Goal: Task Accomplishment & Management: Manage account settings

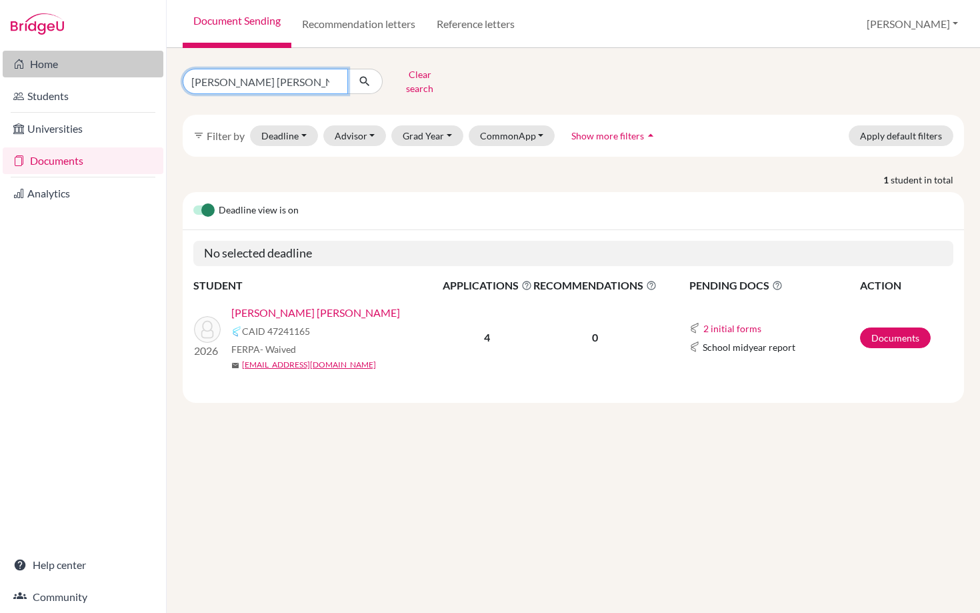
drag, startPoint x: 267, startPoint y: 76, endPoint x: 157, endPoint y: 76, distance: 109.4
click at [157, 76] on div "Home Students Universities Documents Analytics Help center Community Document S…" at bounding box center [490, 306] width 980 height 613
click at [267, 75] on input "Find student by name..." at bounding box center [265, 81] width 165 height 25
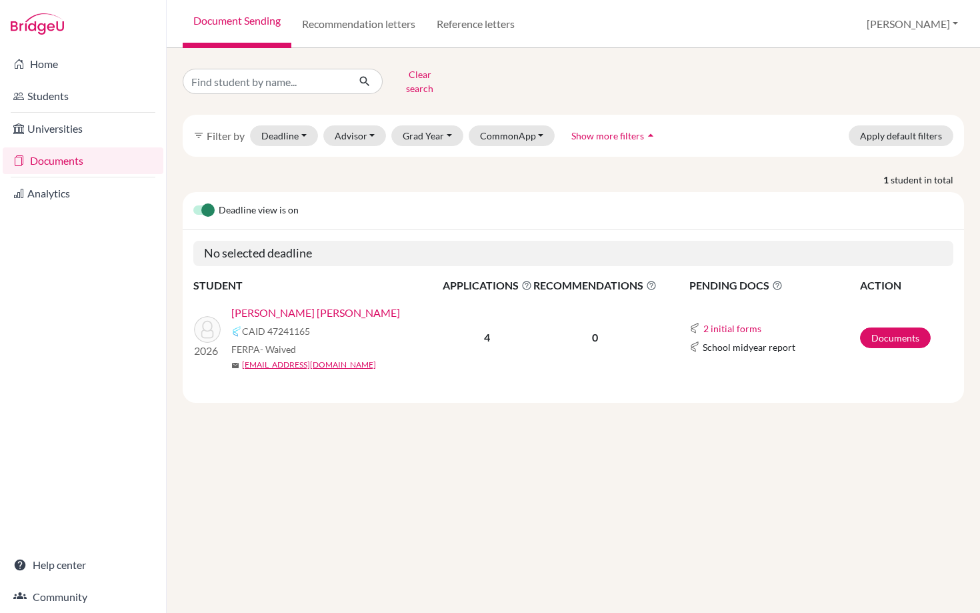
click at [585, 101] on div "Clear search filter_list Filter by Deadline - Select a date range Or double cli…" at bounding box center [574, 233] width 782 height 339
click at [245, 74] on input "Find student by name..." at bounding box center [265, 81] width 165 height 25
click at [61, 160] on link "Documents" at bounding box center [83, 160] width 161 height 27
select select "10"
select select "11"
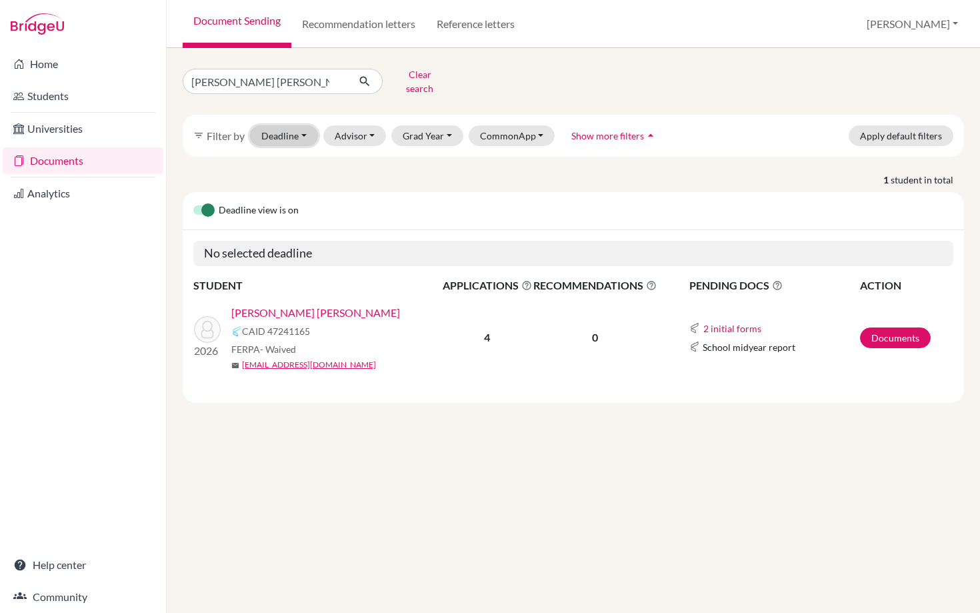
click at [277, 125] on button "Deadline - Select a date range Or double click for a single date selection Toda…" at bounding box center [284, 135] width 68 height 21
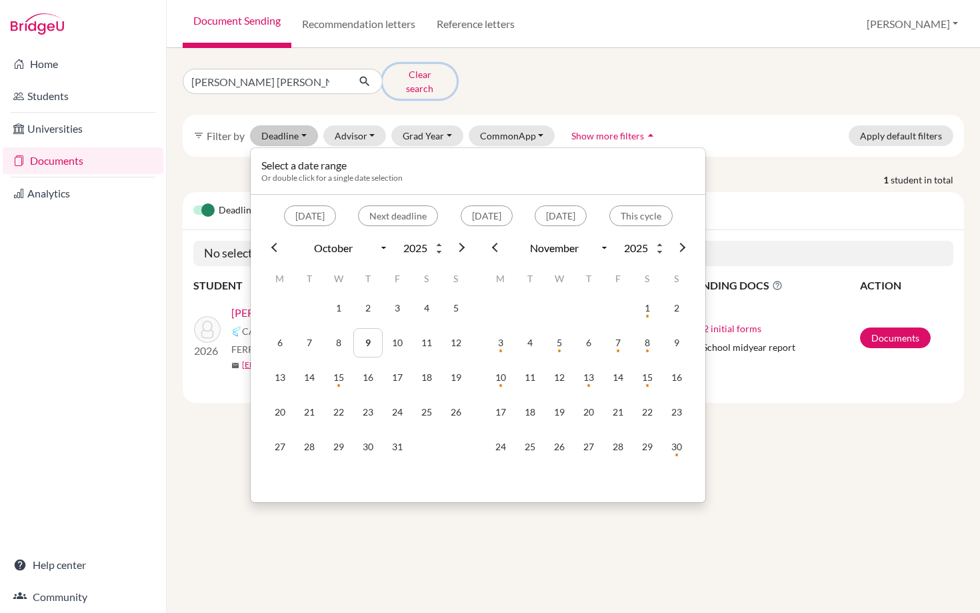
click at [429, 80] on button "Clear search" at bounding box center [420, 81] width 74 height 35
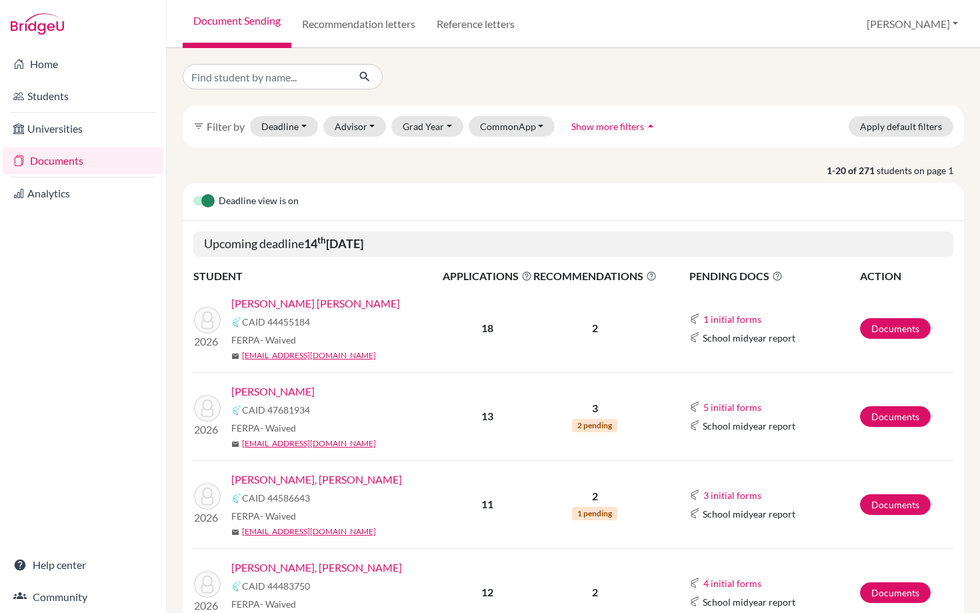
click at [266, 391] on link "[PERSON_NAME]" at bounding box center [272, 391] width 83 height 16
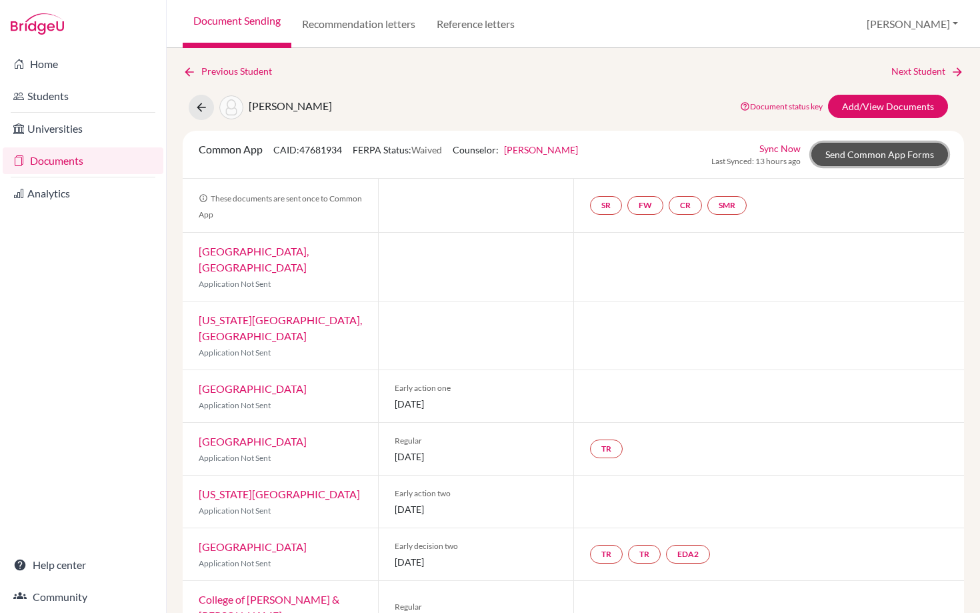
click at [864, 150] on link "Send Common App Forms" at bounding box center [880, 154] width 137 height 23
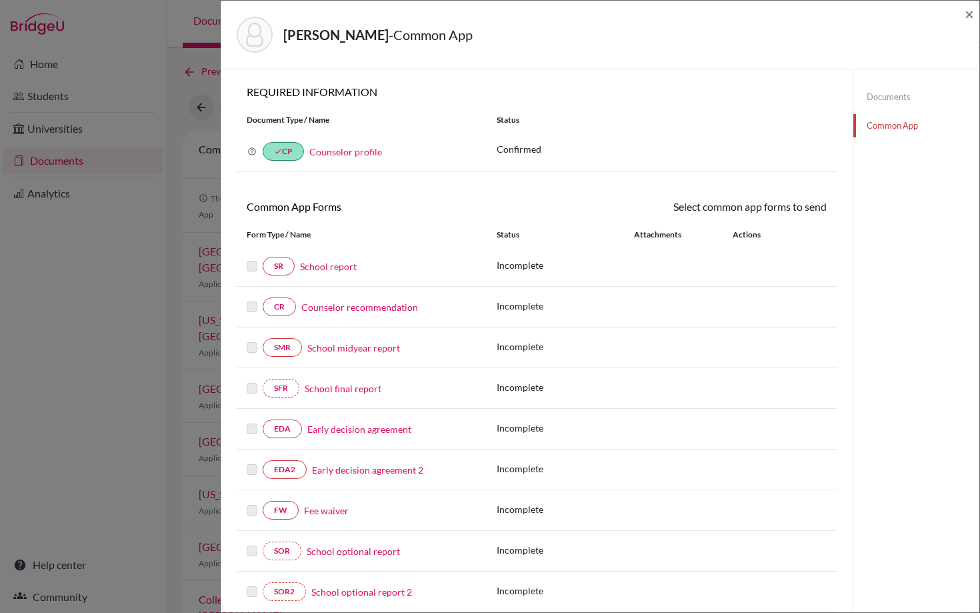
click at [896, 93] on link "Documents" at bounding box center [917, 96] width 126 height 23
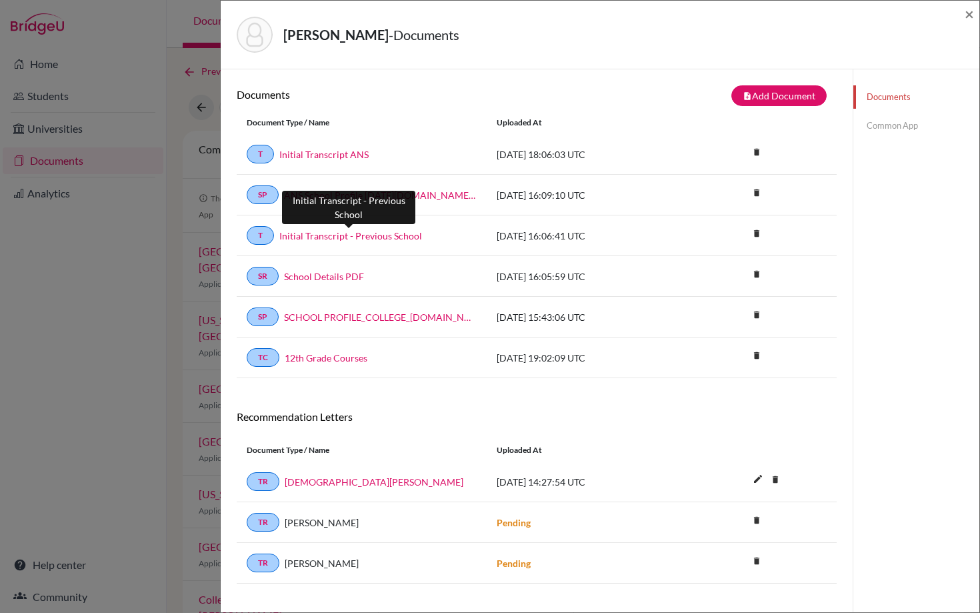
click at [372, 239] on link "Initial Transcript - Previous School" at bounding box center [350, 236] width 143 height 14
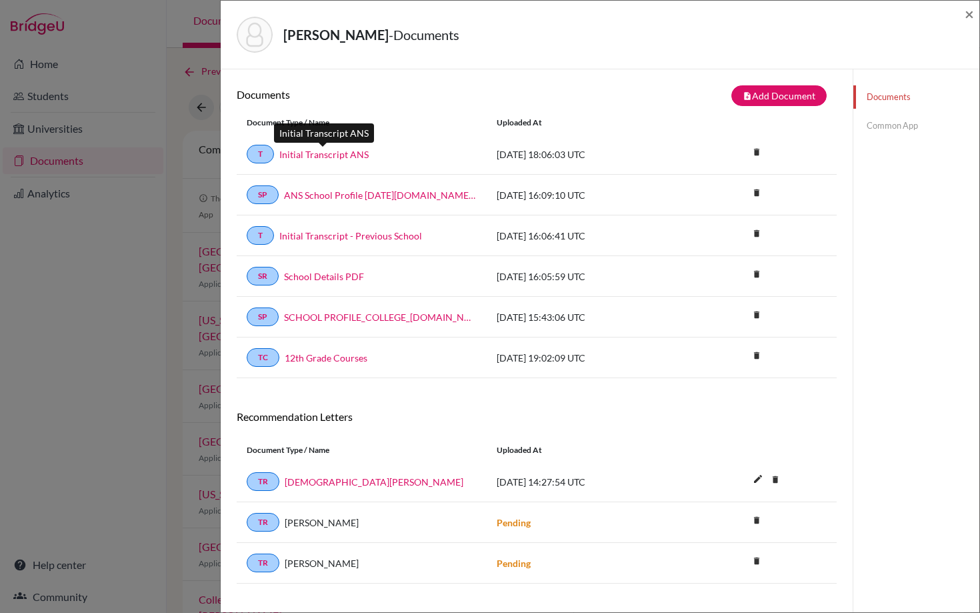
click at [332, 156] on link "Initial Transcript ANS" at bounding box center [323, 154] width 89 height 14
click at [326, 362] on link "12th Grade Courses" at bounding box center [326, 358] width 83 height 14
click at [913, 124] on link "Common App" at bounding box center [917, 125] width 126 height 23
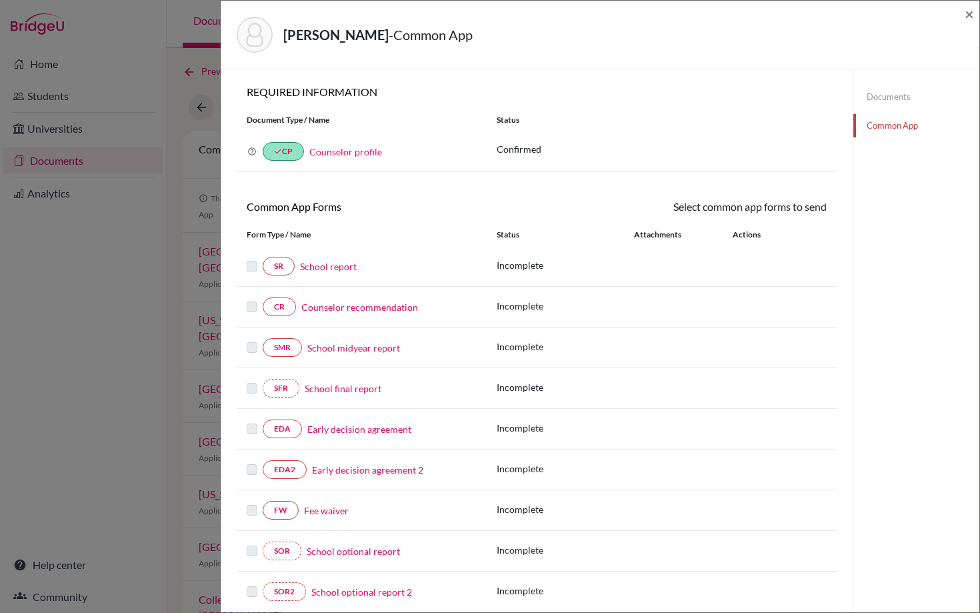
click at [323, 270] on link "School report" at bounding box center [328, 266] width 57 height 14
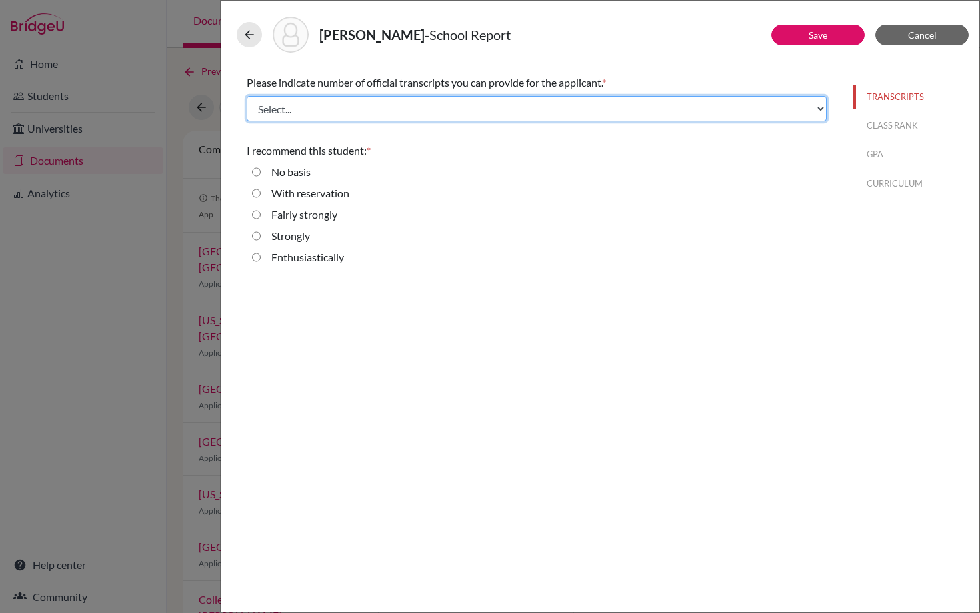
click at [310, 111] on select "Select... 1 2 3 4" at bounding box center [537, 108] width 580 height 25
select select "2"
click at [247, 96] on select "Select... 1 2 3 4" at bounding box center [537, 108] width 580 height 25
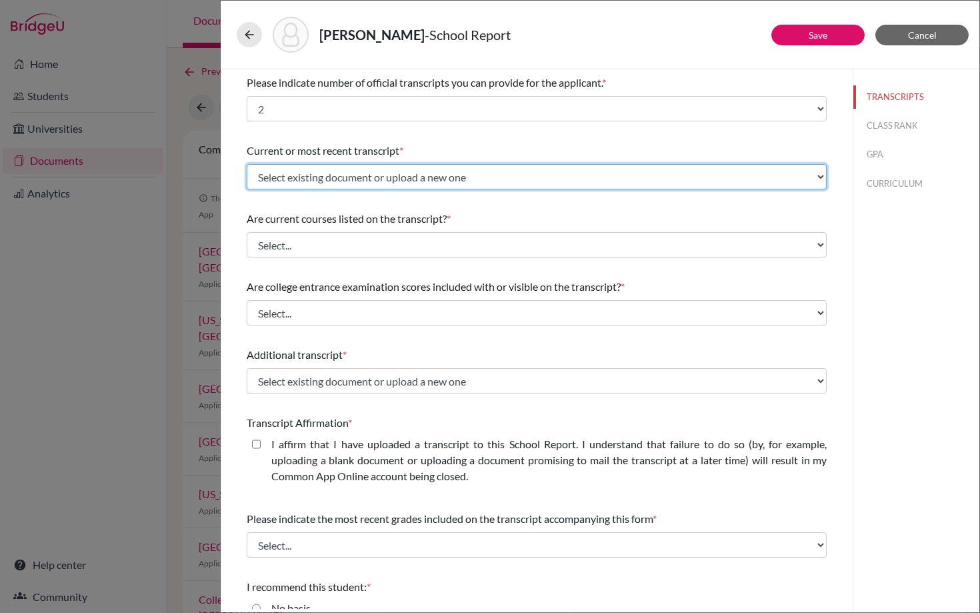
click at [303, 176] on select "Select existing document or upload a new one Initial Transcript - Previous Scho…" at bounding box center [537, 176] width 580 height 25
select select "682134"
click at [247, 164] on select "Select existing document or upload a new one Initial Transcript - Previous Scho…" at bounding box center [537, 176] width 580 height 25
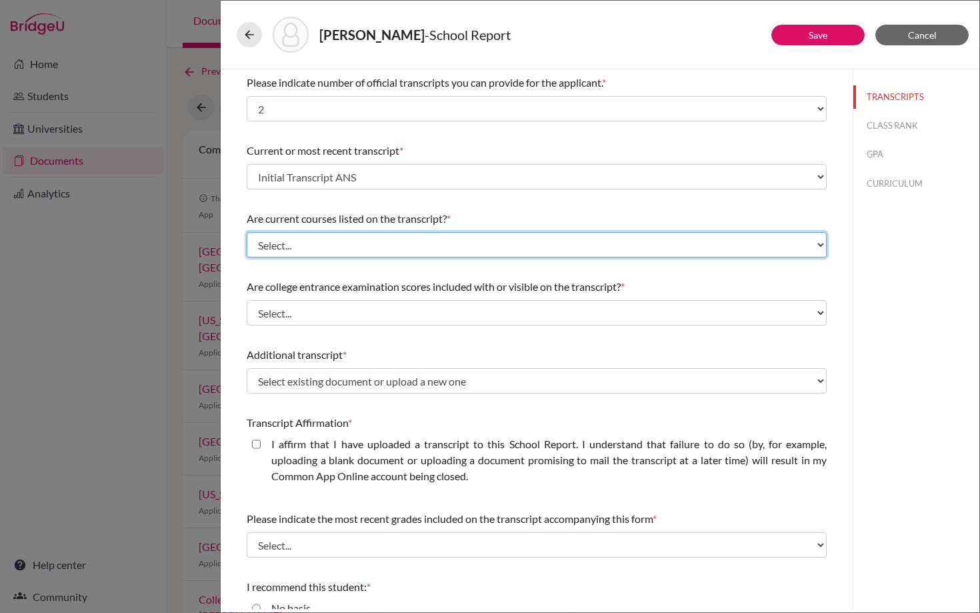
click at [308, 243] on select "Select... Yes No" at bounding box center [537, 244] width 580 height 25
select select "1"
click at [247, 232] on select "Select... Yes No" at bounding box center [537, 244] width 580 height 25
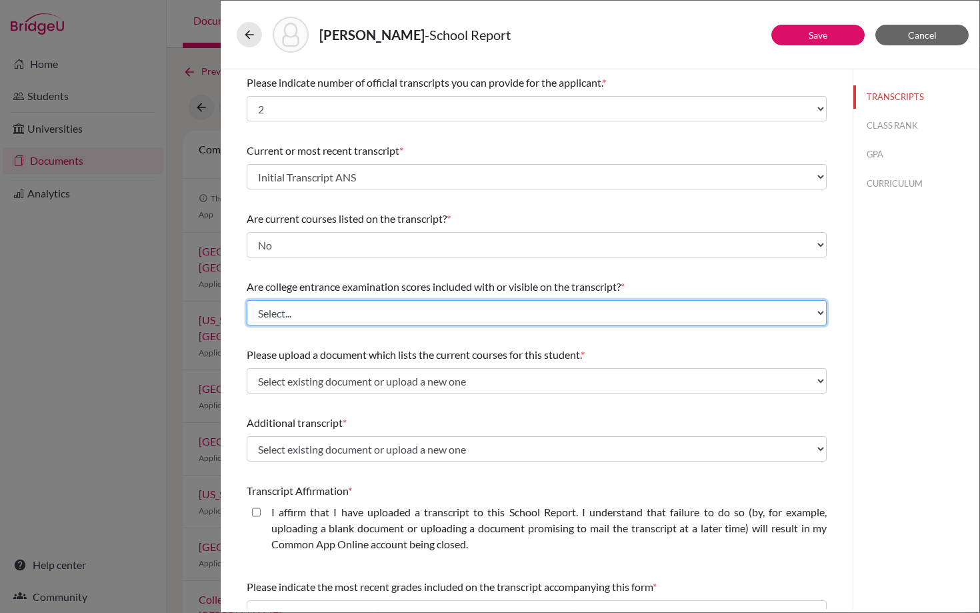
click at [312, 313] on select "Select... Yes No" at bounding box center [537, 312] width 580 height 25
select select "1"
click at [247, 300] on select "Select... Yes No" at bounding box center [537, 312] width 580 height 25
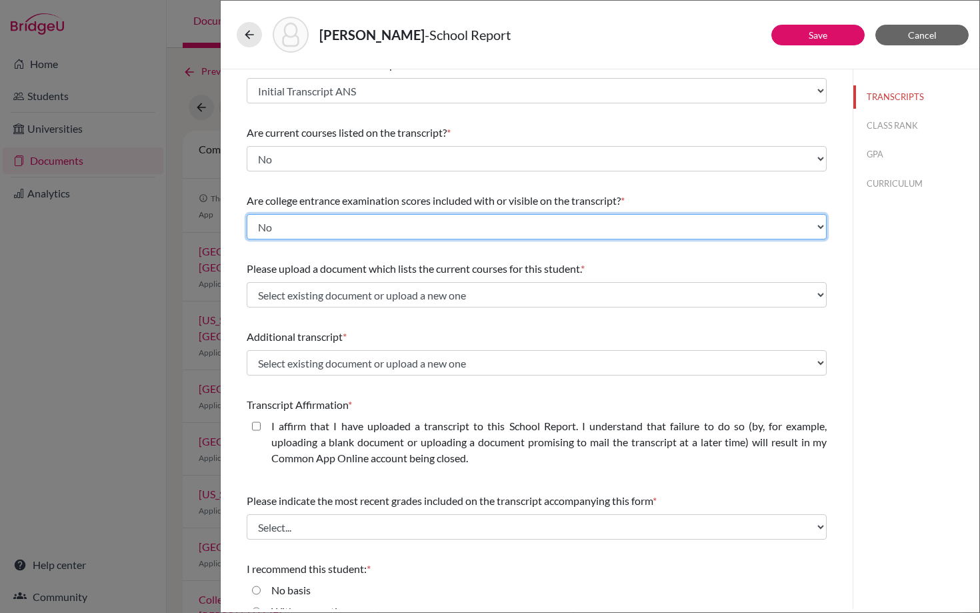
scroll to position [89, 0]
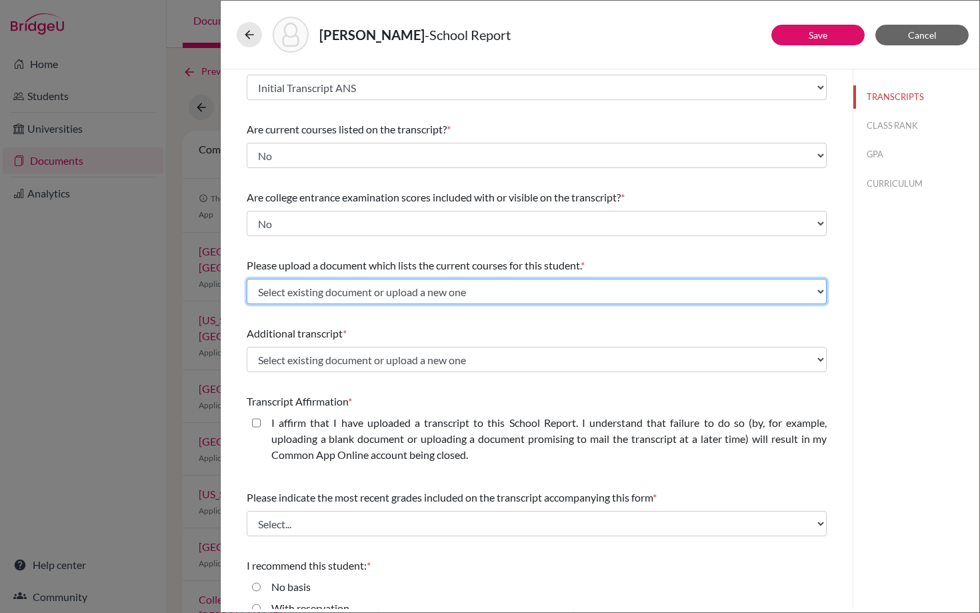
click at [401, 284] on select "Select existing document or upload a new one 12th Grade Courses Upload New File" at bounding box center [537, 291] width 580 height 25
select select "669307"
click at [247, 279] on select "Select existing document or upload a new one 12th Grade Courses Upload New File" at bounding box center [537, 291] width 580 height 25
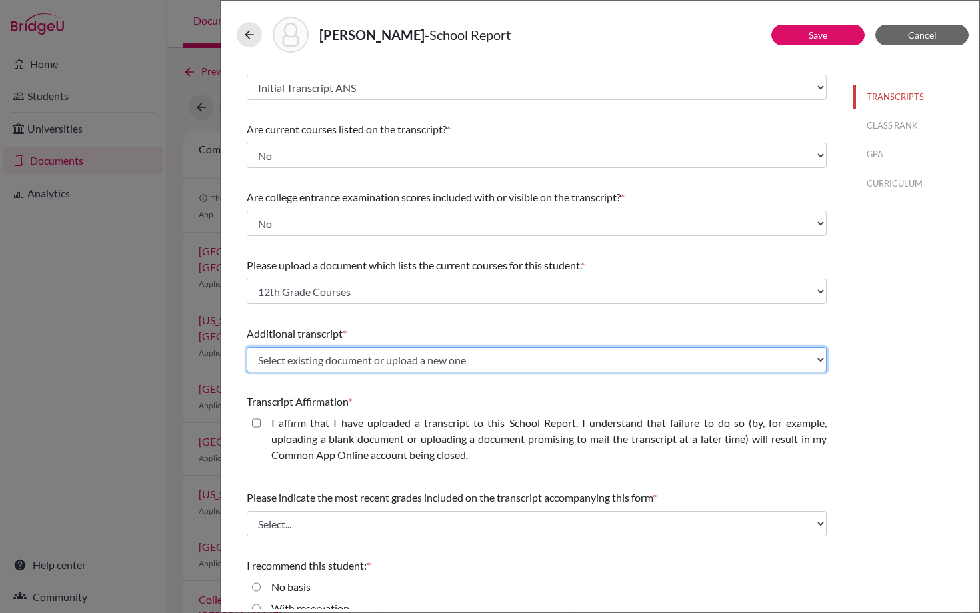
click at [358, 357] on select "Select existing document or upload a new one Initial Transcript - Previous Scho…" at bounding box center [537, 359] width 580 height 25
select select "674526"
click at [247, 347] on select "Select existing document or upload a new one Initial Transcript - Previous Scho…" at bounding box center [537, 359] width 580 height 25
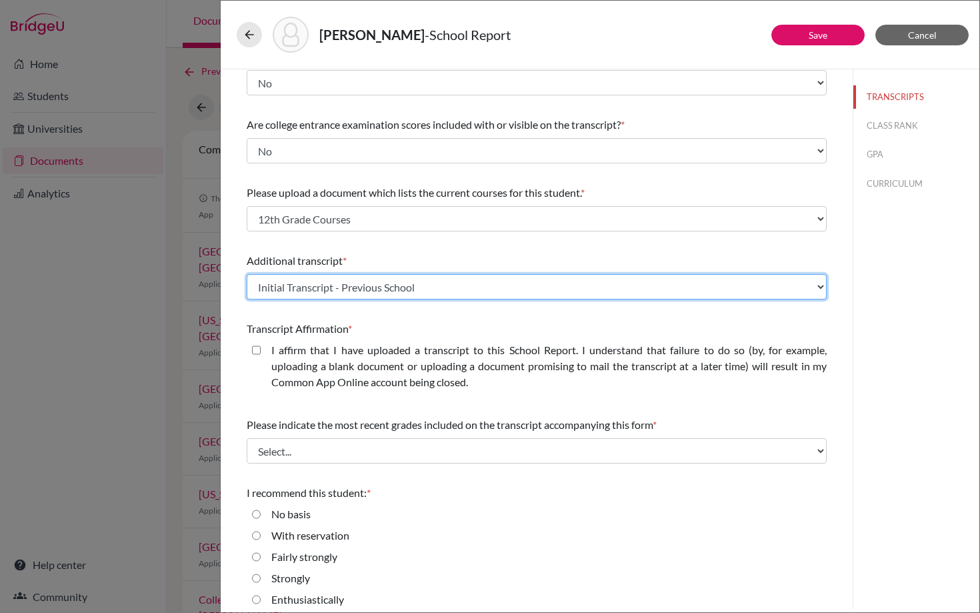
scroll to position [171, 0]
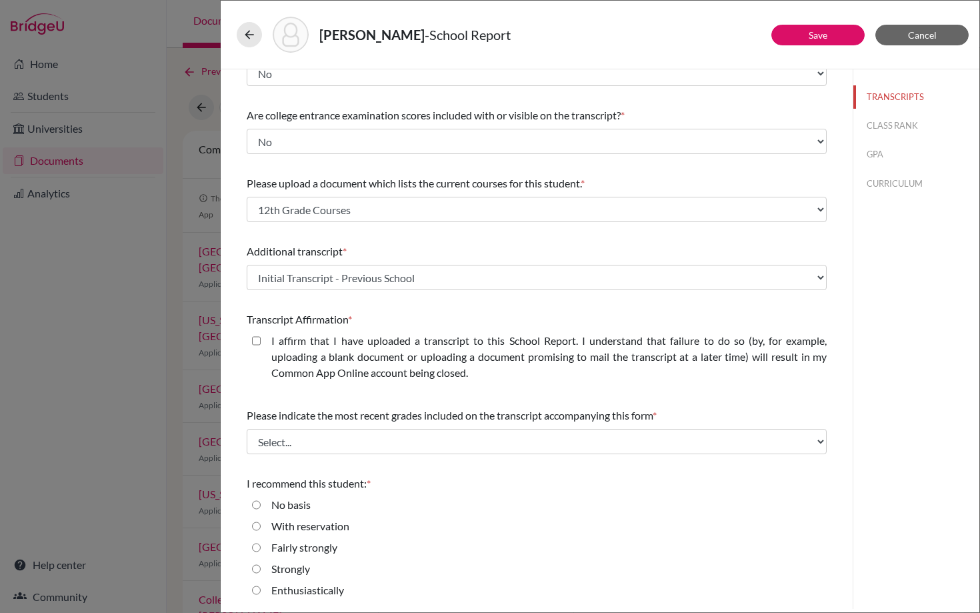
click at [259, 337] on closed\ "I affirm that I have uploaded a transcript to this School Report. I understand …" at bounding box center [256, 341] width 9 height 16
checkbox closed\ "true"
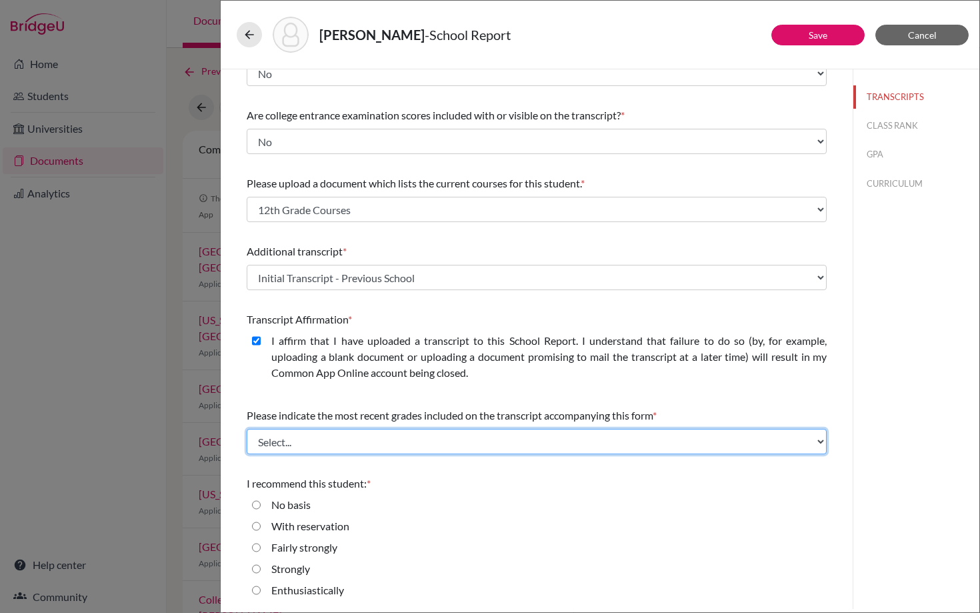
click at [309, 436] on select "Select... Final junior year grades 1st Quarter senior year grades 2nd Quarter/1…" at bounding box center [537, 441] width 580 height 25
select select "0"
click at [247, 429] on select "Select... Final junior year grades 1st Quarter senior year grades 2nd Quarter/1…" at bounding box center [537, 441] width 580 height 25
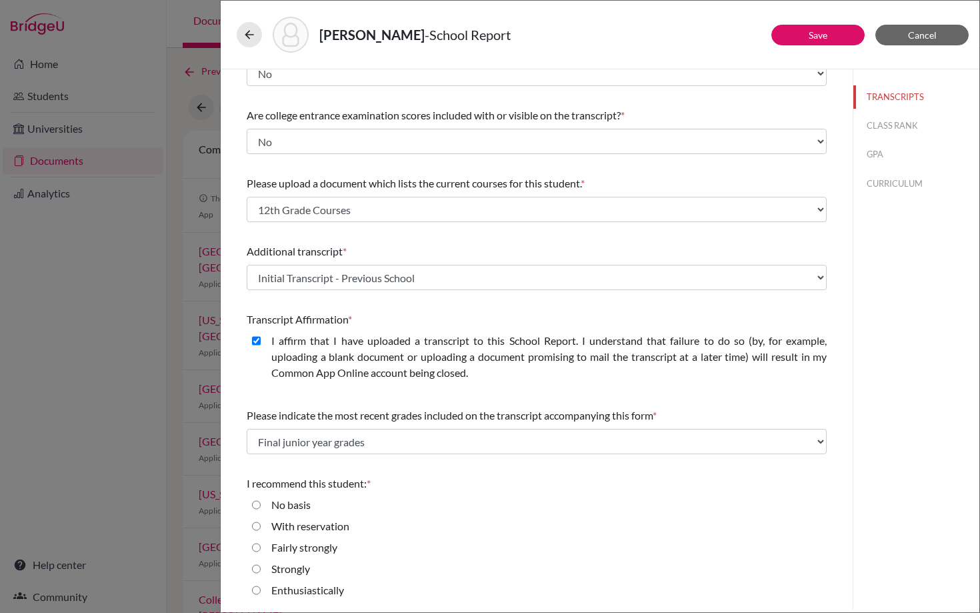
click at [258, 587] on input "Enthusiastically" at bounding box center [256, 590] width 9 height 16
radio input "true"
click at [885, 127] on button "CLASS RANK" at bounding box center [917, 125] width 126 height 23
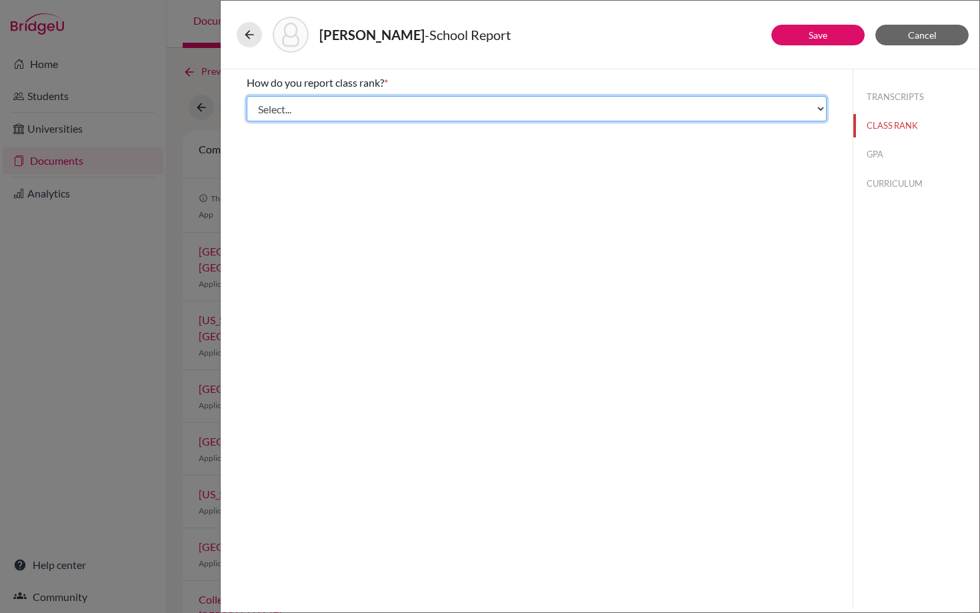
click at [352, 110] on select "Select... Exact Decile Quintile Quartile None" at bounding box center [537, 108] width 580 height 25
select select "5"
click at [247, 96] on select "Select... Exact Decile Quintile Quartile None" at bounding box center [537, 108] width 580 height 25
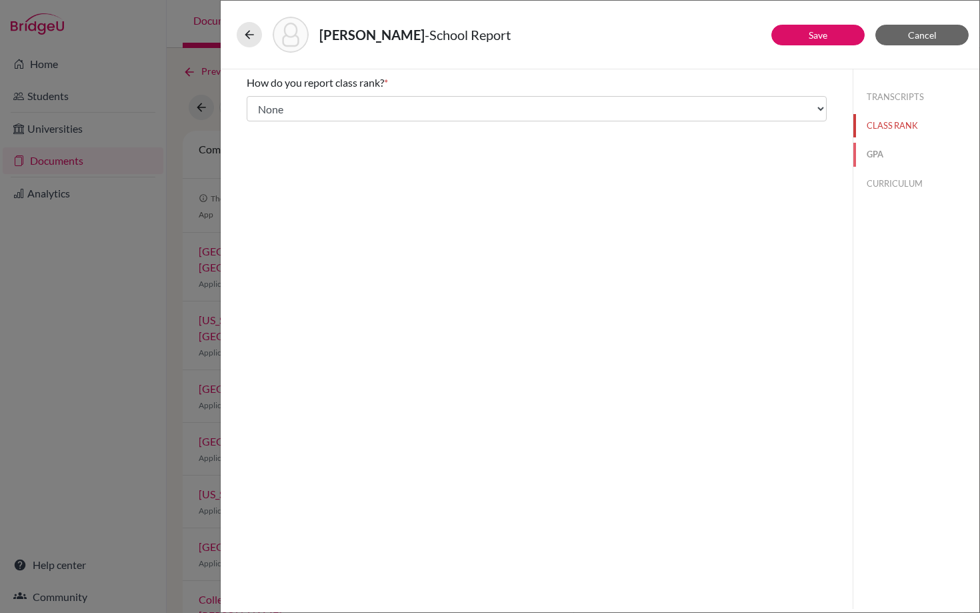
click at [876, 152] on button "GPA" at bounding box center [917, 154] width 126 height 23
click at [261, 105] on div "Yes" at bounding box center [274, 106] width 27 height 21
click at [254, 104] on input "Yes" at bounding box center [256, 104] width 9 height 16
radio input "true"
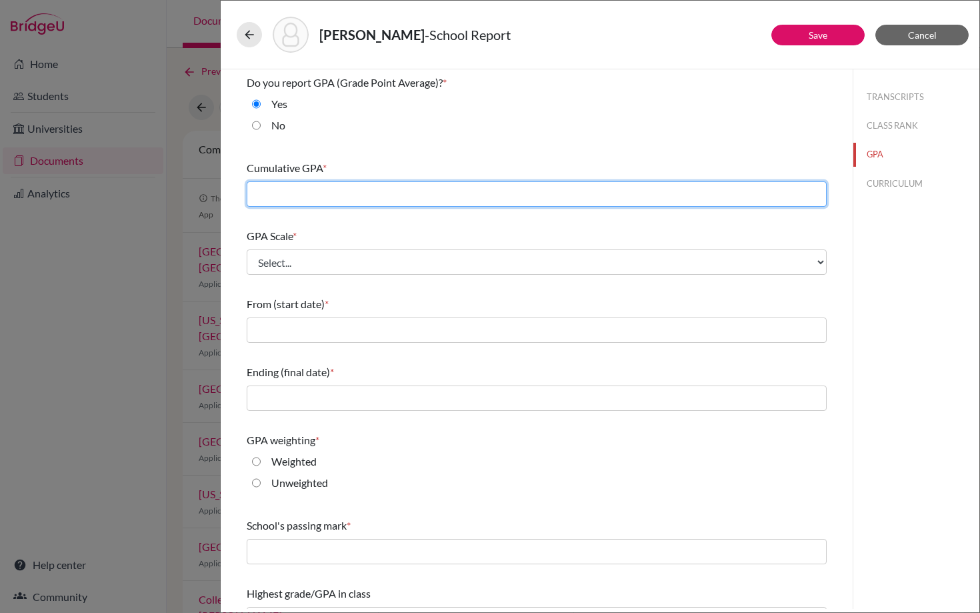
click at [267, 199] on input "text" at bounding box center [537, 193] width 580 height 25
type input "4.13"
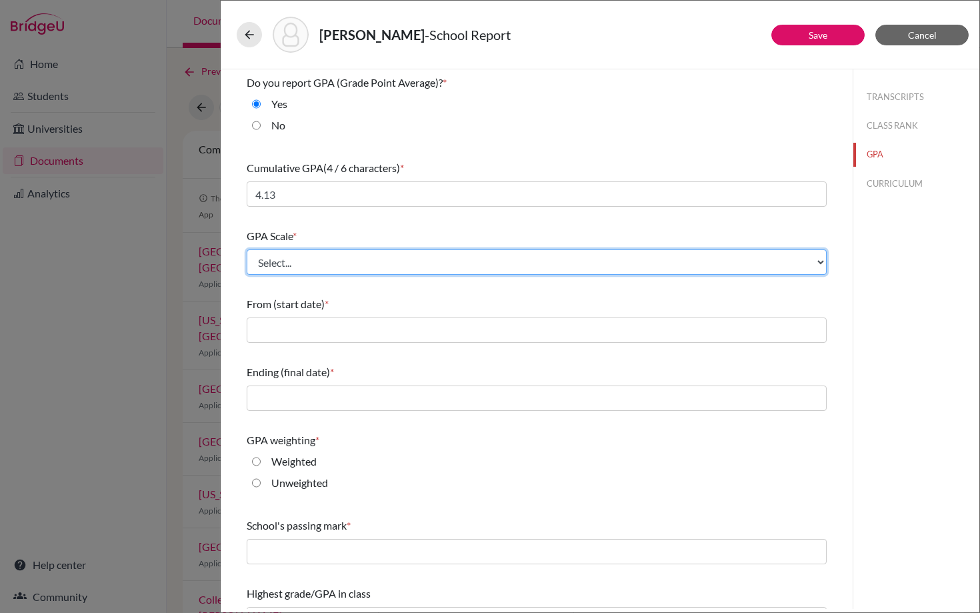
click at [282, 263] on select "Select... 4 5 6 7 8 9 10 11 12 13 14 15 16 17 18 19 20 100" at bounding box center [537, 261] width 580 height 25
select select "5"
click at [247, 249] on select "Select... 4 5 6 7 8 9 10 11 12 13 14 15 16 17 18 19 20 100" at bounding box center [537, 261] width 580 height 25
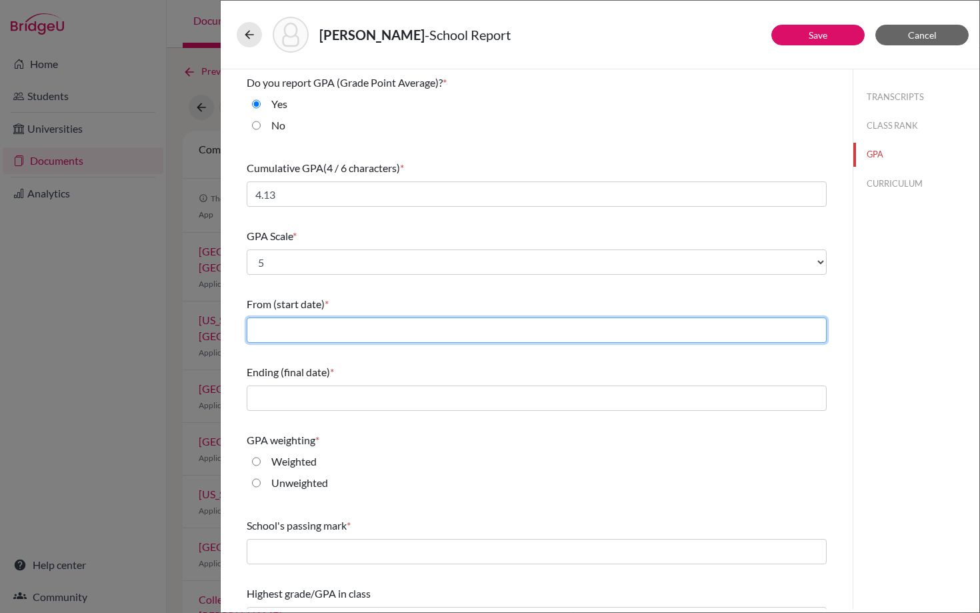
click at [291, 328] on input "text" at bounding box center [537, 329] width 580 height 25
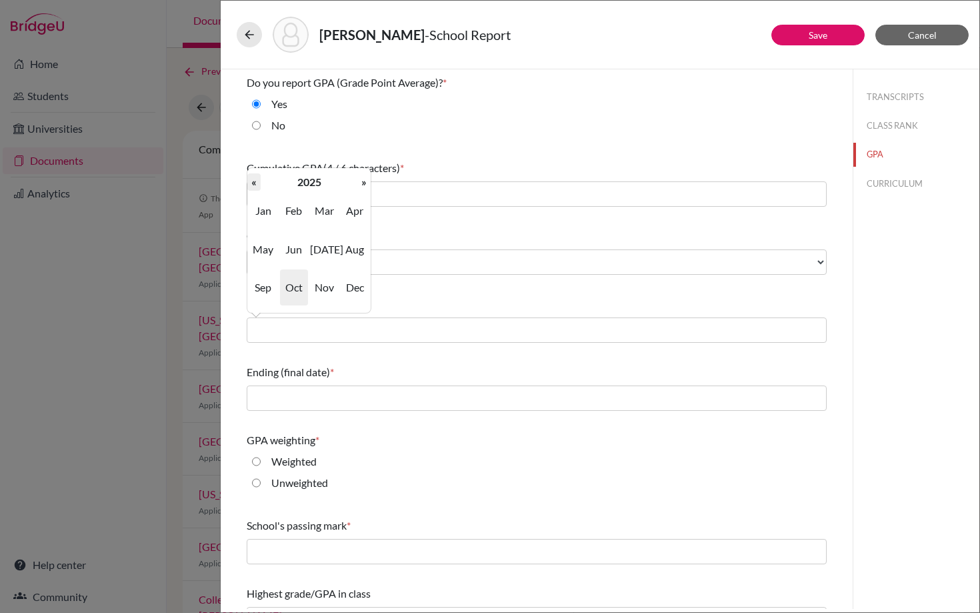
click at [254, 184] on th "«" at bounding box center [253, 181] width 13 height 17
click at [355, 251] on span "Aug" at bounding box center [355, 249] width 28 height 36
type input "08/2024"
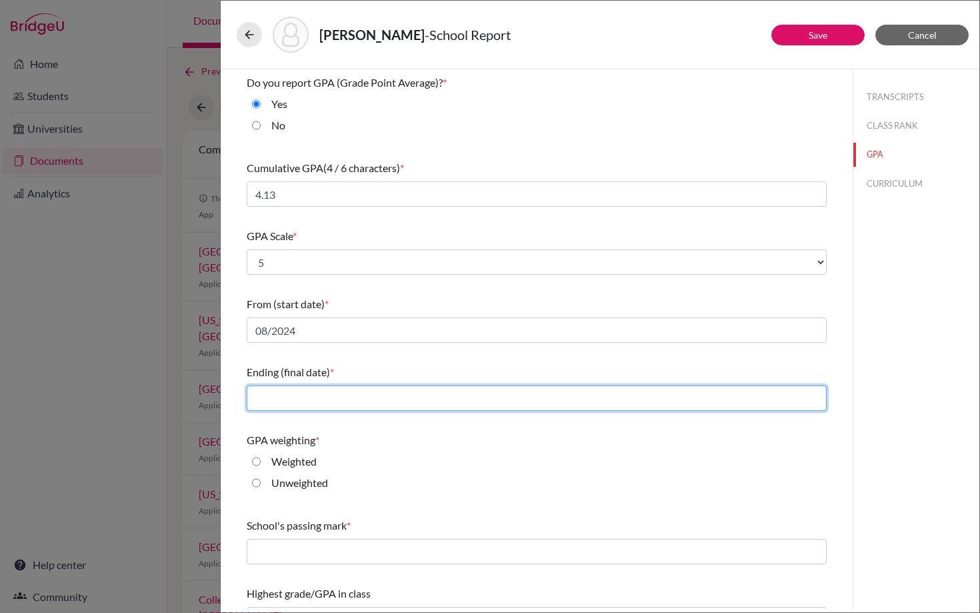
click at [288, 395] on input "text" at bounding box center [537, 397] width 580 height 25
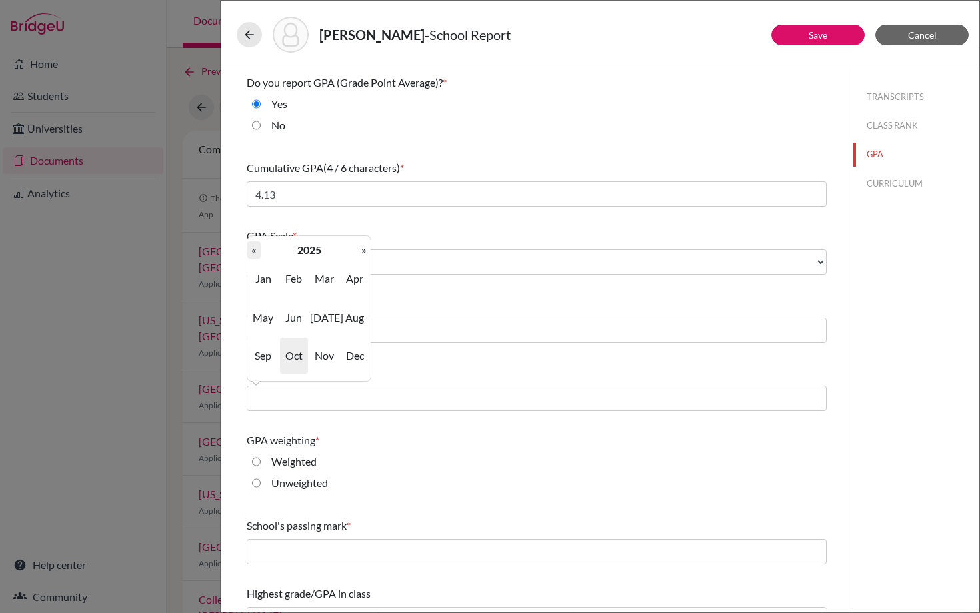
click at [256, 250] on th "«" at bounding box center [253, 249] width 13 height 17
click at [355, 359] on span "Dec" at bounding box center [355, 355] width 28 height 36
type input "12/2024"
click at [258, 461] on input "Weighted" at bounding box center [256, 461] width 9 height 16
radio input "true"
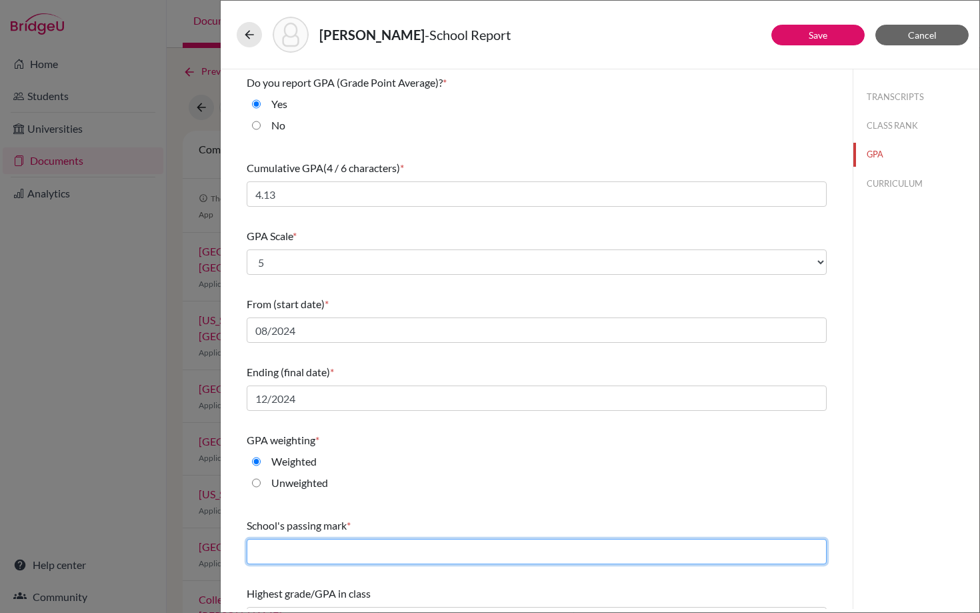
click at [271, 548] on input "text" at bounding box center [537, 551] width 580 height 25
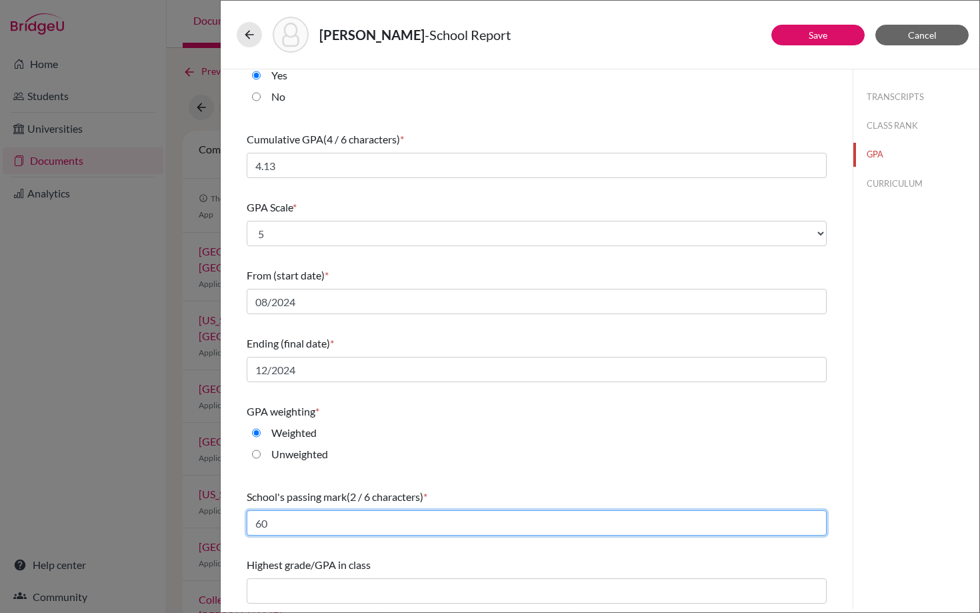
type input "60"
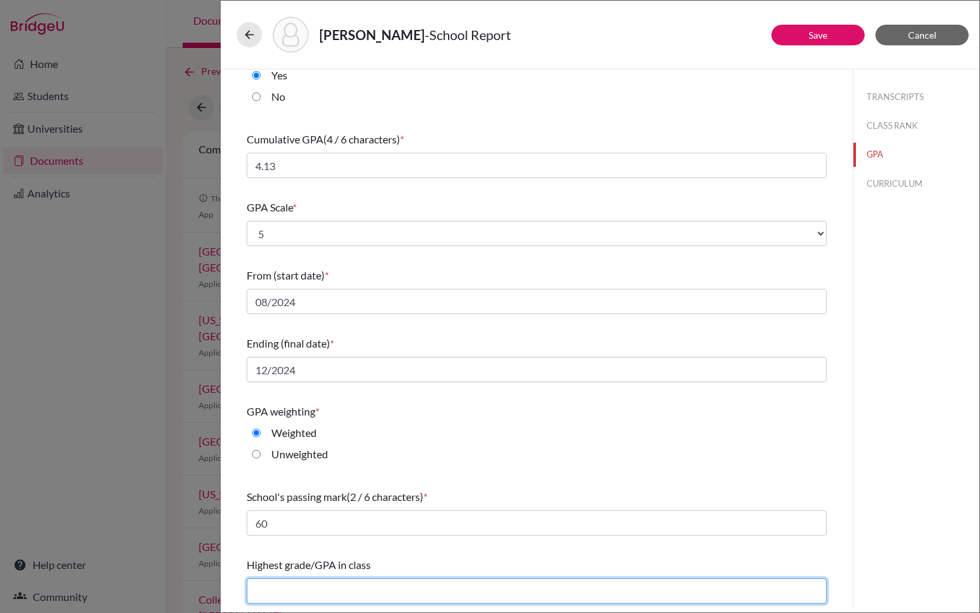
click at [277, 588] on input "text" at bounding box center [537, 590] width 580 height 25
type input "4.39"
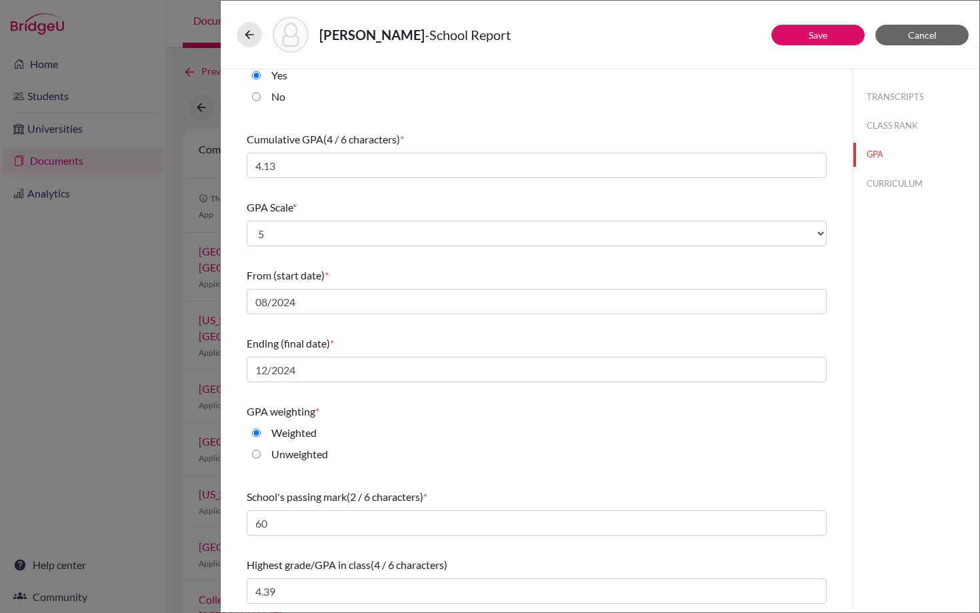
click at [404, 438] on div "Weighted" at bounding box center [537, 435] width 580 height 21
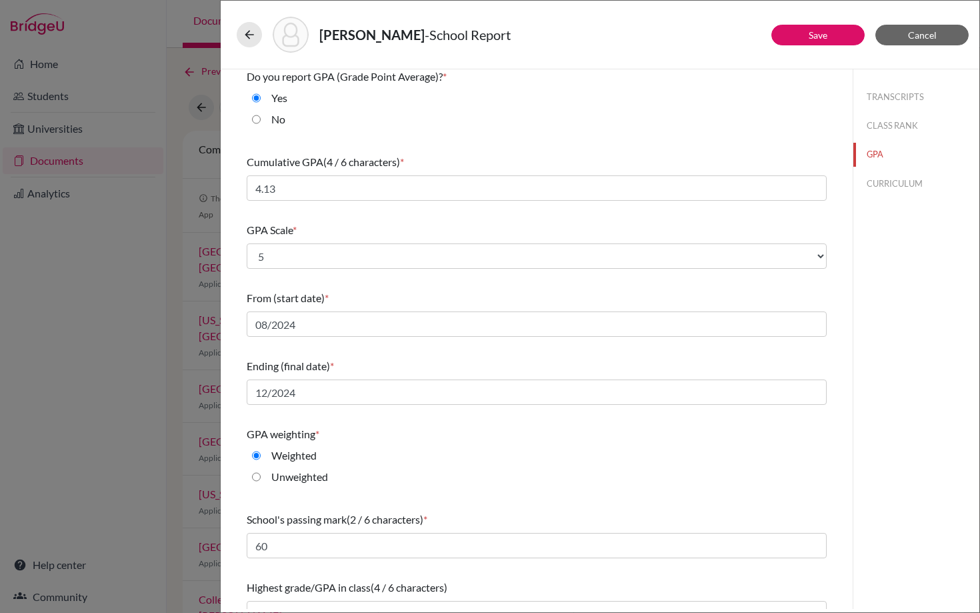
scroll to position [0, 0]
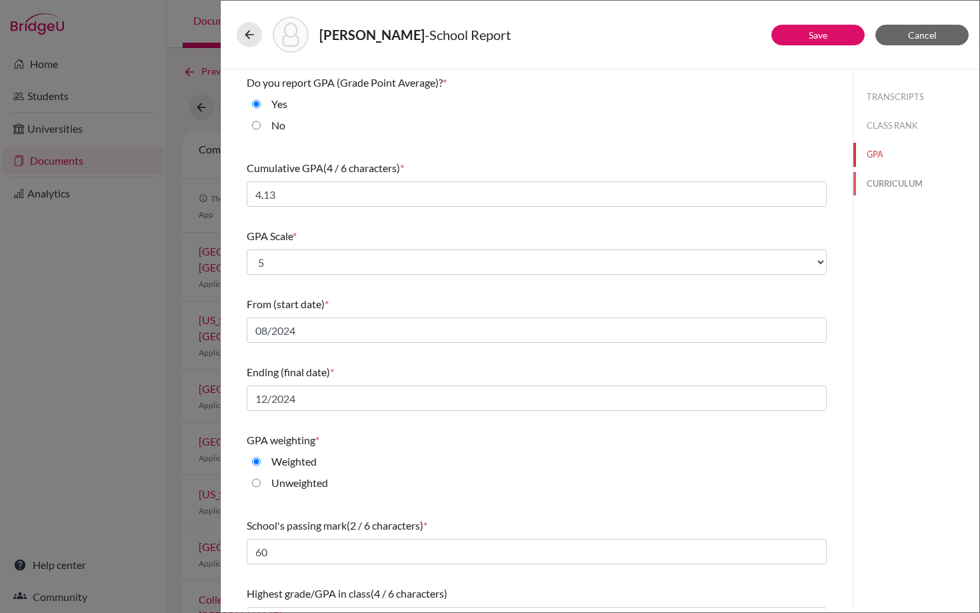
click at [894, 185] on button "CURRICULUM" at bounding box center [917, 183] width 126 height 23
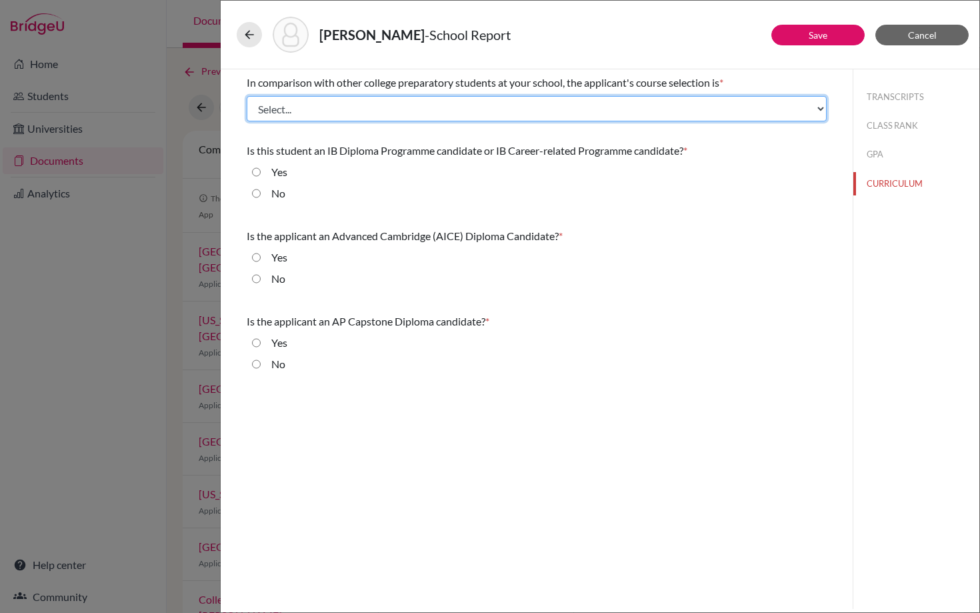
click at [560, 107] on select "Select... Less than demanding Average Demanding Very demanding Most demanding P…" at bounding box center [537, 108] width 580 height 25
select select "4"
click at [247, 96] on select "Select... Less than demanding Average Demanding Very demanding Most demanding P…" at bounding box center [537, 108] width 580 height 25
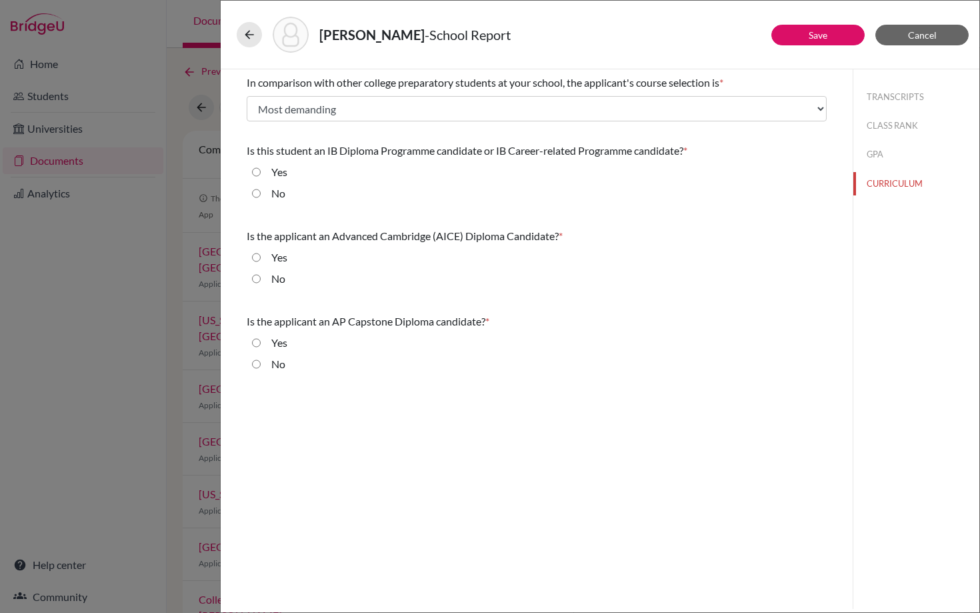
click at [257, 194] on input "No" at bounding box center [256, 193] width 9 height 16
radio input "true"
click at [254, 275] on input "No" at bounding box center [256, 279] width 9 height 16
radio input "true"
click at [255, 368] on input "No" at bounding box center [256, 364] width 9 height 16
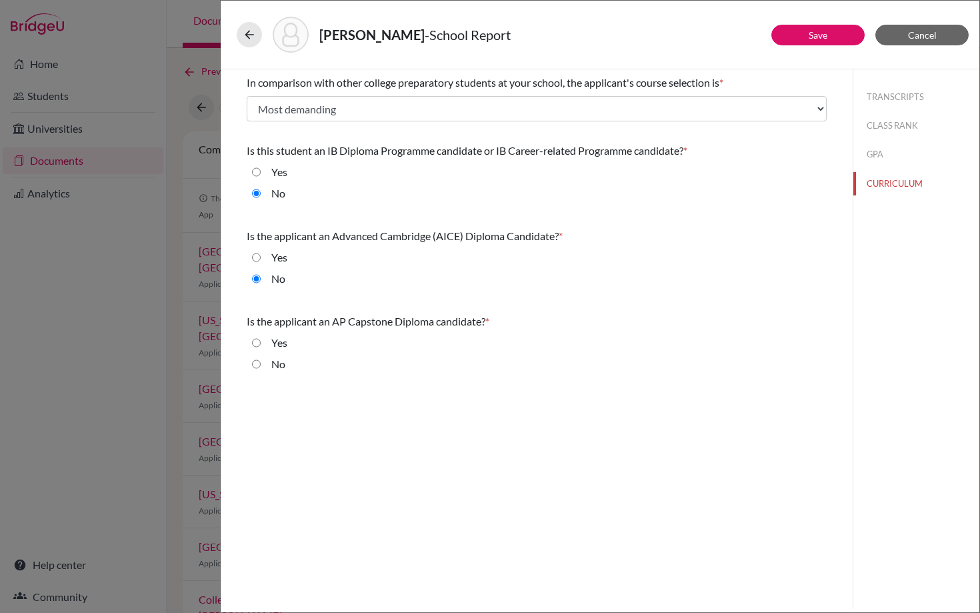
radio input "true"
click at [823, 37] on link "Save" at bounding box center [818, 34] width 19 height 11
select select "2"
select select "669307"
select select "674526"
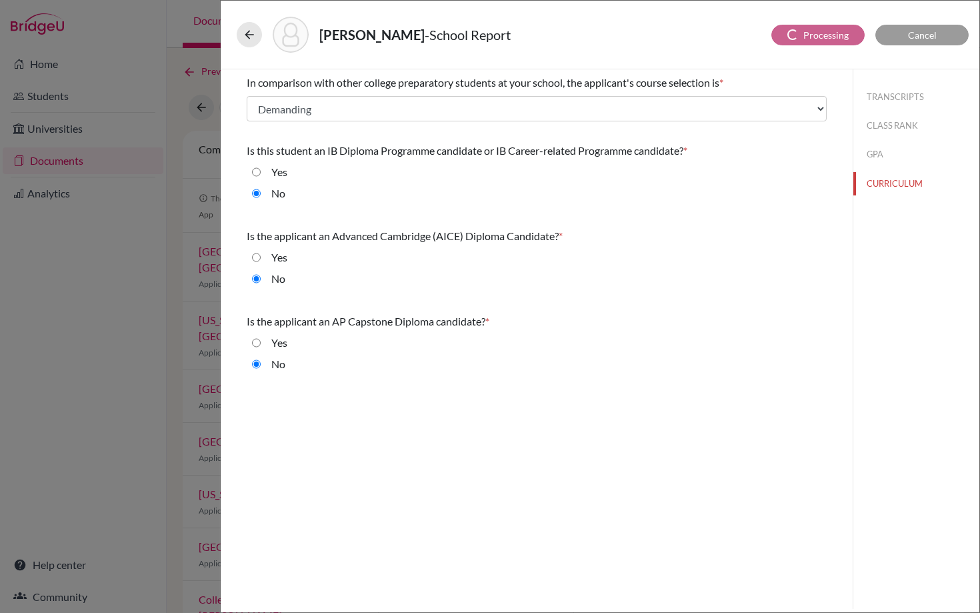
select select "0"
select select "682134"
select select "1"
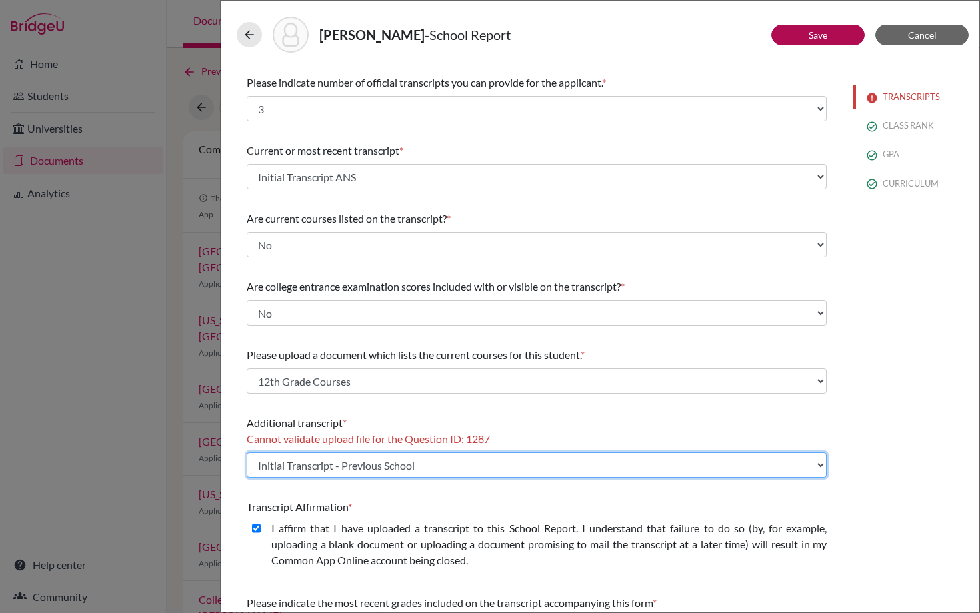
click at [411, 469] on select "Select existing document or upload a new one Initial Transcript - Previous Scho…" at bounding box center [537, 464] width 580 height 25
click at [247, 452] on select "Select existing document or upload a new one Initial Transcript - Previous Scho…" at bounding box center [537, 464] width 580 height 25
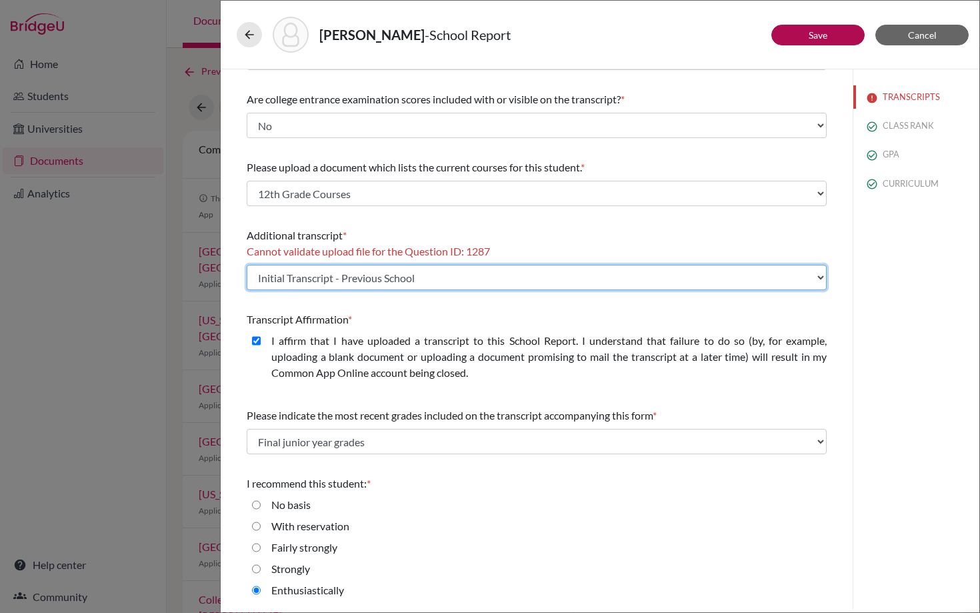
scroll to position [125, 0]
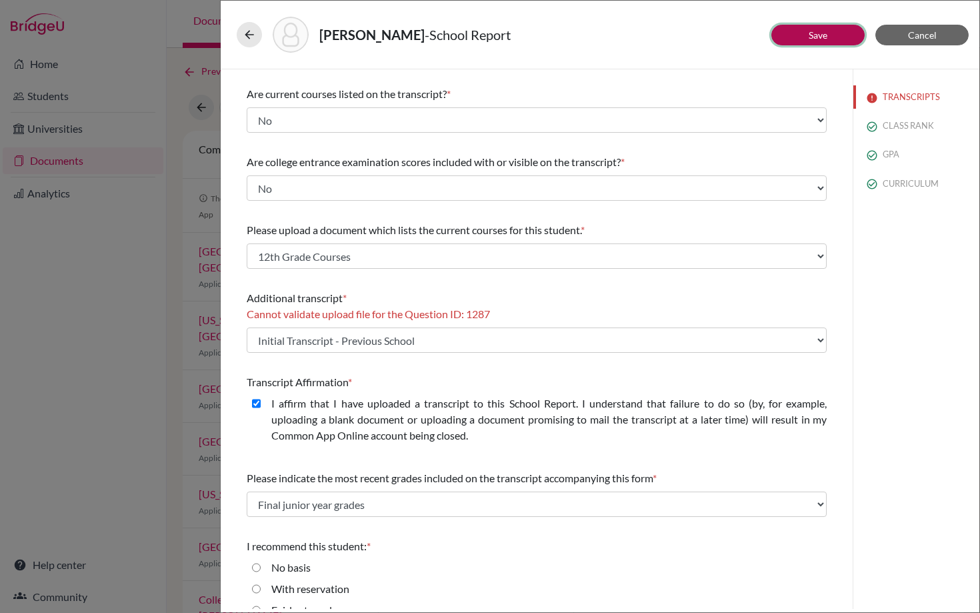
click at [816, 29] on button "Save" at bounding box center [818, 35] width 93 height 21
click at [249, 29] on icon at bounding box center [249, 34] width 13 height 13
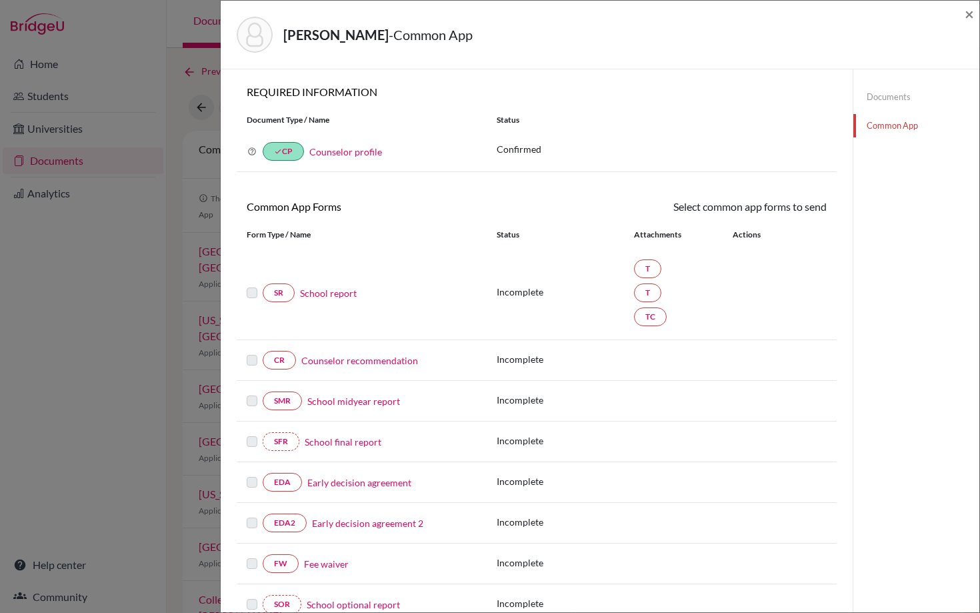
click at [151, 291] on div "Bergman, Nicole - Common App × × REQUIRED INFORMATION Document Type / Name Stat…" at bounding box center [490, 306] width 980 height 613
click at [968, 14] on span "×" at bounding box center [969, 13] width 9 height 19
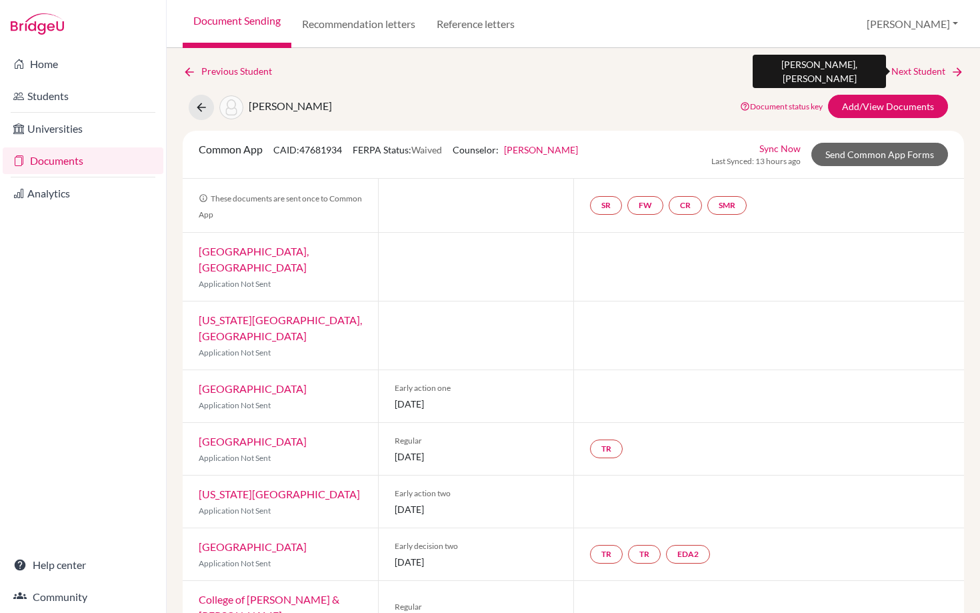
click at [920, 71] on link "Next Student" at bounding box center [928, 71] width 73 height 15
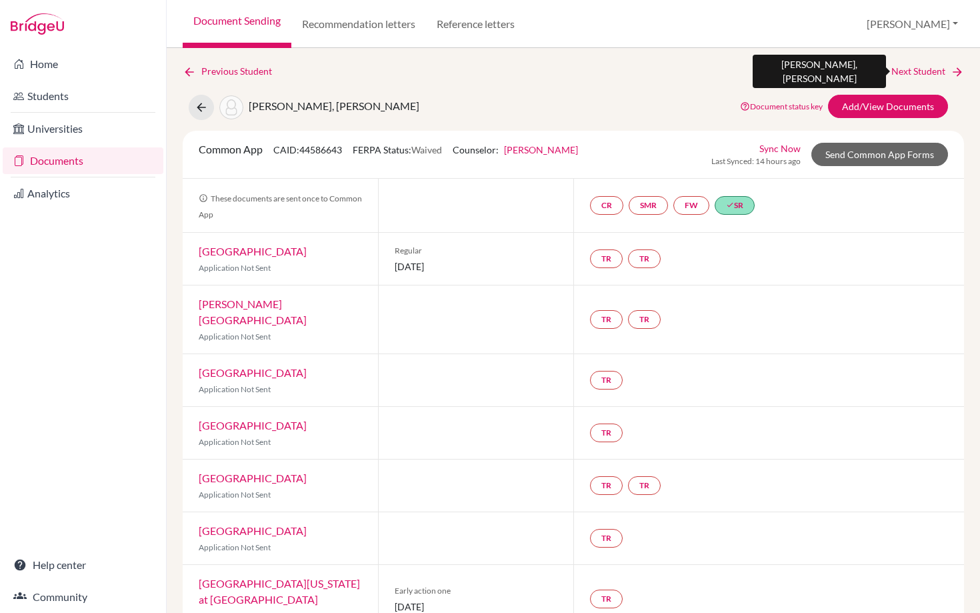
click at [920, 71] on link "Next Student" at bounding box center [928, 71] width 73 height 15
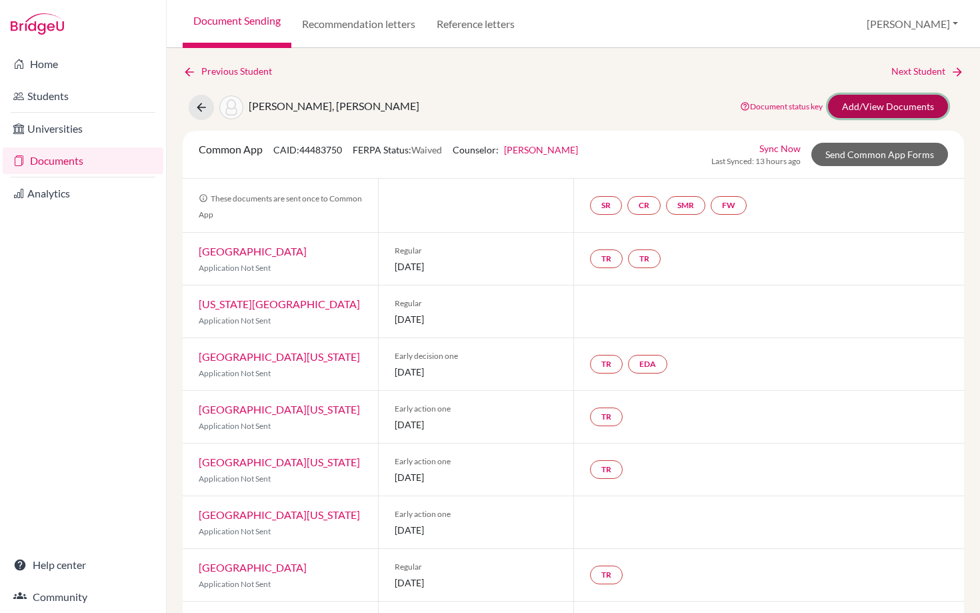
click at [888, 105] on link "Add/View Documents" at bounding box center [888, 106] width 120 height 23
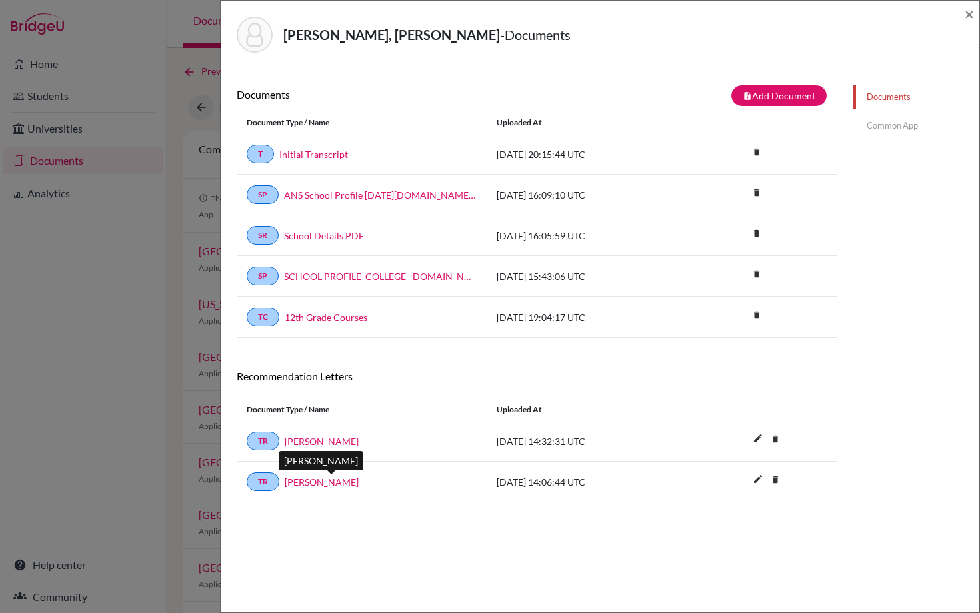
click at [325, 481] on link "Carlos Alfredo Narvaez" at bounding box center [322, 482] width 74 height 14
click at [301, 149] on link "Initial Transcript" at bounding box center [313, 154] width 69 height 14
click at [309, 319] on link "12th Grade Courses" at bounding box center [326, 317] width 83 height 14
click at [880, 123] on link "Common App" at bounding box center [917, 125] width 126 height 23
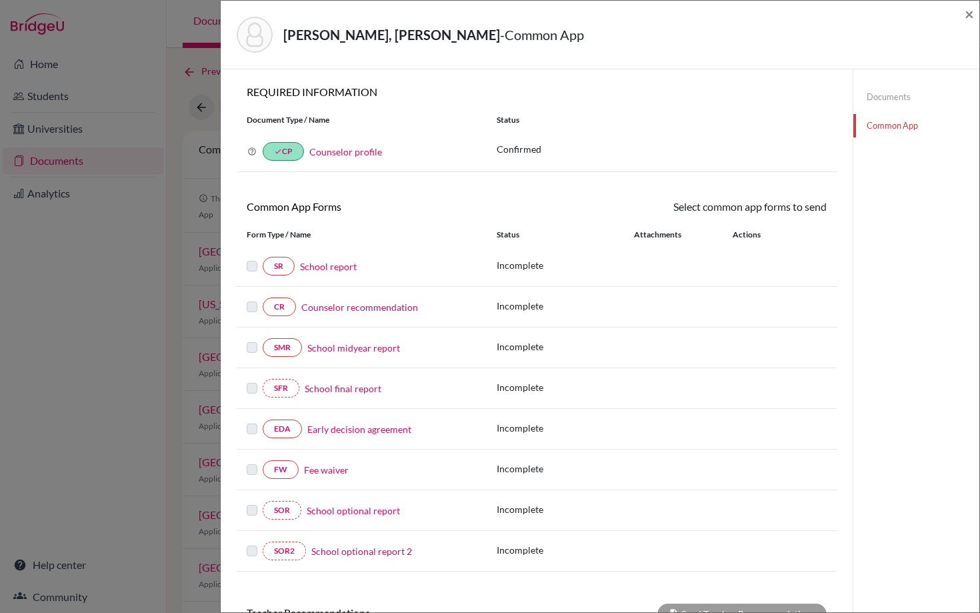
click at [321, 265] on link "School report" at bounding box center [328, 266] width 57 height 14
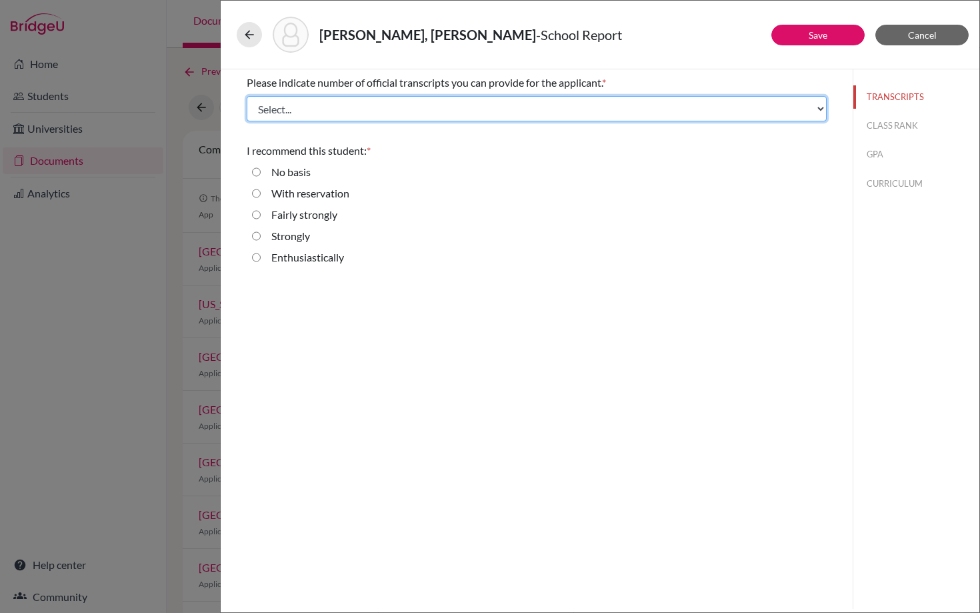
click at [329, 112] on select "Select... 1 2 3 4" at bounding box center [537, 108] width 580 height 25
select select "1"
click at [247, 96] on select "Select... 1 2 3 4" at bounding box center [537, 108] width 580 height 25
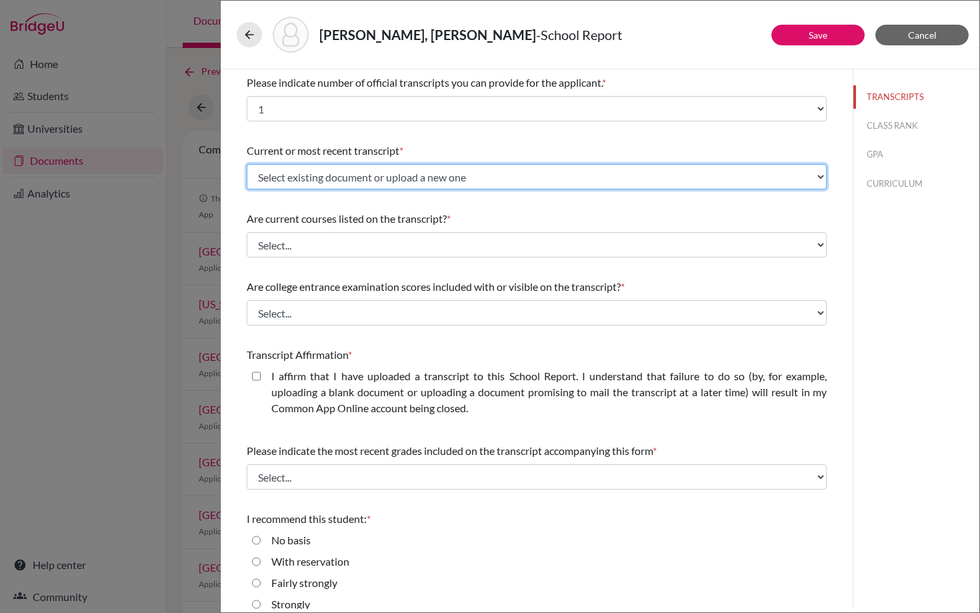
click at [304, 183] on select "Select existing document or upload a new one Initial Transcript Upload New File" at bounding box center [537, 176] width 580 height 25
select select "682435"
click at [247, 164] on select "Select existing document or upload a new one Initial Transcript Upload New File" at bounding box center [537, 176] width 580 height 25
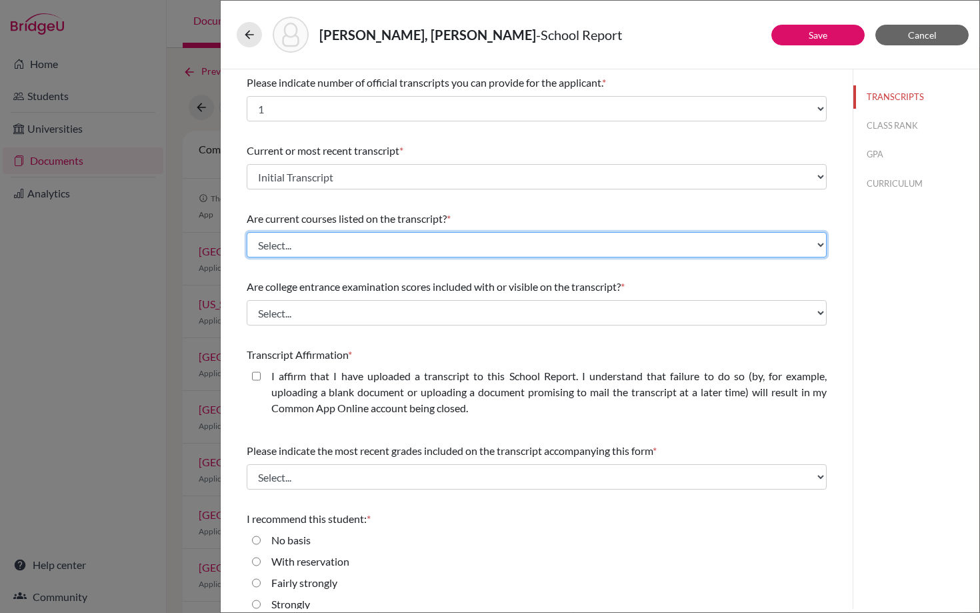
click at [331, 246] on select "Select... Yes No" at bounding box center [537, 244] width 580 height 25
select select "1"
click at [247, 232] on select "Select... Yes No" at bounding box center [537, 244] width 580 height 25
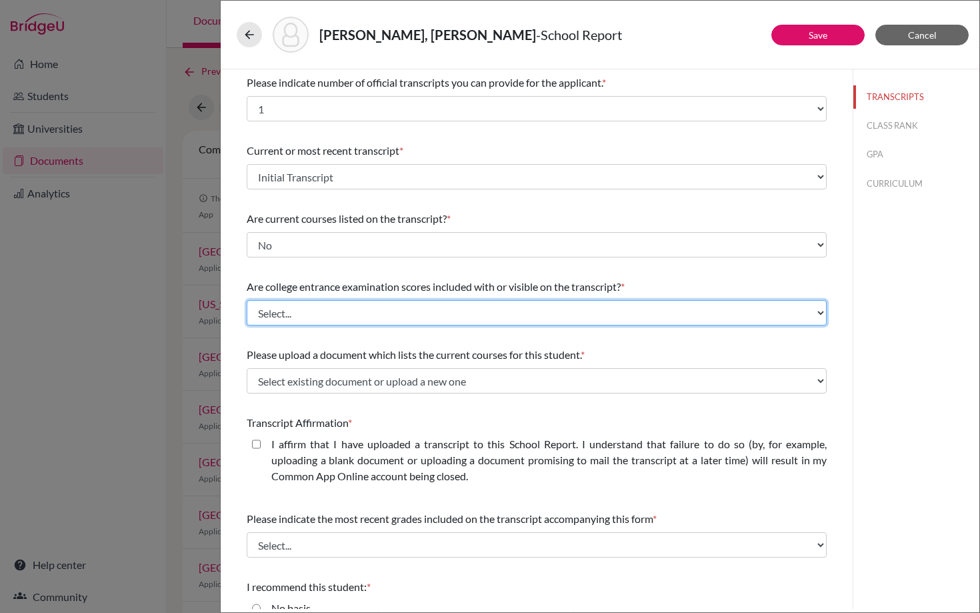
click at [314, 315] on select "Select... Yes No" at bounding box center [537, 312] width 580 height 25
select select "1"
click at [247, 300] on select "Select... Yes No" at bounding box center [537, 312] width 580 height 25
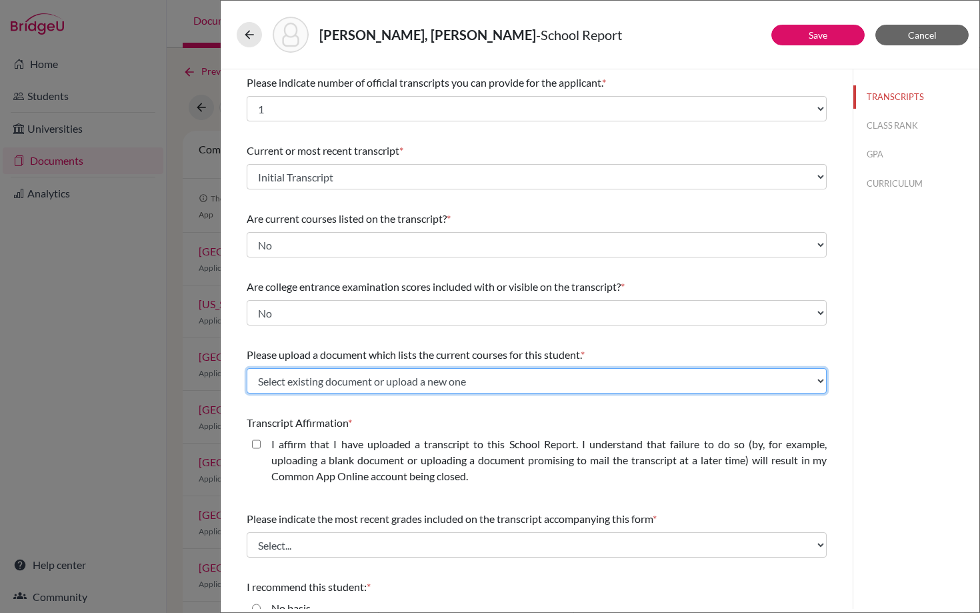
click at [288, 381] on select "Select existing document or upload a new one 12th Grade Courses Upload New File" at bounding box center [537, 380] width 580 height 25
select select "669314"
click at [247, 368] on select "Select existing document or upload a new one 12th Grade Courses Upload New File" at bounding box center [537, 380] width 580 height 25
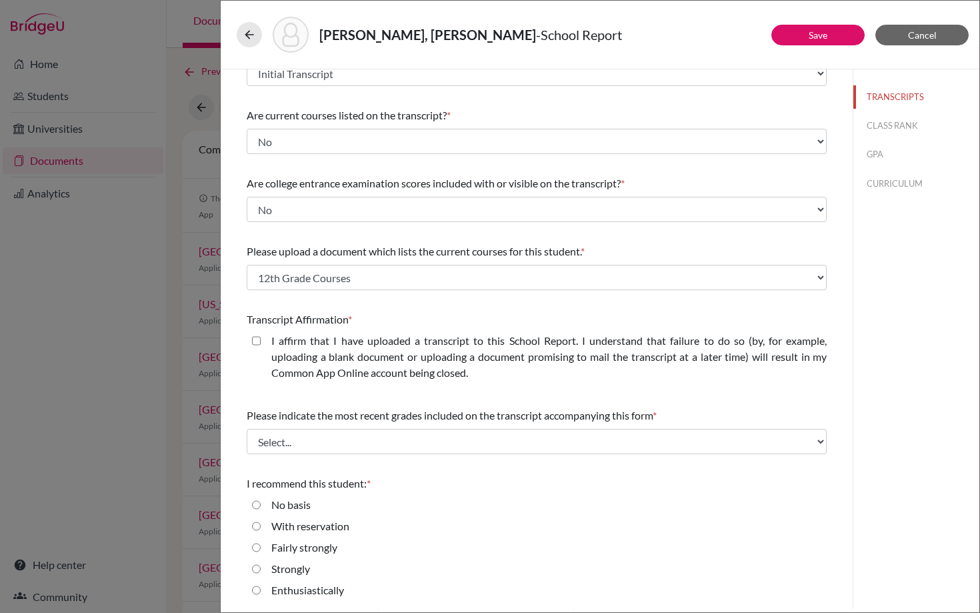
click at [255, 341] on closed\ "I affirm that I have uploaded a transcript to this School Report. I understand …" at bounding box center [256, 341] width 9 height 16
checkbox closed\ "true"
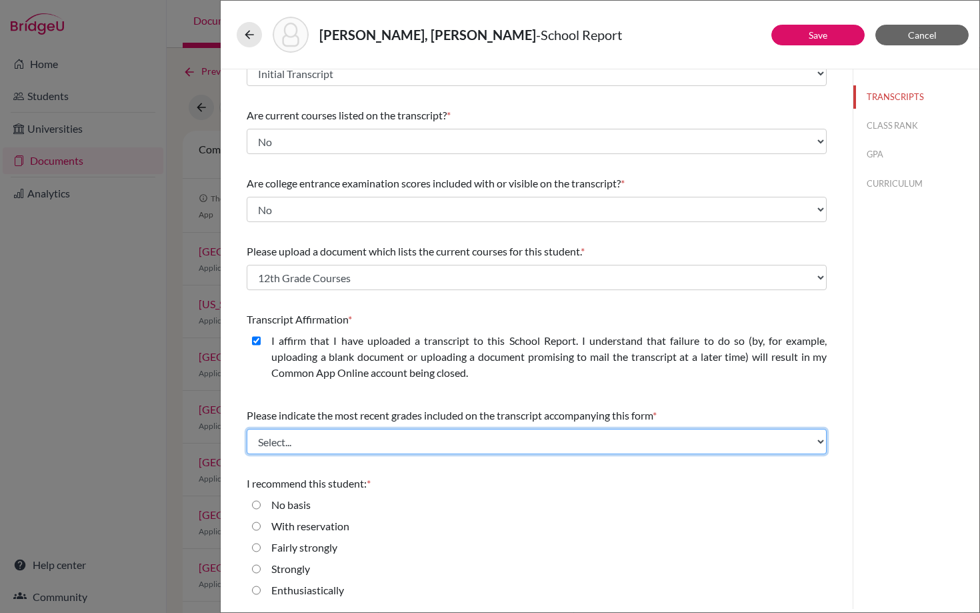
click at [290, 444] on select "Select... Final junior year grades 1st Quarter senior year grades 2nd Quarter/1…" at bounding box center [537, 441] width 580 height 25
select select "0"
click at [247, 429] on select "Select... Final junior year grades 1st Quarter senior year grades 2nd Quarter/1…" at bounding box center [537, 441] width 580 height 25
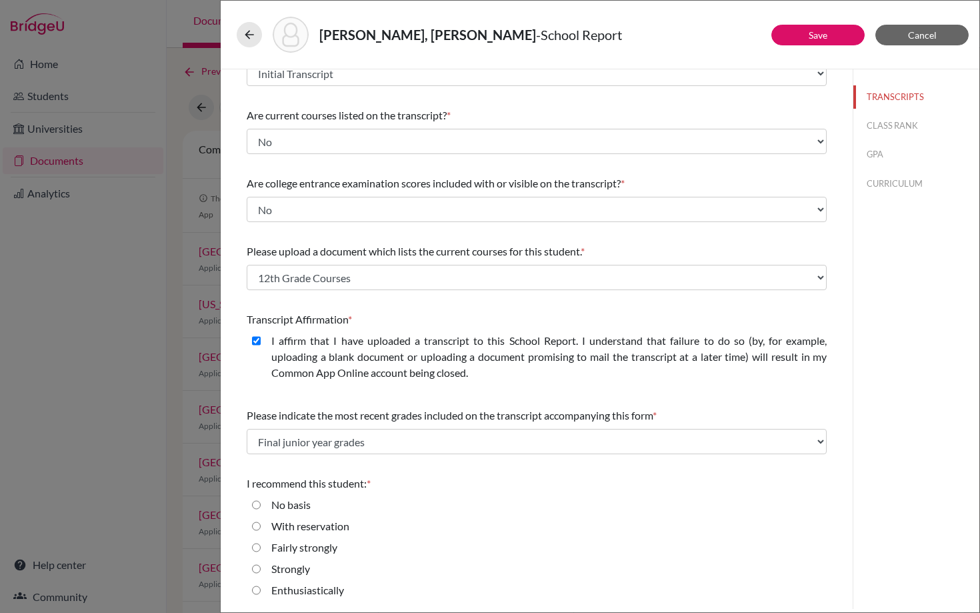
click at [256, 590] on input "Enthusiastically" at bounding box center [256, 590] width 9 height 16
radio input "true"
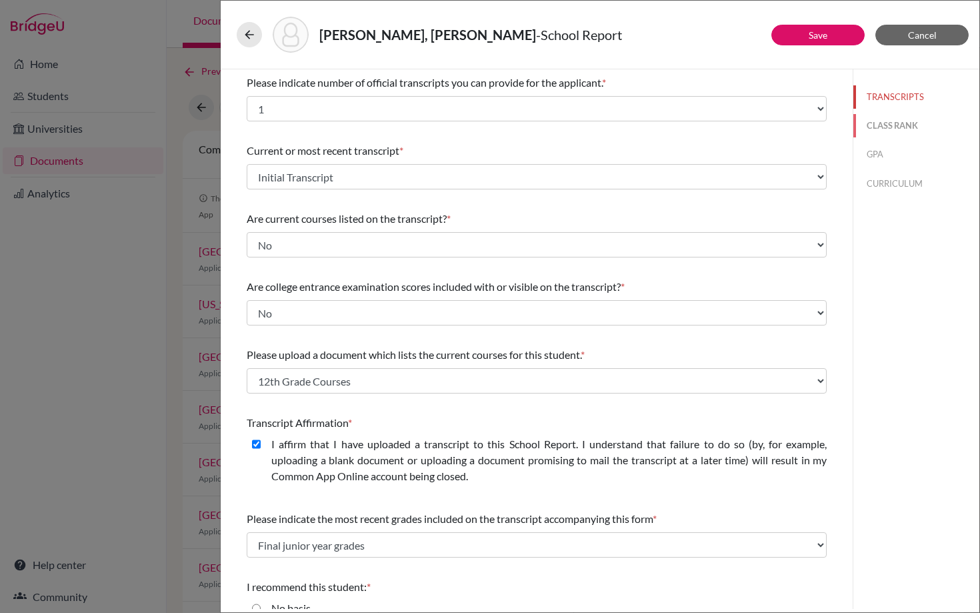
click at [887, 130] on button "CLASS RANK" at bounding box center [917, 125] width 126 height 23
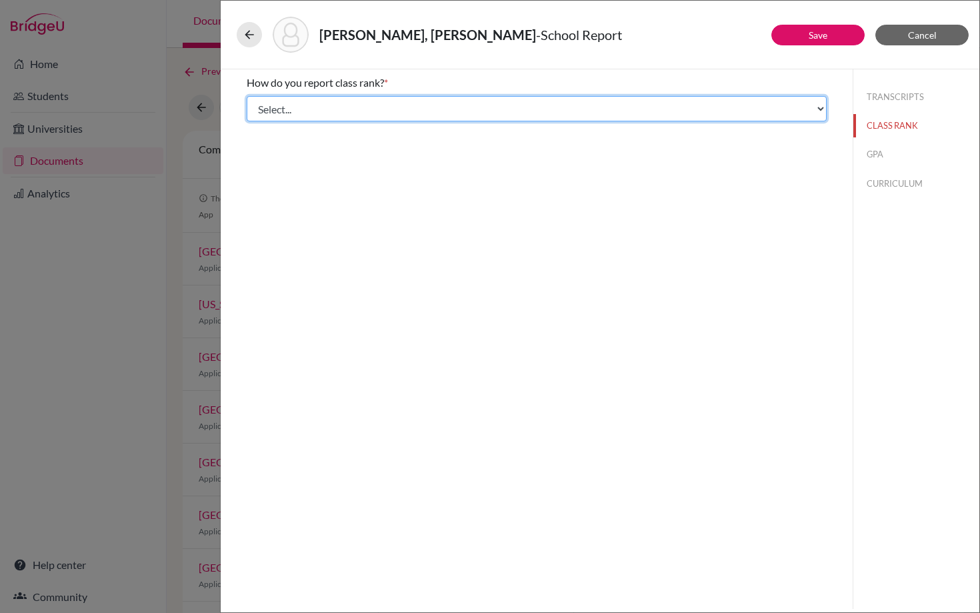
click at [431, 107] on select "Select... Exact Decile Quintile Quartile None" at bounding box center [537, 108] width 580 height 25
select select "5"
click at [247, 96] on select "Select... Exact Decile Quintile Quartile None" at bounding box center [537, 108] width 580 height 25
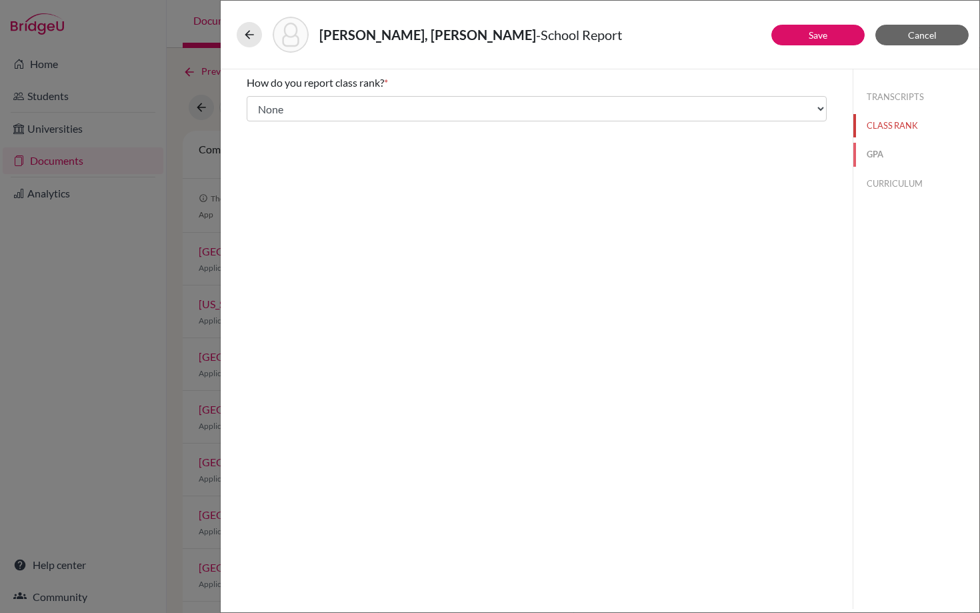
click at [879, 151] on button "GPA" at bounding box center [917, 154] width 126 height 23
click at [255, 103] on input "Yes" at bounding box center [256, 104] width 9 height 16
radio input "true"
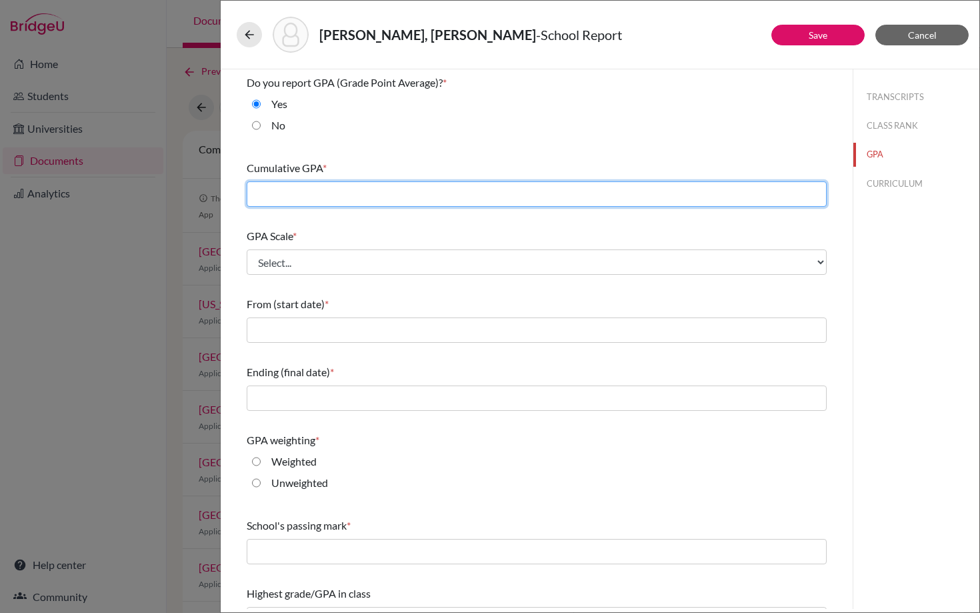
click at [277, 192] on input "text" at bounding box center [537, 193] width 580 height 25
type input "2"
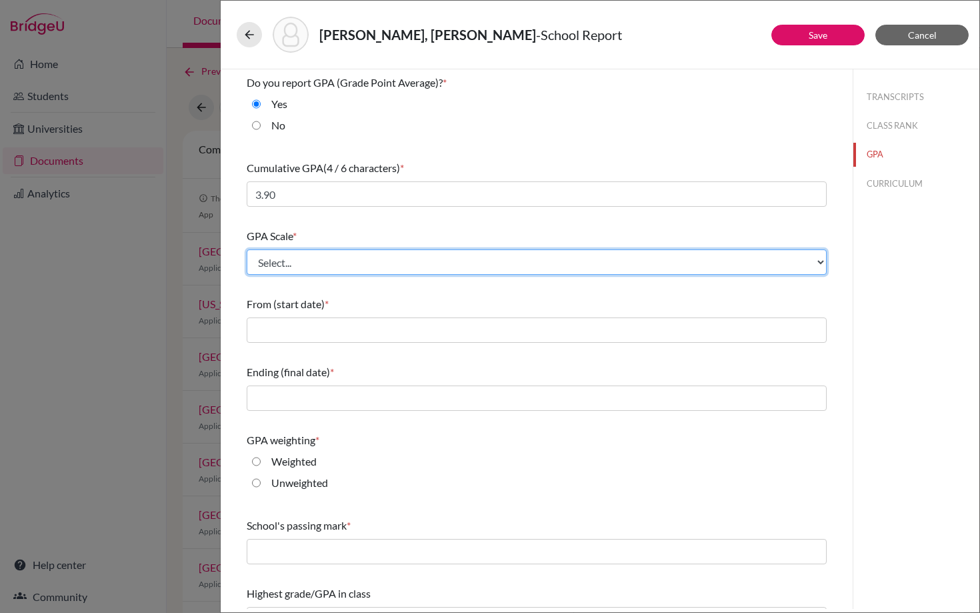
click at [277, 269] on select "Select... 4 5 6 7 8 9 10 11 12 13 14 15 16 17 18 19 20 100" at bounding box center [537, 261] width 580 height 25
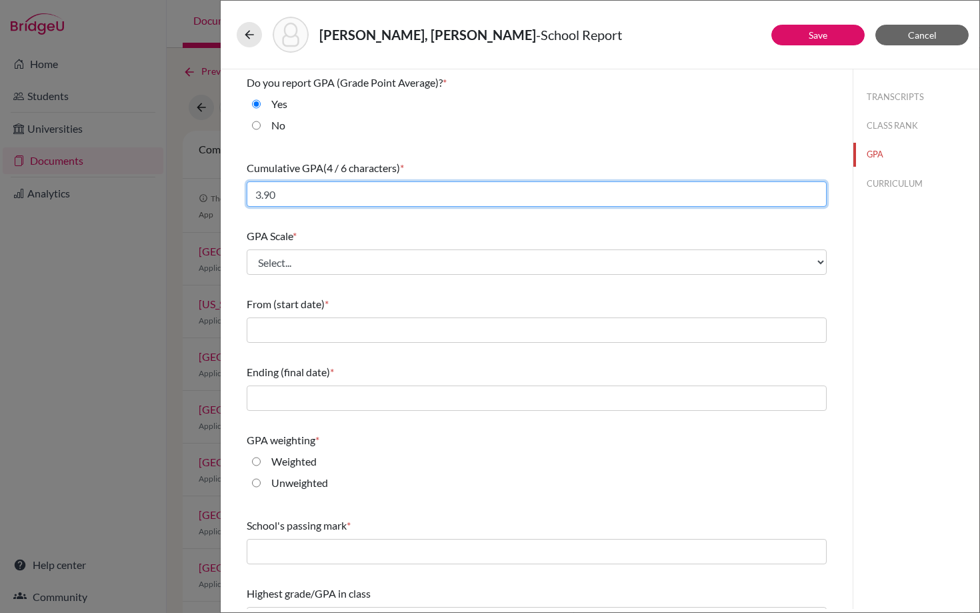
drag, startPoint x: 283, startPoint y: 192, endPoint x: 241, endPoint y: 191, distance: 42.0
click at [241, 191] on div "Do you report GPA (Grade Point Average)? * Yes No Cumulative GPA (4 / 6 charact…" at bounding box center [537, 353] width 612 height 568
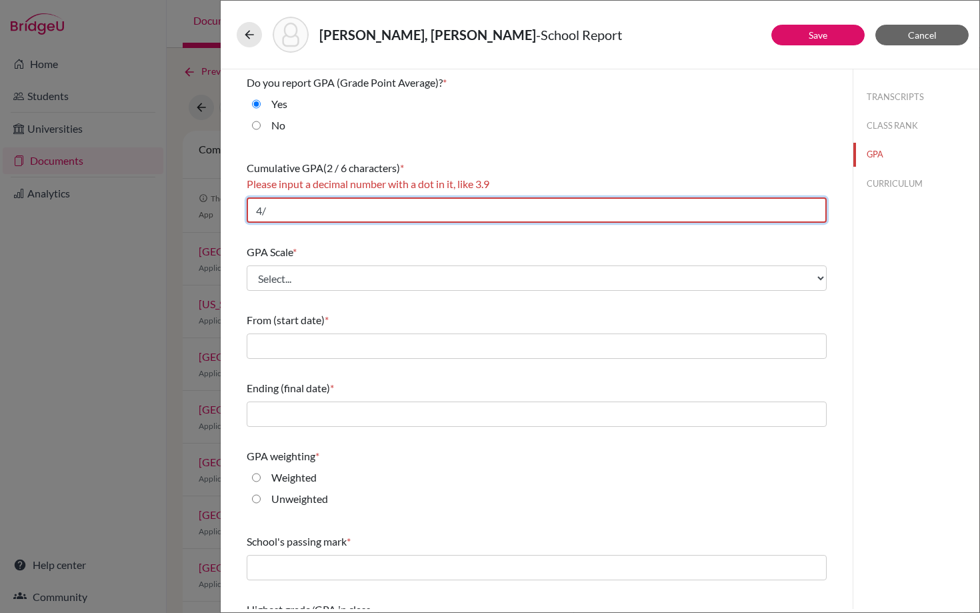
type input "4"
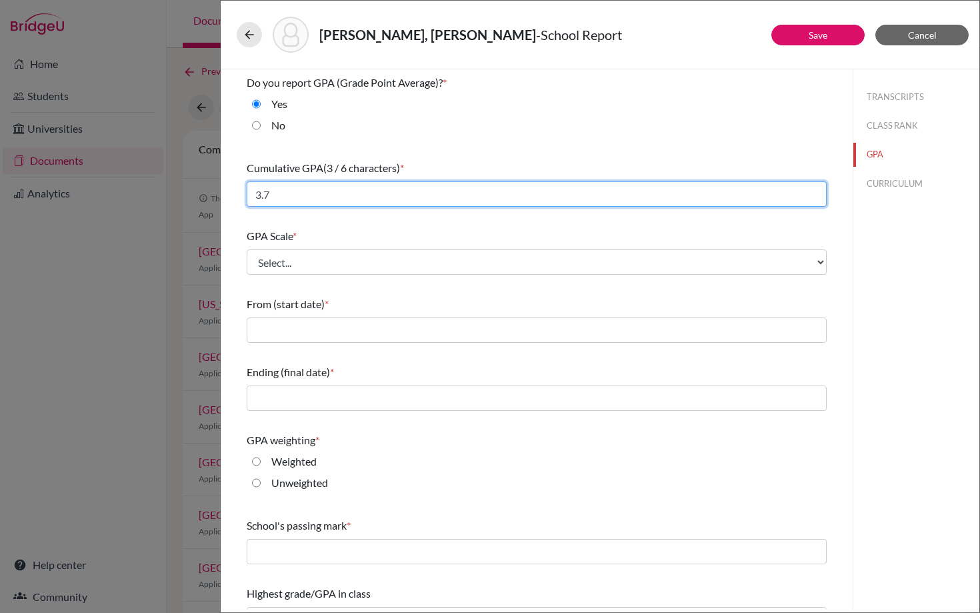
type input "3.7"
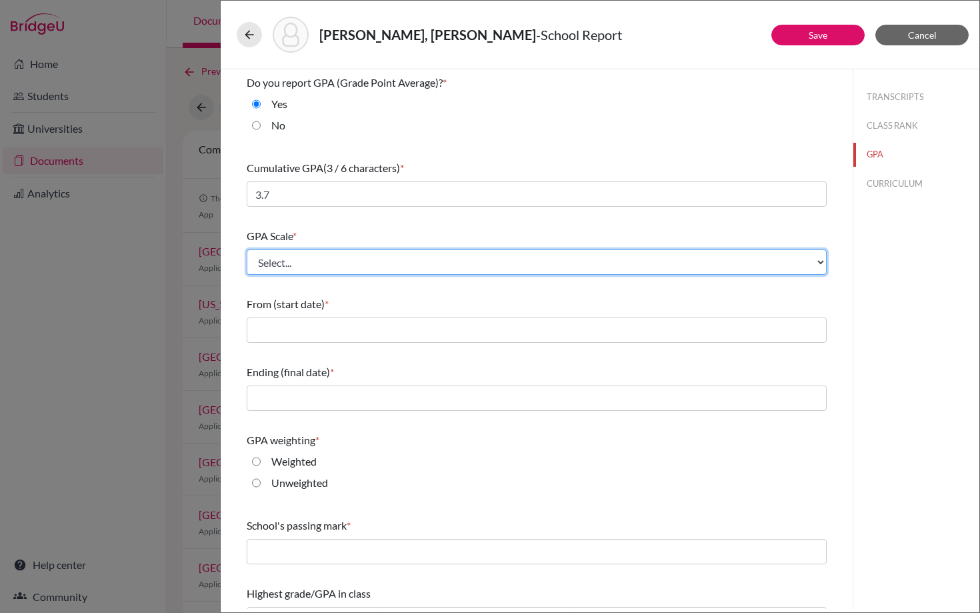
click at [284, 264] on select "Select... 4 5 6 7 8 9 10 11 12 13 14 15 16 17 18 19 20 100" at bounding box center [537, 261] width 580 height 25
select select "4"
click at [247, 249] on select "Select... 4 5 6 7 8 9 10 11 12 13 14 15 16 17 18 19 20 100" at bounding box center [537, 261] width 580 height 25
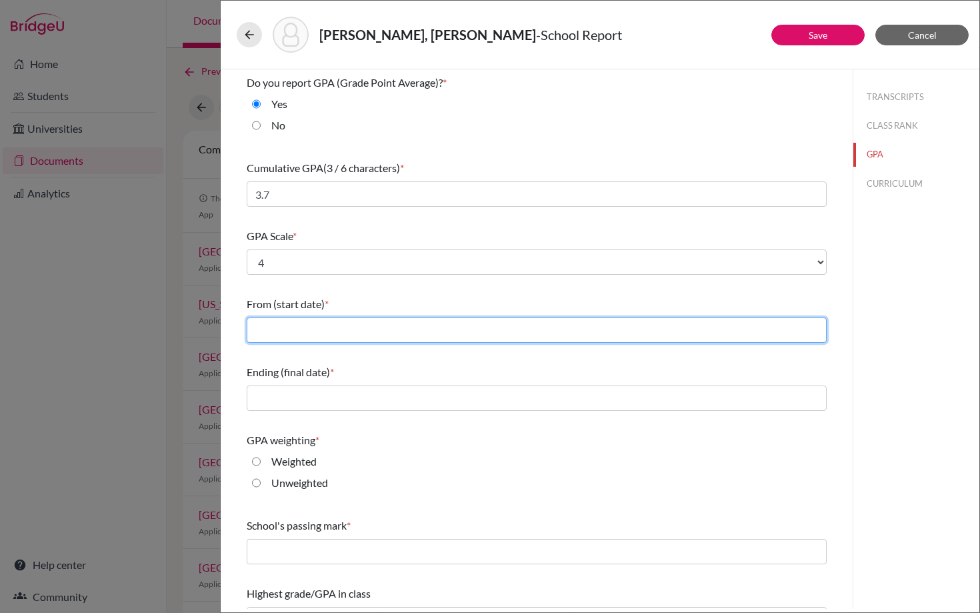
click at [271, 326] on input "text" at bounding box center [537, 329] width 580 height 25
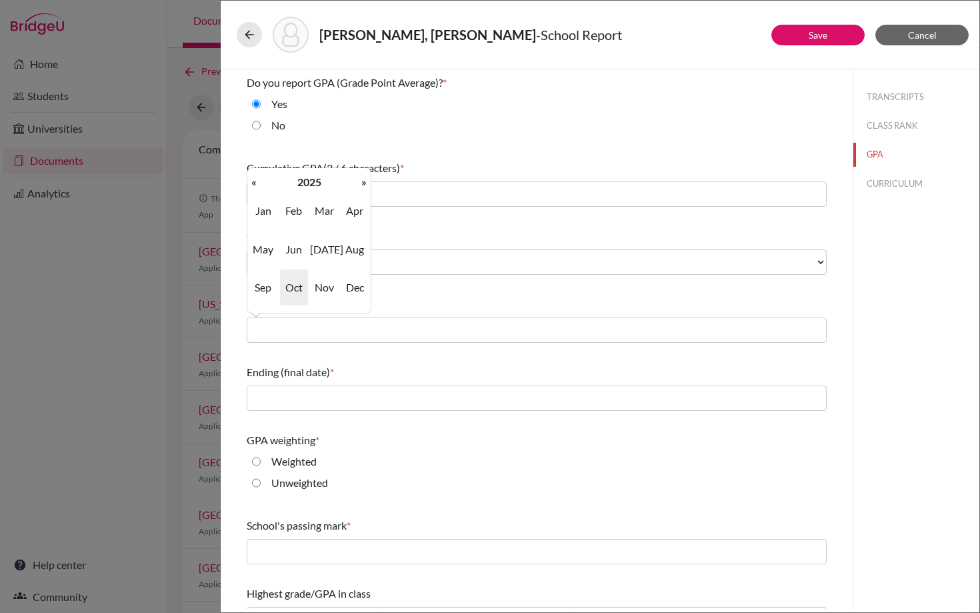
click at [450, 237] on div "GPA Scale *" at bounding box center [537, 236] width 580 height 16
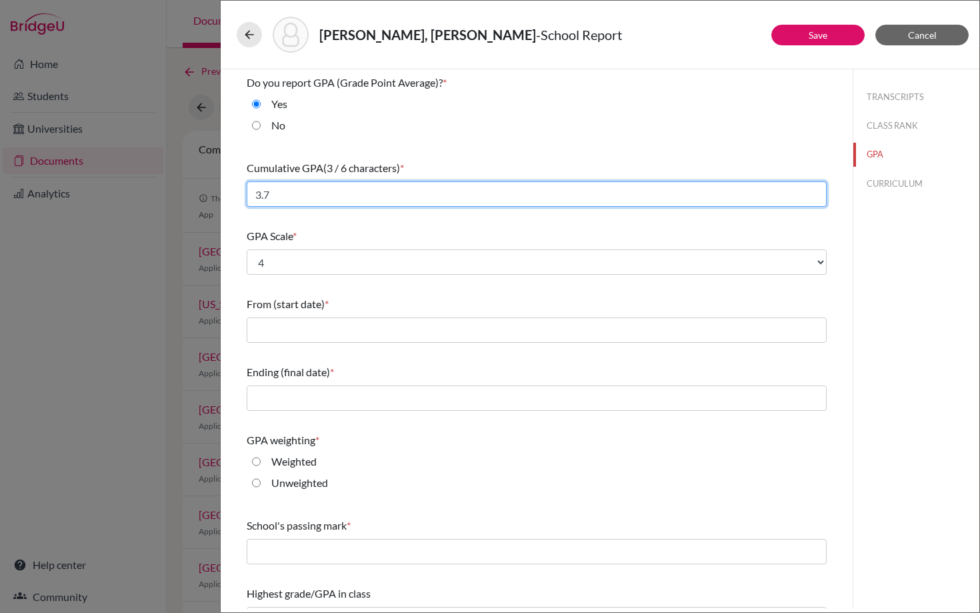
click at [307, 193] on input "3.7" at bounding box center [537, 193] width 580 height 25
type input "3.9"
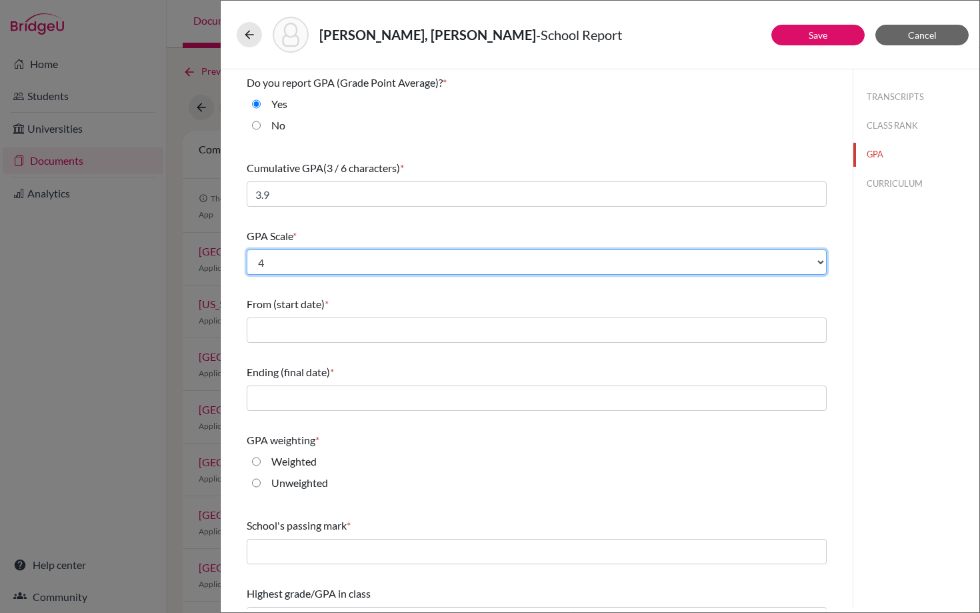
click at [291, 260] on select "Select... 4 5 6 7 8 9 10 11 12 13 14 15 16 17 18 19 20 100" at bounding box center [537, 261] width 580 height 25
select select "5"
click at [247, 249] on select "Select... 4 5 6 7 8 9 10 11 12 13 14 15 16 17 18 19 20 100" at bounding box center [537, 261] width 580 height 25
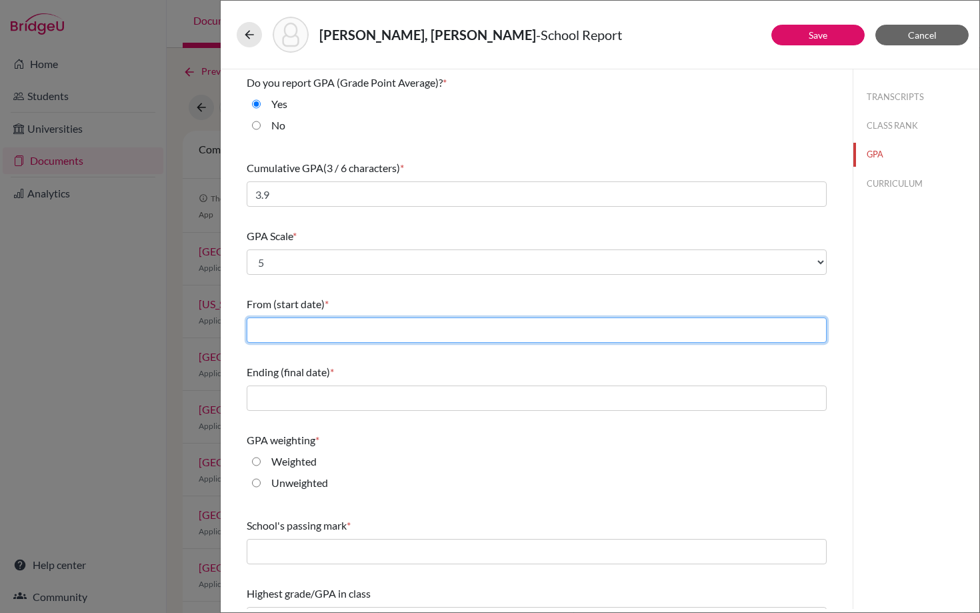
click at [274, 331] on input "text" at bounding box center [537, 329] width 580 height 25
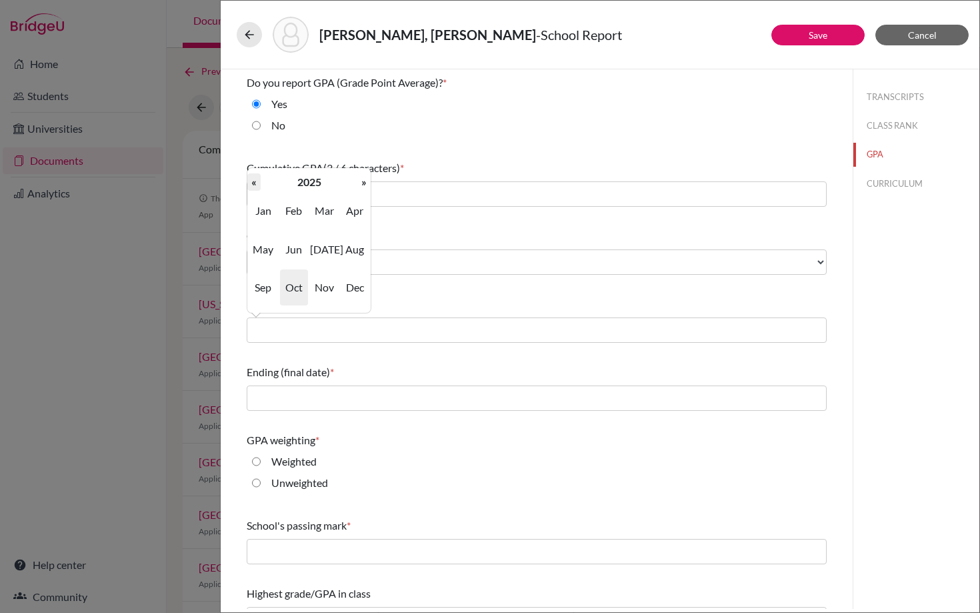
click at [257, 183] on th "«" at bounding box center [253, 181] width 13 height 17
click at [357, 253] on span "Aug" at bounding box center [355, 249] width 28 height 36
type input "08/2022"
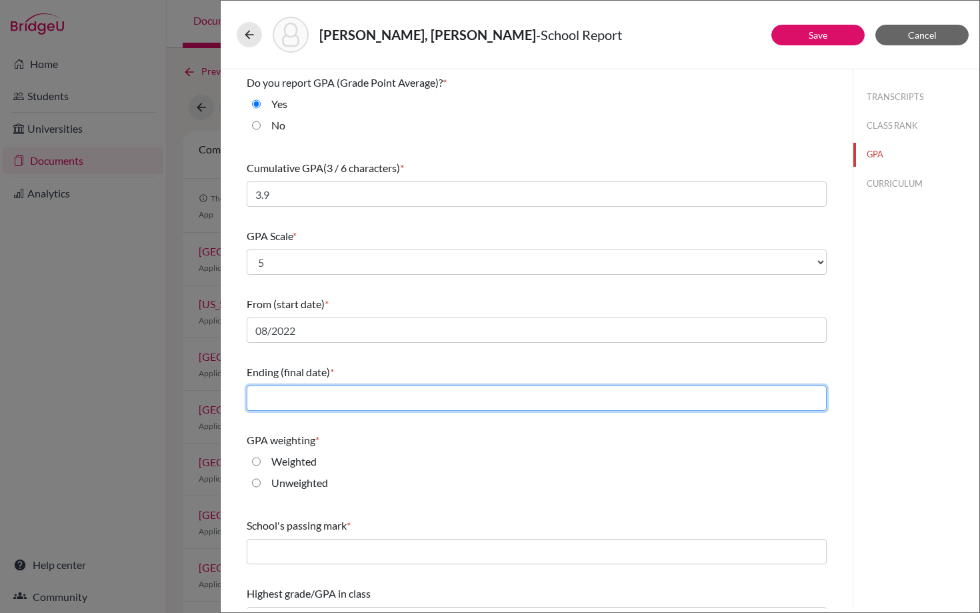
click at [263, 399] on input "text" at bounding box center [537, 397] width 580 height 25
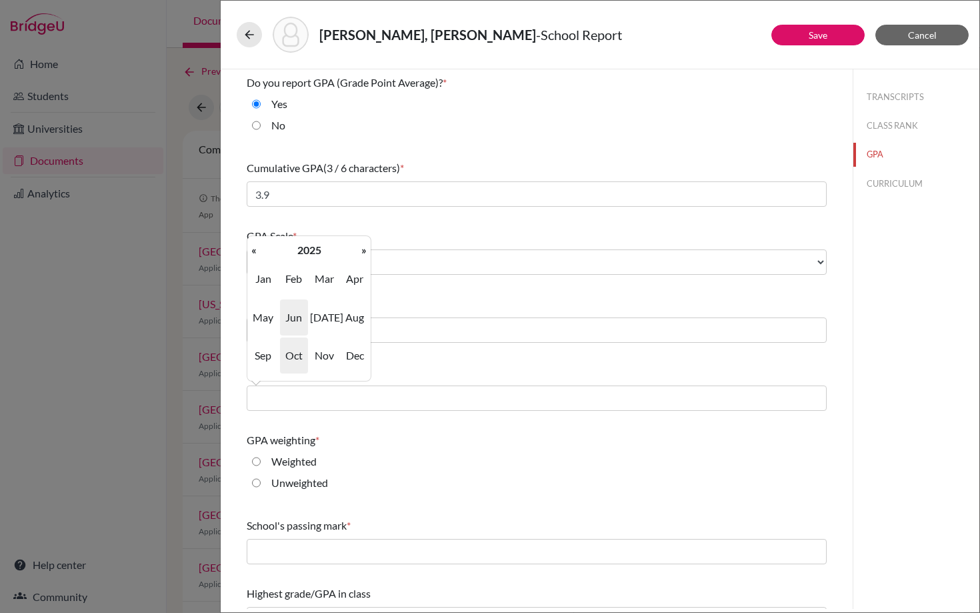
click at [296, 321] on span "Jun" at bounding box center [294, 317] width 28 height 36
type input "06/2025"
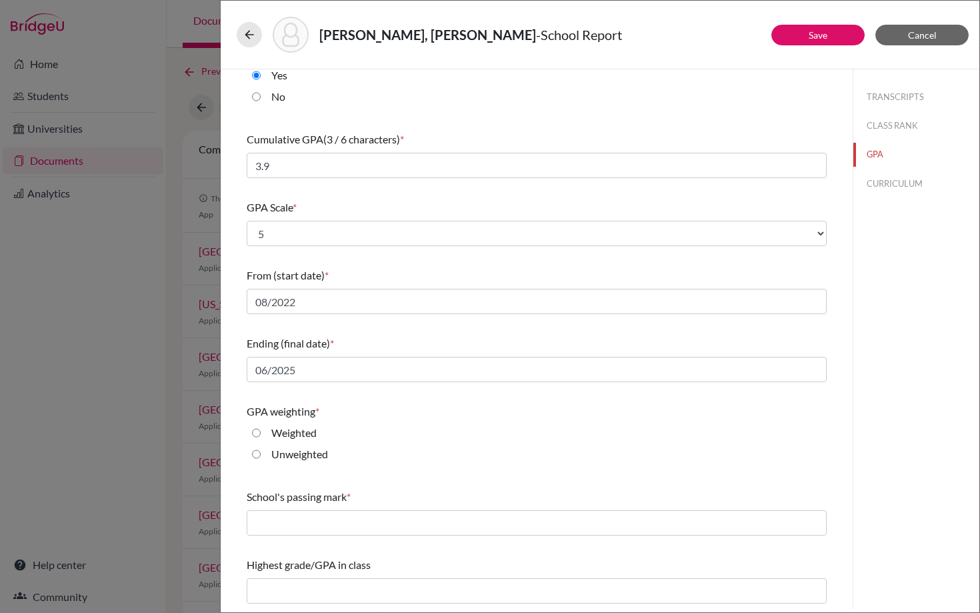
click at [257, 433] on input "Weighted" at bounding box center [256, 433] width 9 height 16
radio input "true"
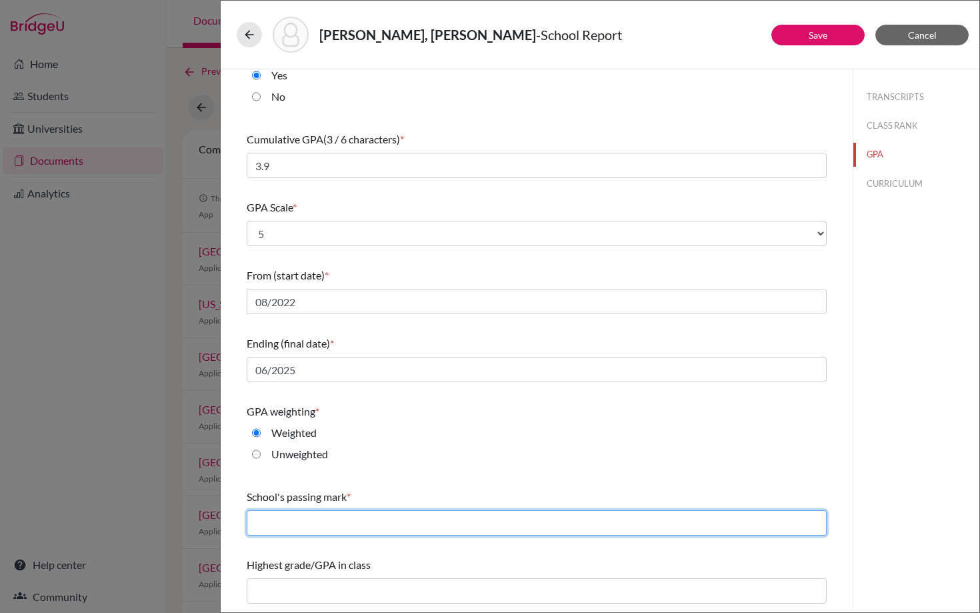
click at [331, 527] on input "text" at bounding box center [537, 522] width 580 height 25
type input "60"
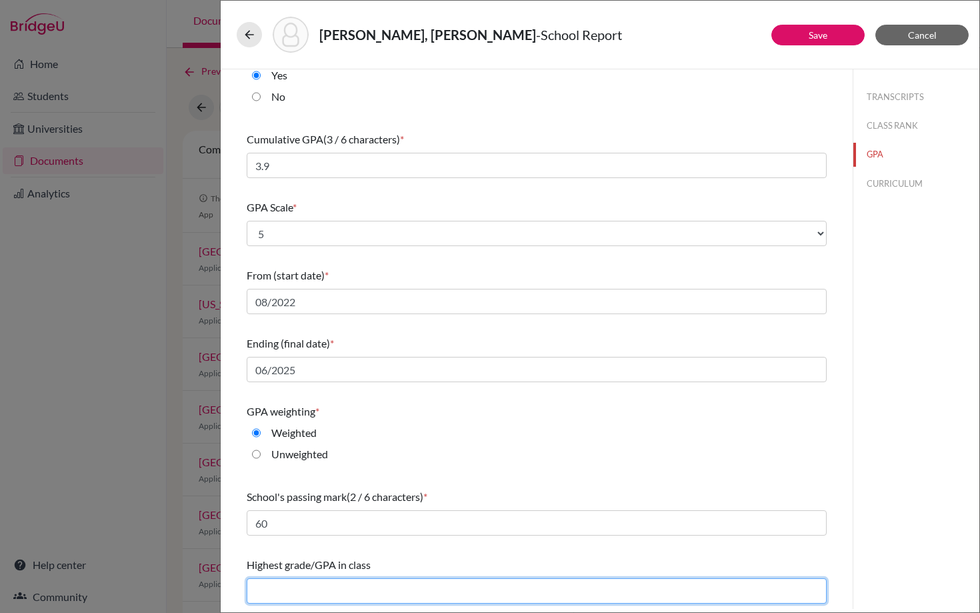
click at [295, 586] on input "text" at bounding box center [537, 590] width 580 height 25
type input "4.39"
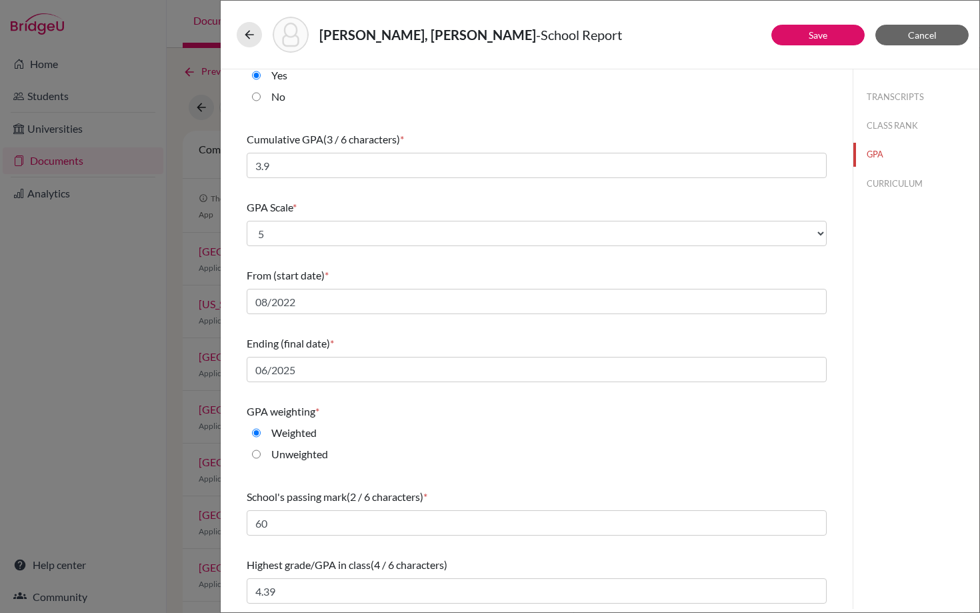
click at [461, 477] on div "Do you report GPA (Grade Point Average)? * Yes No Cumulative GPA (3 / 6 charact…" at bounding box center [537, 325] width 580 height 568
click at [892, 178] on button "CURRICULUM" at bounding box center [917, 183] width 126 height 23
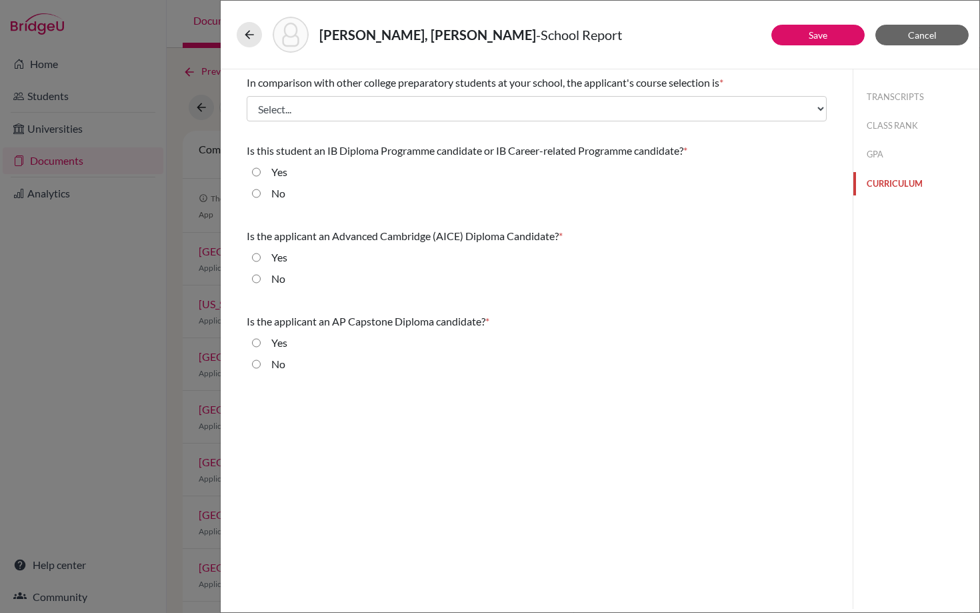
scroll to position [0, 0]
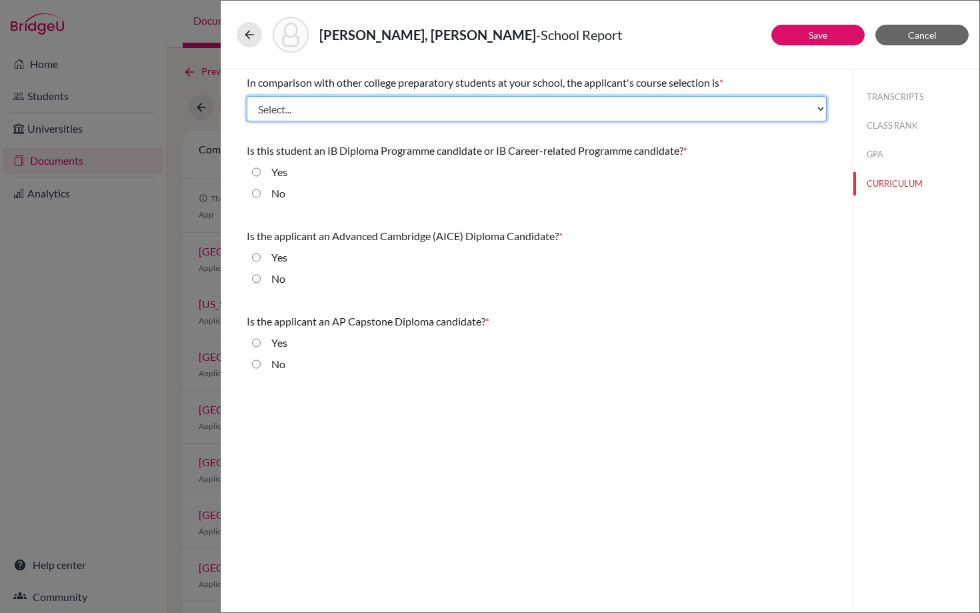
click at [512, 107] on select "Select... Less than demanding Average Demanding Very demanding Most demanding P…" at bounding box center [537, 108] width 580 height 25
select select "4"
click at [247, 96] on select "Select... Less than demanding Average Demanding Very demanding Most demanding P…" at bounding box center [537, 108] width 580 height 25
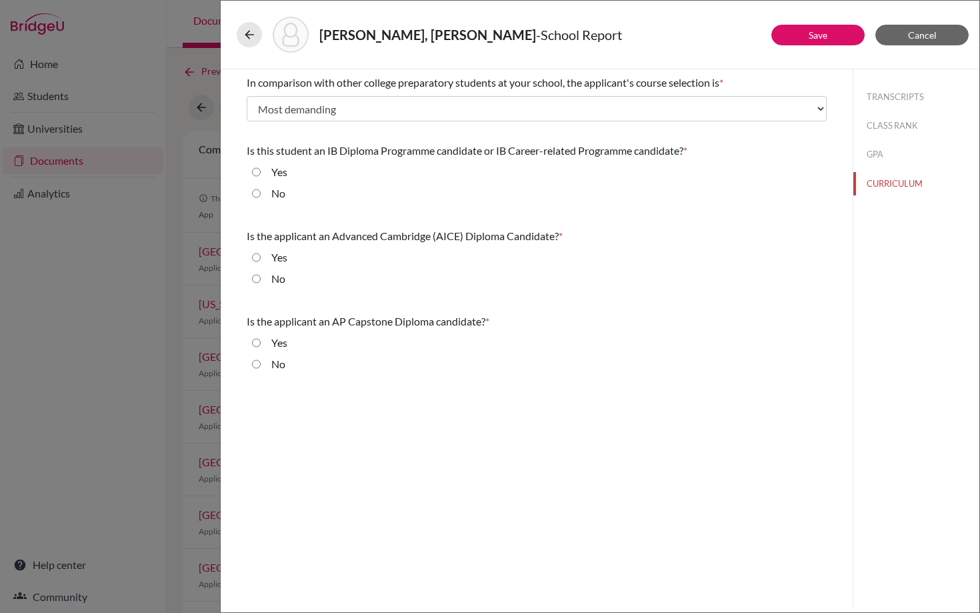
click at [255, 197] on input "No" at bounding box center [256, 193] width 9 height 16
radio input "true"
click at [256, 280] on input "No" at bounding box center [256, 279] width 9 height 16
radio input "true"
click at [255, 365] on input "No" at bounding box center [256, 364] width 9 height 16
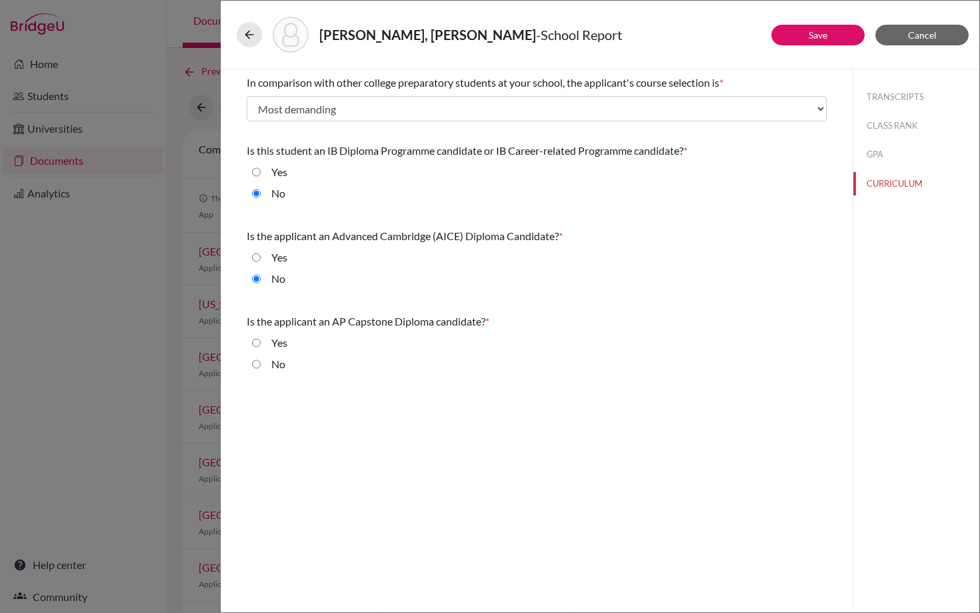
radio input "true"
click at [800, 43] on button "Save" at bounding box center [818, 35] width 93 height 21
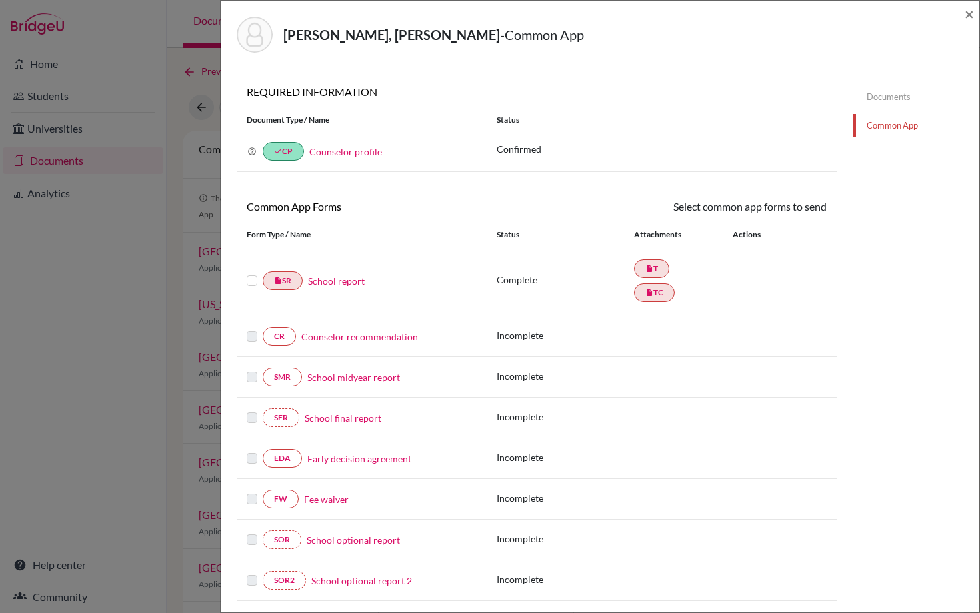
click at [250, 273] on label at bounding box center [252, 273] width 11 height 0
click at [0, 0] on input "checkbox" at bounding box center [0, 0] width 0 height 0
click at [331, 287] on link "School report" at bounding box center [336, 282] width 57 height 14
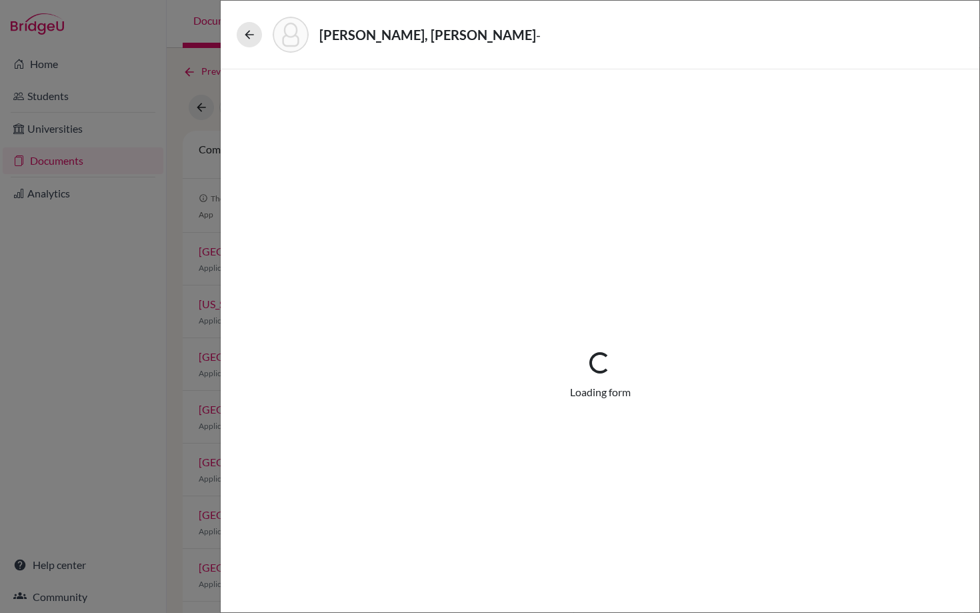
select select "1"
select select "682435"
select select "1"
select select "669314"
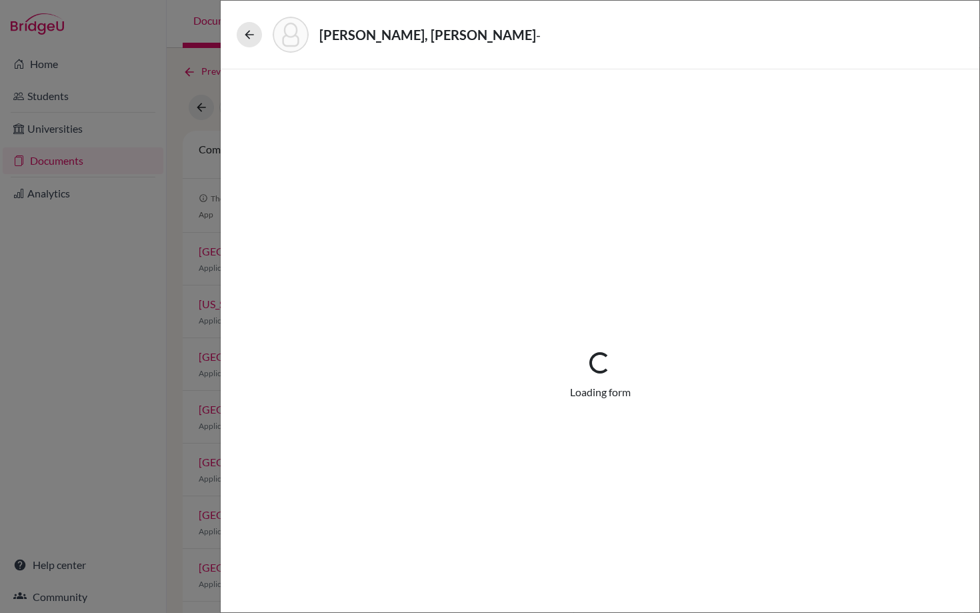
select select "0"
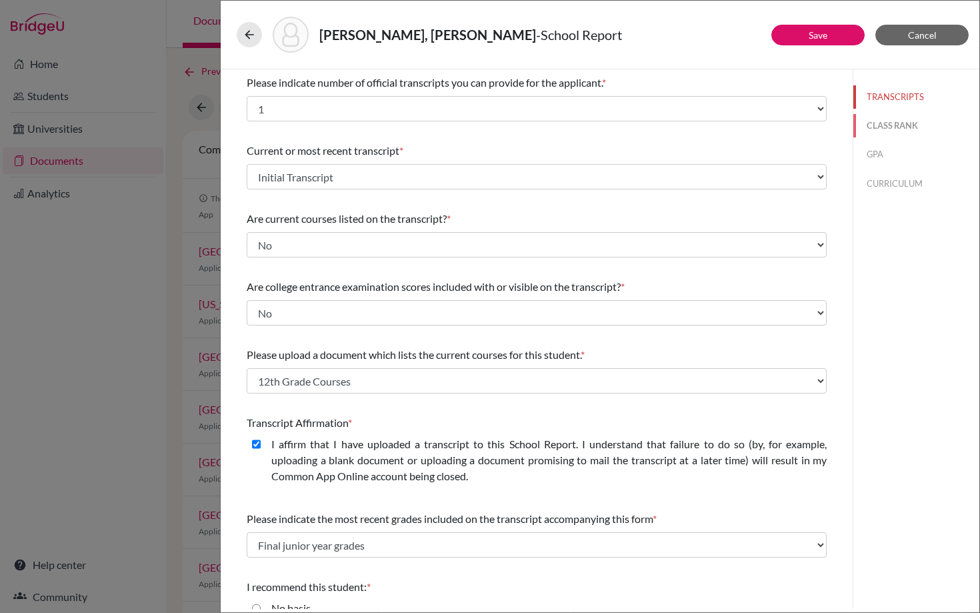
click at [890, 121] on button "CLASS RANK" at bounding box center [917, 125] width 126 height 23
select select "5"
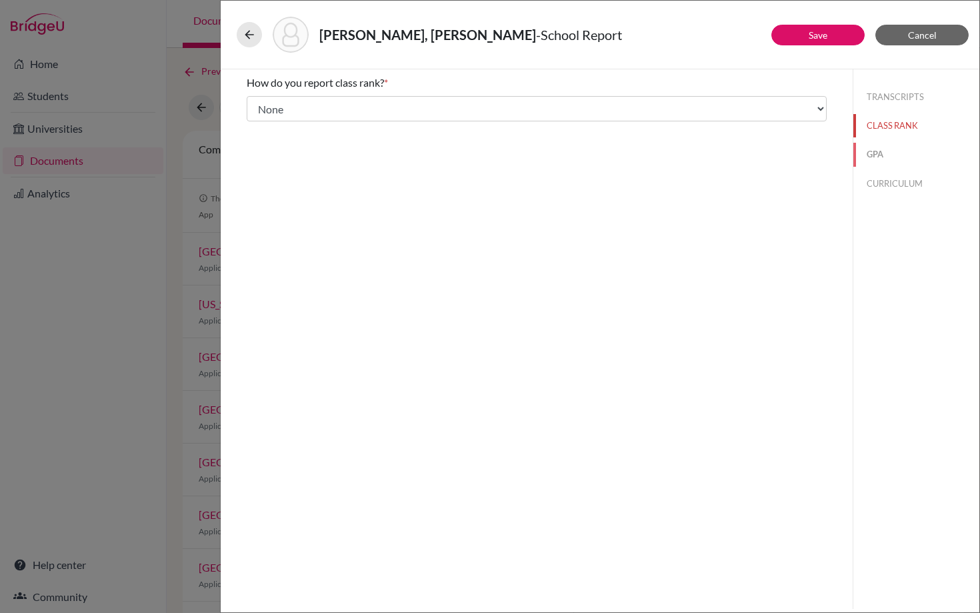
click at [884, 157] on button "GPA" at bounding box center [917, 154] width 126 height 23
type input "3.9"
type input "4.39"
select select "5"
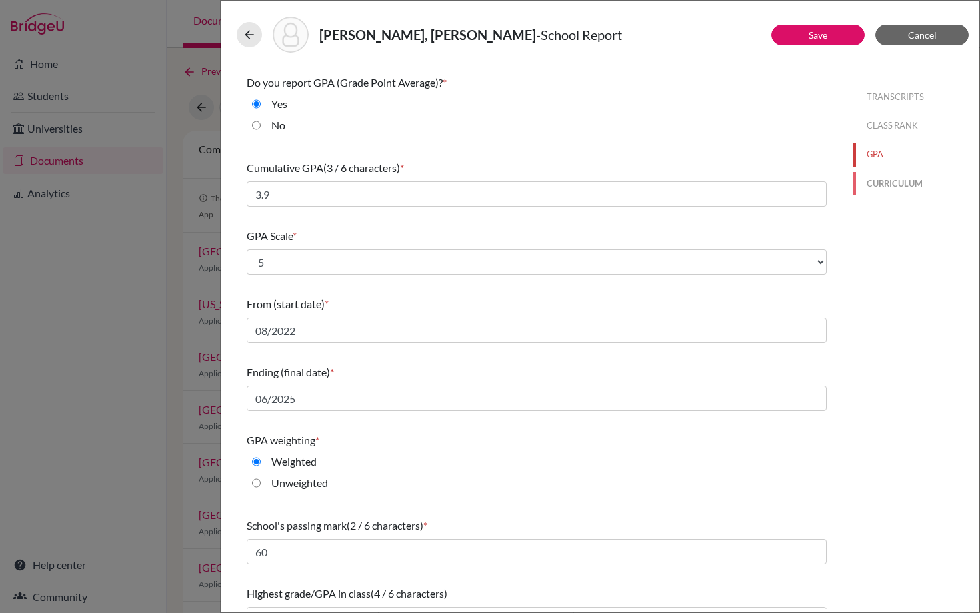
click at [900, 182] on button "CURRICULUM" at bounding box center [917, 183] width 126 height 23
select select "4"
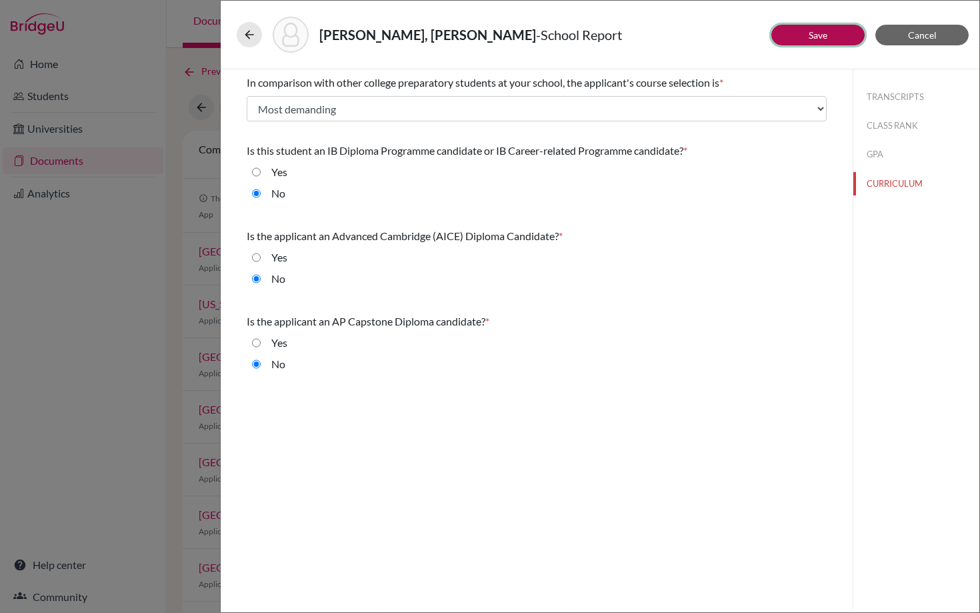
click at [811, 37] on link "Save" at bounding box center [818, 34] width 19 height 11
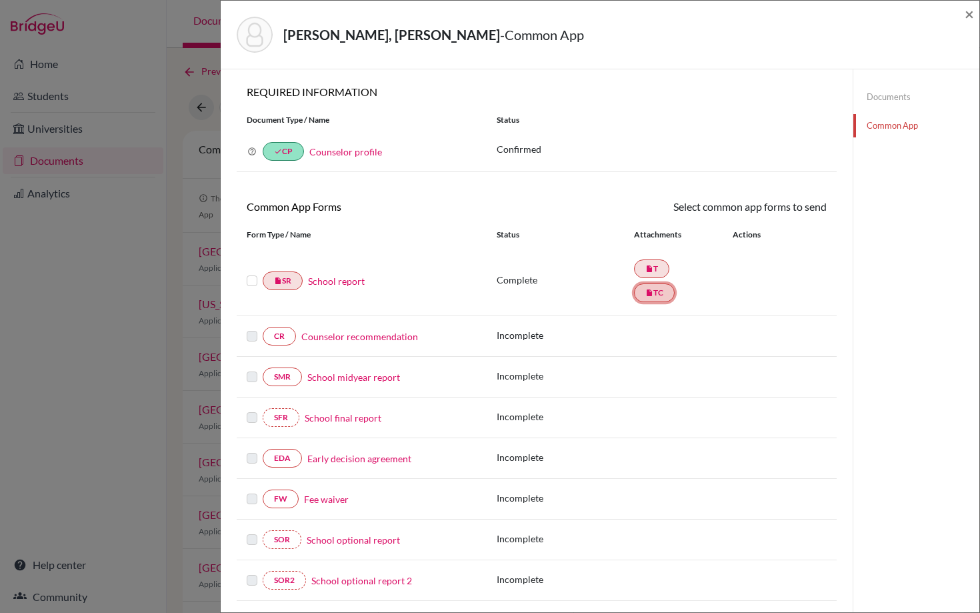
click at [669, 295] on link "insert_drive_file TC" at bounding box center [654, 292] width 41 height 19
click at [659, 268] on link "insert_drive_file T" at bounding box center [651, 268] width 35 height 19
click at [251, 273] on label at bounding box center [252, 273] width 11 height 0
click at [0, 0] on input "checkbox" at bounding box center [0, 0] width 0 height 0
click at [871, 95] on link "Documents" at bounding box center [917, 96] width 126 height 23
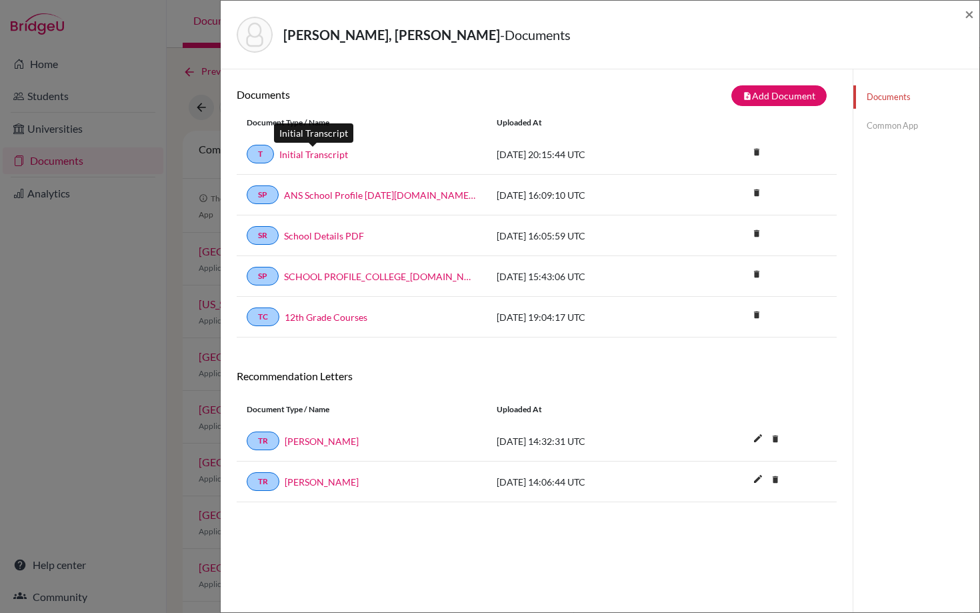
click at [321, 153] on link "Initial Transcript" at bounding box center [313, 154] width 69 height 14
click at [881, 131] on link "Common App" at bounding box center [917, 125] width 126 height 23
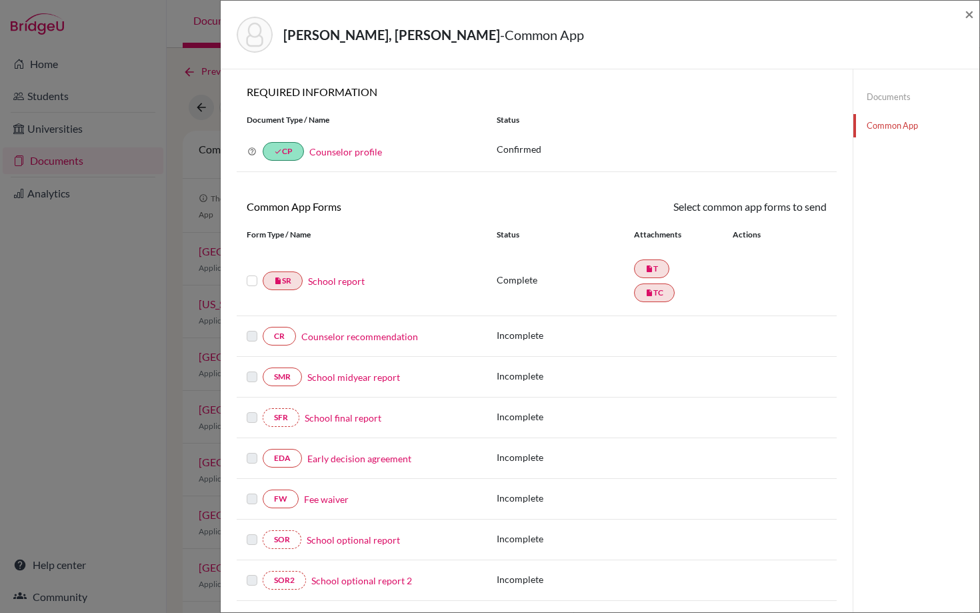
click at [249, 273] on label at bounding box center [252, 273] width 11 height 0
click at [0, 0] on input "checkbox" at bounding box center [0, 0] width 0 height 0
click at [803, 213] on link "Send" at bounding box center [799, 209] width 55 height 21
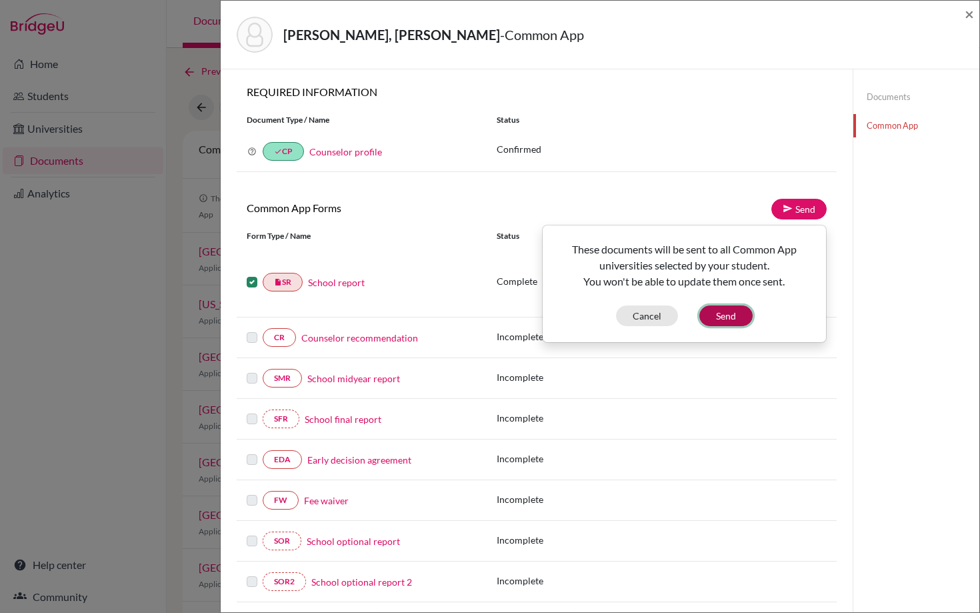
click at [727, 313] on button "Send" at bounding box center [726, 315] width 53 height 21
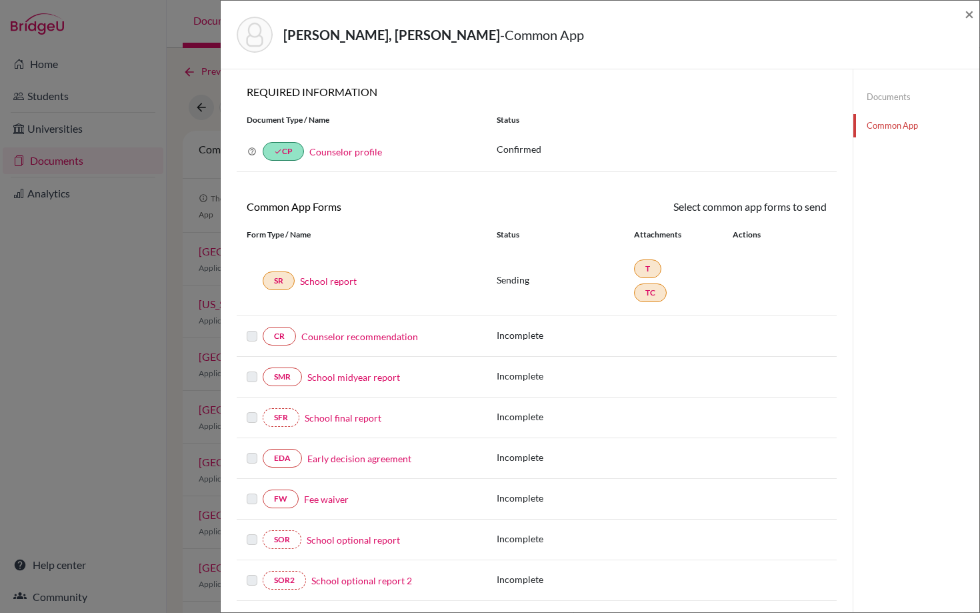
scroll to position [298, 0]
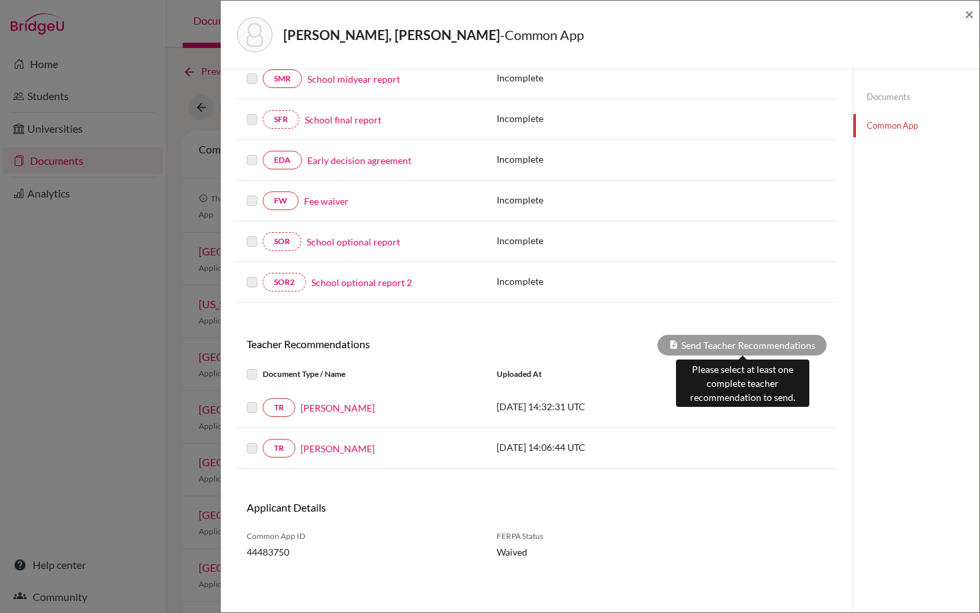
click at [767, 336] on div "Send Teacher Recommendations" at bounding box center [742, 345] width 169 height 21
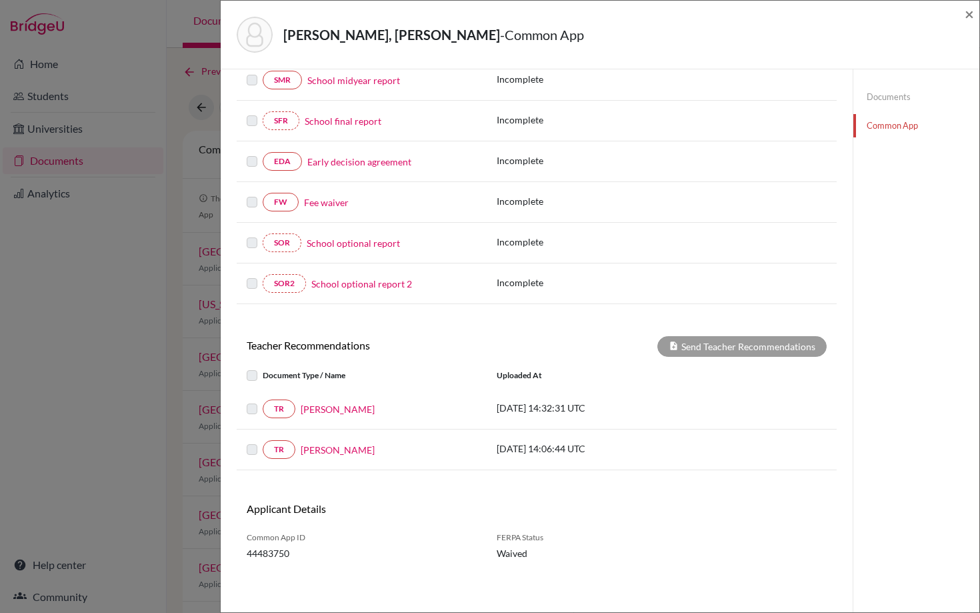
scroll to position [299, 0]
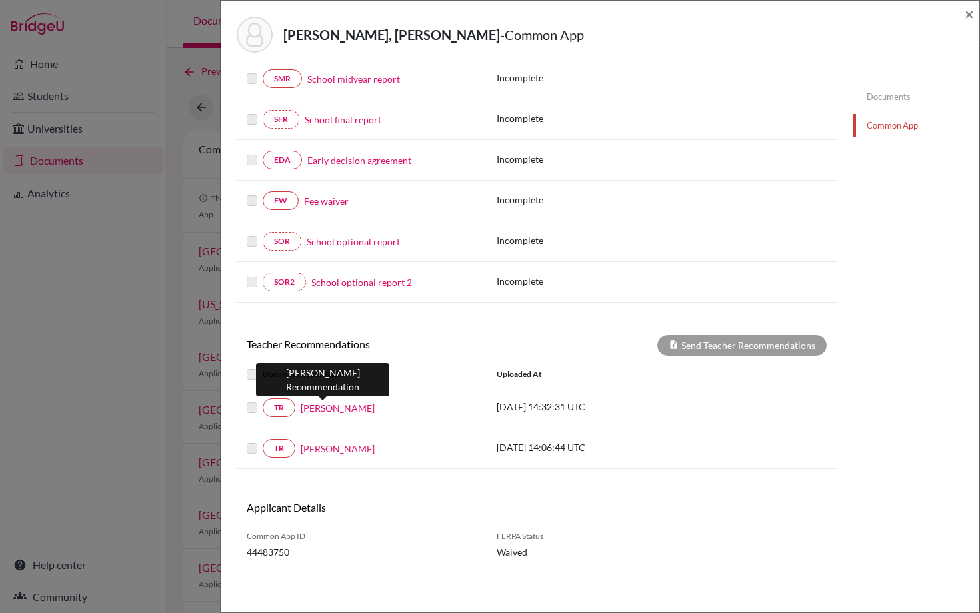
click at [322, 406] on link "Lisa Lippay" at bounding box center [338, 408] width 74 height 14
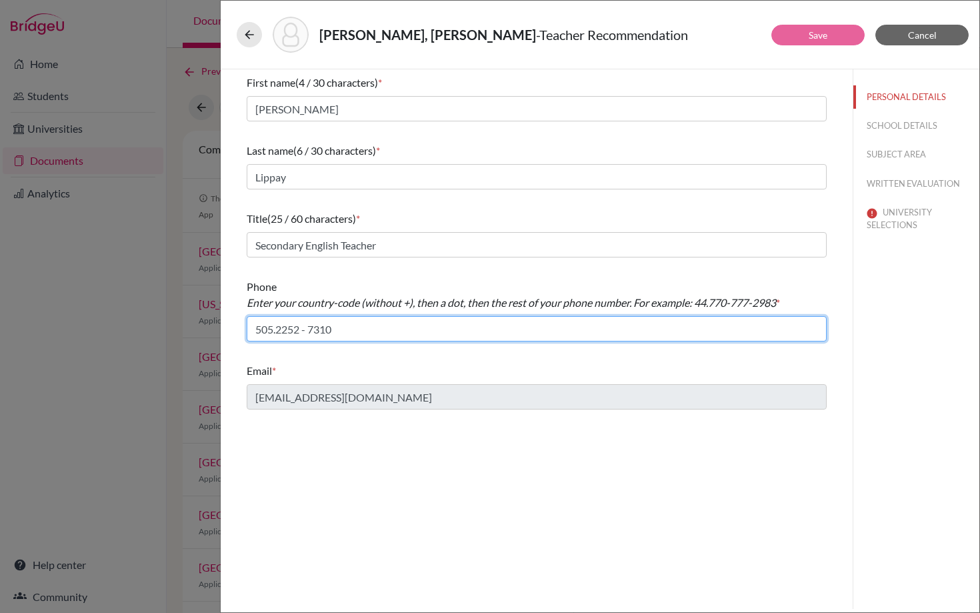
click at [311, 331] on input "505.2252 - 7310" at bounding box center [537, 328] width 580 height 25
type input "505.22527310"
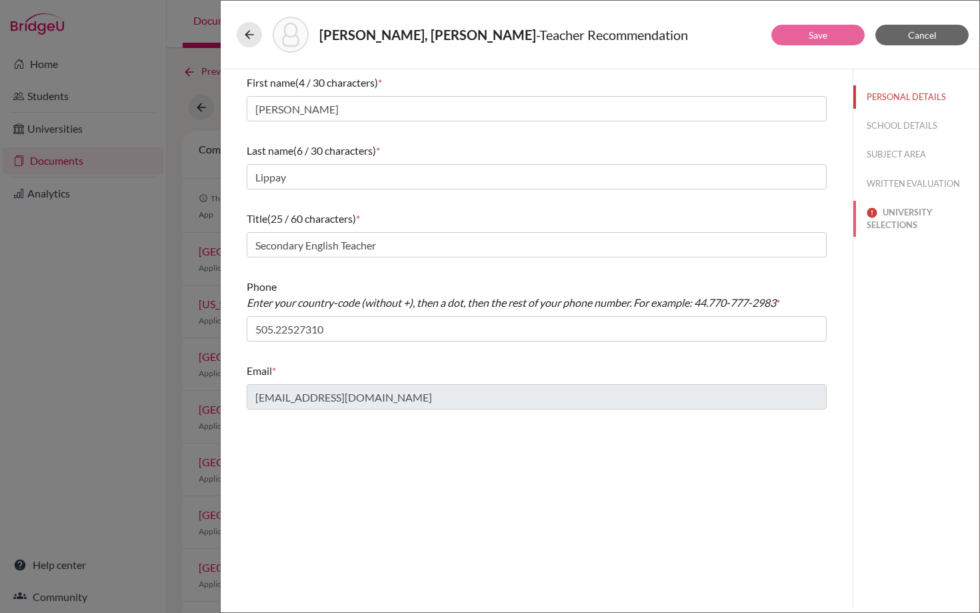
click at [889, 221] on button "UNIVERSITY SELECTIONS" at bounding box center [917, 219] width 126 height 36
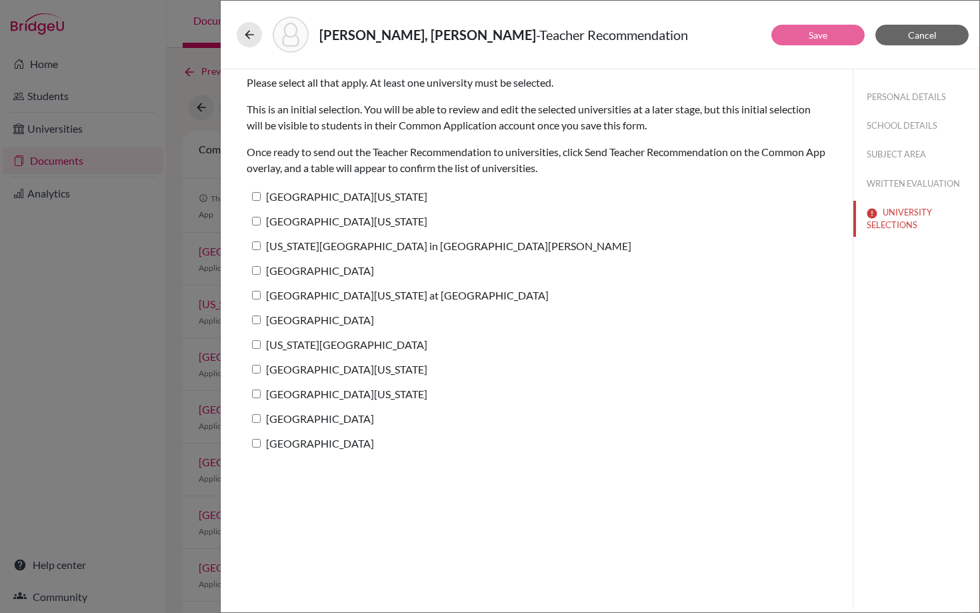
click at [259, 291] on input "University of North Carolina at Chapel Hill" at bounding box center [256, 295] width 9 height 9
checkbox input "true"
click at [822, 37] on link "Save" at bounding box center [818, 34] width 19 height 11
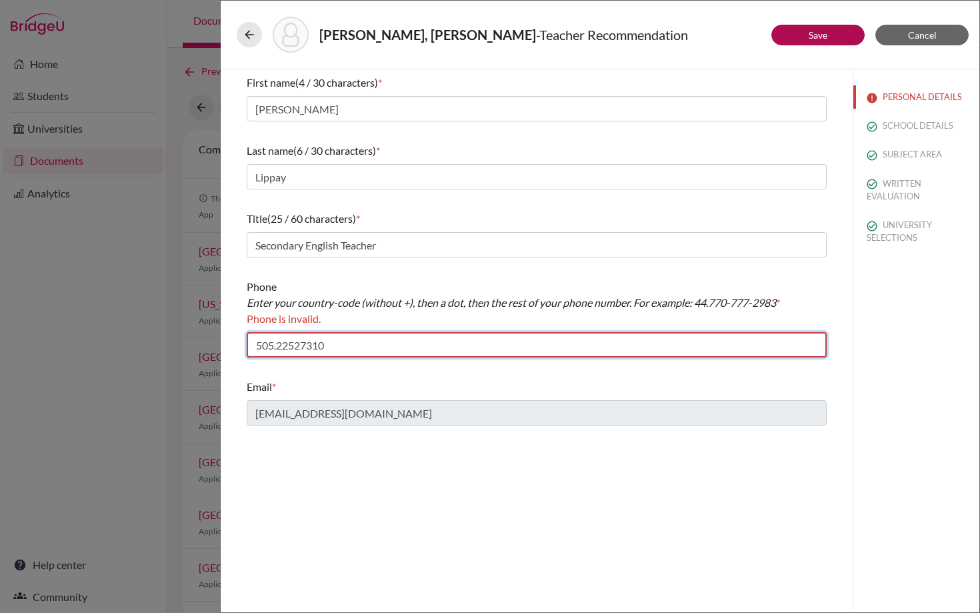
click at [346, 341] on input "505.22527310" at bounding box center [537, 344] width 580 height 25
drag, startPoint x: 255, startPoint y: 343, endPoint x: 281, endPoint y: 352, distance: 28.0
click at [255, 343] on input "505.22527310" at bounding box center [537, 344] width 580 height 25
click at [343, 346] on input "505.22527310" at bounding box center [537, 344] width 580 height 25
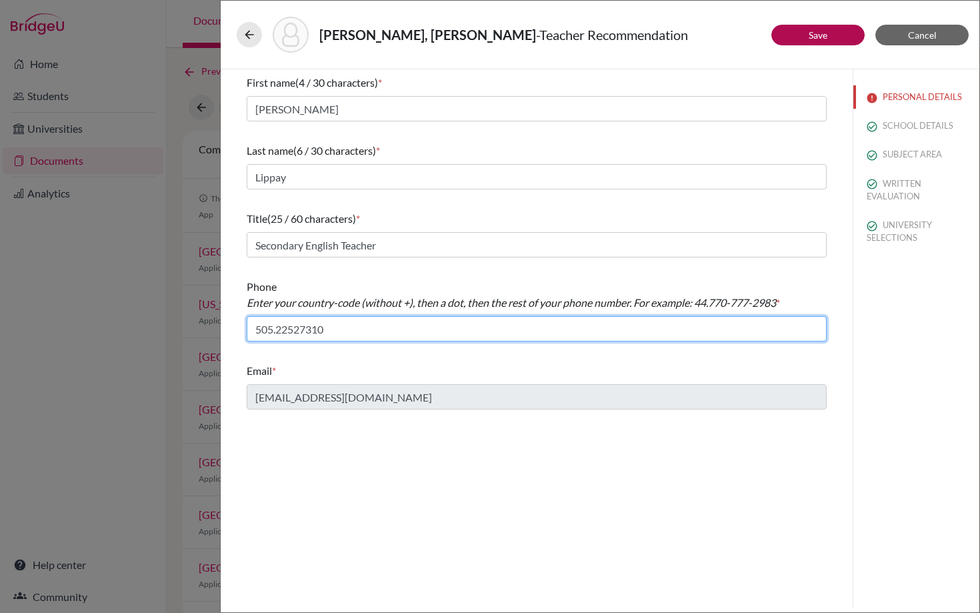
type input "505.22527310"
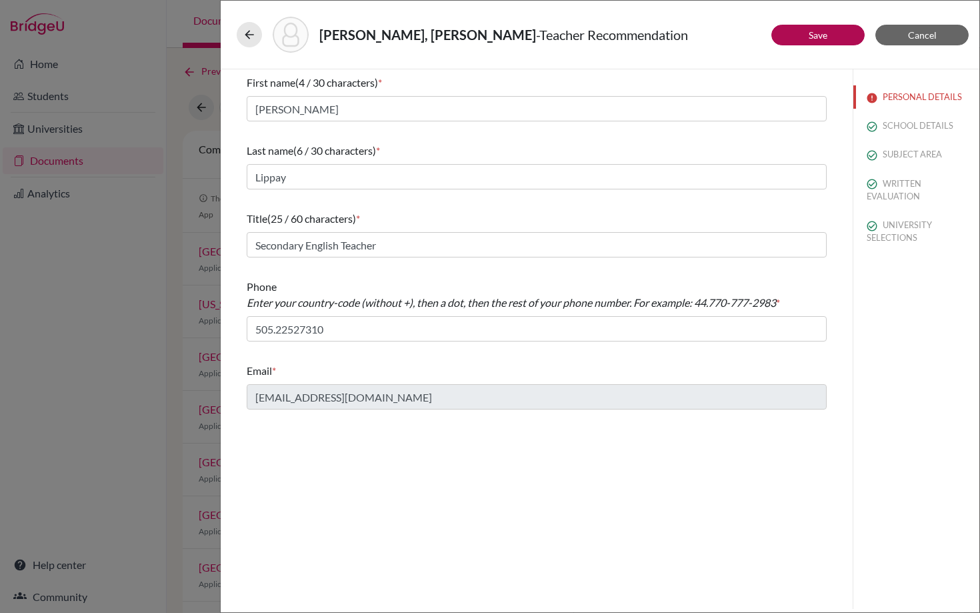
click at [593, 365] on div "Email *" at bounding box center [537, 371] width 580 height 16
click at [797, 37] on button "Save" at bounding box center [818, 35] width 93 height 21
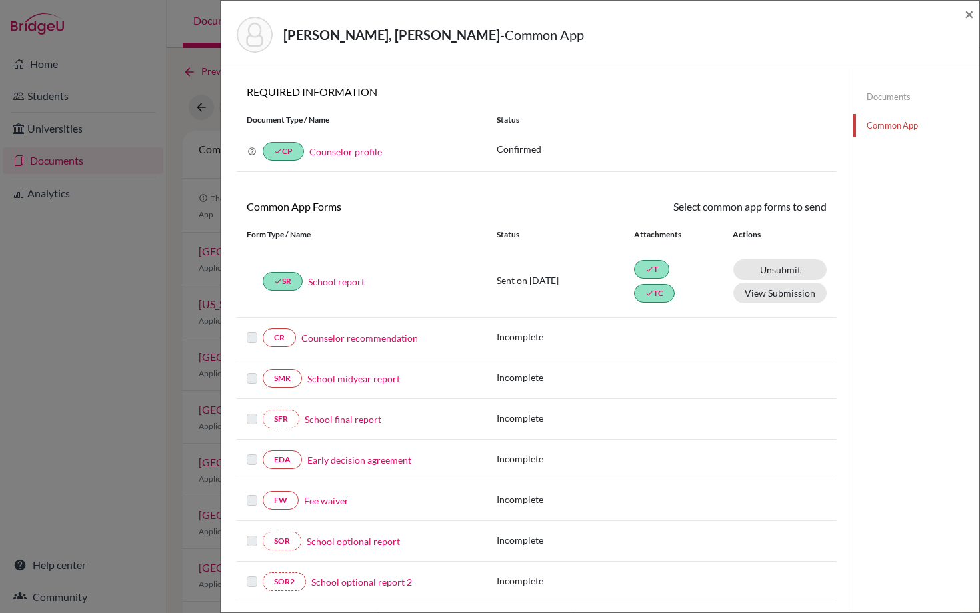
scroll to position [299, 0]
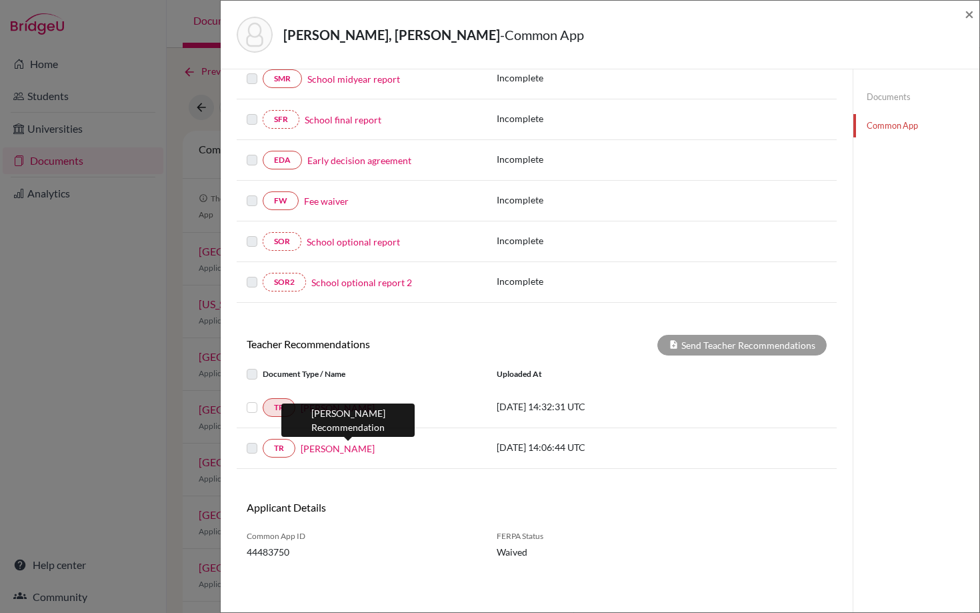
click at [347, 450] on link "Carlos Alfredo Narvaez" at bounding box center [338, 448] width 74 height 14
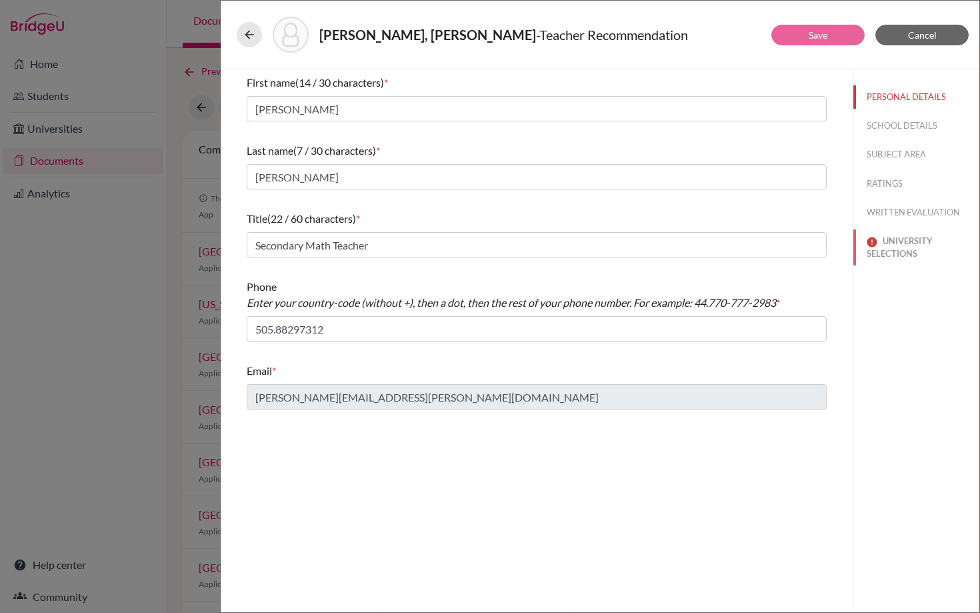
click at [908, 246] on button "UNIVERSITY SELECTIONS" at bounding box center [917, 247] width 126 height 36
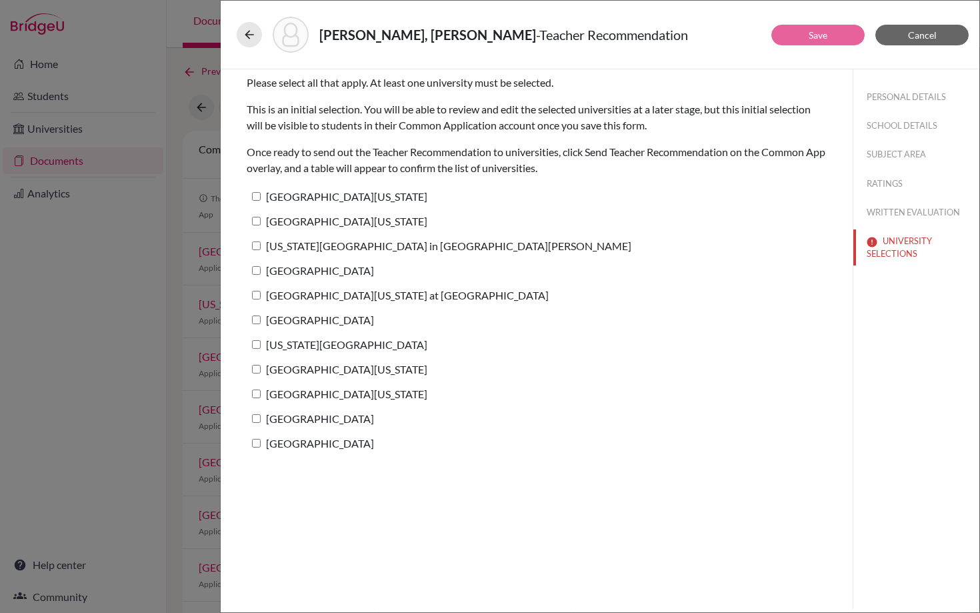
click at [257, 270] on input "Boston College" at bounding box center [256, 270] width 9 height 9
checkbox input "true"
click at [805, 41] on button "Save" at bounding box center [818, 35] width 93 height 21
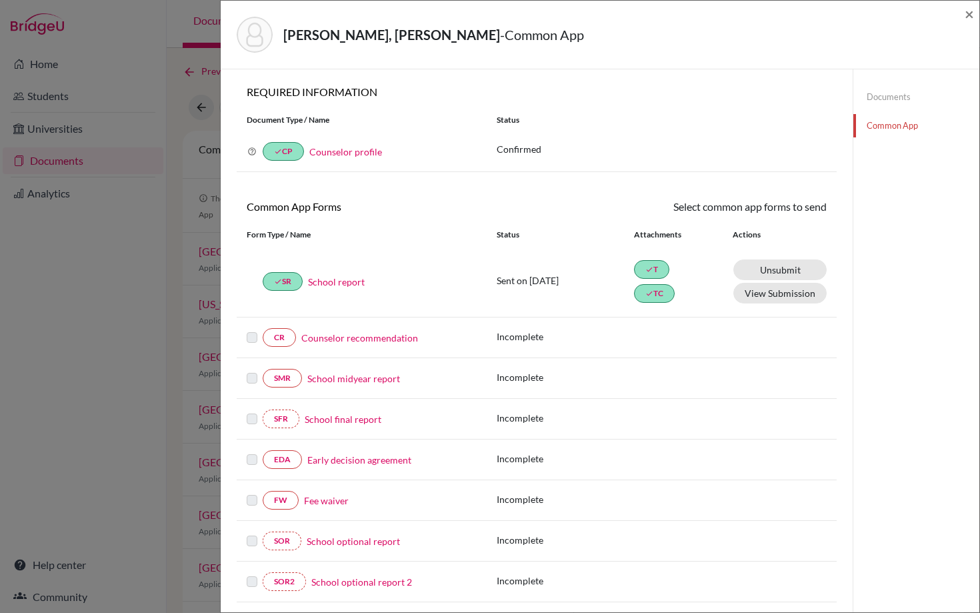
scroll to position [299, 0]
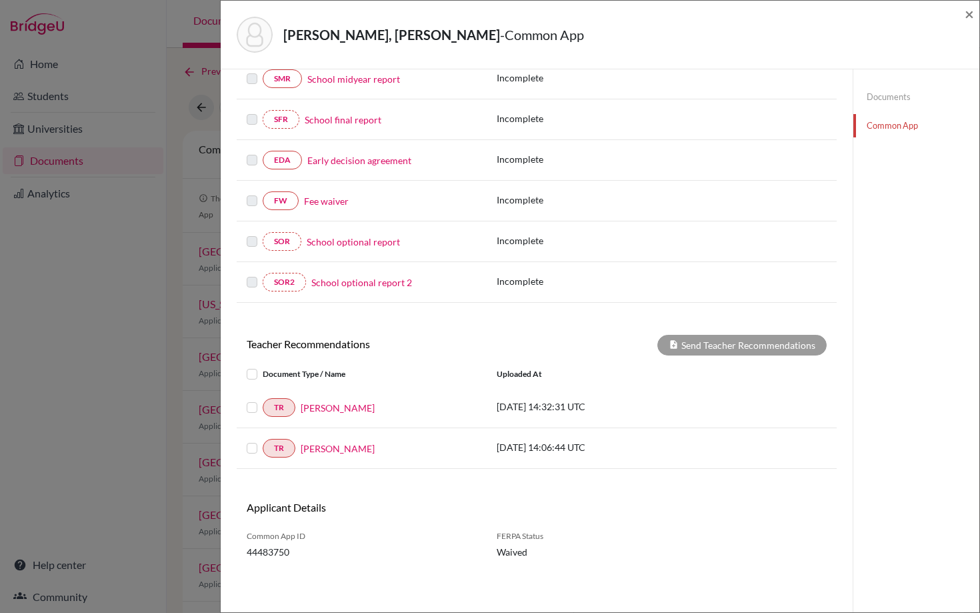
click at [263, 366] on label at bounding box center [263, 366] width 0 height 0
click at [0, 0] on input "checkbox" at bounding box center [0, 0] width 0 height 0
click at [263, 440] on label at bounding box center [263, 440] width 0 height 0
click at [0, 0] on input "checkbox" at bounding box center [0, 0] width 0 height 0
click at [706, 351] on button "Send Teacher Recommendations" at bounding box center [742, 345] width 169 height 21
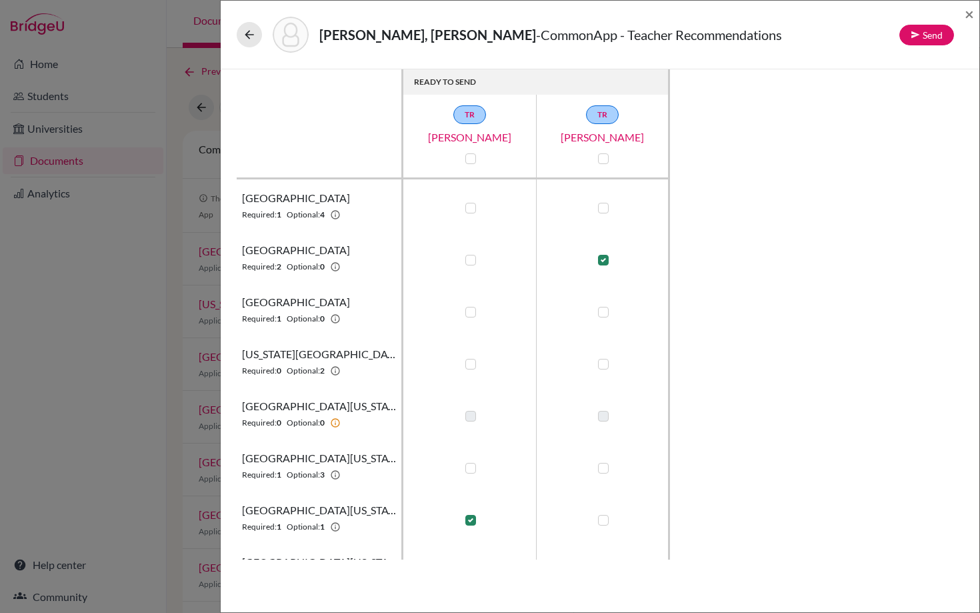
scroll to position [15, 0]
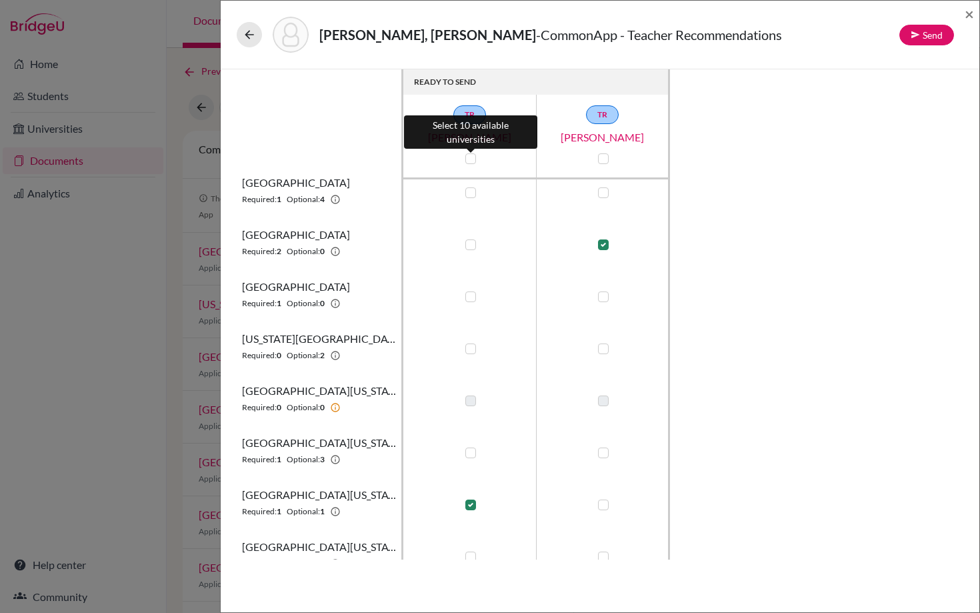
click at [471, 157] on label at bounding box center [470, 158] width 11 height 11
click at [471, 157] on input "checkbox" at bounding box center [467, 157] width 11 height 13
checkbox input "true"
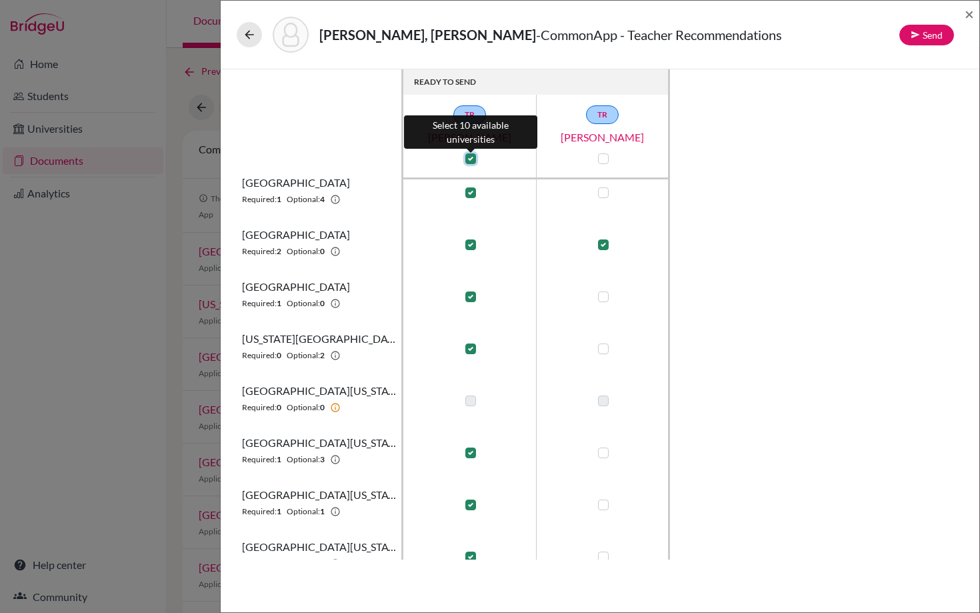
checkbox input "true"
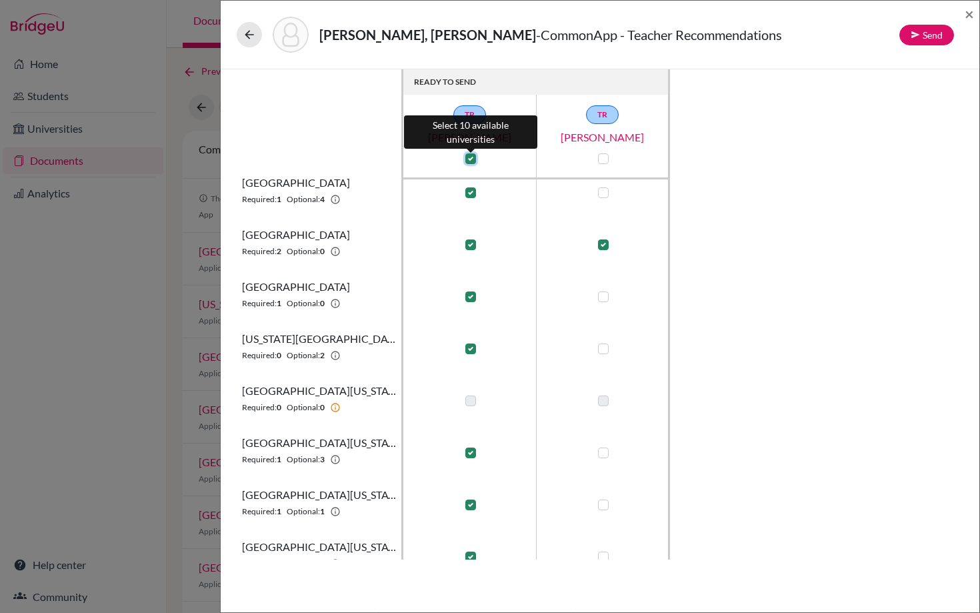
checkbox input "true"
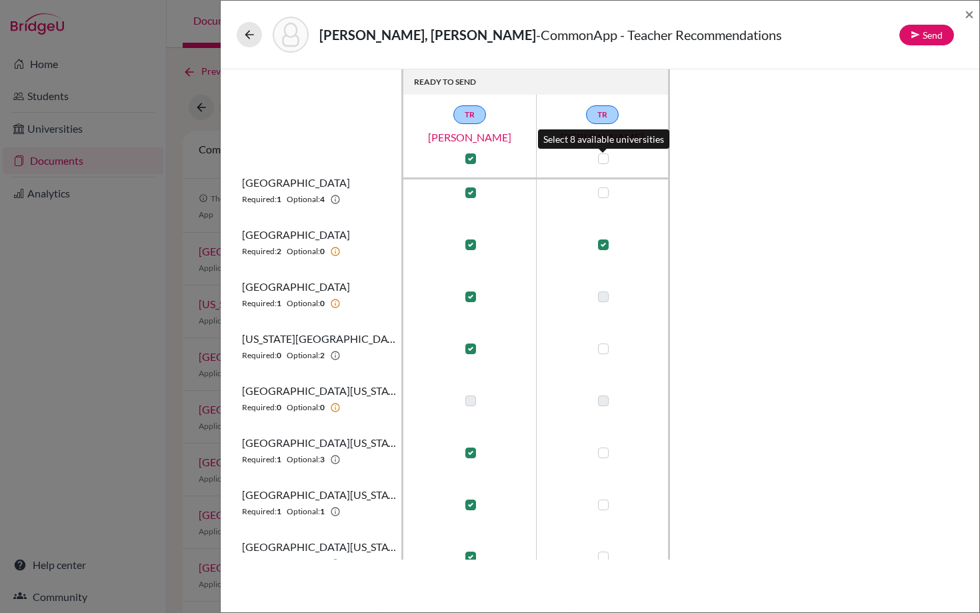
click at [602, 159] on label at bounding box center [603, 158] width 11 height 11
click at [602, 159] on input "checkbox" at bounding box center [600, 157] width 11 height 13
checkbox input "true"
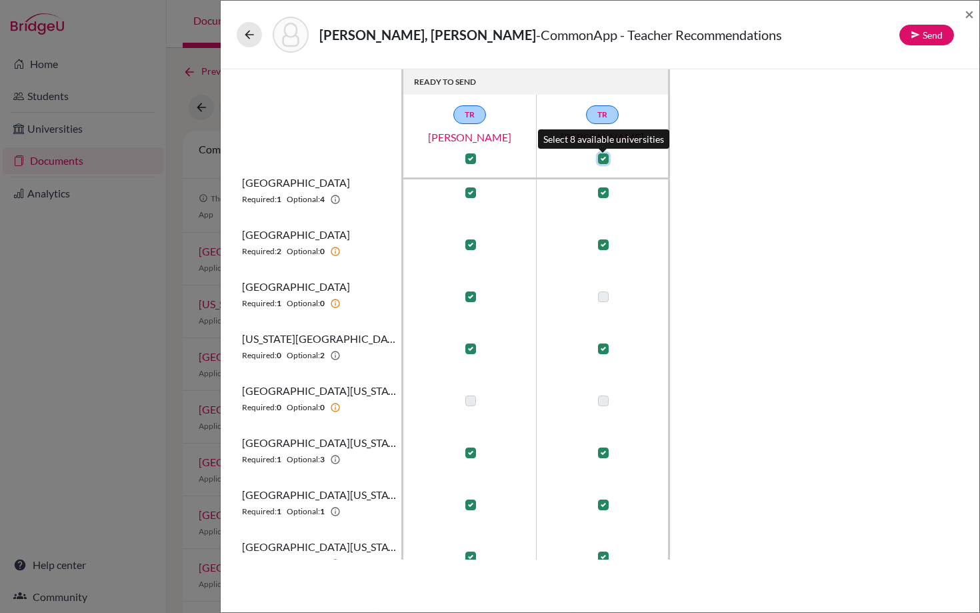
checkbox input "true"
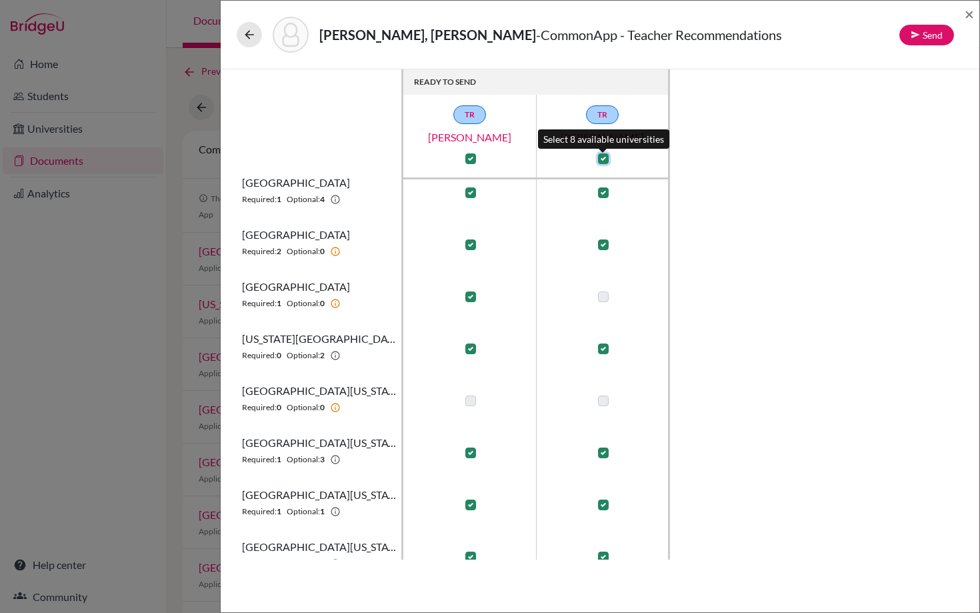
checkbox input "true"
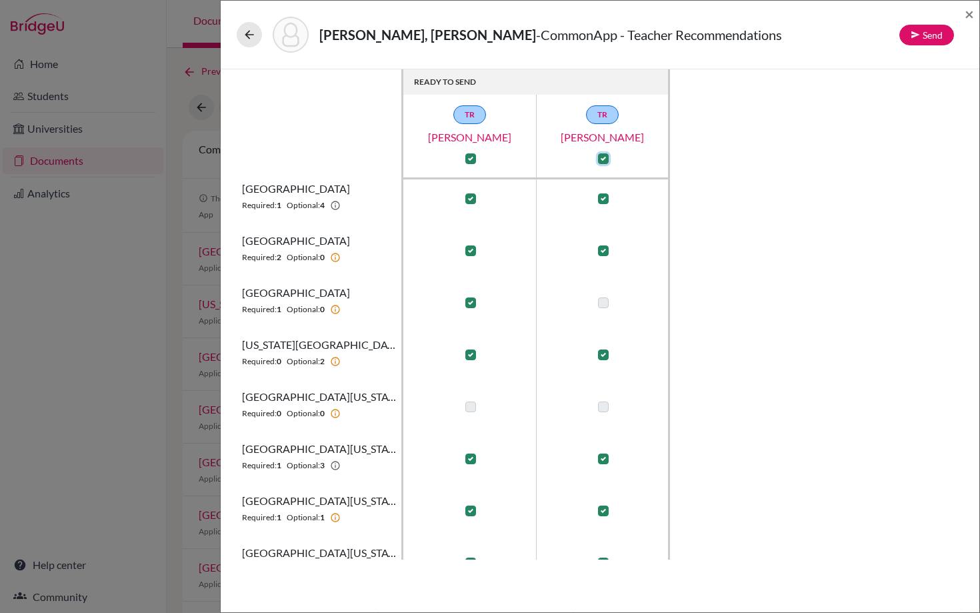
scroll to position [0, 0]
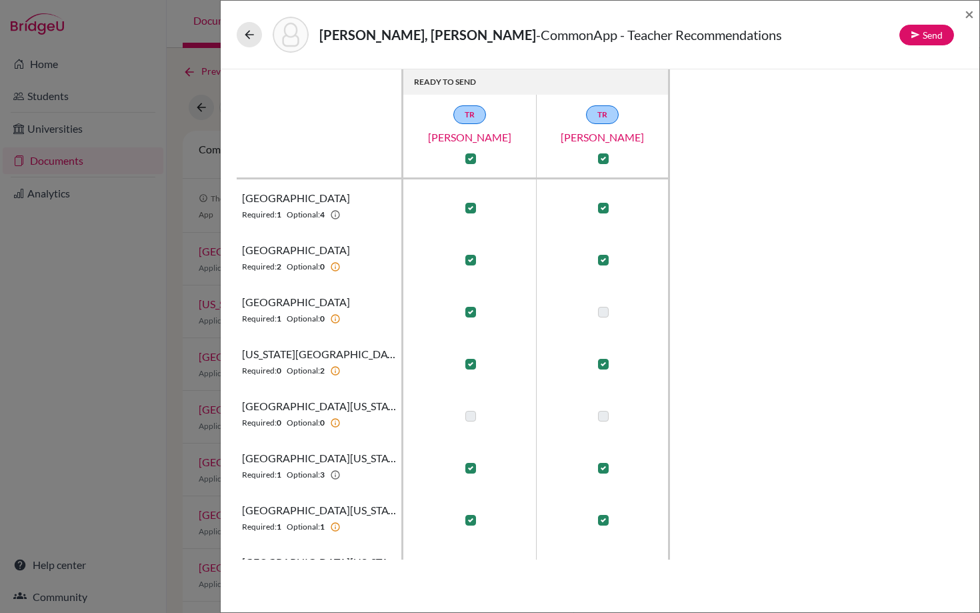
click at [471, 310] on label at bounding box center [470, 312] width 11 height 11
click at [471, 310] on input "checkbox" at bounding box center [467, 310] width 11 height 13
checkbox input "false"
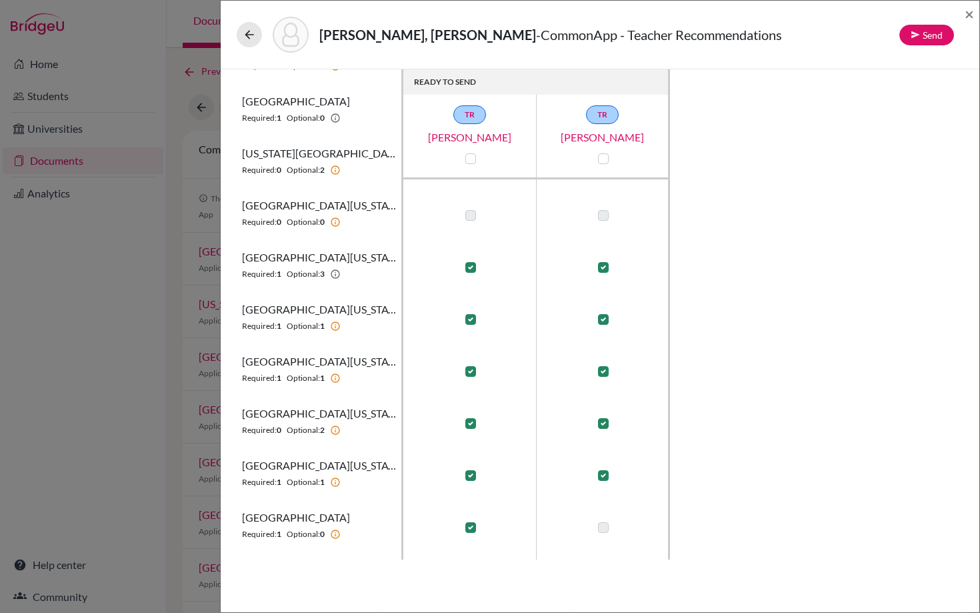
scroll to position [205, 0]
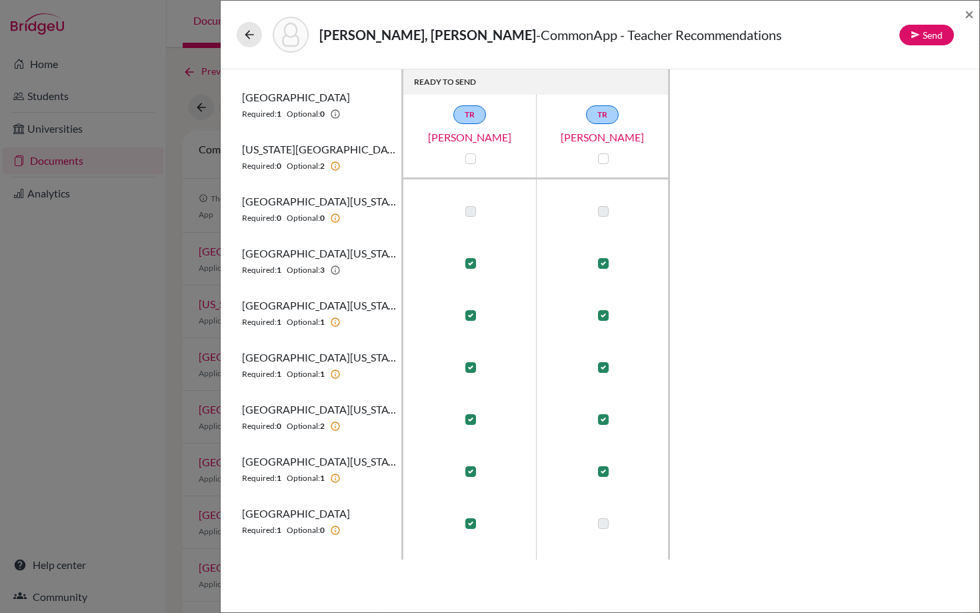
click at [469, 525] on label at bounding box center [470, 523] width 11 height 11
click at [469, 525] on input "checkbox" at bounding box center [467, 521] width 11 height 13
checkbox input "false"
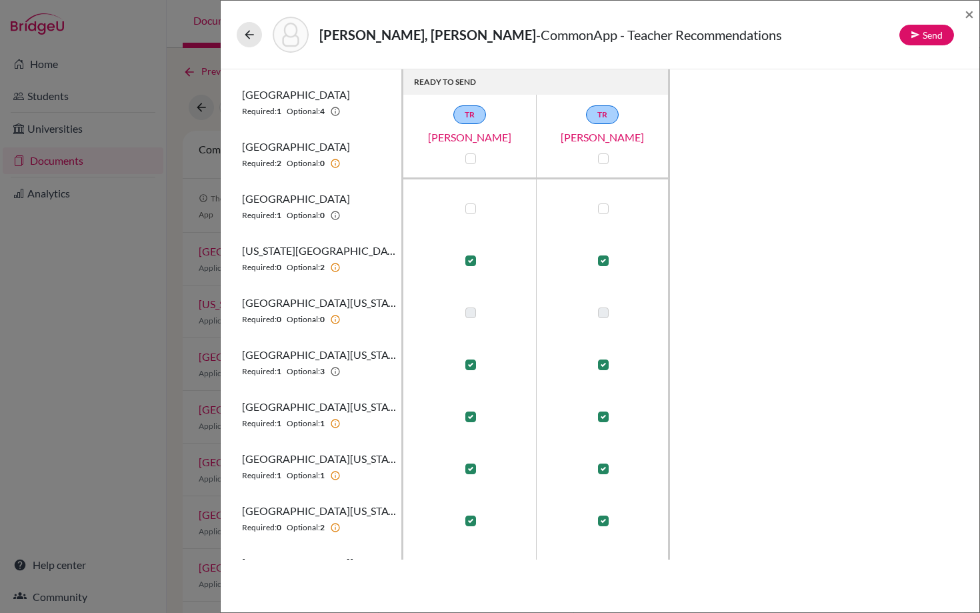
scroll to position [244, 0]
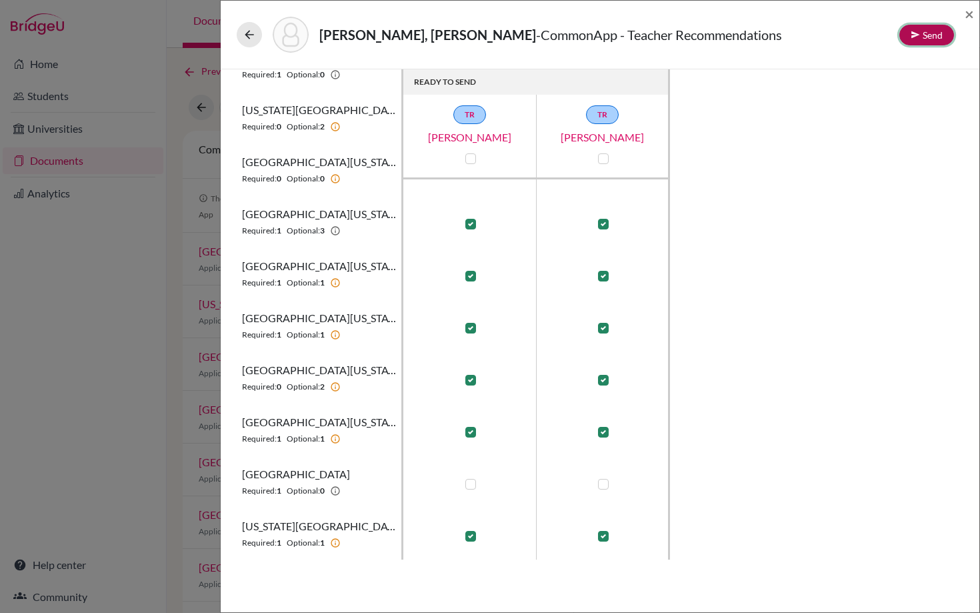
click at [919, 36] on icon at bounding box center [915, 34] width 9 height 9
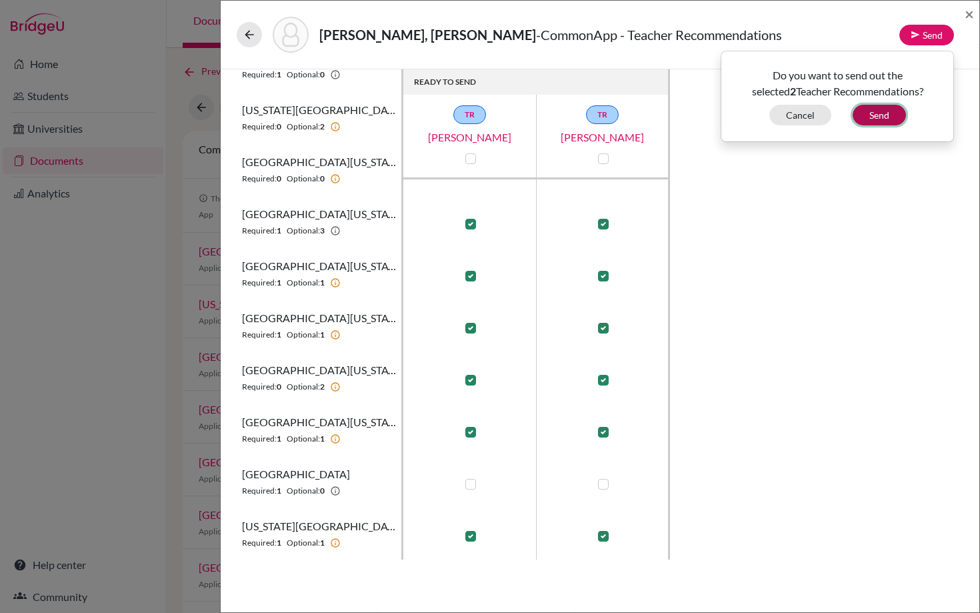
click at [882, 110] on button "Send" at bounding box center [879, 115] width 53 height 21
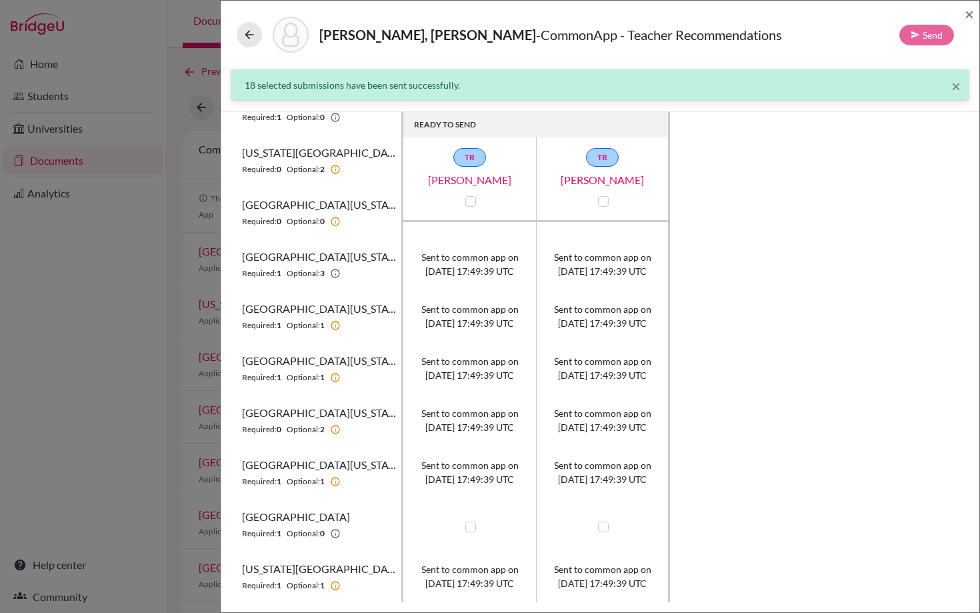
scroll to position [0, 0]
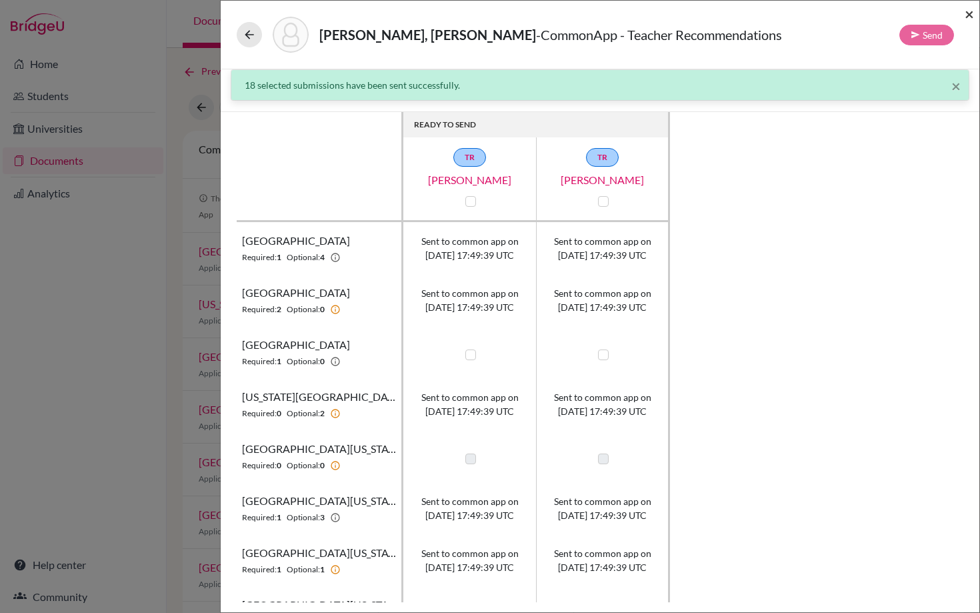
click at [970, 15] on span "×" at bounding box center [969, 13] width 9 height 19
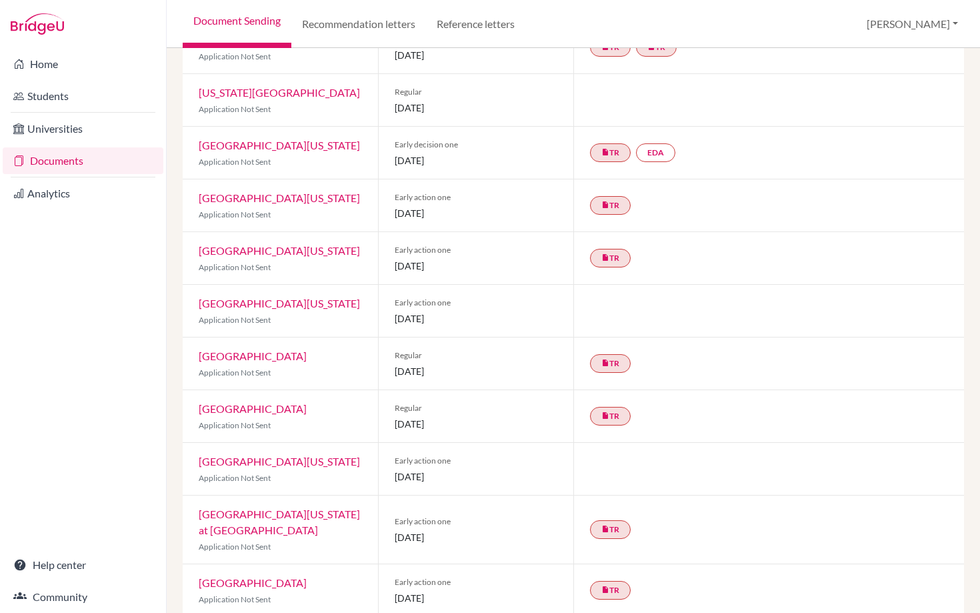
scroll to position [196, 0]
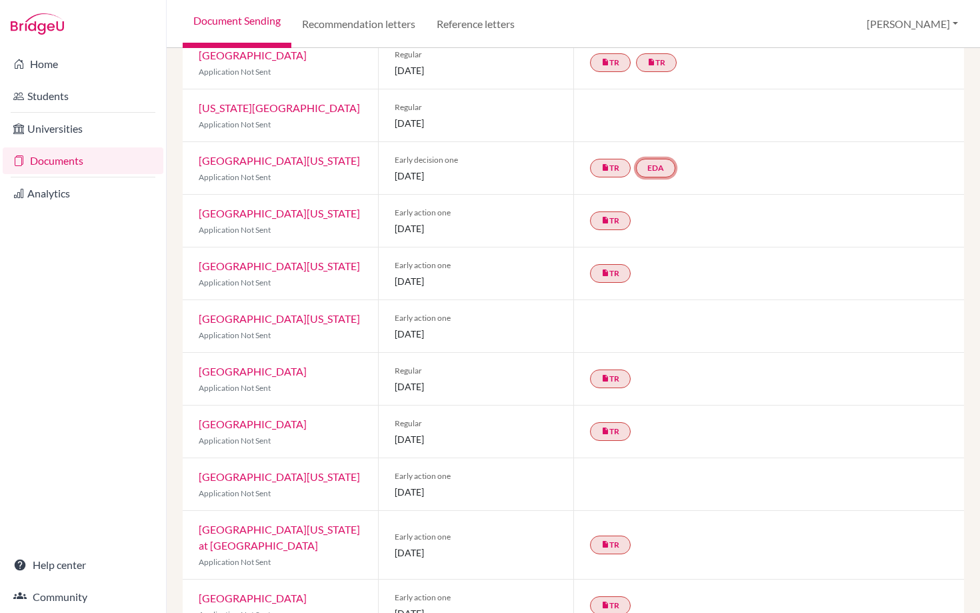
click at [668, 167] on link "EDA" at bounding box center [655, 168] width 39 height 19
click at [666, 124] on link "Early decision agreement" at bounding box center [657, 127] width 104 height 11
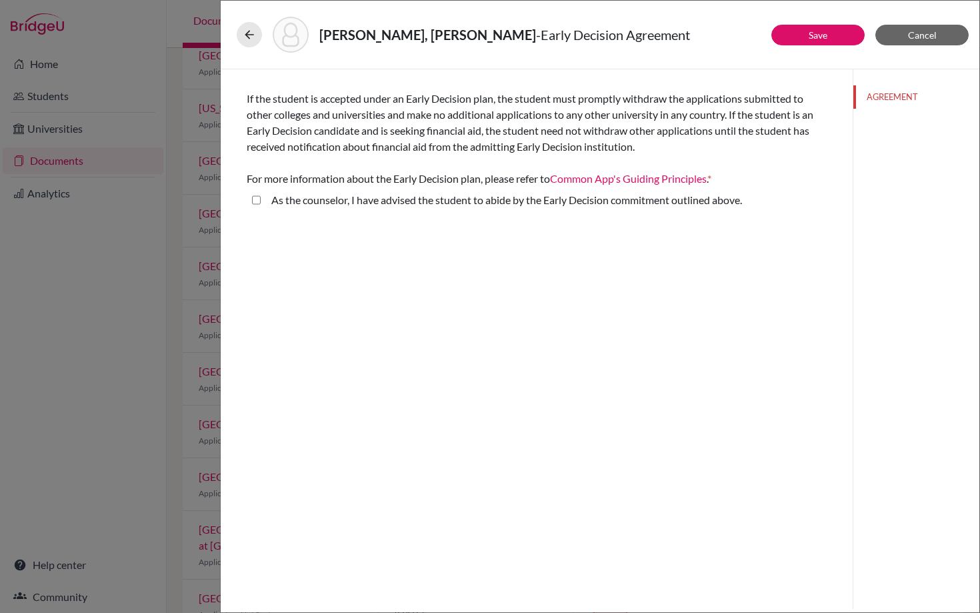
click at [258, 197] on above\ "As the counselor, I have advised the student to abide by the Early Decision com…" at bounding box center [256, 200] width 9 height 16
checkbox above\ "true"
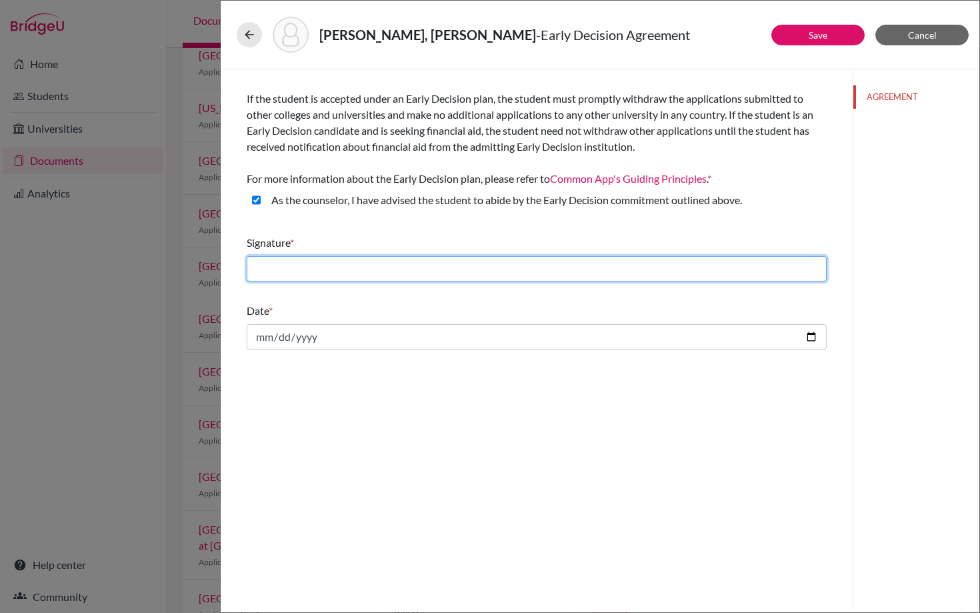
click at [319, 269] on input "text" at bounding box center [537, 268] width 580 height 25
type input "[PERSON_NAME]"
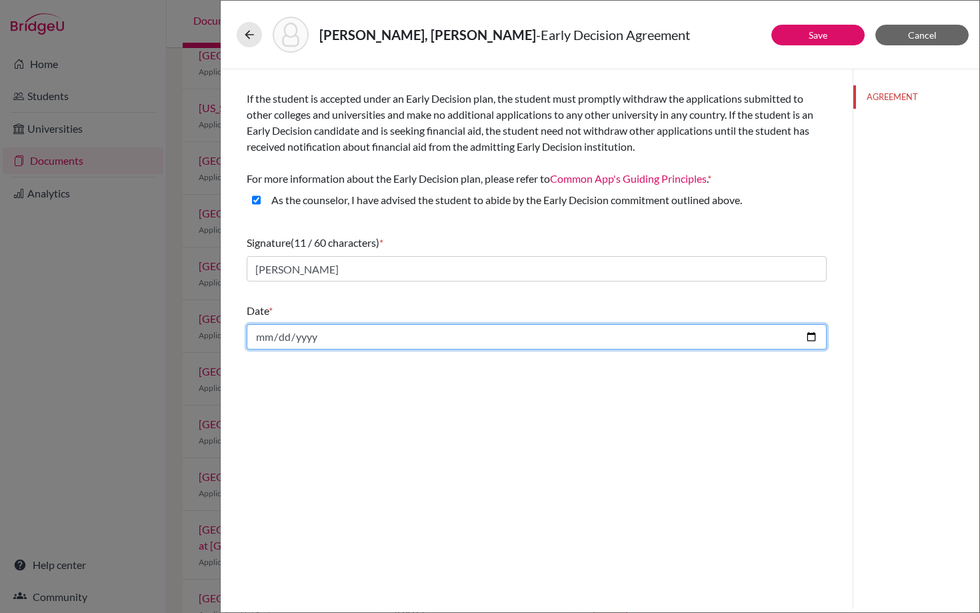
click at [319, 339] on input "date" at bounding box center [537, 336] width 580 height 25
type input "2025-10-09"
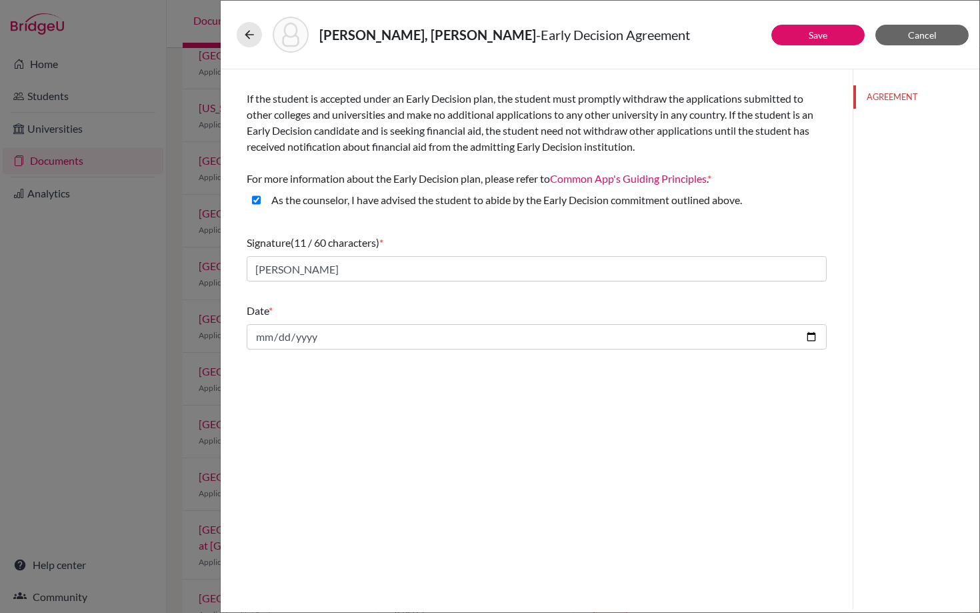
click at [425, 485] on div "If the student is accepted under an Early Decision plan, the student must promp…" at bounding box center [537, 338] width 632 height 539
click at [797, 43] on button "Save" at bounding box center [818, 35] width 93 height 21
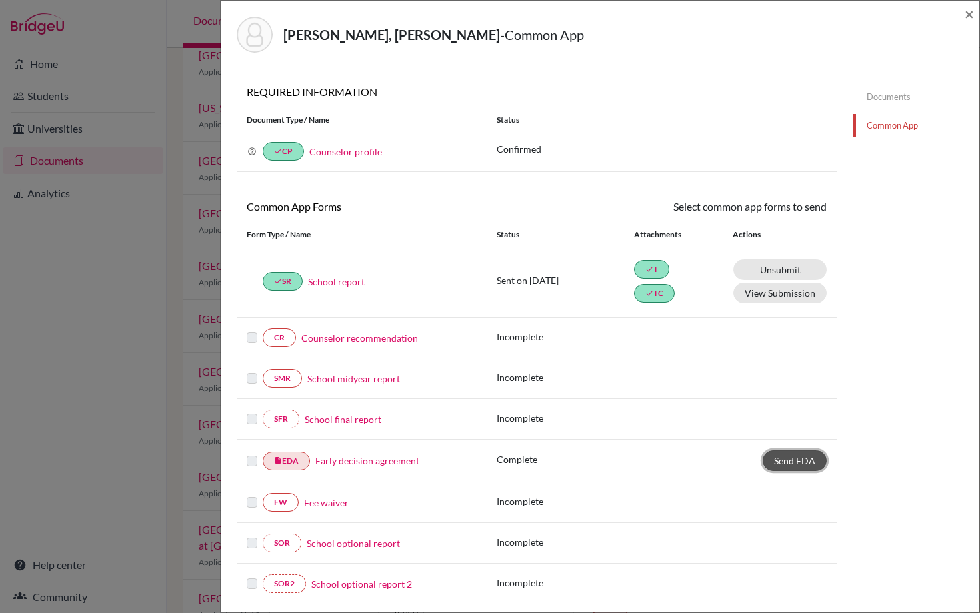
click at [789, 459] on span "Send EDA" at bounding box center [794, 460] width 41 height 11
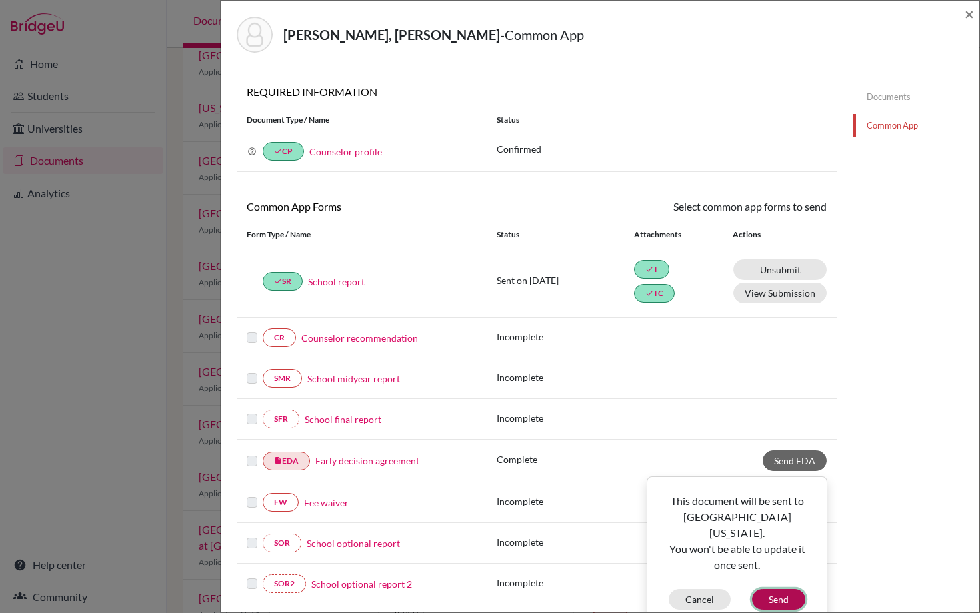
click at [770, 589] on button "Send" at bounding box center [778, 599] width 53 height 21
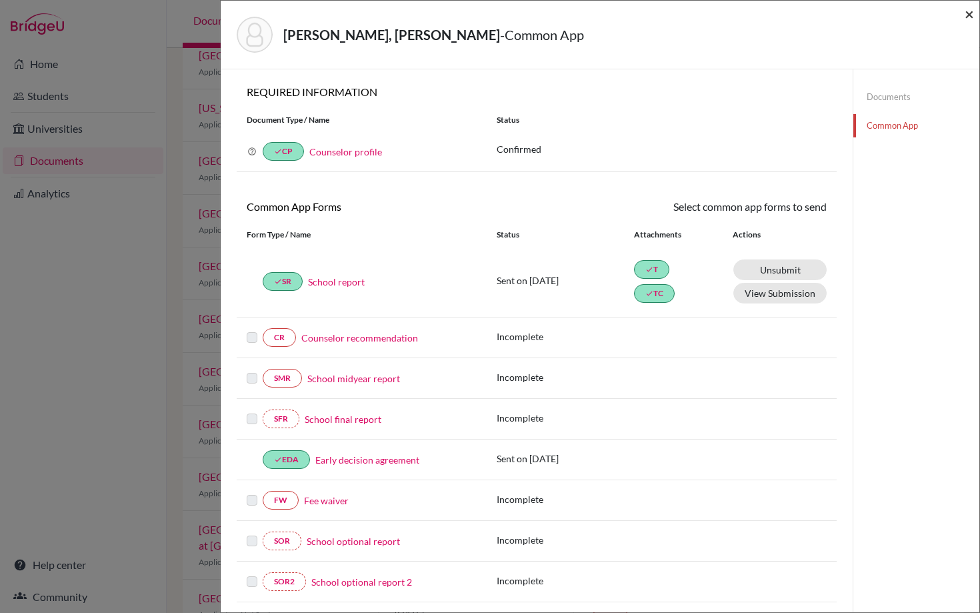
click at [970, 13] on span "×" at bounding box center [969, 13] width 9 height 19
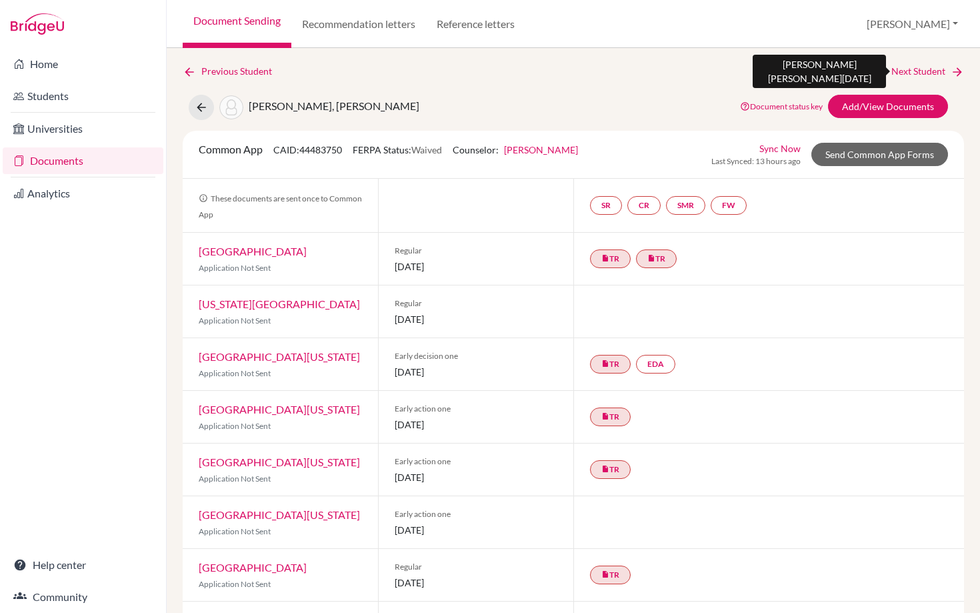
click at [934, 72] on link "Next Student" at bounding box center [928, 71] width 73 height 15
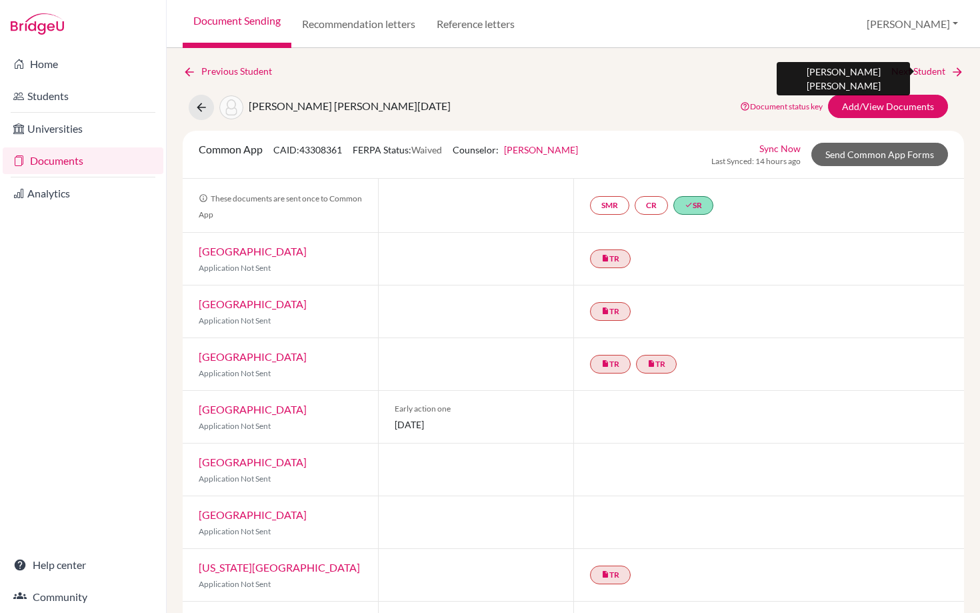
click at [905, 73] on link "Next Student" at bounding box center [928, 71] width 73 height 15
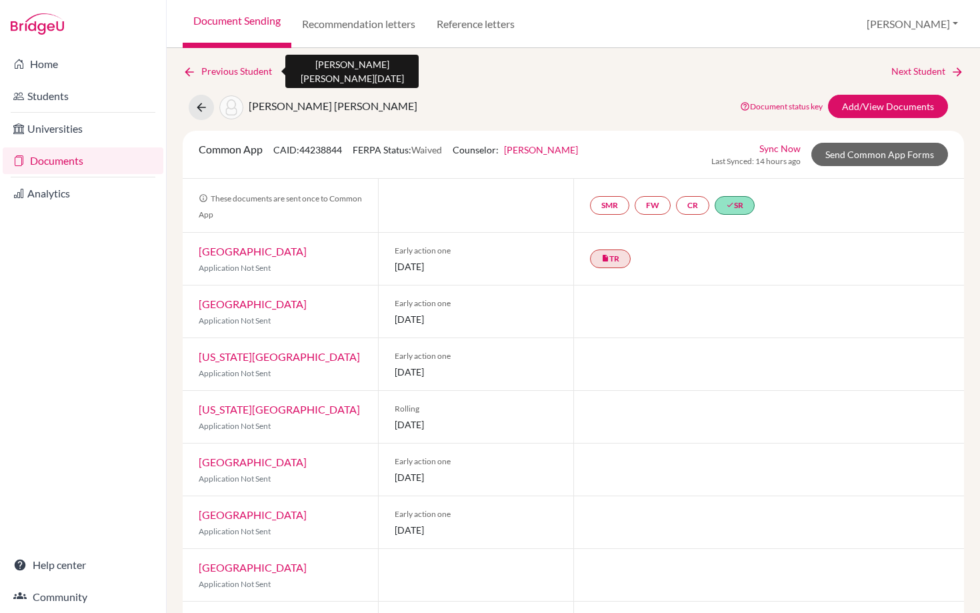
click at [213, 74] on link "Previous Student" at bounding box center [233, 71] width 100 height 15
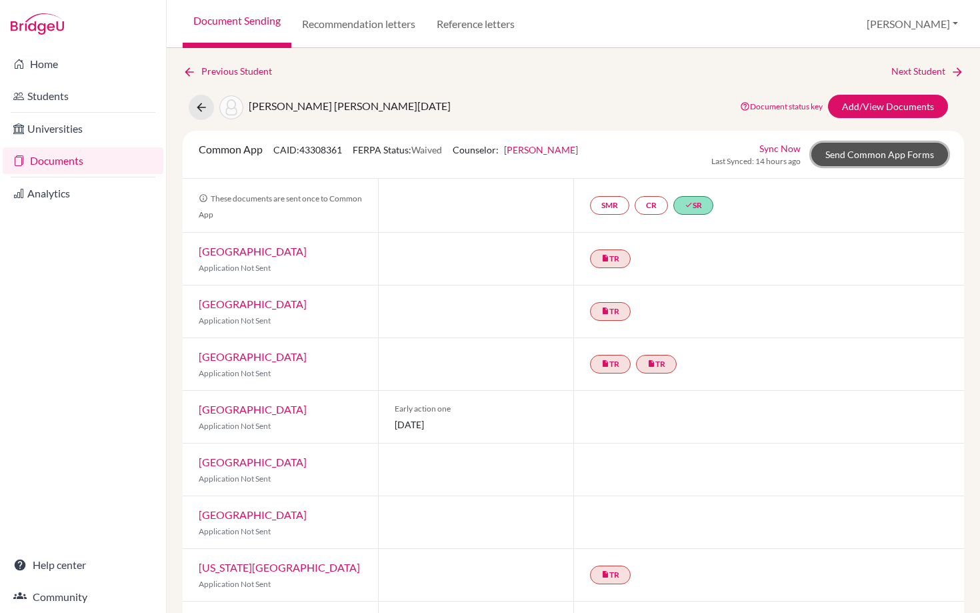
click at [860, 155] on link "Send Common App Forms" at bounding box center [880, 154] width 137 height 23
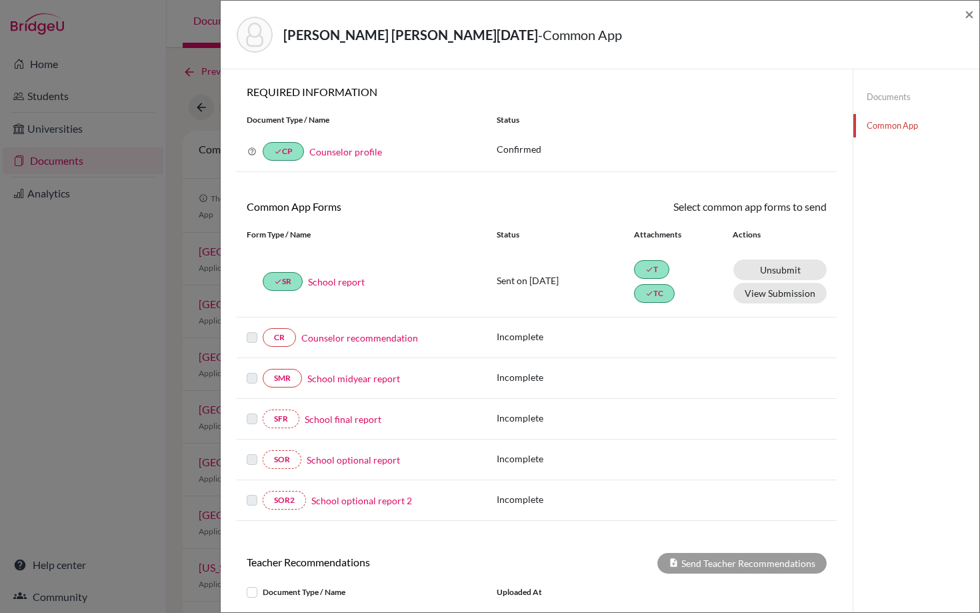
scroll to position [259, 0]
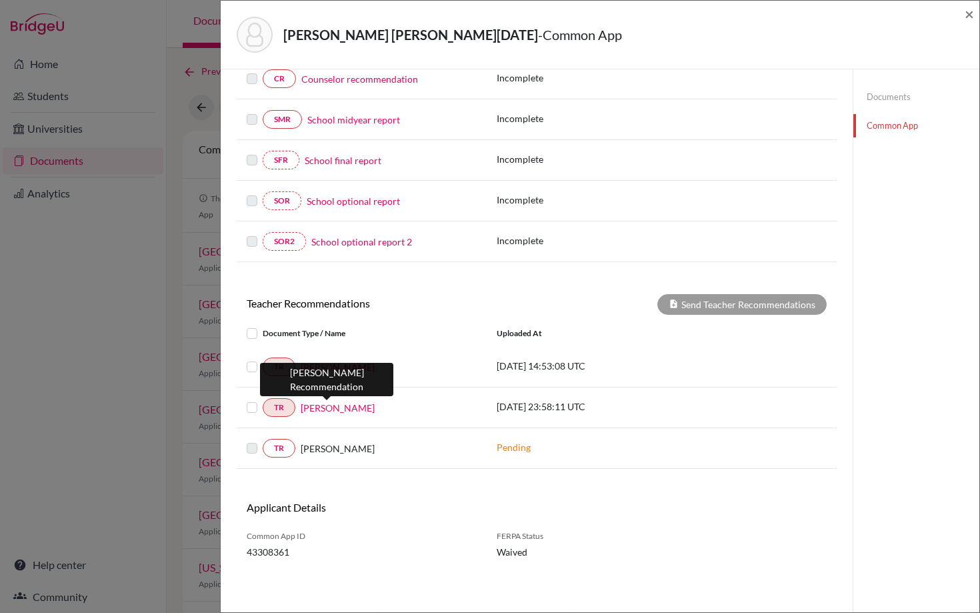
click at [325, 405] on link "Rodrigo Diaz" at bounding box center [338, 408] width 74 height 14
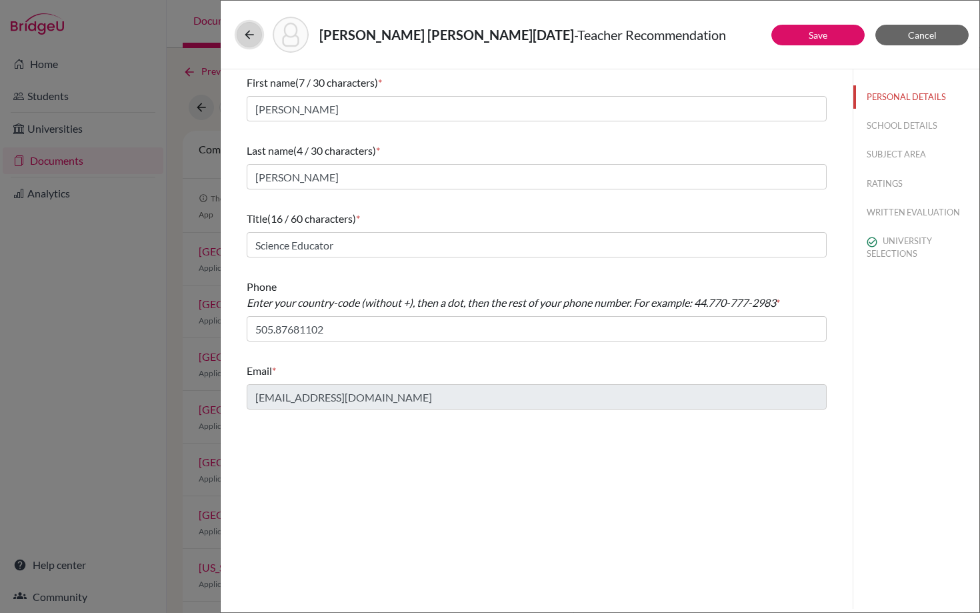
click at [249, 37] on icon at bounding box center [249, 34] width 13 height 13
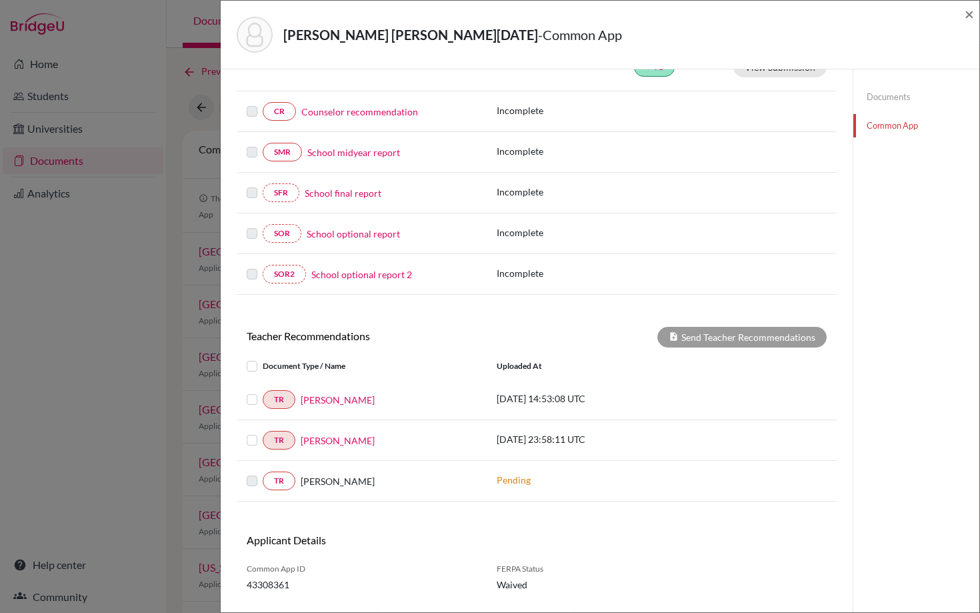
scroll to position [259, 0]
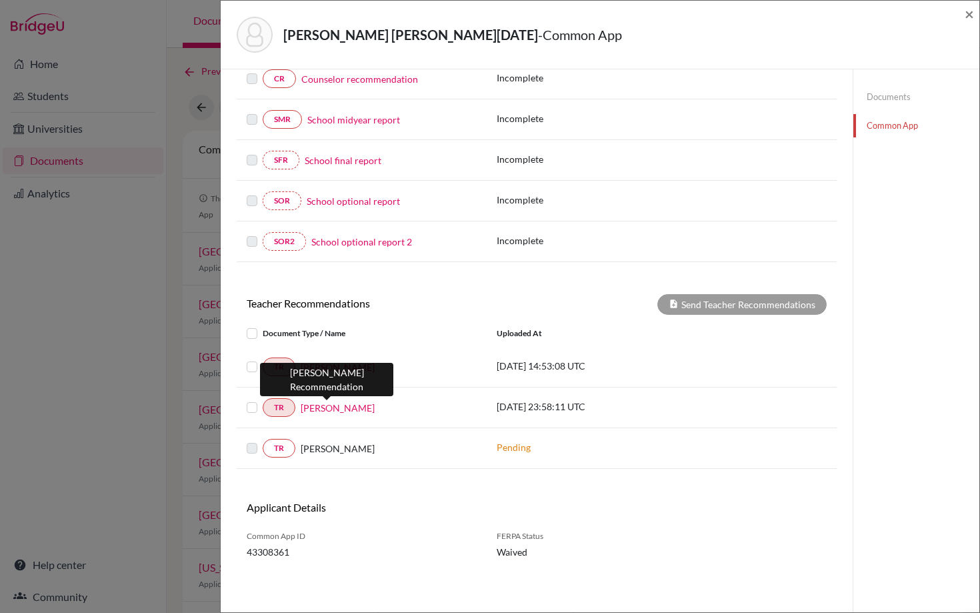
click at [317, 404] on link "Rodrigo Diaz" at bounding box center [338, 408] width 74 height 14
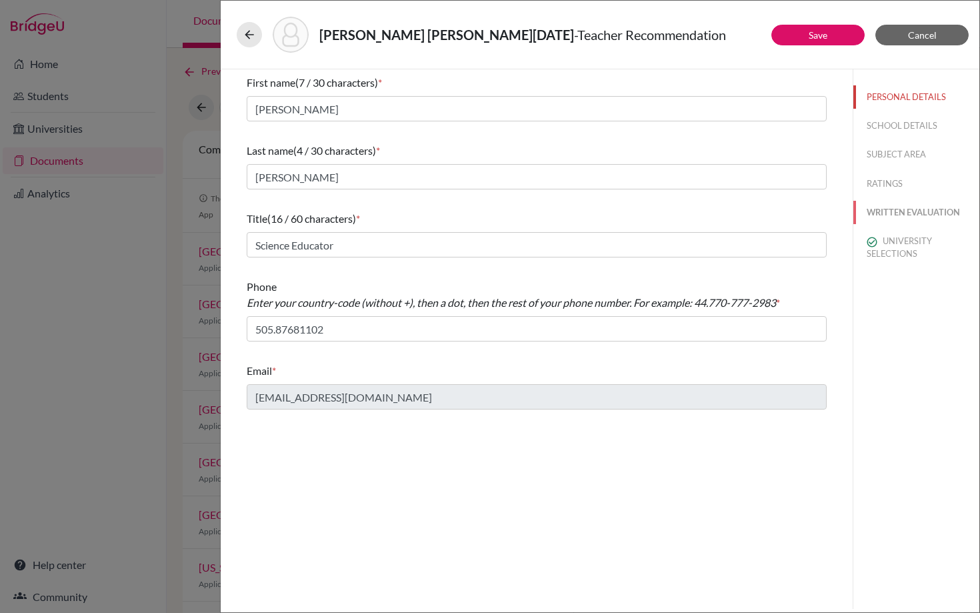
click at [880, 208] on button "WRITTEN EVALUATION" at bounding box center [917, 212] width 126 height 23
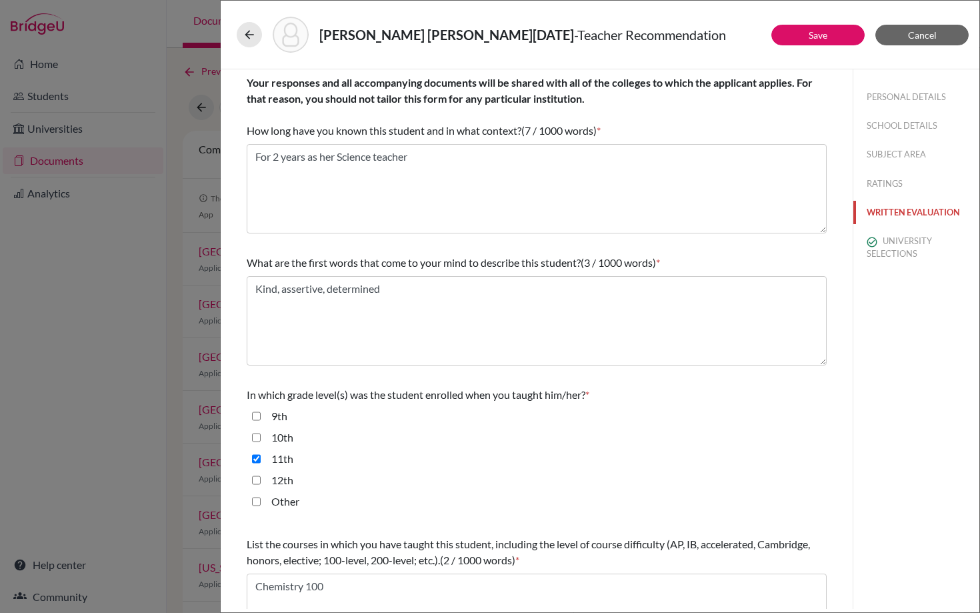
scroll to position [231, 0]
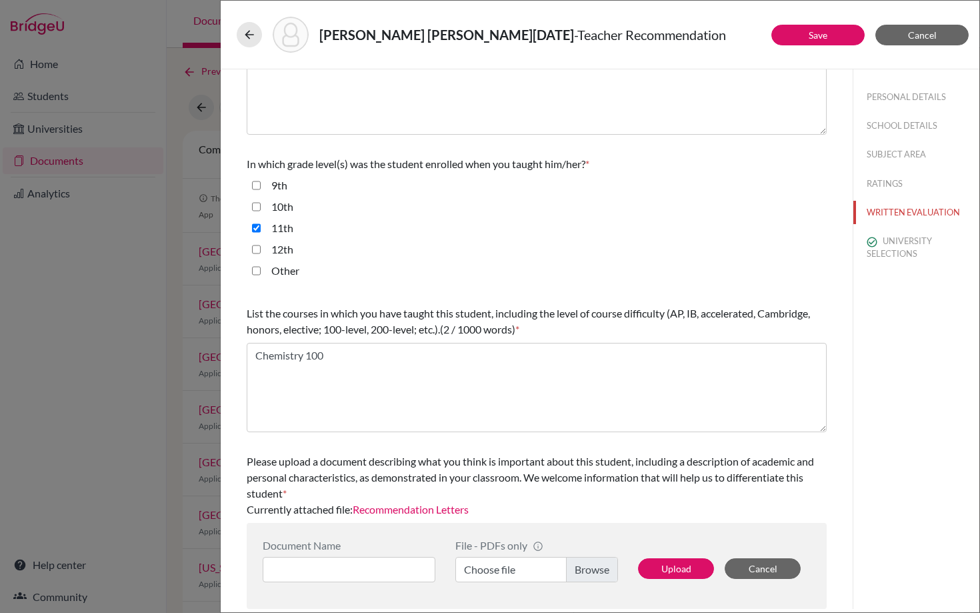
click at [397, 511] on link "Recommendation Letters" at bounding box center [411, 509] width 116 height 13
click at [249, 40] on icon at bounding box center [249, 34] width 13 height 13
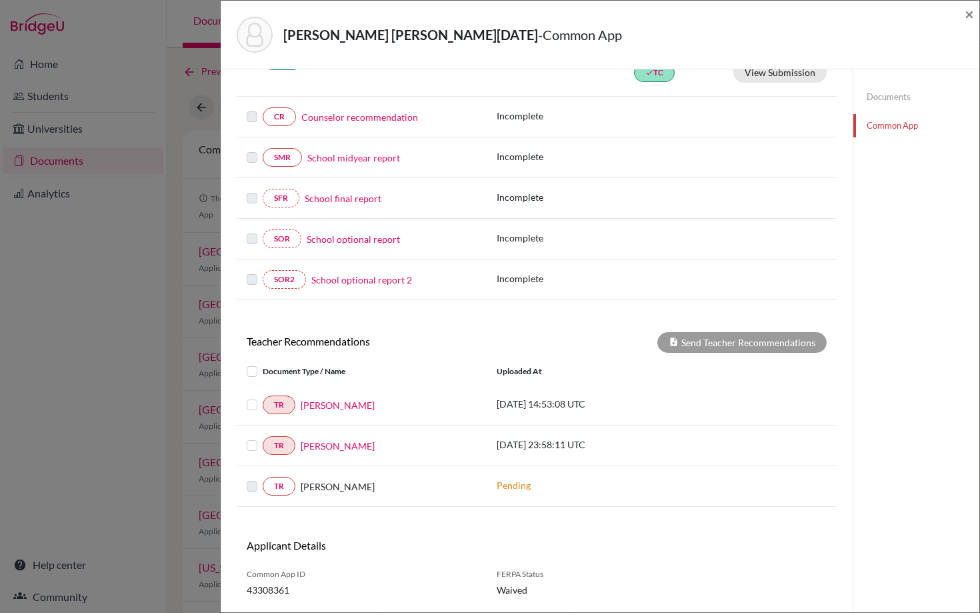
scroll to position [259, 0]
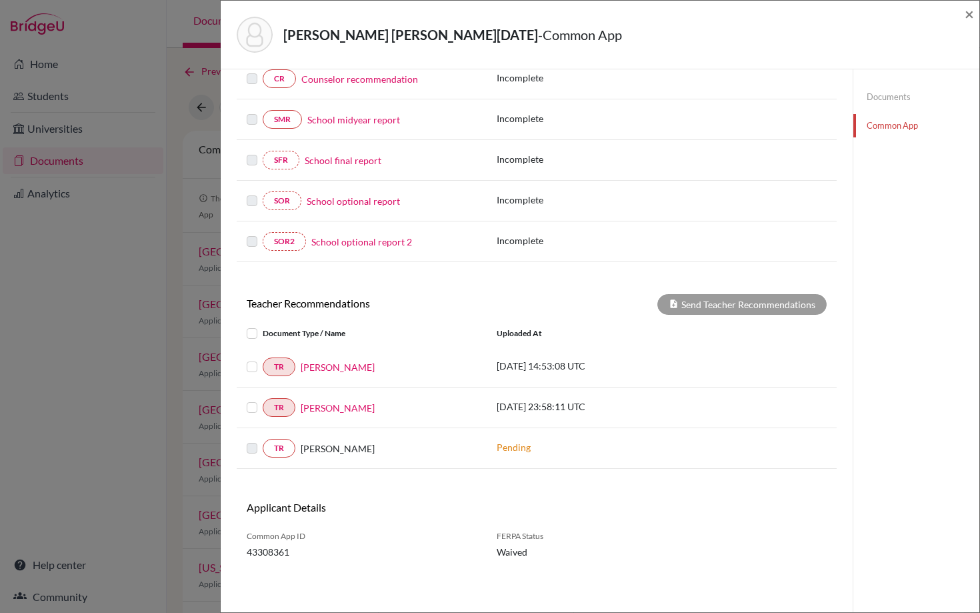
click at [263, 325] on label at bounding box center [263, 325] width 0 height 0
click at [0, 0] on input "checkbox" at bounding box center [0, 0] width 0 height 0
click at [734, 309] on button "Send Teacher Recommendations" at bounding box center [742, 304] width 169 height 21
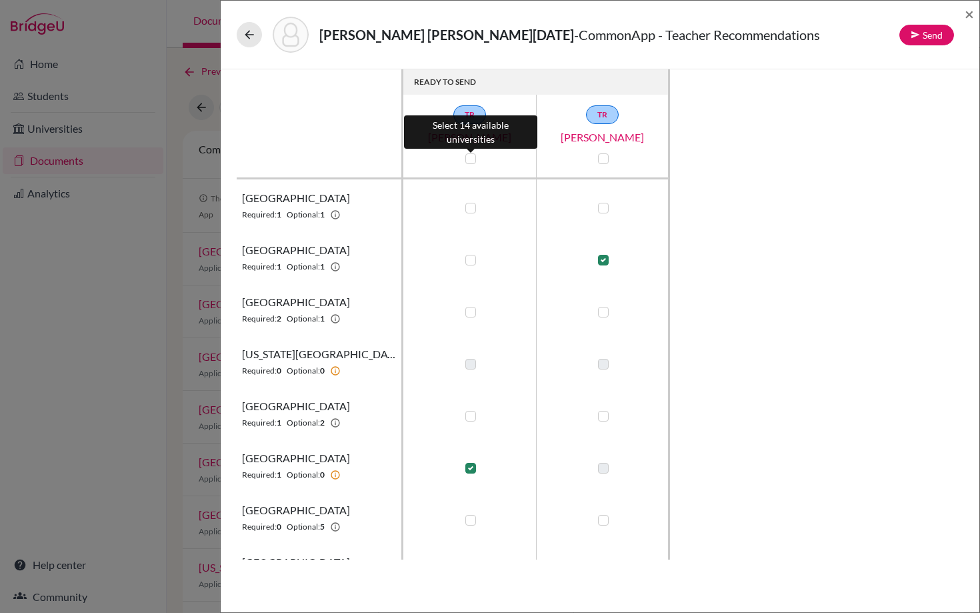
click at [469, 158] on label at bounding box center [470, 158] width 11 height 11
click at [469, 158] on input "checkbox" at bounding box center [467, 157] width 11 height 13
checkbox input "true"
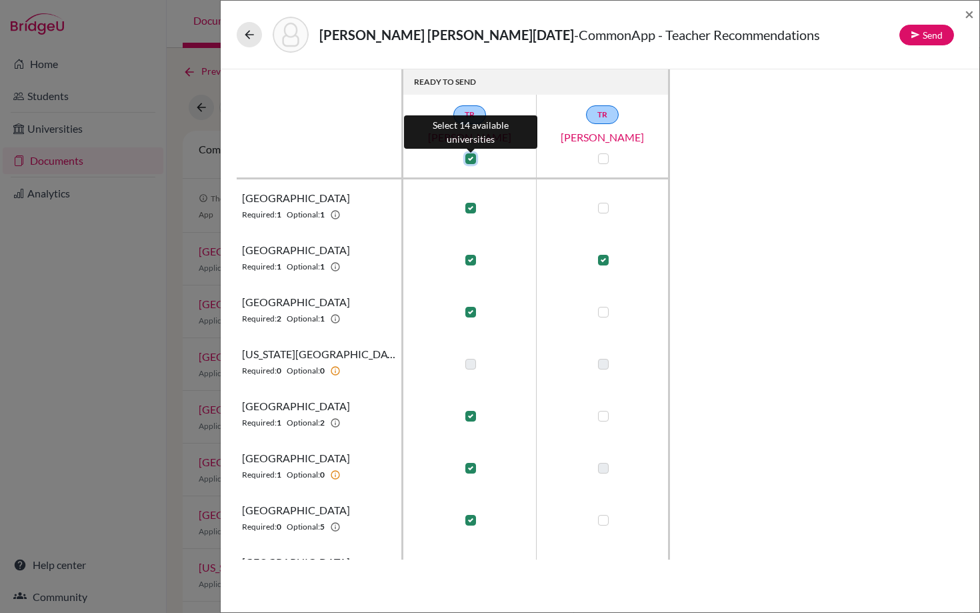
checkbox input "true"
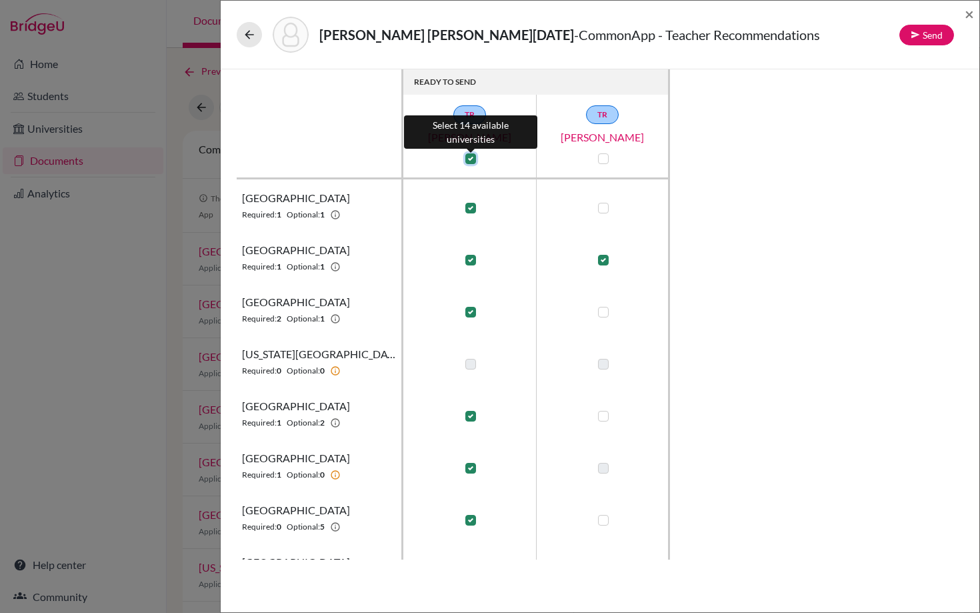
checkbox input "true"
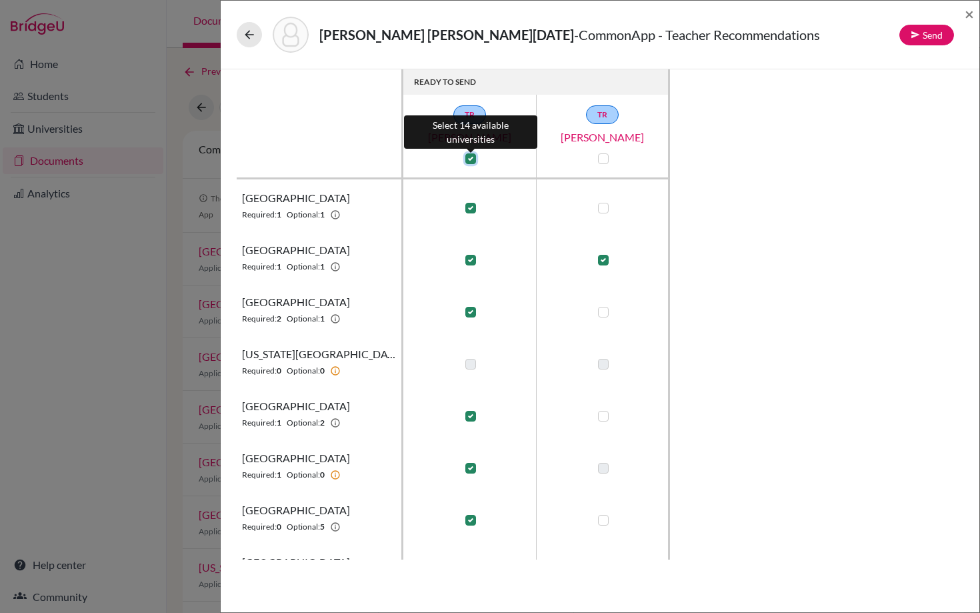
checkbox input "true"
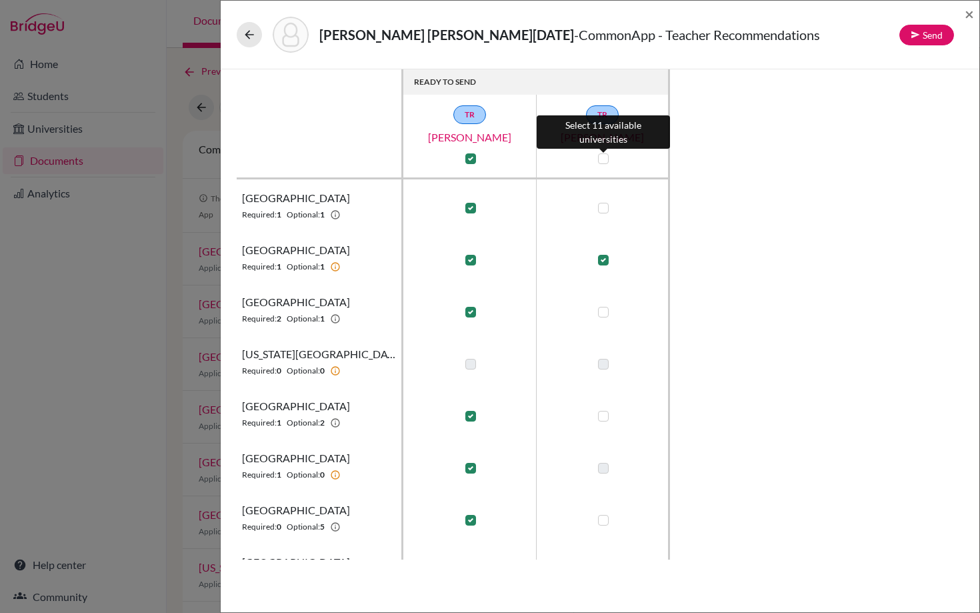
click at [603, 157] on label at bounding box center [603, 158] width 11 height 11
click at [603, 157] on input "checkbox" at bounding box center [600, 157] width 11 height 13
checkbox input "true"
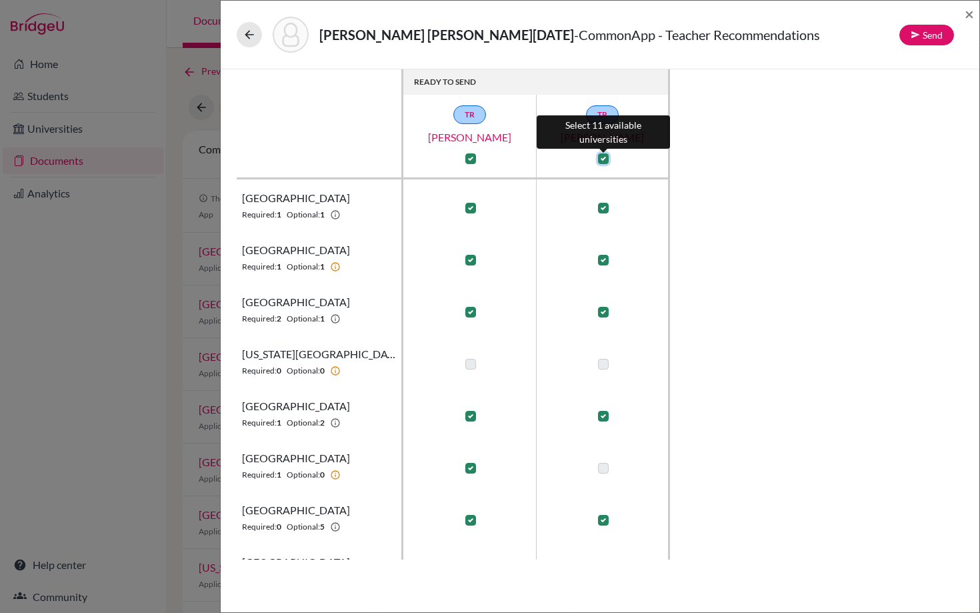
checkbox input "true"
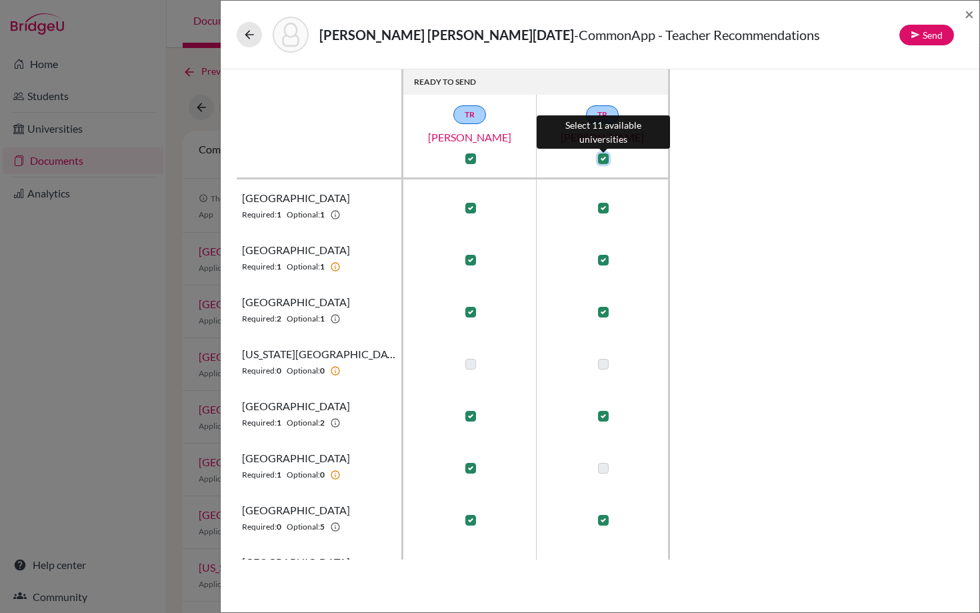
checkbox input "true"
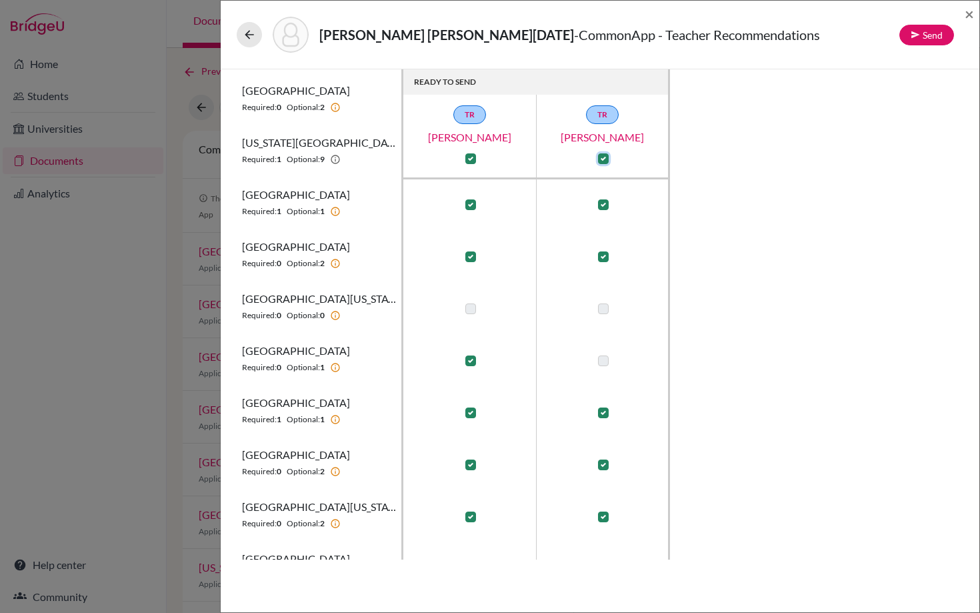
scroll to position [504, 0]
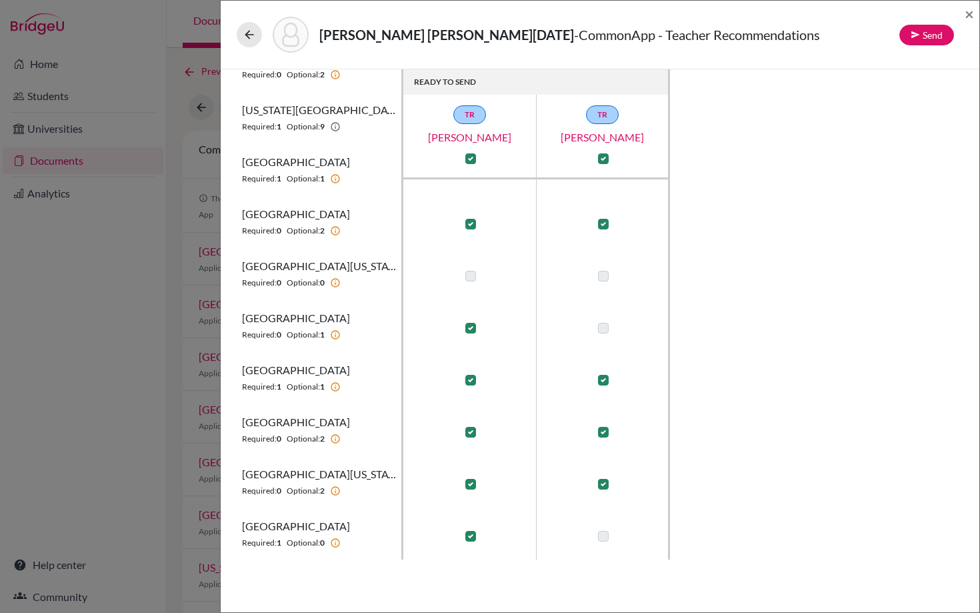
click at [115, 312] on div "De Villers Sequeira, Lucia Marie - CommonApp - Teacher Recommendations Send × R…" at bounding box center [490, 306] width 980 height 613
click at [970, 15] on span "×" at bounding box center [969, 13] width 9 height 19
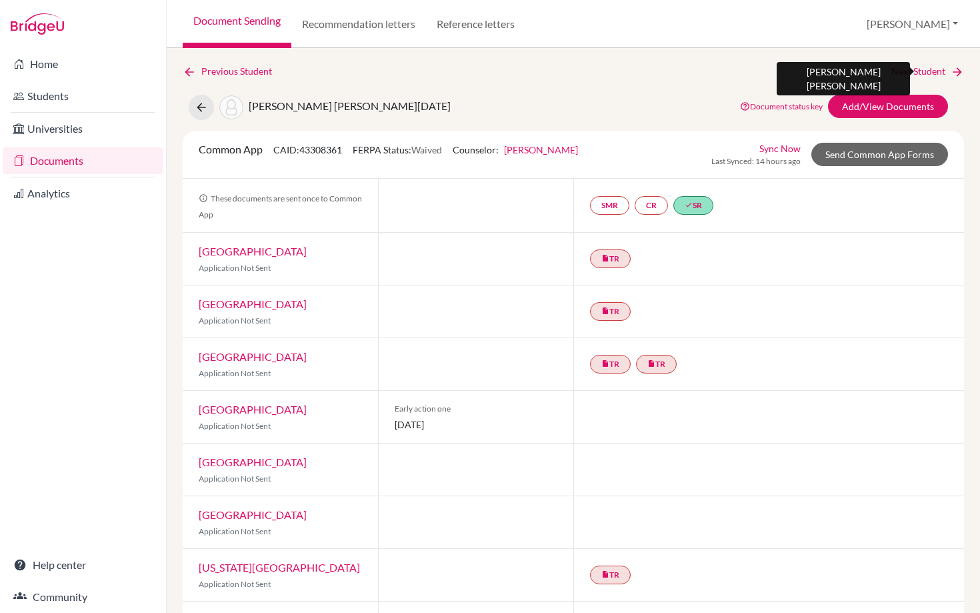
click at [922, 72] on link "Next Student" at bounding box center [928, 71] width 73 height 15
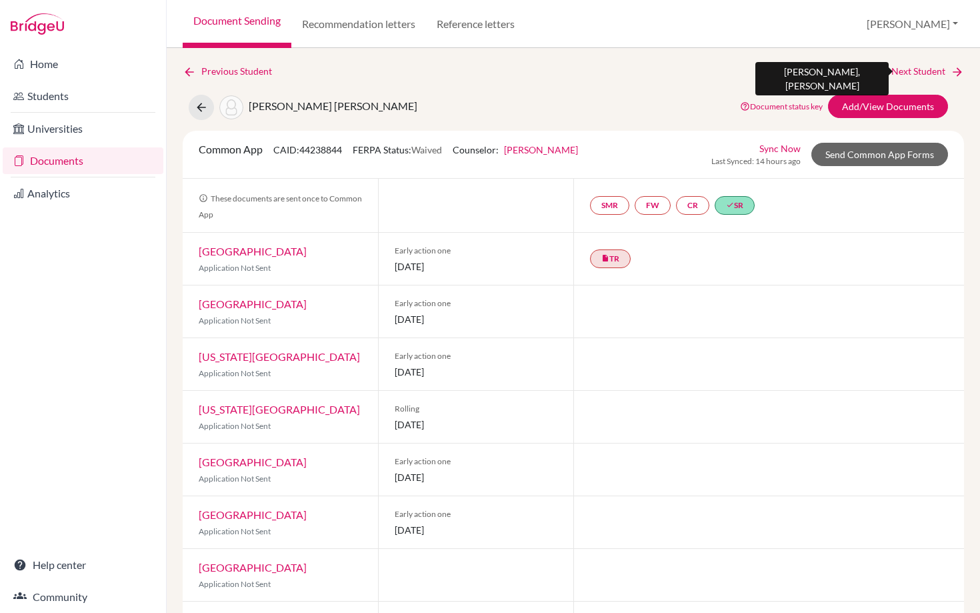
click at [922, 72] on link "Next Student" at bounding box center [928, 71] width 73 height 15
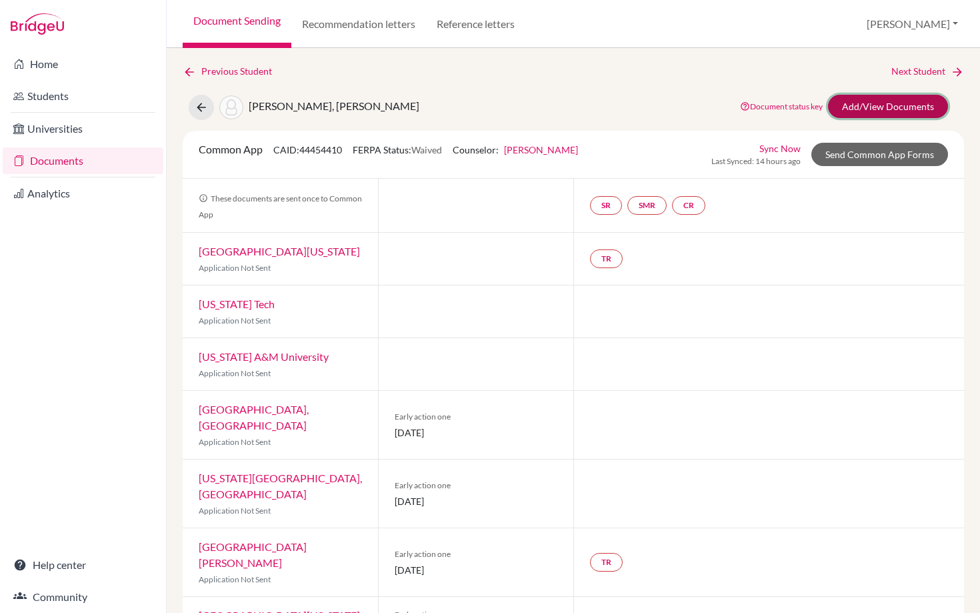
click at [861, 99] on link "Add/View Documents" at bounding box center [888, 106] width 120 height 23
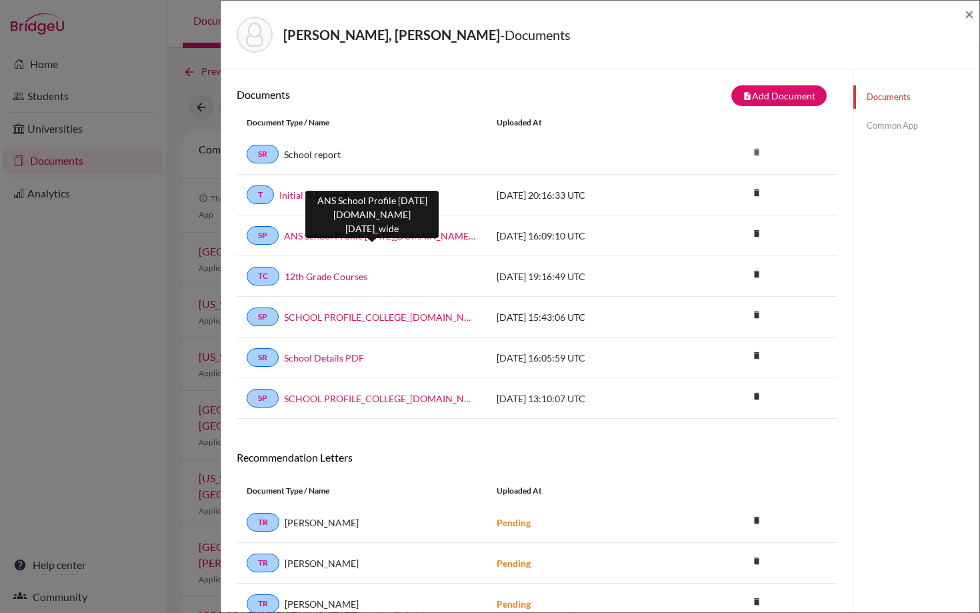
click at [357, 238] on link "ANS School Profile [DATE][DOMAIN_NAME][DATE]_wide" at bounding box center [380, 236] width 193 height 14
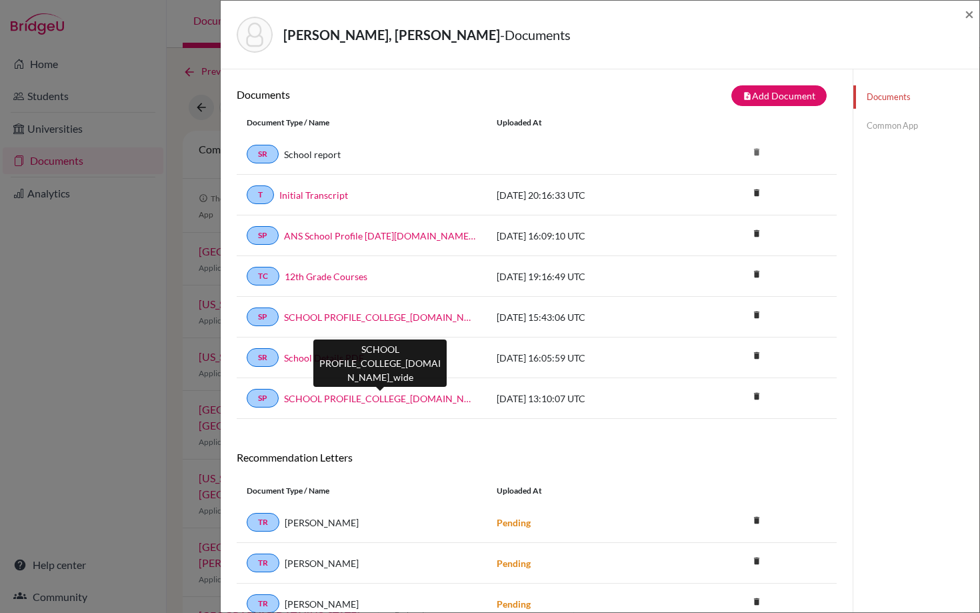
click at [383, 398] on link "SCHOOL PROFILE_COLLEGE_24-25.school_wide" at bounding box center [380, 398] width 193 height 14
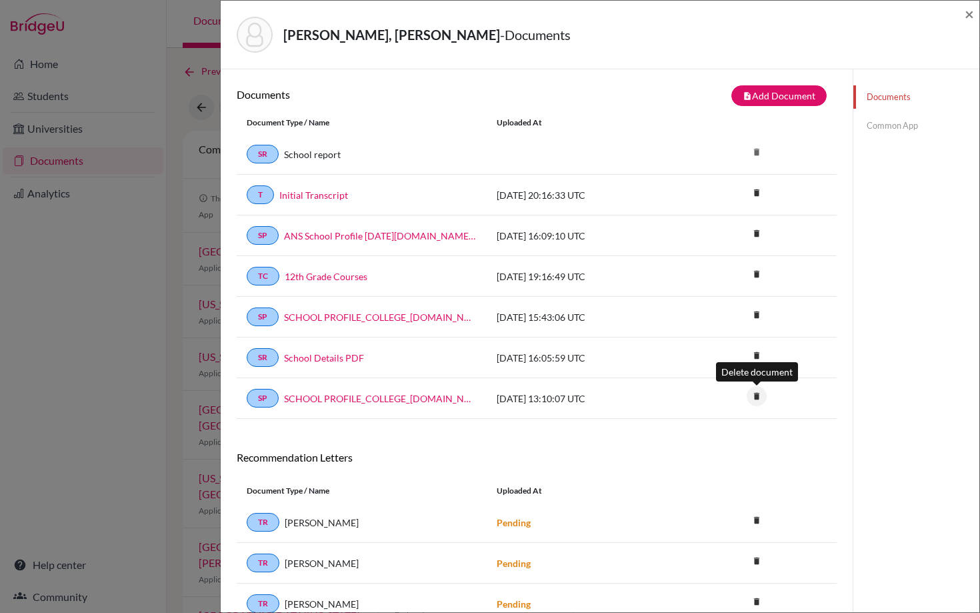
click at [758, 398] on icon "delete" at bounding box center [757, 396] width 20 height 20
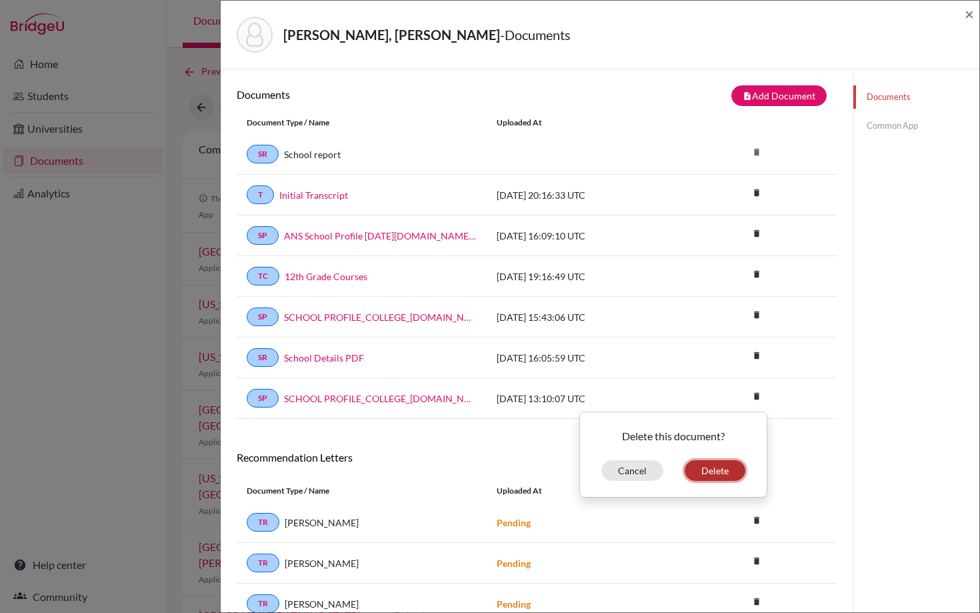
click at [712, 475] on button "Delete" at bounding box center [715, 470] width 61 height 21
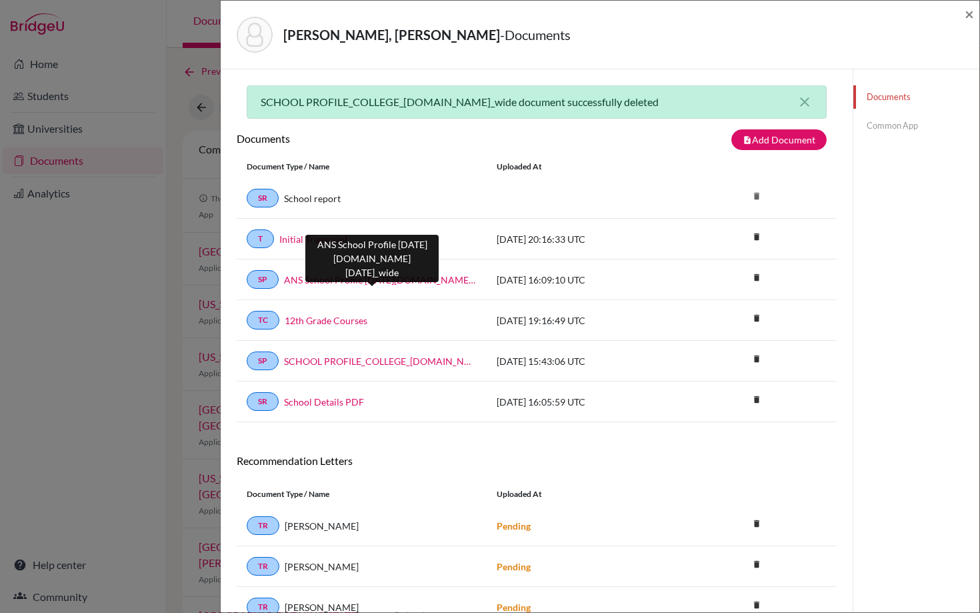
click at [347, 282] on link "ANS School Profile [DATE][DOMAIN_NAME][DATE]_wide" at bounding box center [380, 280] width 193 height 14
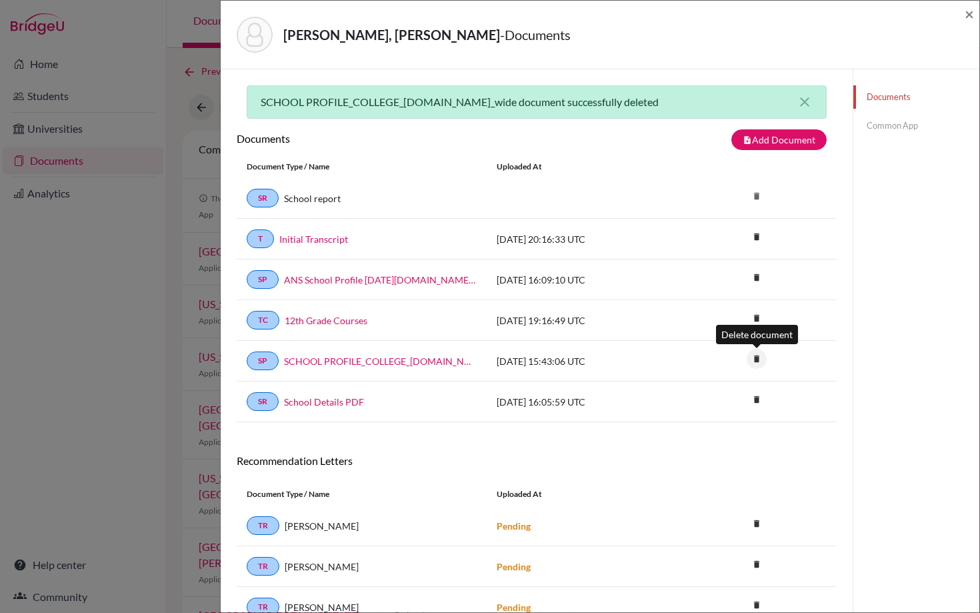
click at [757, 361] on icon "delete" at bounding box center [757, 359] width 20 height 20
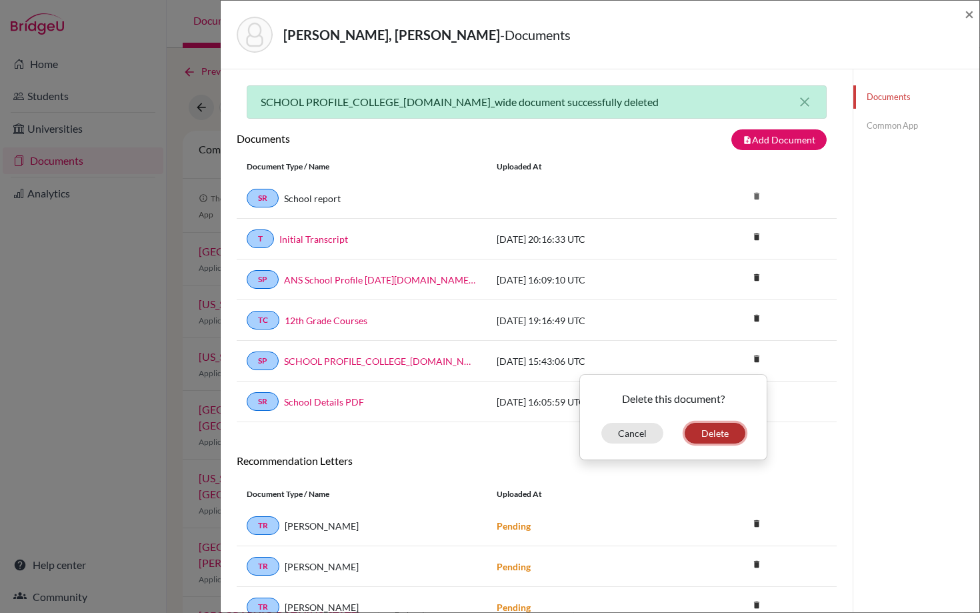
click at [711, 433] on button "Delete" at bounding box center [715, 433] width 61 height 21
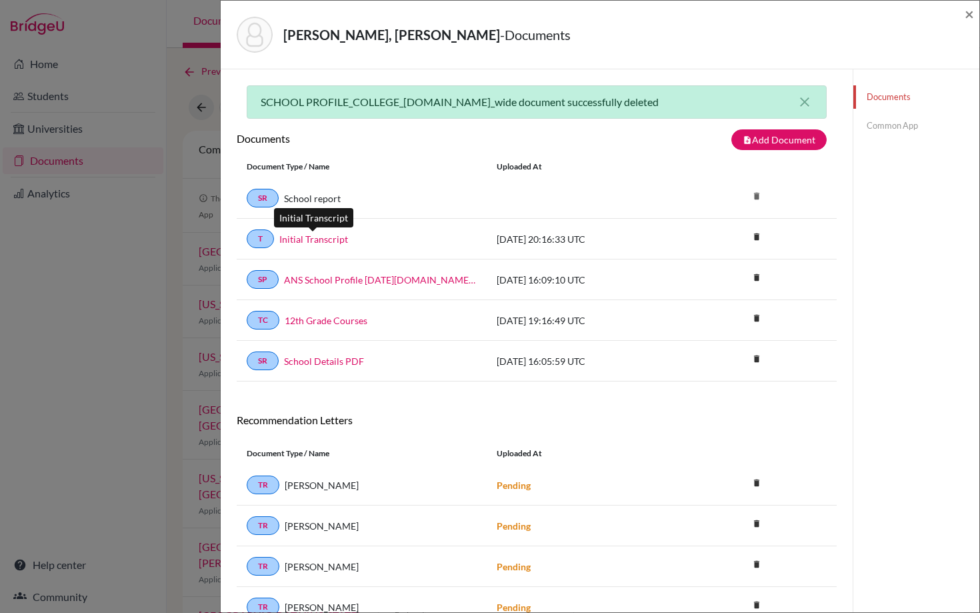
click at [298, 239] on link "Initial Transcript" at bounding box center [313, 239] width 69 height 14
click at [346, 323] on link "12th Grade Courses" at bounding box center [326, 320] width 83 height 14
click at [884, 131] on link "Common App" at bounding box center [917, 125] width 126 height 23
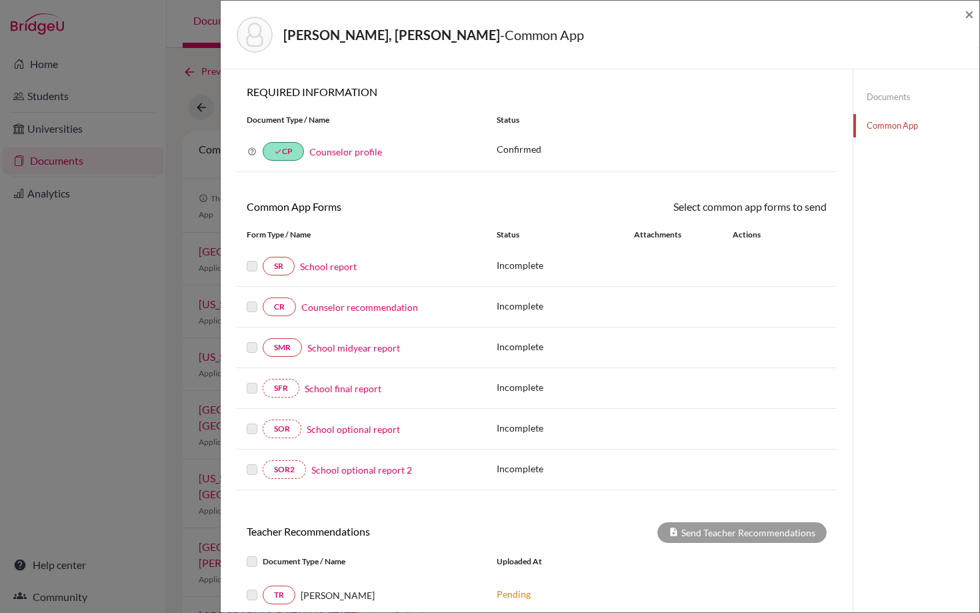
click at [336, 265] on link "School report" at bounding box center [328, 266] width 57 height 14
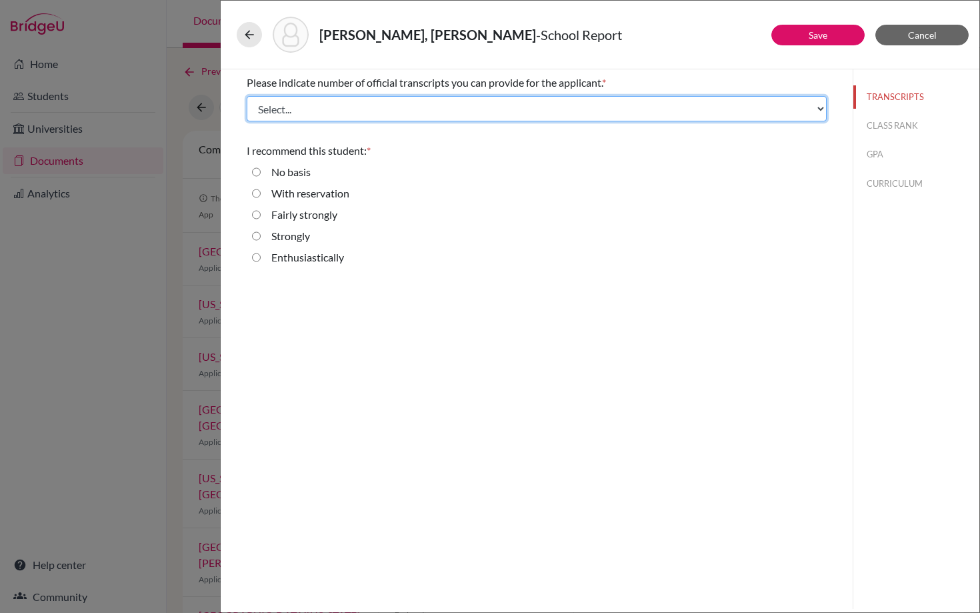
click at [341, 118] on select "Select... 1 2 3 4" at bounding box center [537, 108] width 580 height 25
select select "1"
click at [247, 96] on select "Select... 1 2 3 4" at bounding box center [537, 108] width 580 height 25
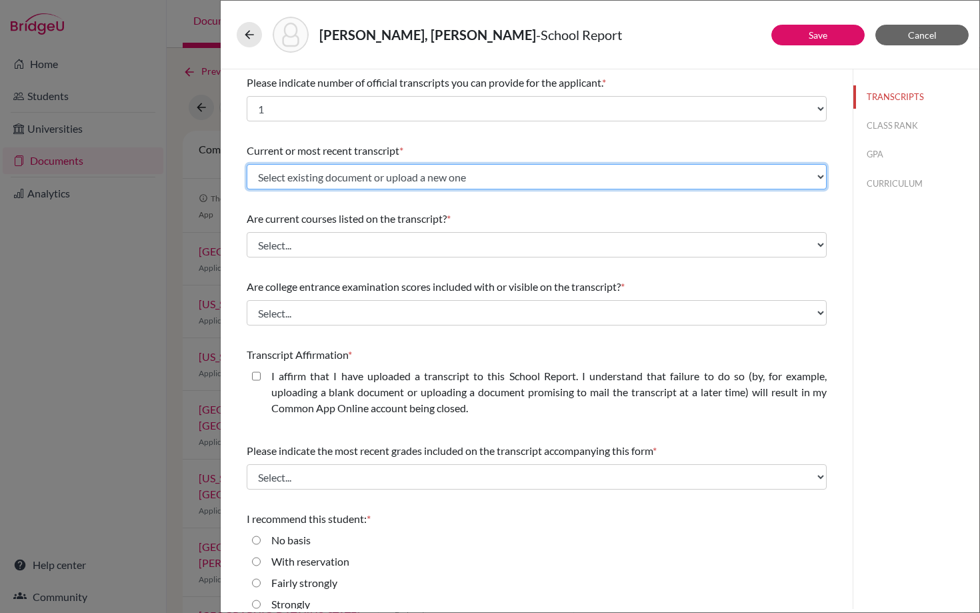
click at [316, 179] on select "Select existing document or upload a new one Initial Transcript Upload New File" at bounding box center [537, 176] width 580 height 25
select select "682436"
click at [247, 164] on select "Select existing document or upload a new one Initial Transcript Upload New File" at bounding box center [537, 176] width 580 height 25
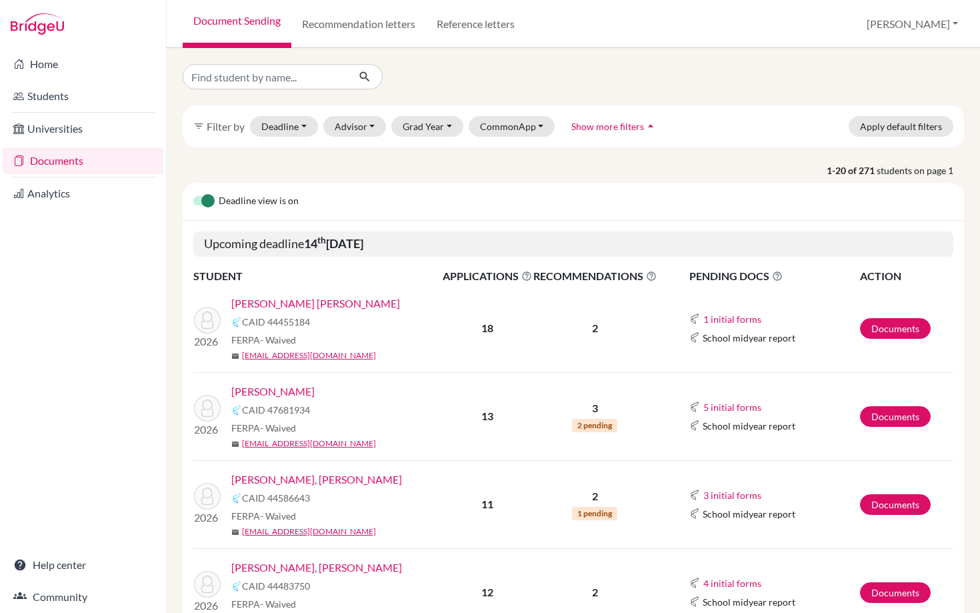
click at [301, 479] on link "[PERSON_NAME], [PERSON_NAME]" at bounding box center [316, 479] width 171 height 16
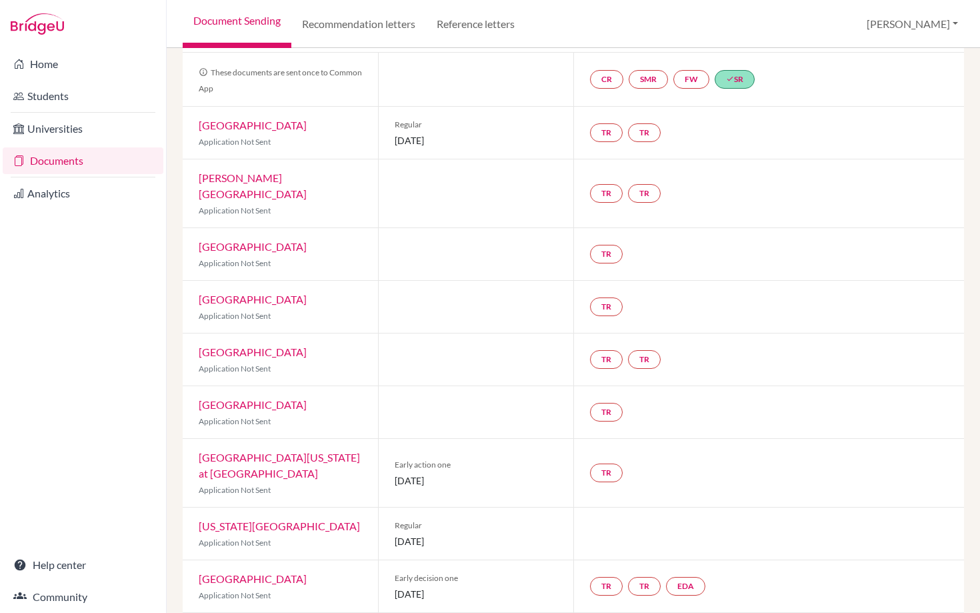
scroll to position [127, 0]
click at [612, 462] on link "TR" at bounding box center [606, 471] width 33 height 19
click at [762, 385] on div "TR" at bounding box center [768, 411] width 391 height 52
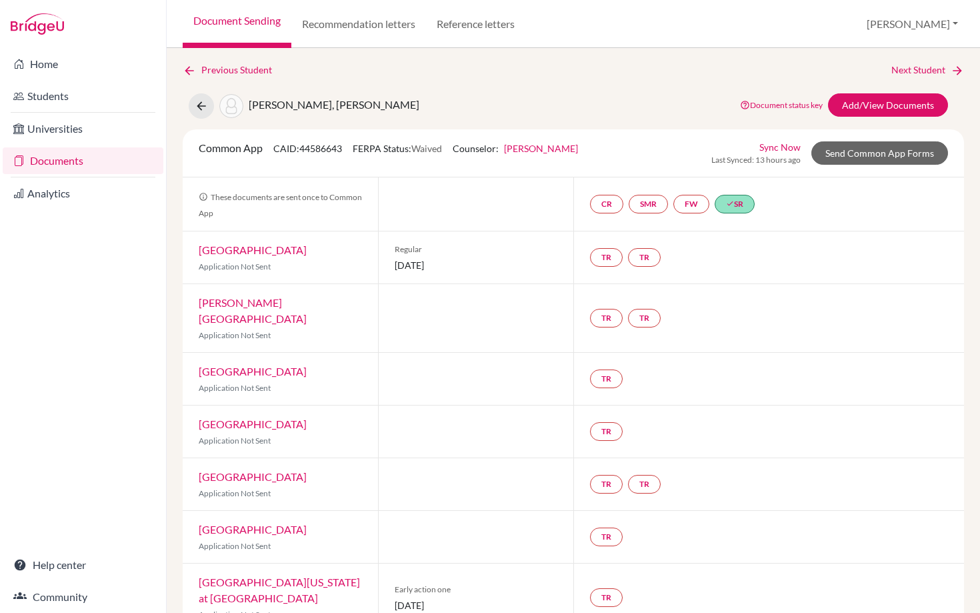
scroll to position [0, 0]
click at [605, 207] on link "CR" at bounding box center [606, 205] width 33 height 19
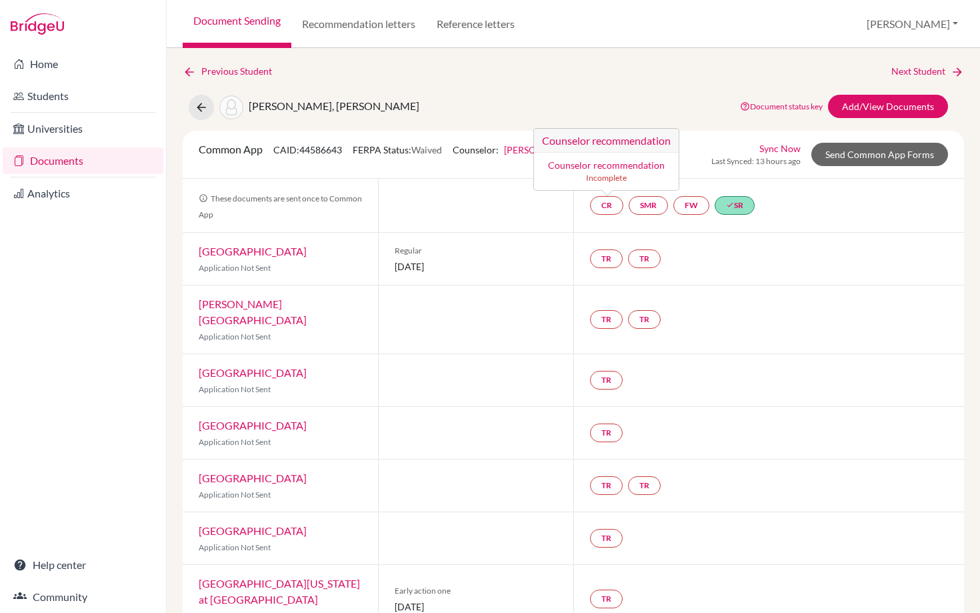
click at [762, 294] on div "TR TR" at bounding box center [768, 319] width 391 height 68
click at [657, 208] on link "SMR" at bounding box center [648, 205] width 39 height 19
click at [691, 207] on link "FW" at bounding box center [692, 205] width 36 height 19
click at [711, 248] on div "TR TR" at bounding box center [768, 259] width 391 height 52
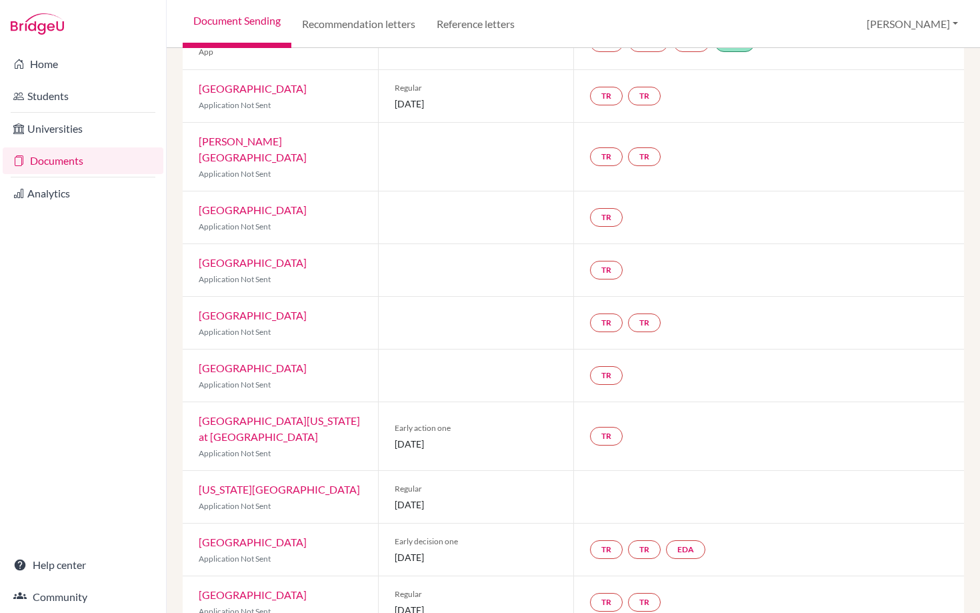
scroll to position [231, 0]
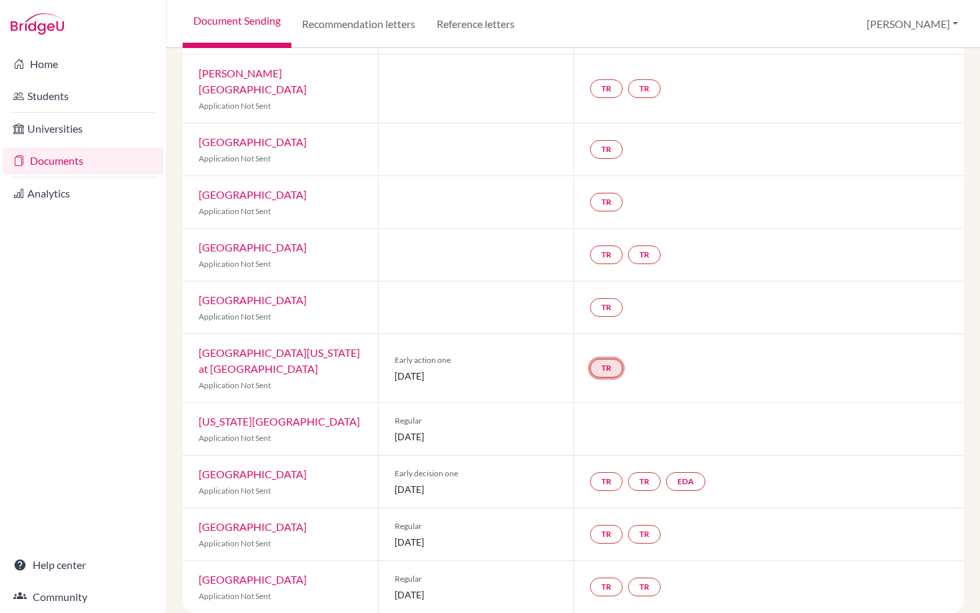
click at [612, 359] on link "TR" at bounding box center [606, 368] width 33 height 19
click at [724, 367] on div "TR Teacher recommendation Incomplete" at bounding box center [768, 368] width 391 height 68
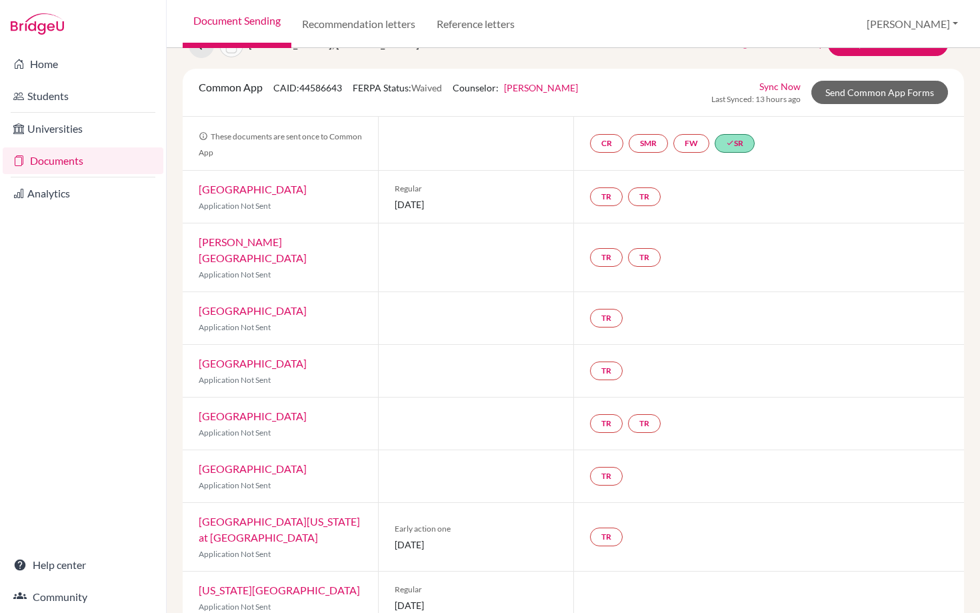
scroll to position [0, 0]
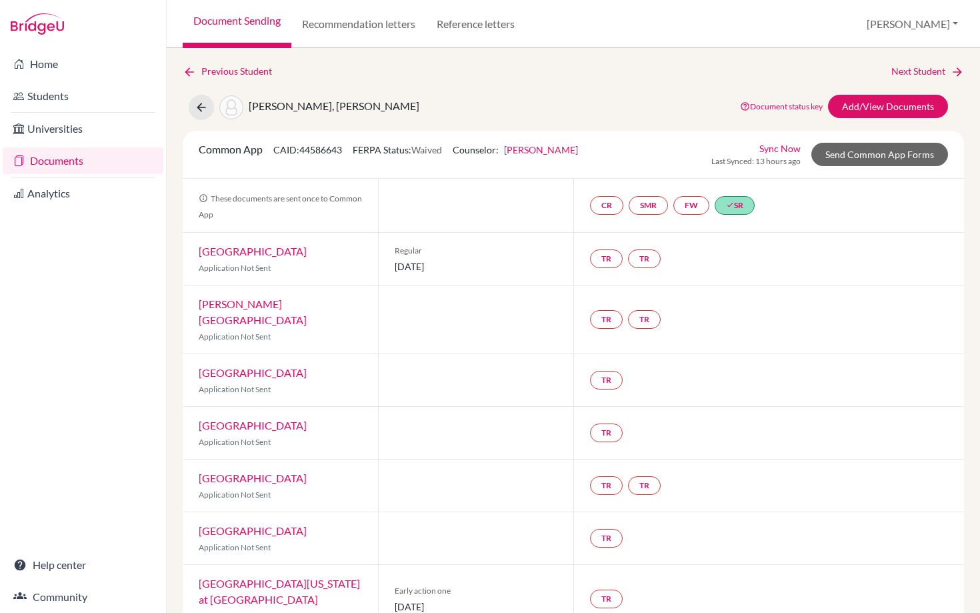
click at [228, 18] on link "Document Sending" at bounding box center [237, 24] width 109 height 48
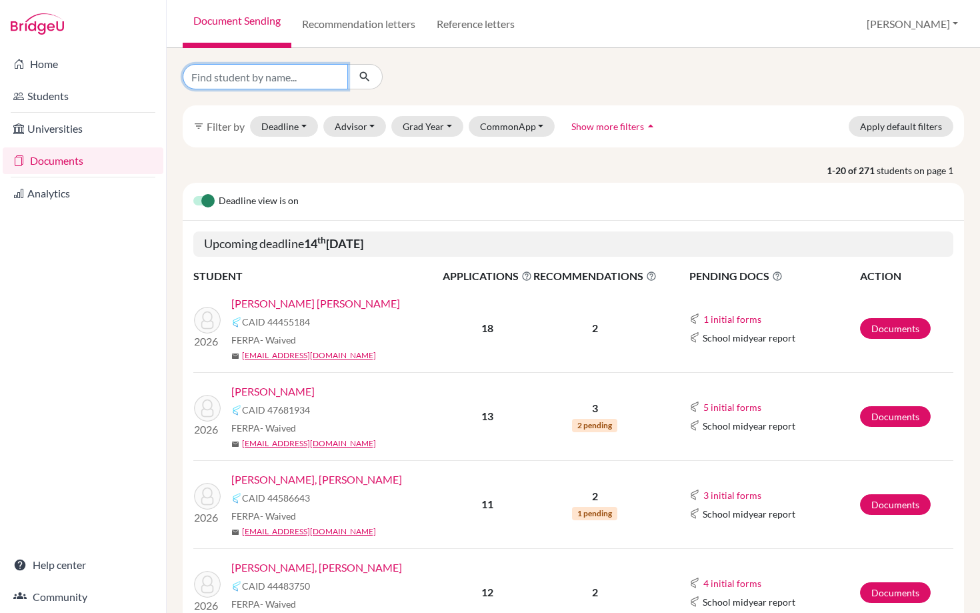
click at [227, 73] on input "Find student by name..." at bounding box center [265, 76] width 165 height 25
type input "[PERSON_NAME]"
click button "submit" at bounding box center [364, 76] width 35 height 25
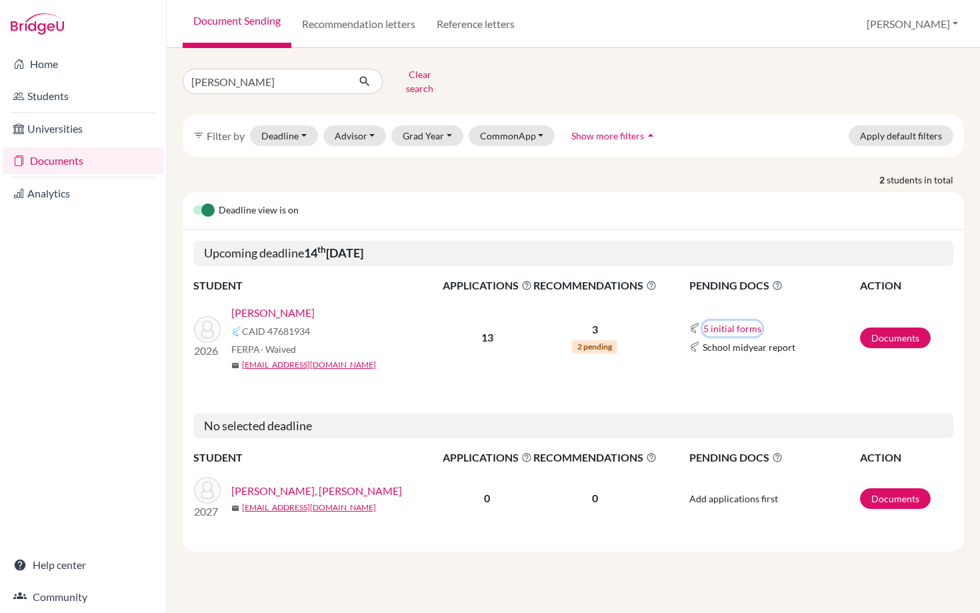
click at [739, 321] on button "5 initial forms" at bounding box center [732, 328] width 59 height 15
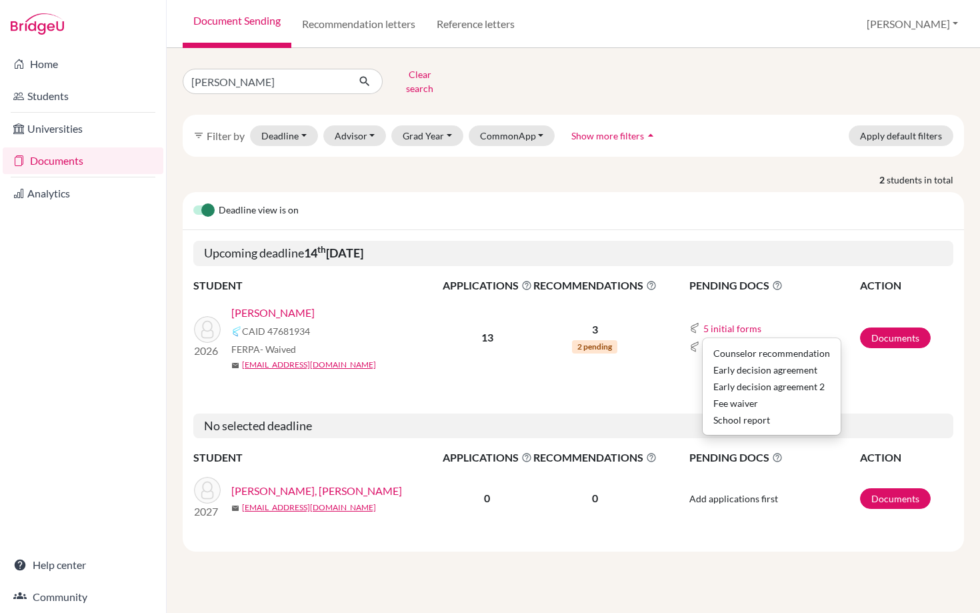
click at [646, 352] on td "3 2 pending" at bounding box center [595, 337] width 125 height 87
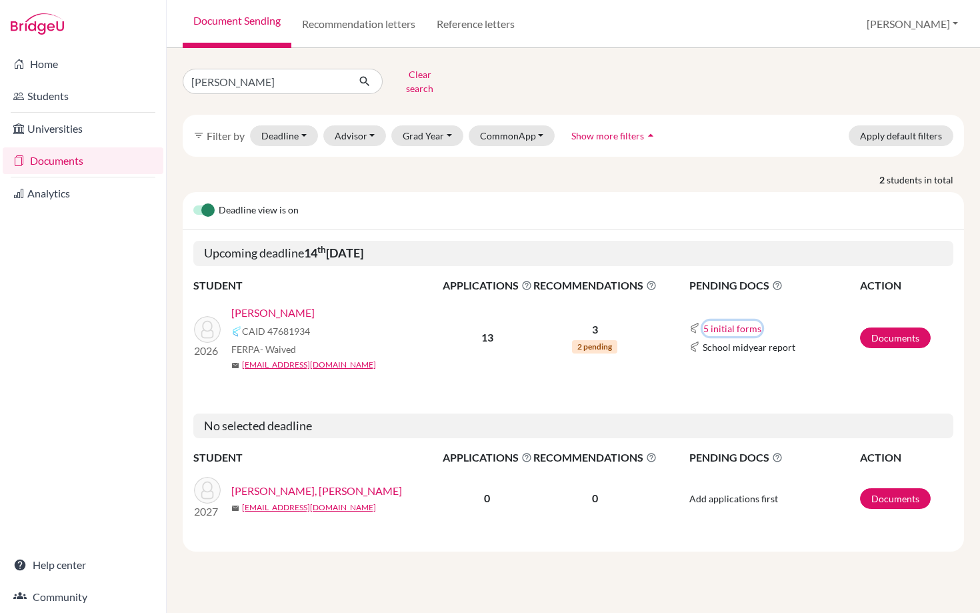
click at [739, 321] on button "5 initial forms" at bounding box center [732, 328] width 59 height 15
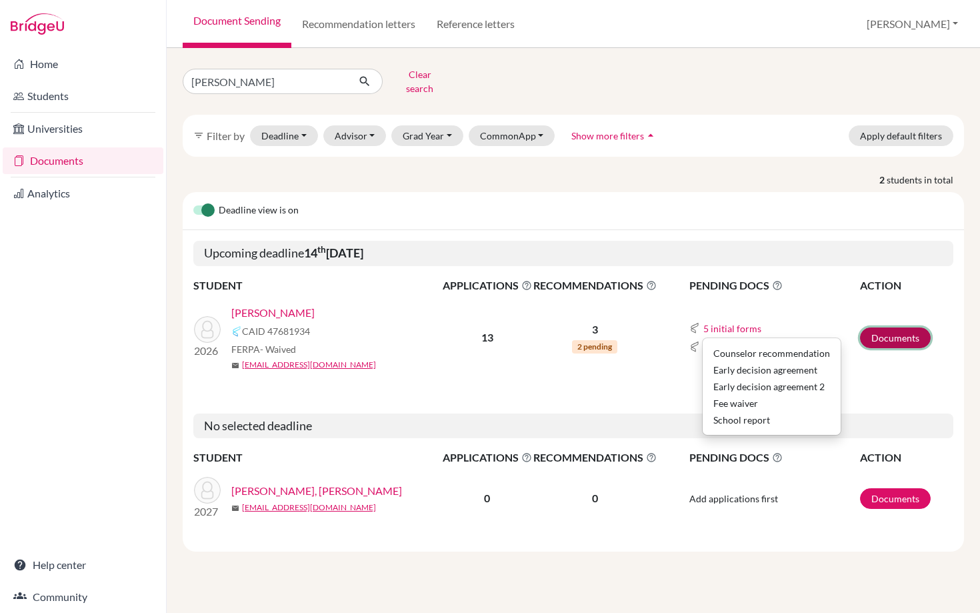
click at [893, 327] on link "Documents" at bounding box center [895, 337] width 71 height 21
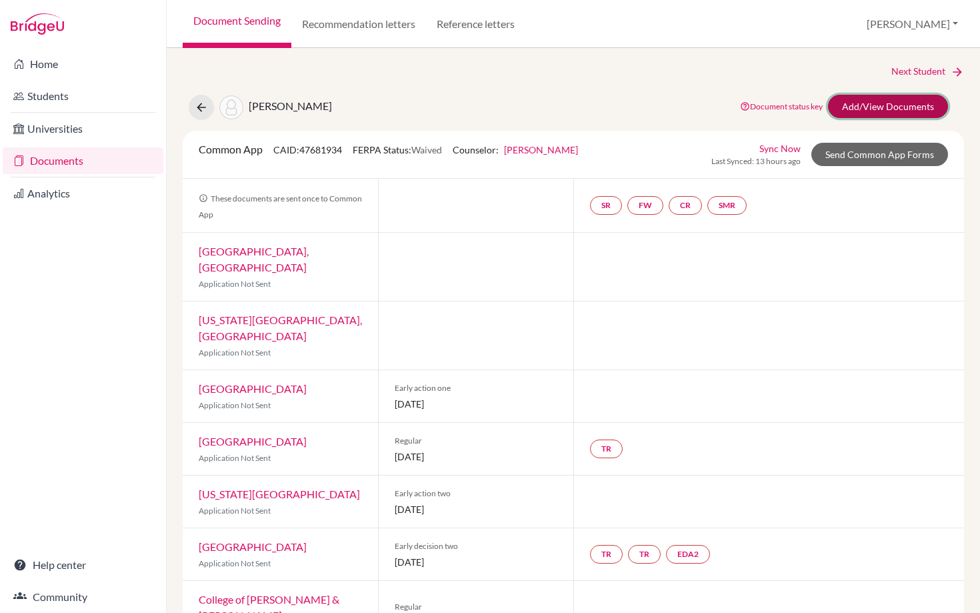
click at [865, 101] on link "Add/View Documents" at bounding box center [888, 106] width 120 height 23
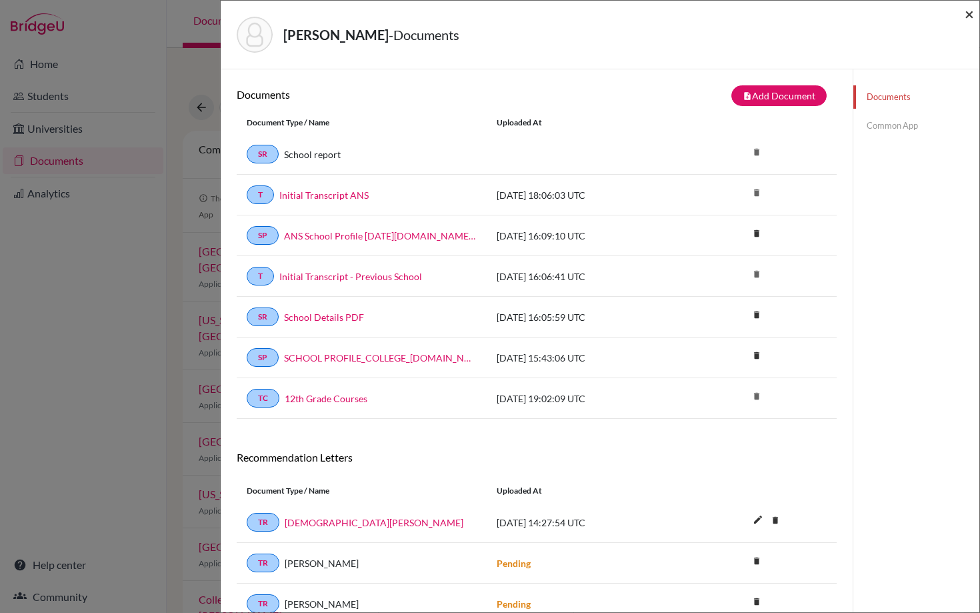
click at [970, 13] on span "×" at bounding box center [969, 13] width 9 height 19
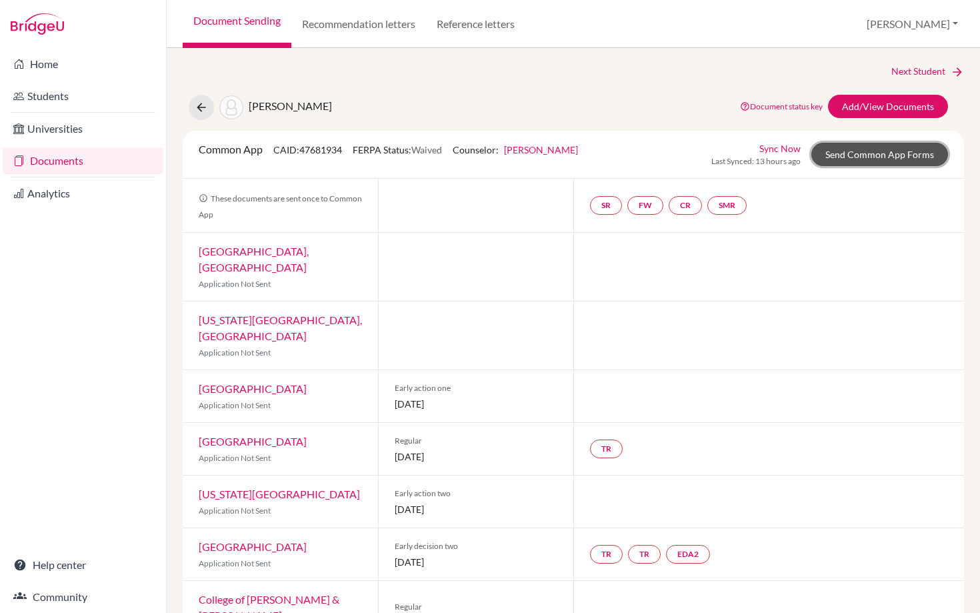
click at [864, 155] on link "Send Common App Forms" at bounding box center [880, 154] width 137 height 23
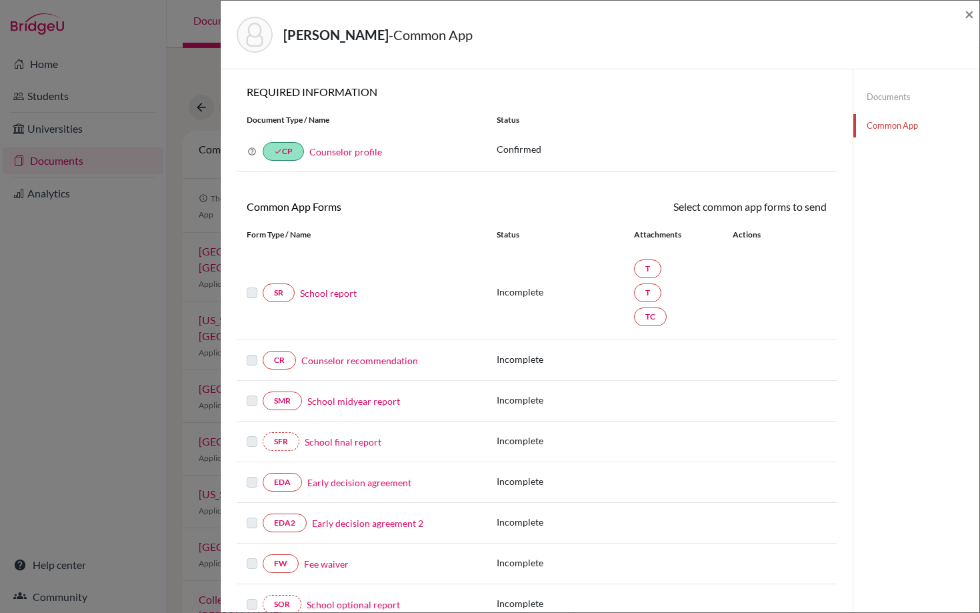
click at [328, 291] on link "School report" at bounding box center [328, 293] width 57 height 14
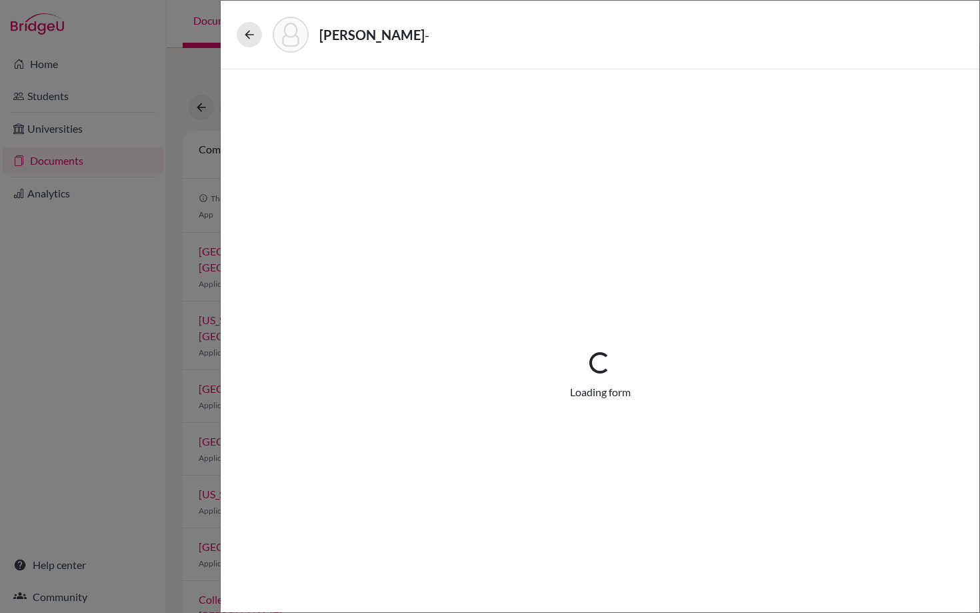
select select "2"
select select "682134"
select select "1"
select select "669307"
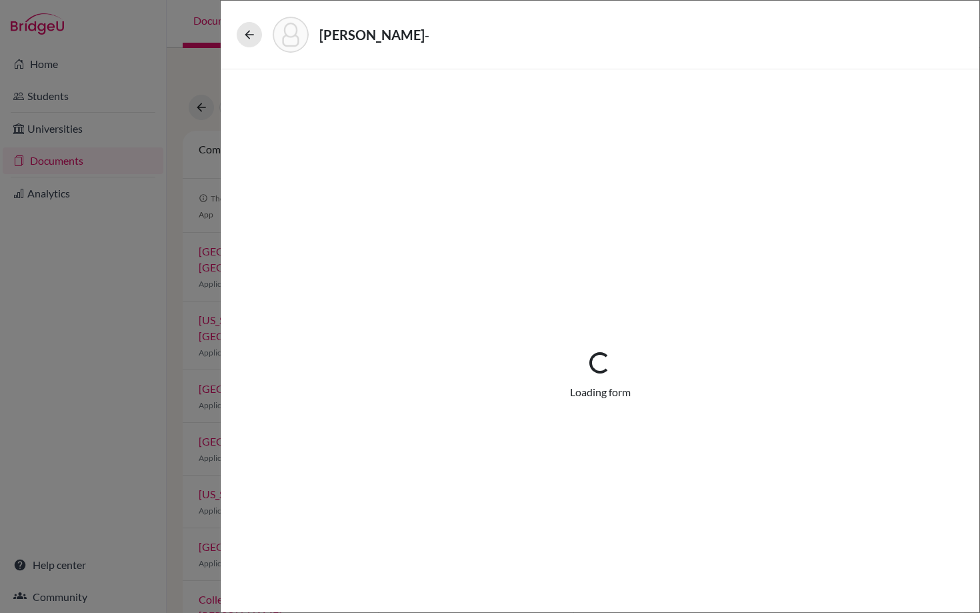
select select "674526"
select select "0"
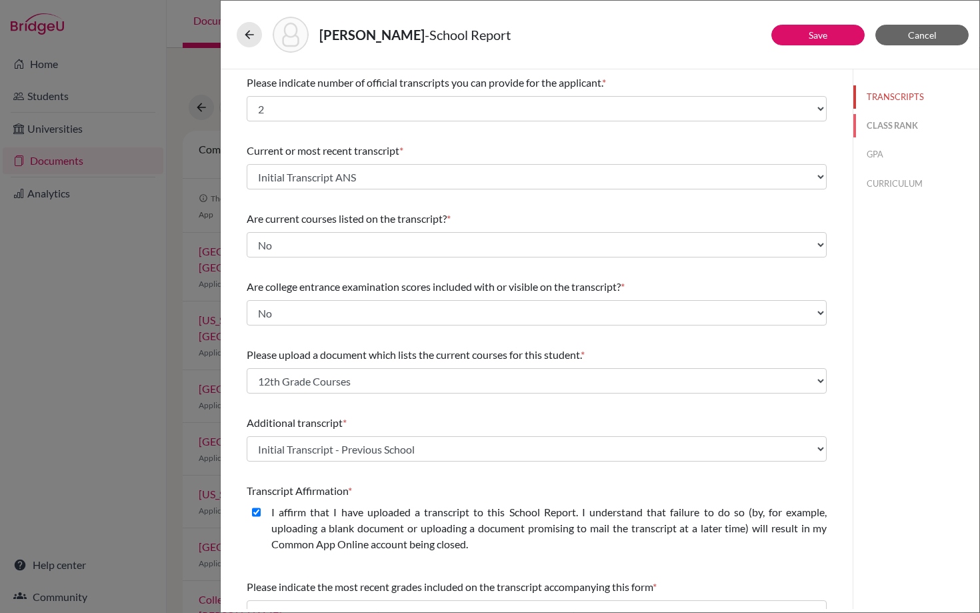
click at [875, 128] on button "CLASS RANK" at bounding box center [917, 125] width 126 height 23
select select "5"
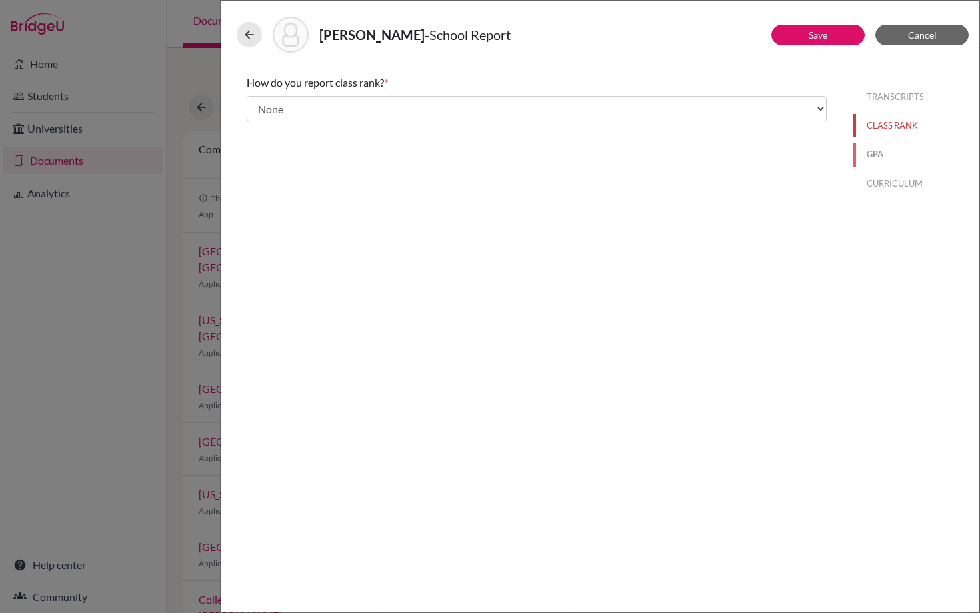
click at [874, 157] on button "GPA" at bounding box center [917, 154] width 126 height 23
type input "4.13"
type input "4.39"
select select "5"
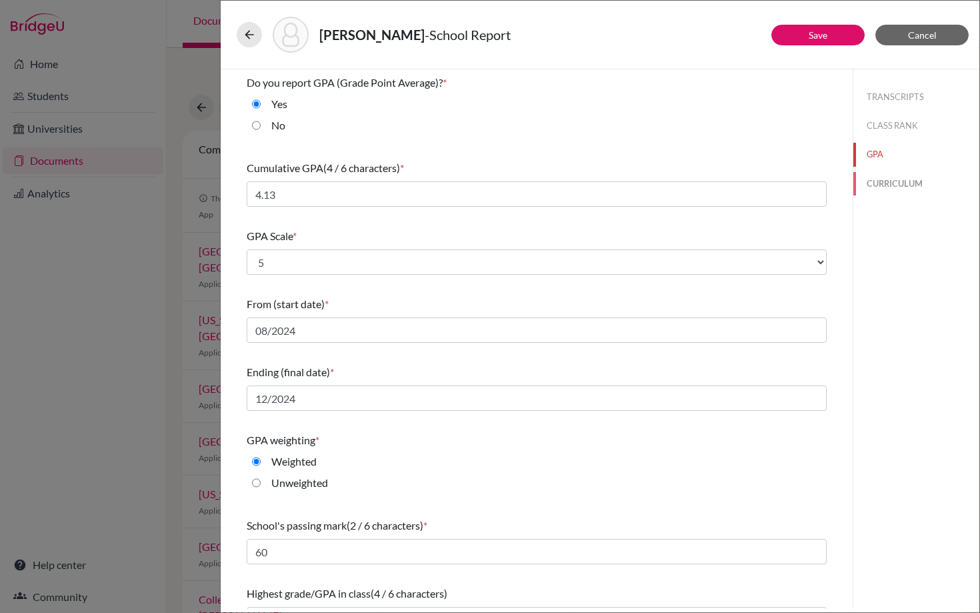
click at [892, 183] on button "CURRICULUM" at bounding box center [917, 183] width 126 height 23
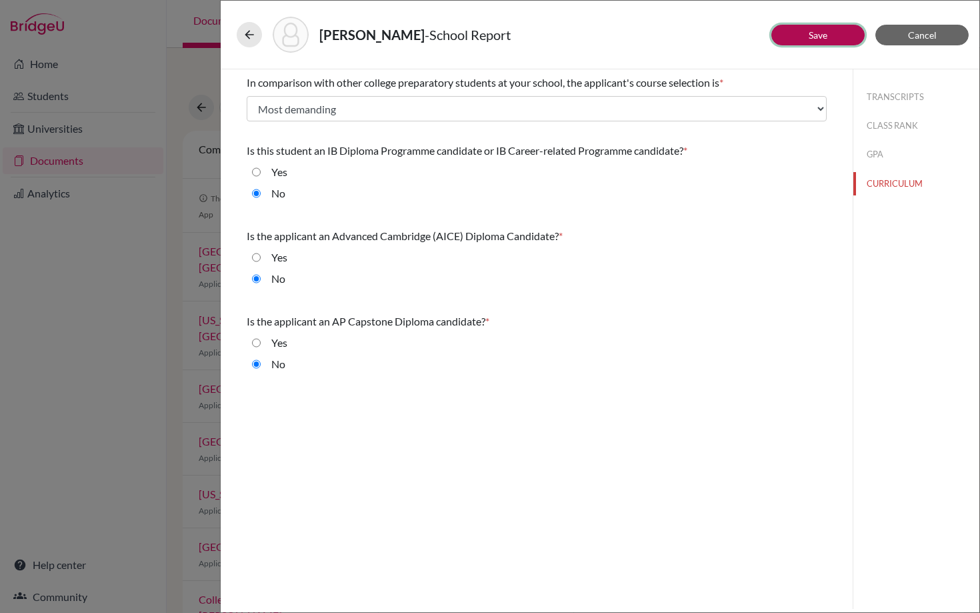
click at [836, 43] on button "Save" at bounding box center [818, 35] width 93 height 21
select select "2"
select select "669307"
select select "674526"
select select "0"
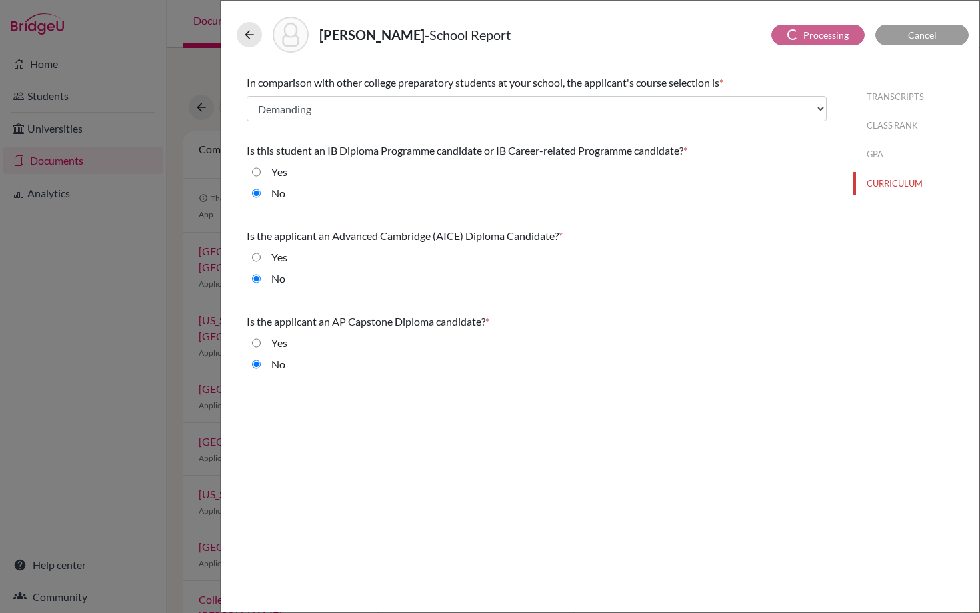
select select "682134"
select select "1"
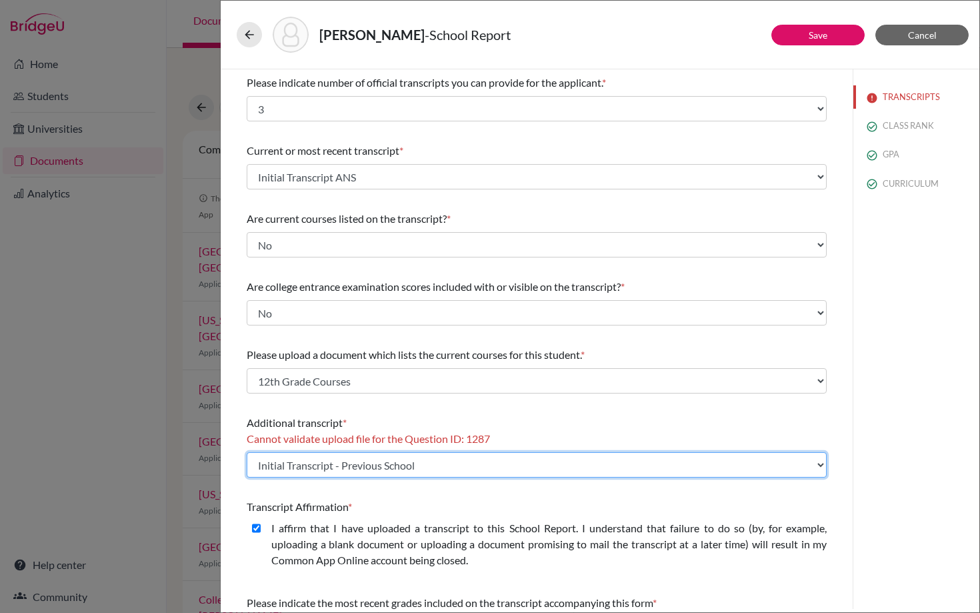
click at [409, 463] on select "Select existing document or upload a new one Initial Transcript - Previous Scho…" at bounding box center [537, 464] width 580 height 25
click at [247, 452] on select "Select existing document or upload a new one Initial Transcript - Previous Scho…" at bounding box center [537, 464] width 580 height 25
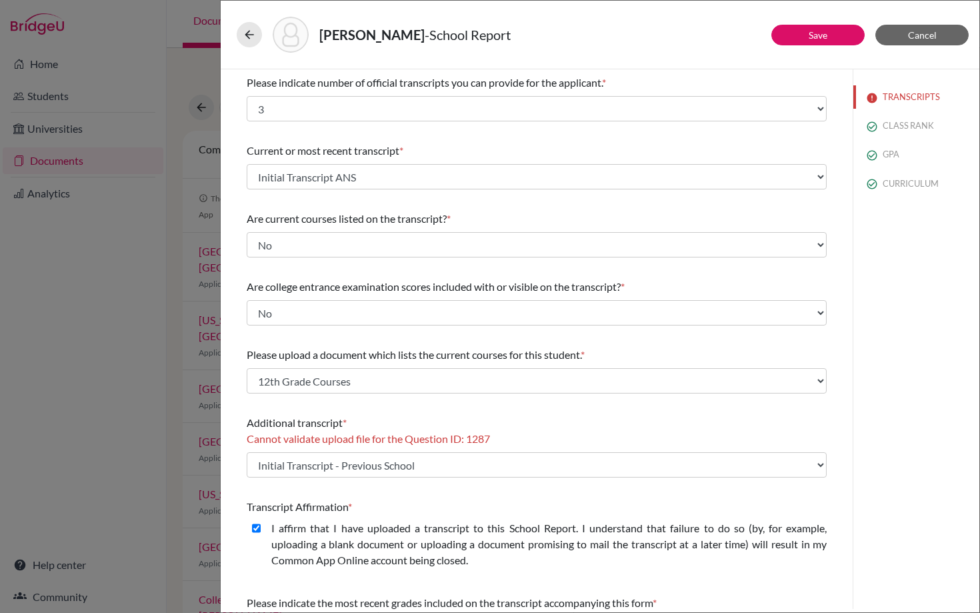
click at [89, 277] on div "Bergman, Nicole - School Report Save Cancel Please indicate number of official …" at bounding box center [490, 306] width 980 height 613
click at [912, 35] on span "Cancel" at bounding box center [922, 34] width 29 height 11
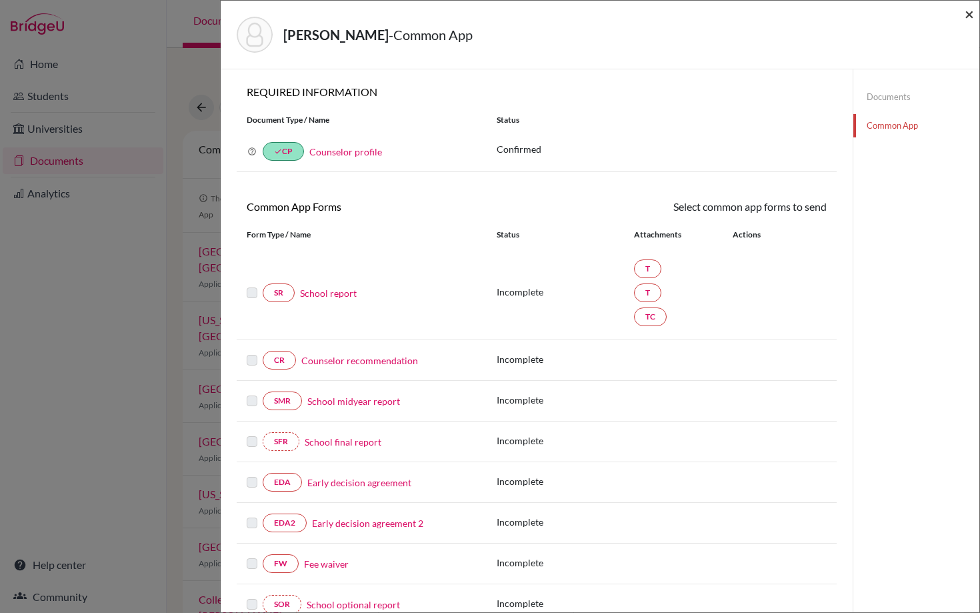
click at [968, 11] on span "×" at bounding box center [969, 13] width 9 height 19
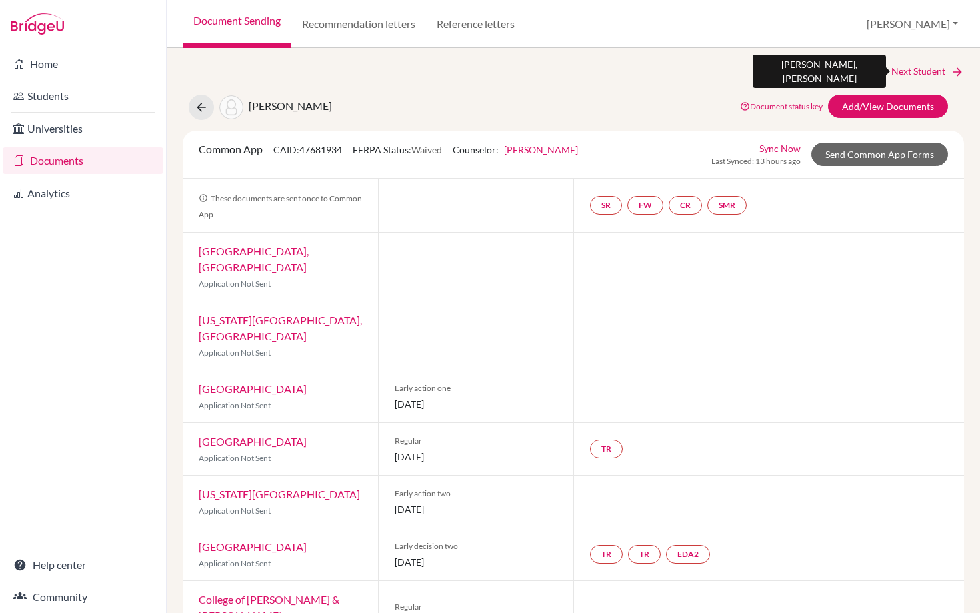
click at [912, 67] on link "Next Student" at bounding box center [928, 71] width 73 height 15
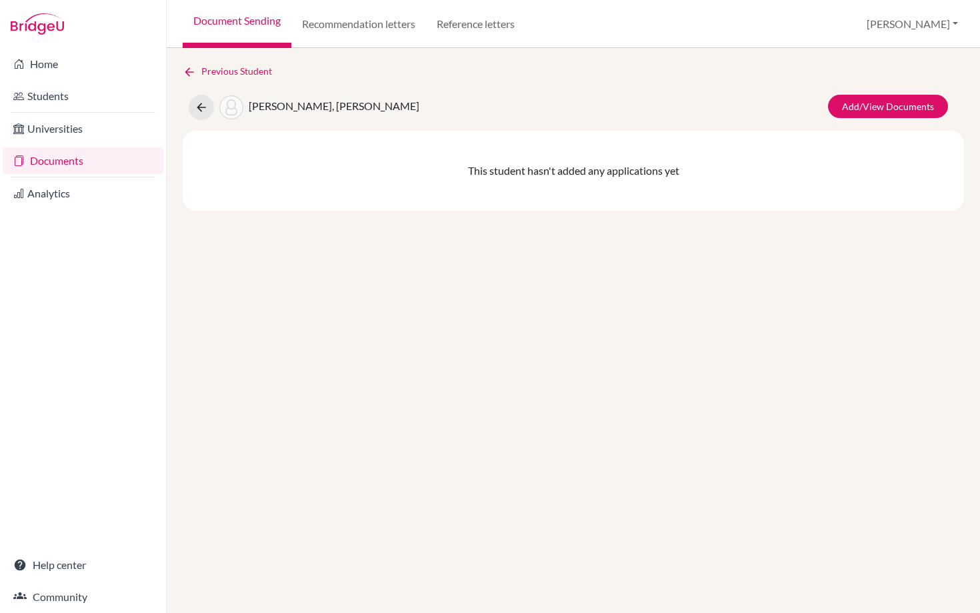
click at [67, 163] on link "Documents" at bounding box center [83, 160] width 161 height 27
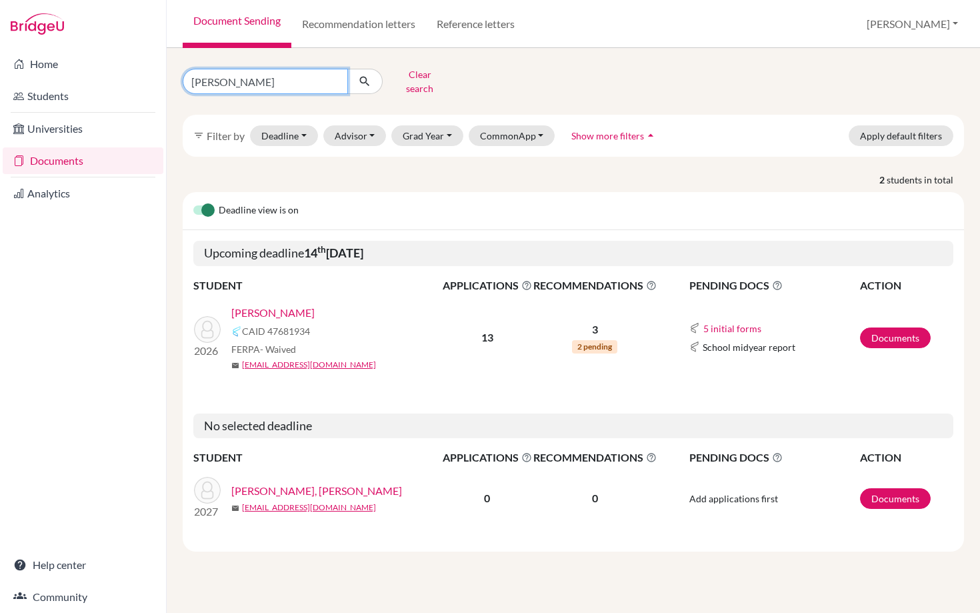
click at [335, 76] on input "[PERSON_NAME]" at bounding box center [265, 81] width 165 height 25
click at [413, 133] on button "Grad Year" at bounding box center [427, 135] width 72 height 21
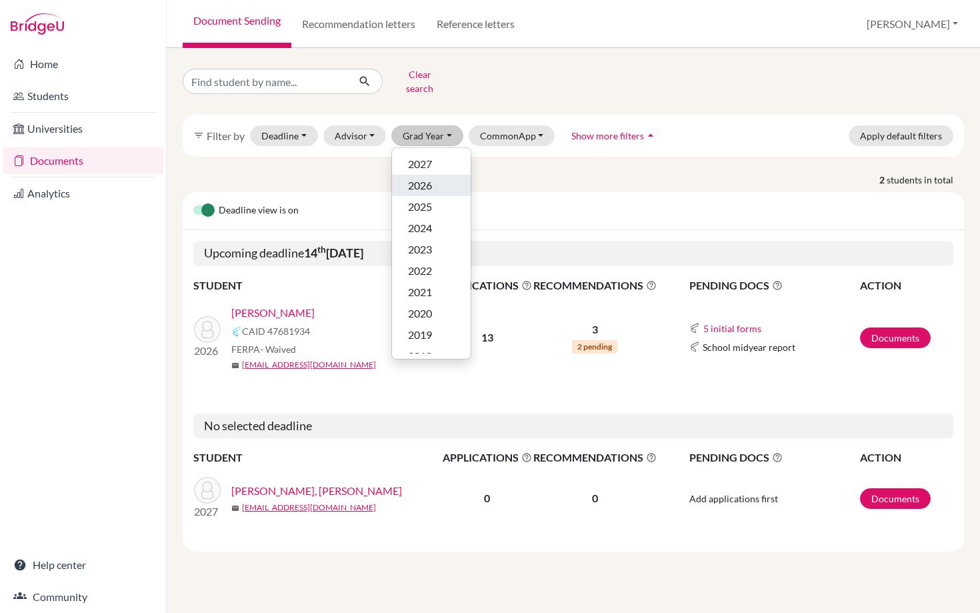
click at [421, 181] on span "2026" at bounding box center [420, 185] width 24 height 16
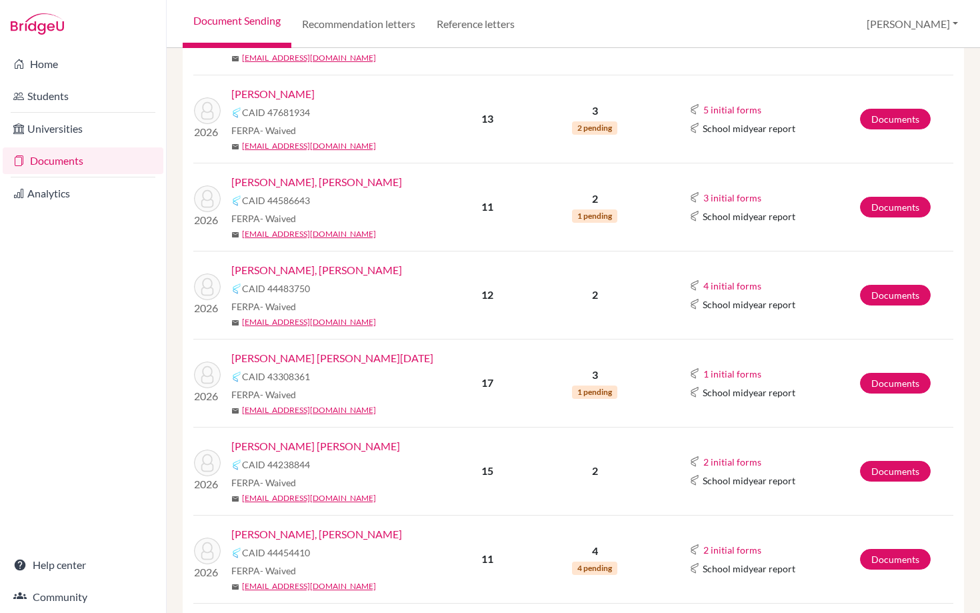
scroll to position [341, 0]
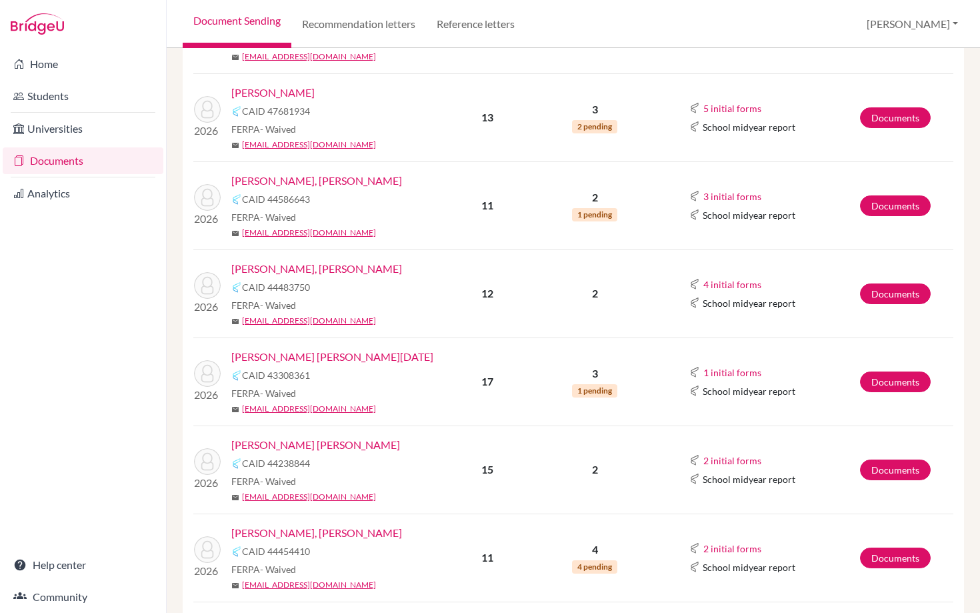
click at [297, 441] on link "[PERSON_NAME] [PERSON_NAME]" at bounding box center [315, 445] width 169 height 16
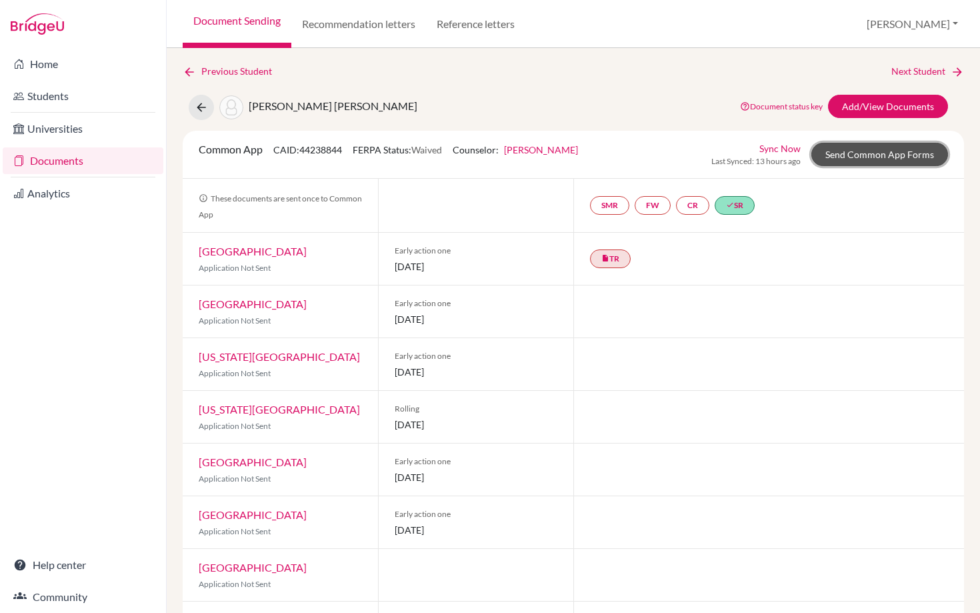
click at [858, 147] on link "Send Common App Forms" at bounding box center [880, 154] width 137 height 23
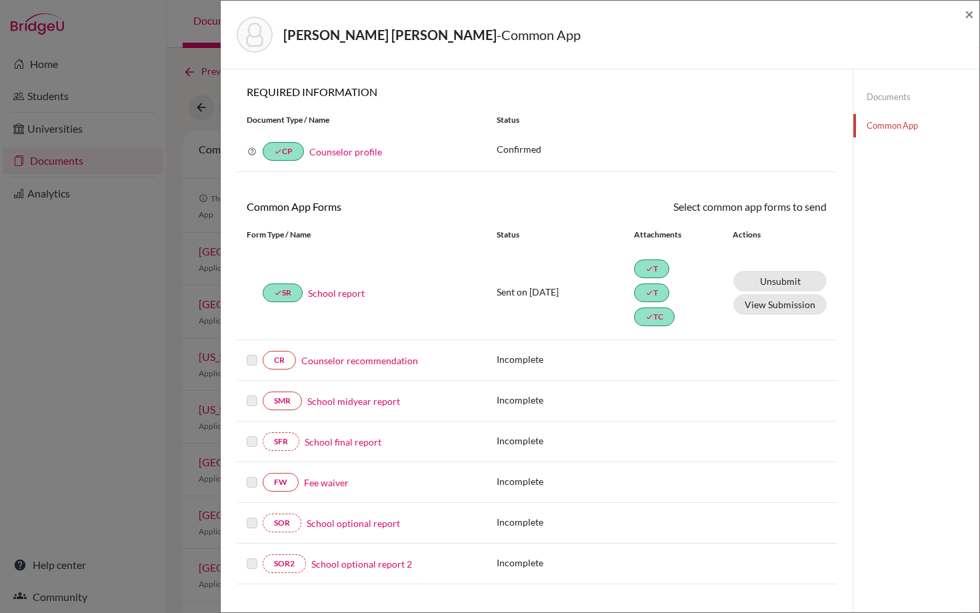
scroll to position [281, 0]
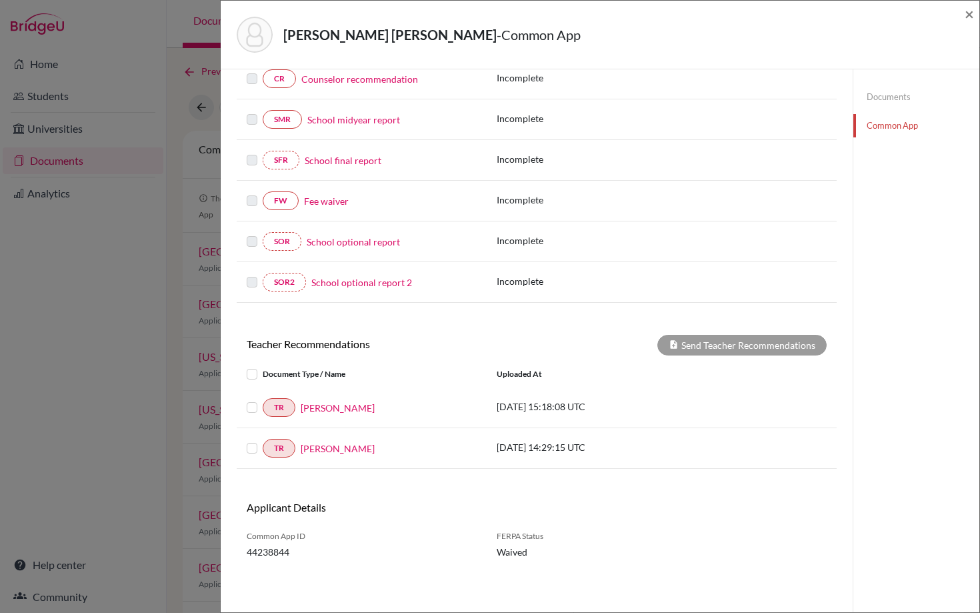
click at [263, 366] on label at bounding box center [263, 366] width 0 height 0
click at [0, 0] on input "checkbox" at bounding box center [0, 0] width 0 height 0
click at [730, 350] on button "Send Teacher Recommendations" at bounding box center [742, 345] width 169 height 21
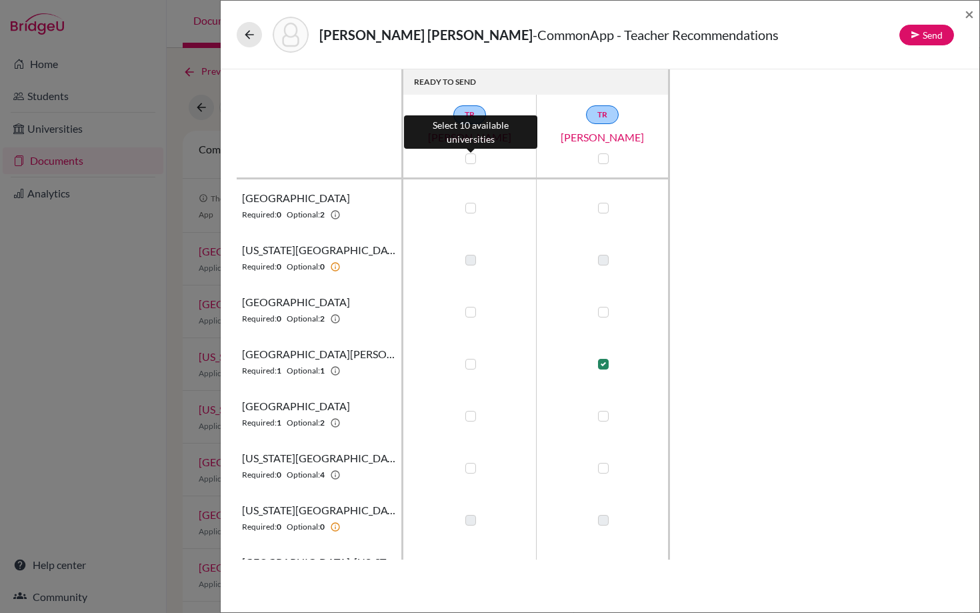
click at [472, 158] on label at bounding box center [470, 158] width 11 height 11
click at [472, 158] on input "checkbox" at bounding box center [467, 157] width 11 height 13
checkbox input "true"
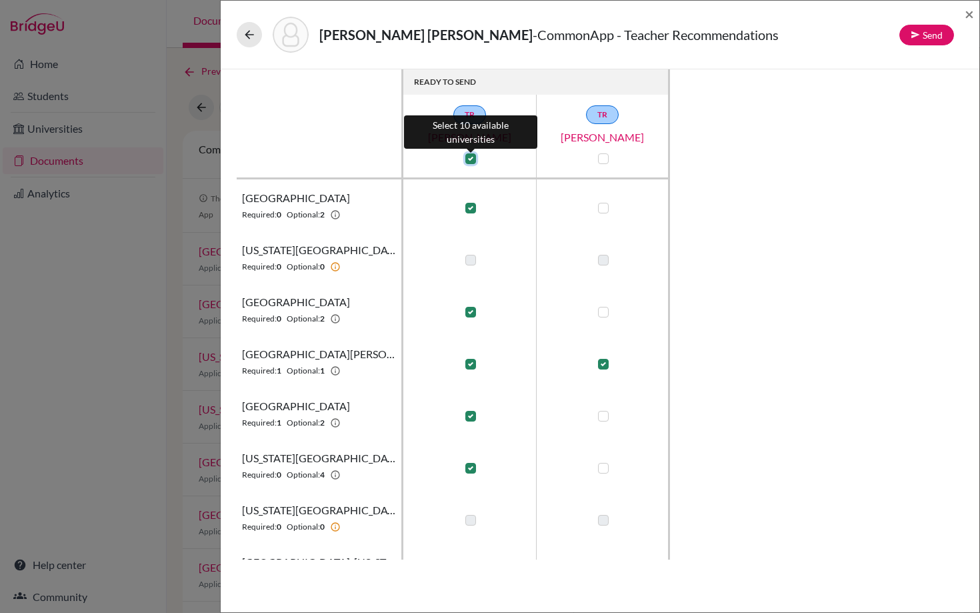
checkbox input "true"
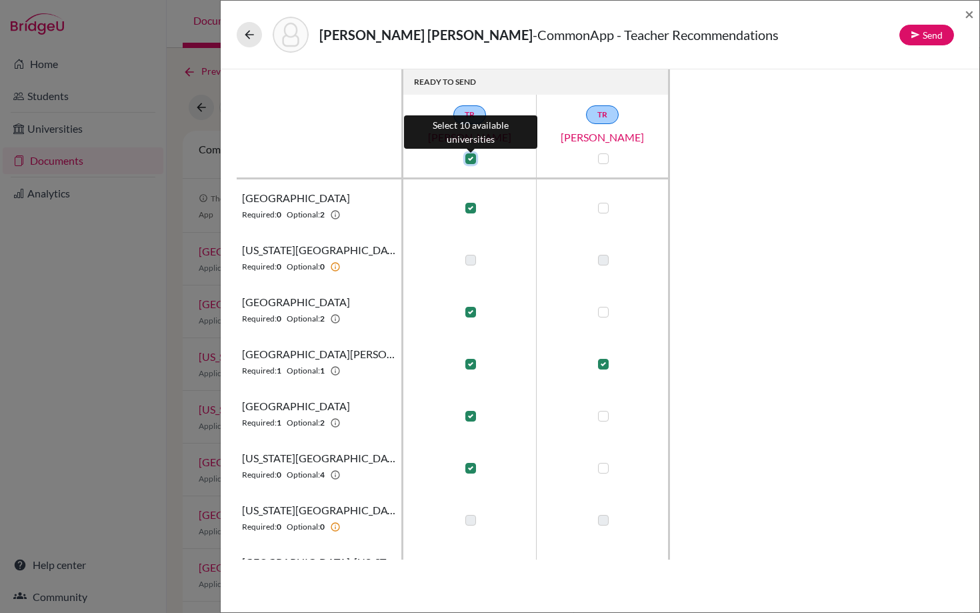
checkbox input "true"
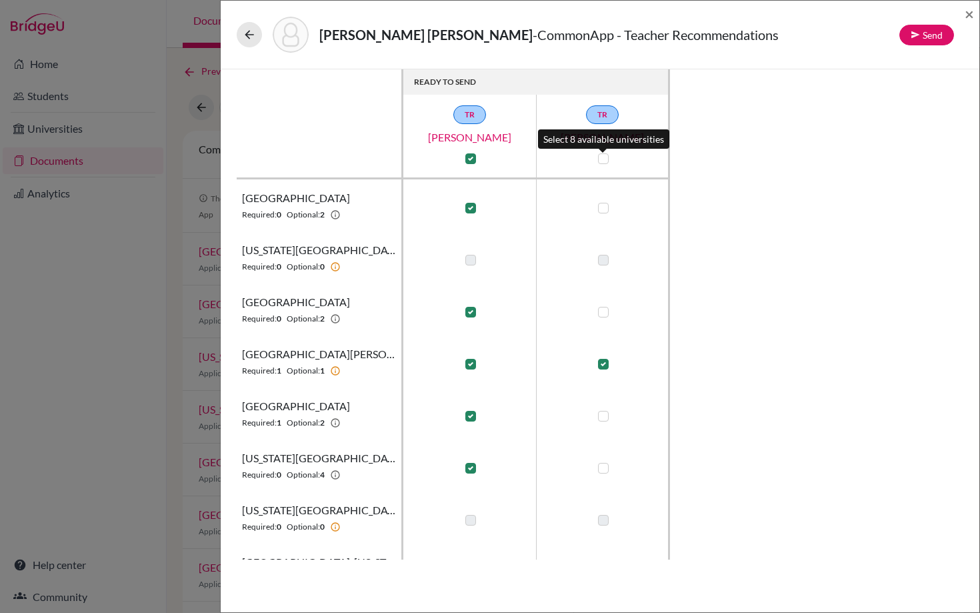
click at [605, 160] on label at bounding box center [603, 158] width 11 height 11
click at [605, 160] on input "checkbox" at bounding box center [600, 157] width 11 height 13
checkbox input "true"
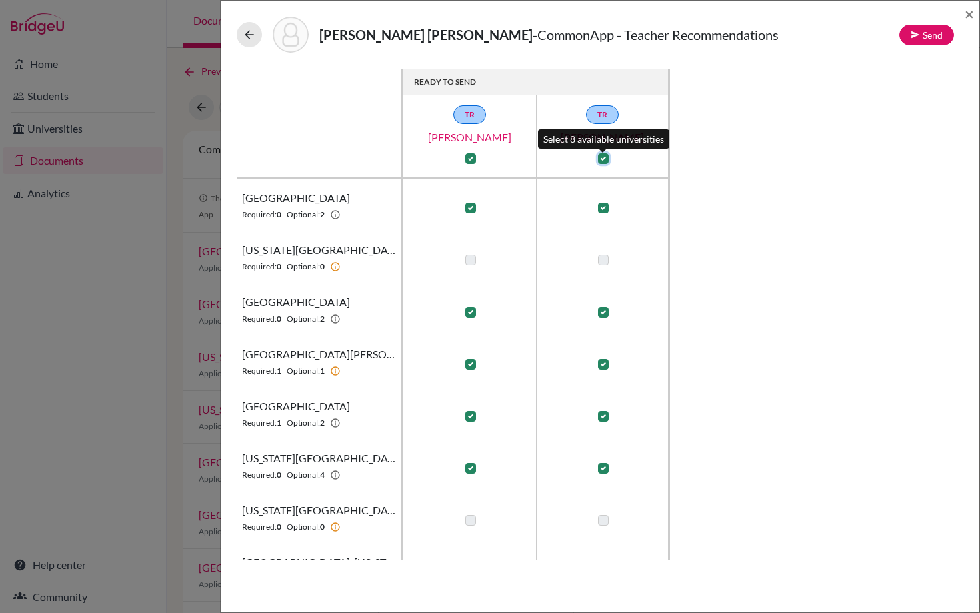
checkbox input "true"
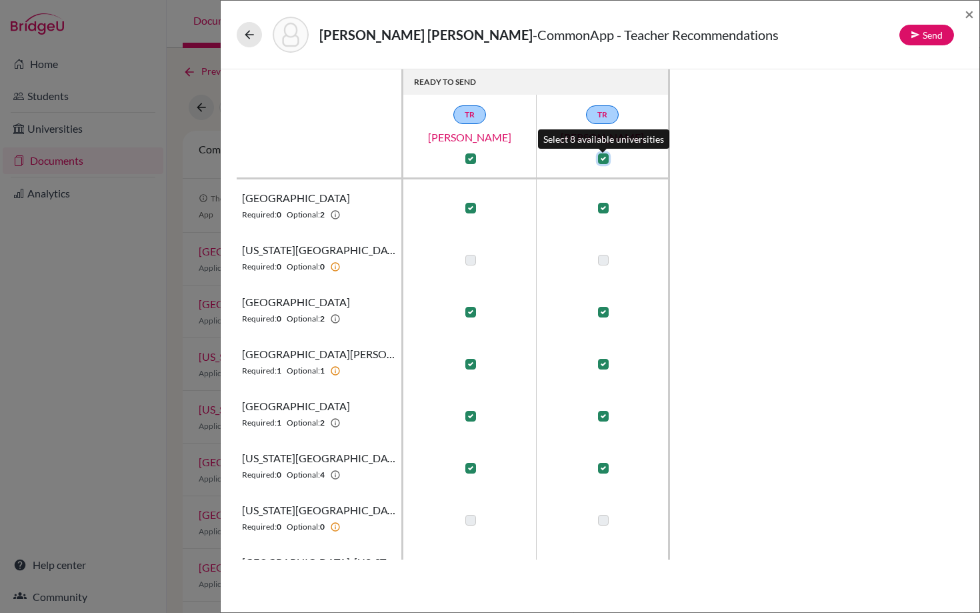
checkbox input "true"
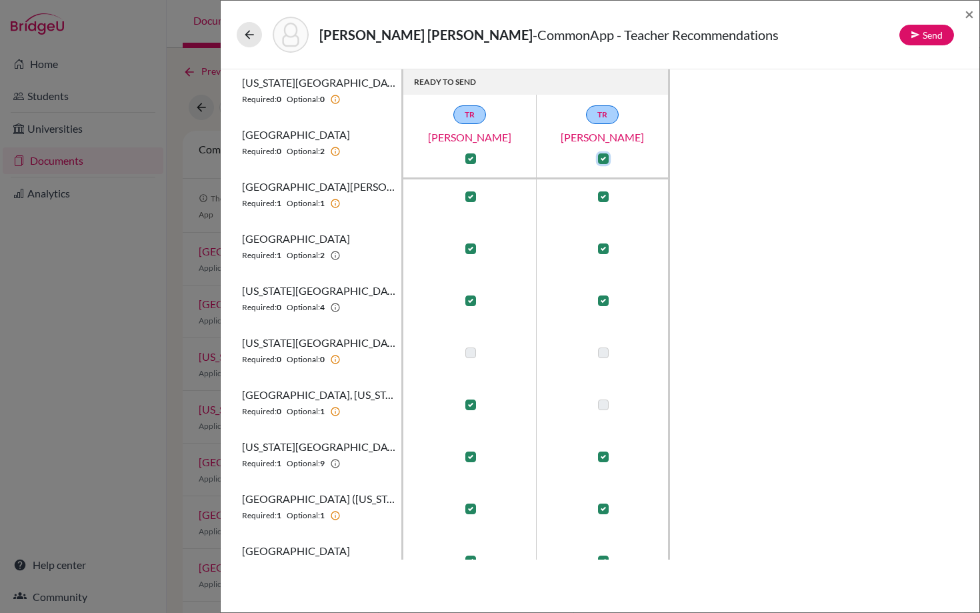
scroll to position [170, 0]
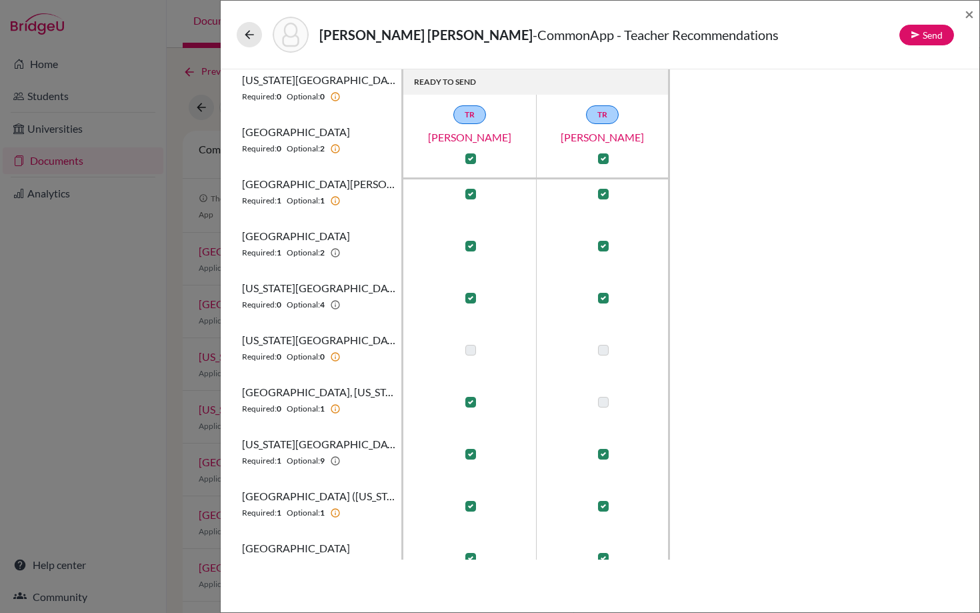
click at [471, 399] on label at bounding box center [470, 402] width 11 height 11
click at [471, 399] on input "checkbox" at bounding box center [467, 400] width 11 height 13
checkbox input "false"
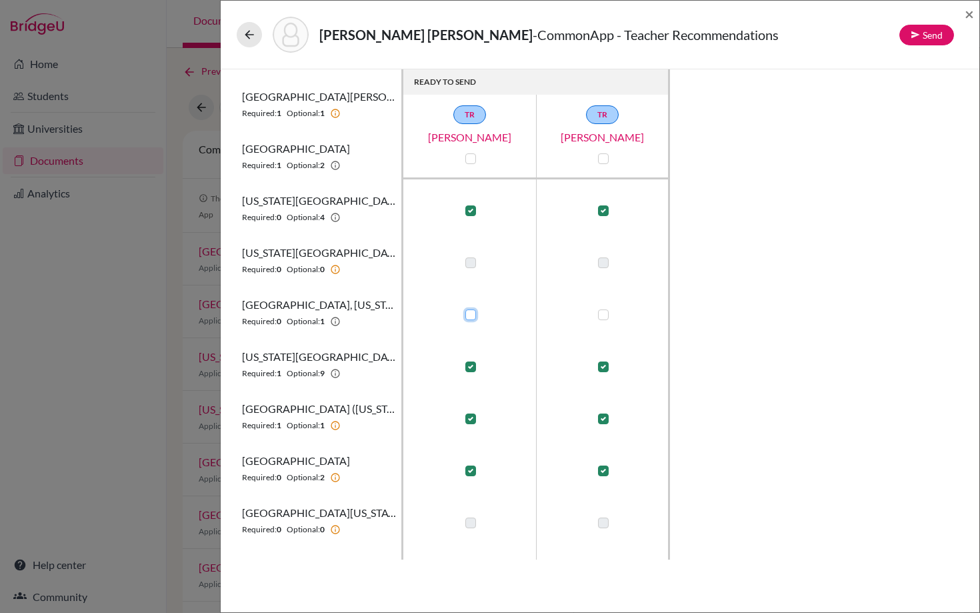
scroll to position [400, 0]
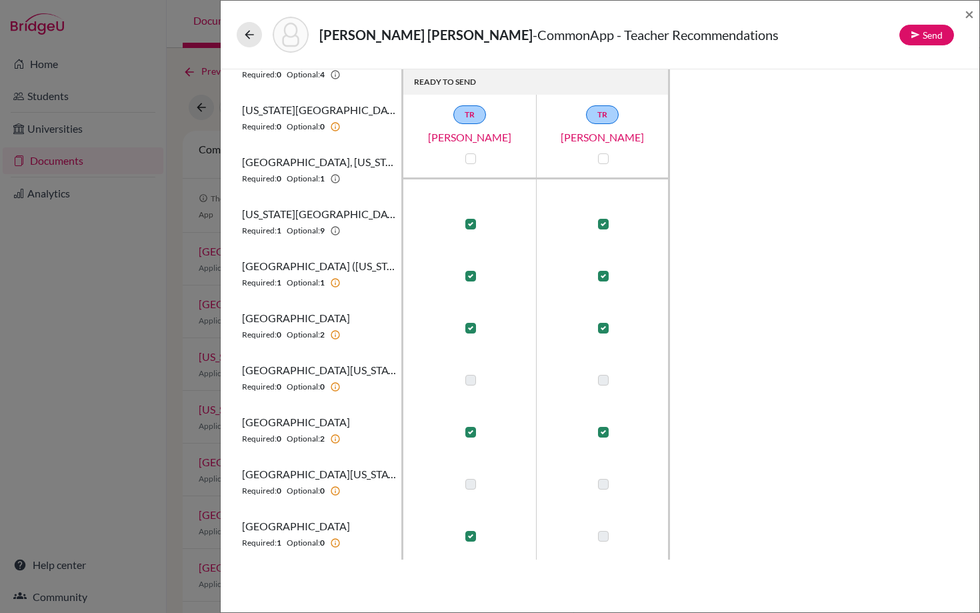
click at [469, 538] on label at bounding box center [470, 536] width 11 height 11
click at [469, 538] on input "checkbox" at bounding box center [467, 534] width 11 height 13
checkbox input "false"
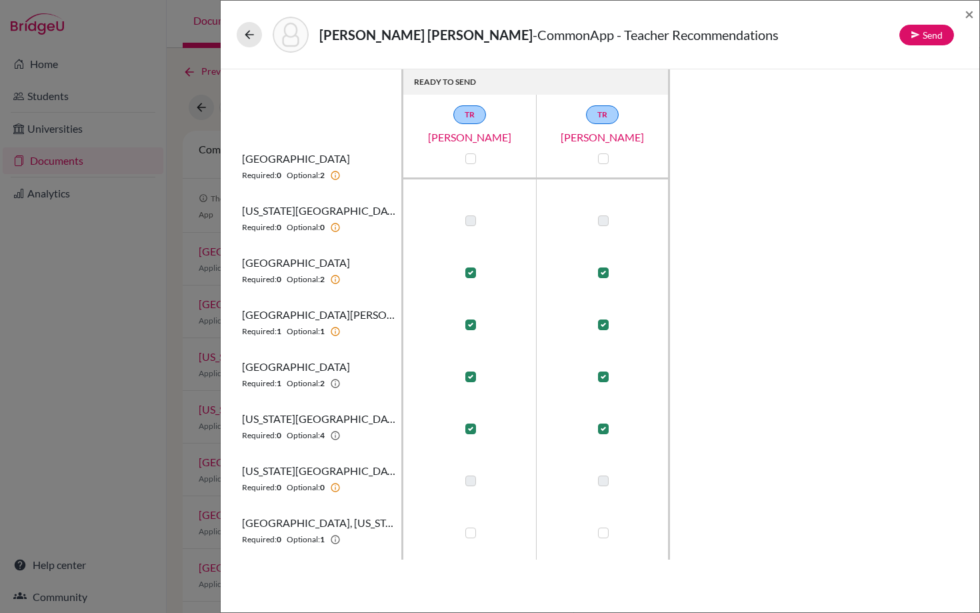
scroll to position [0, 0]
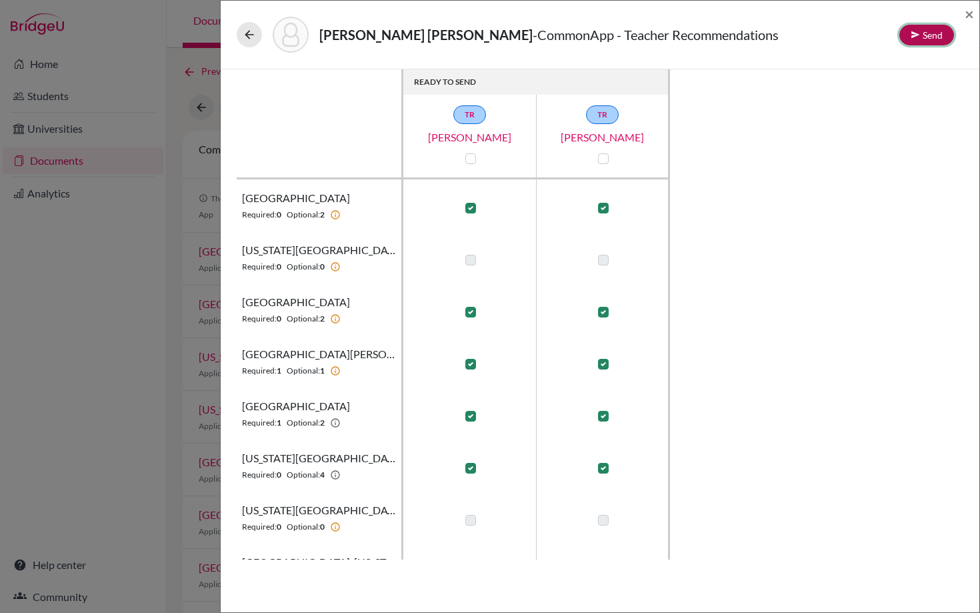
click at [936, 39] on button "Send" at bounding box center [927, 35] width 55 height 21
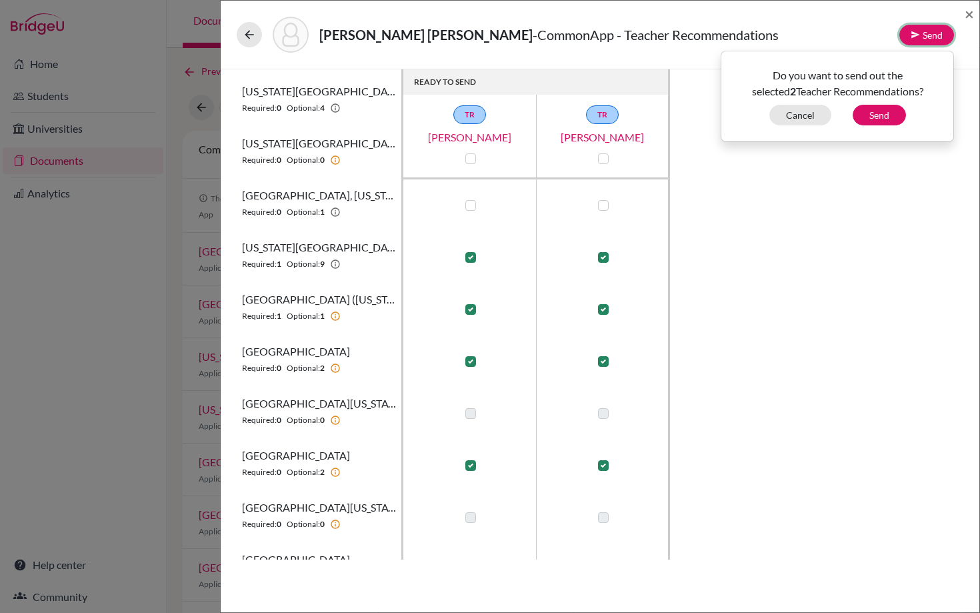
scroll to position [400, 0]
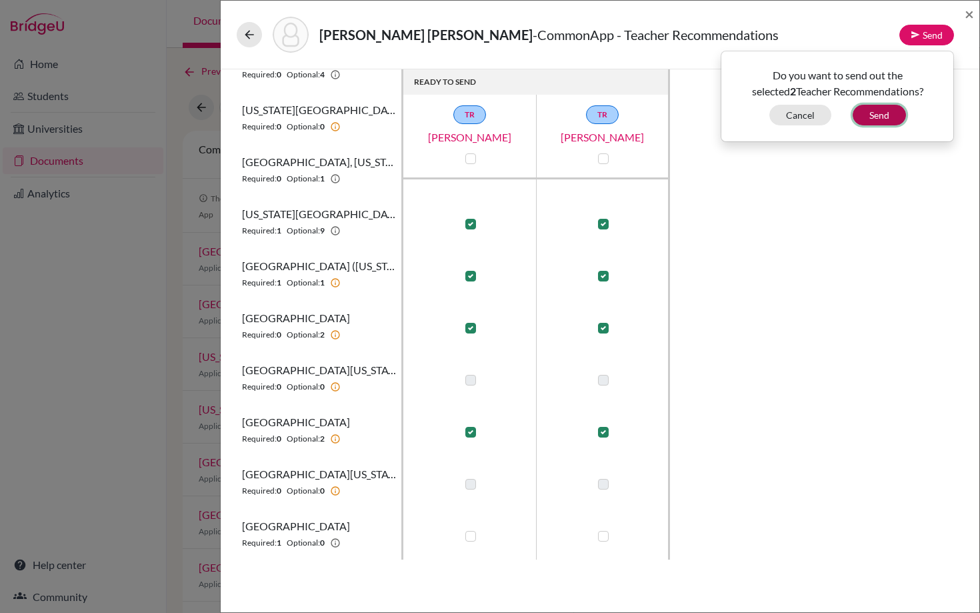
click at [875, 115] on button "Send" at bounding box center [879, 115] width 53 height 21
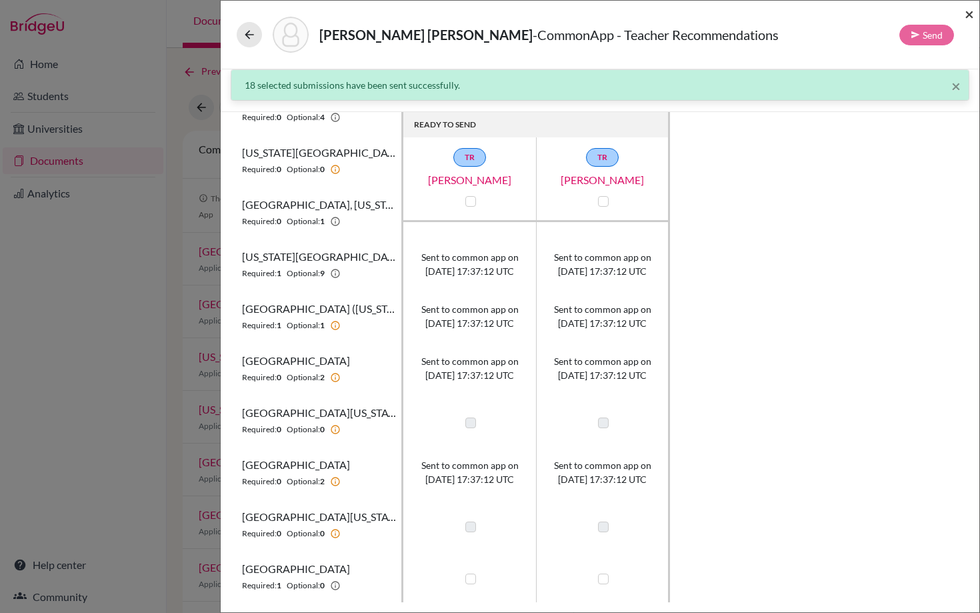
click at [967, 12] on span "×" at bounding box center [969, 13] width 9 height 19
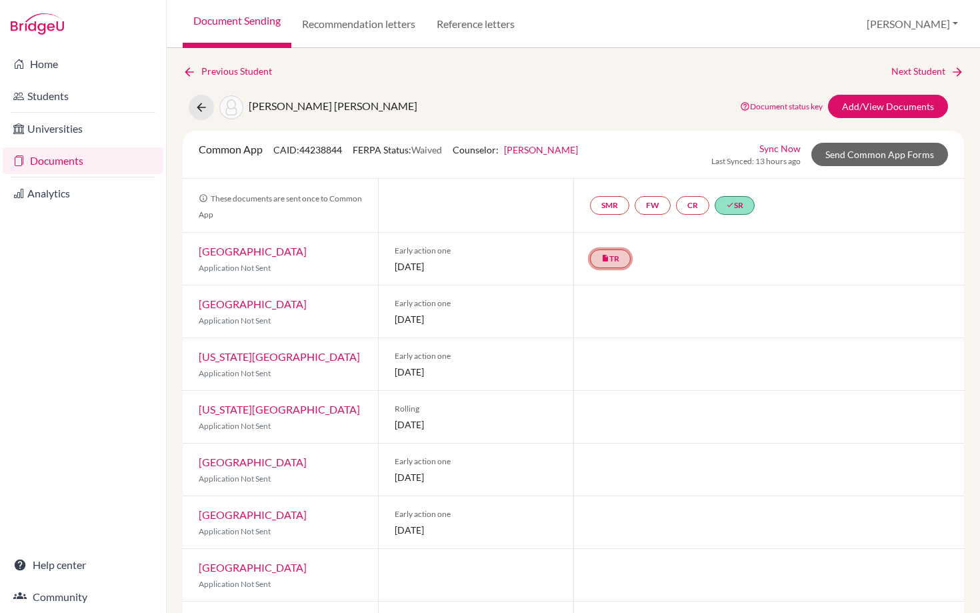
click at [607, 259] on icon "insert_drive_file" at bounding box center [606, 258] width 8 height 8
click at [593, 219] on link "Yoshua Galo’s Recommendation" at bounding box center [619, 218] width 149 height 11
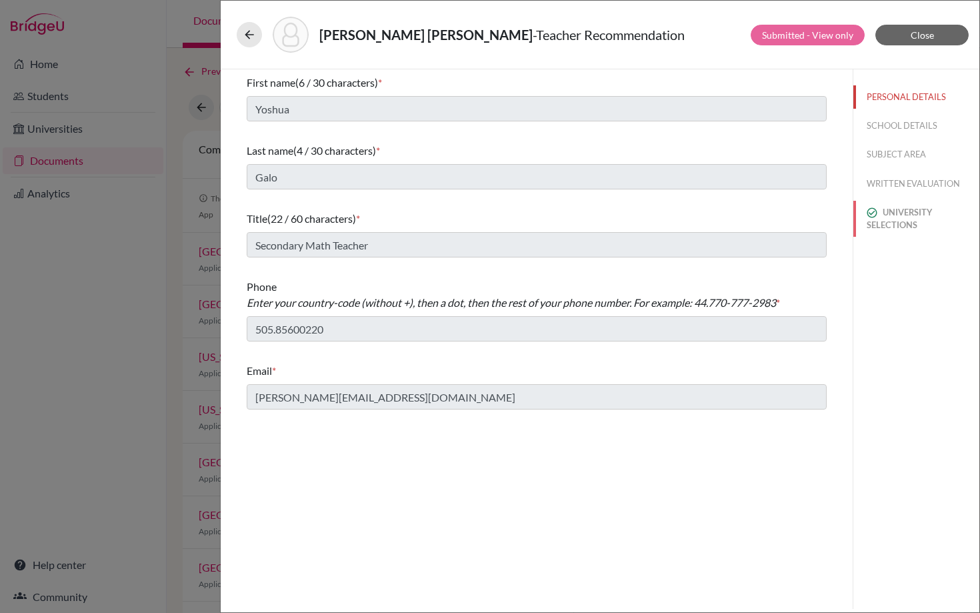
click at [889, 214] on button "UNIVERSITY SELECTIONS" at bounding box center [917, 219] width 126 height 36
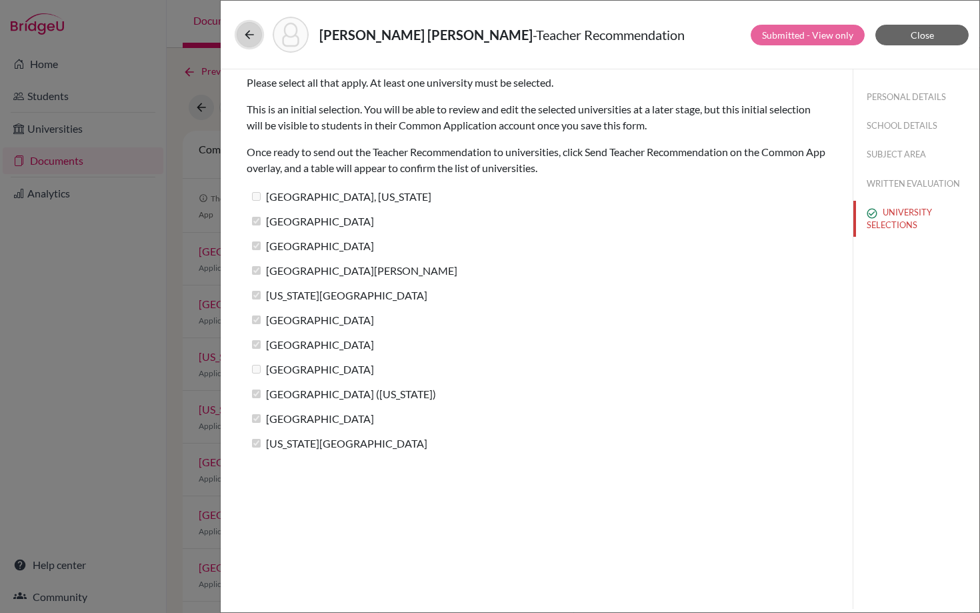
click at [245, 29] on icon at bounding box center [249, 34] width 13 height 13
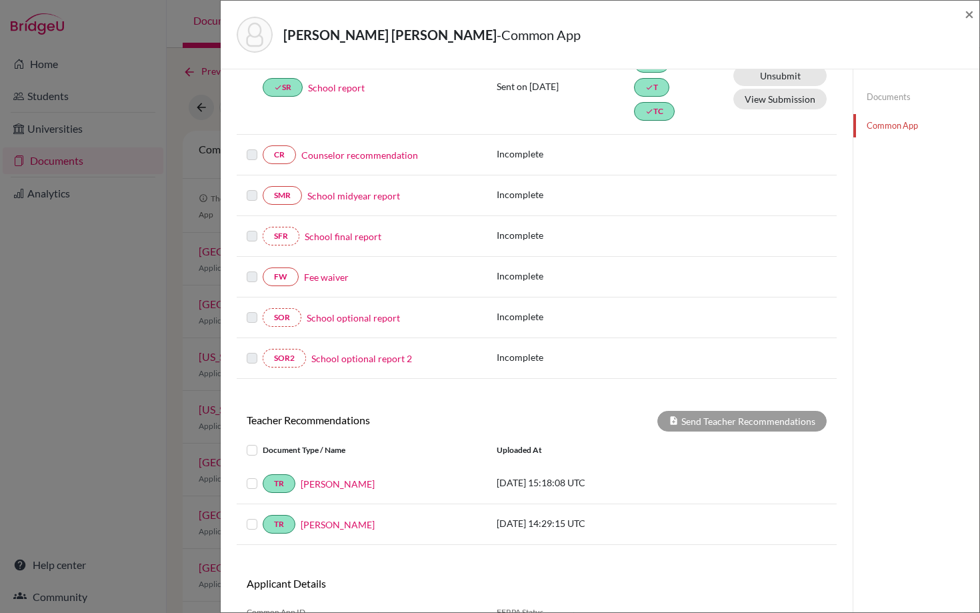
scroll to position [281, 0]
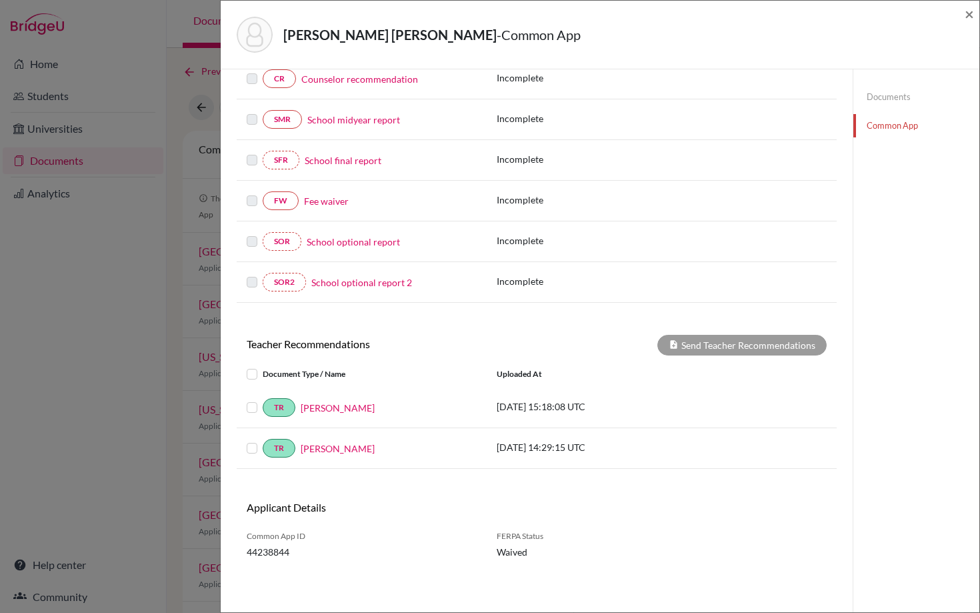
click at [263, 440] on label at bounding box center [263, 440] width 0 height 0
click at [0, 0] on input "checkbox" at bounding box center [0, 0] width 0 height 0
click at [745, 343] on button "Send Teacher Recommendations" at bounding box center [742, 345] width 169 height 21
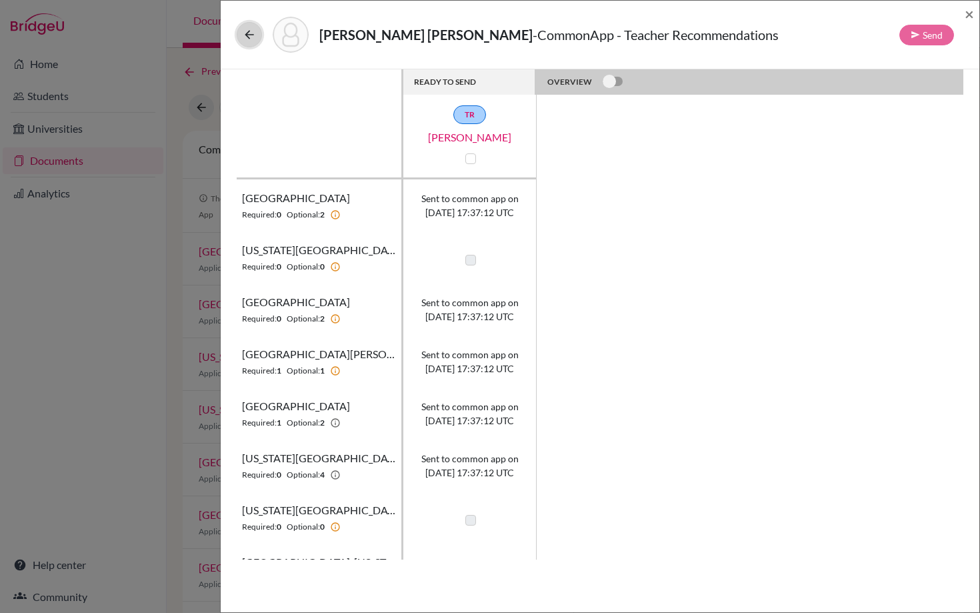
click at [251, 29] on icon at bounding box center [249, 34] width 13 height 13
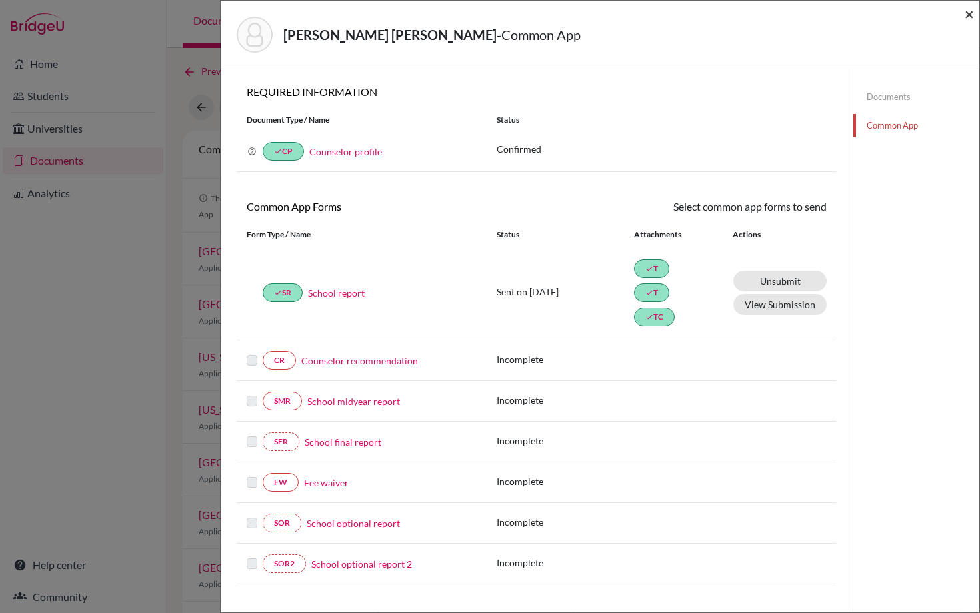
click at [972, 15] on span "×" at bounding box center [969, 13] width 9 height 19
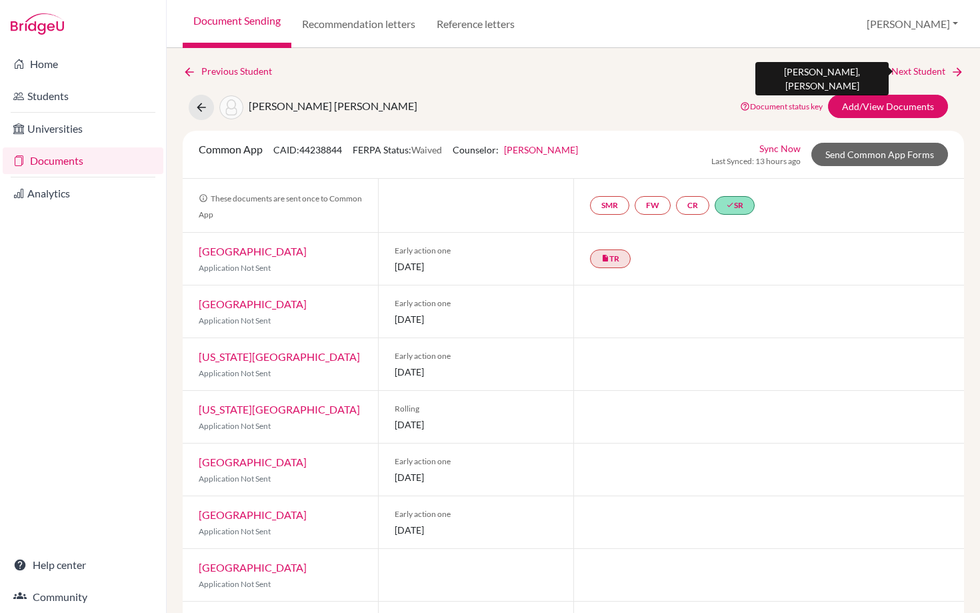
click at [908, 67] on link "Next Student" at bounding box center [928, 71] width 73 height 15
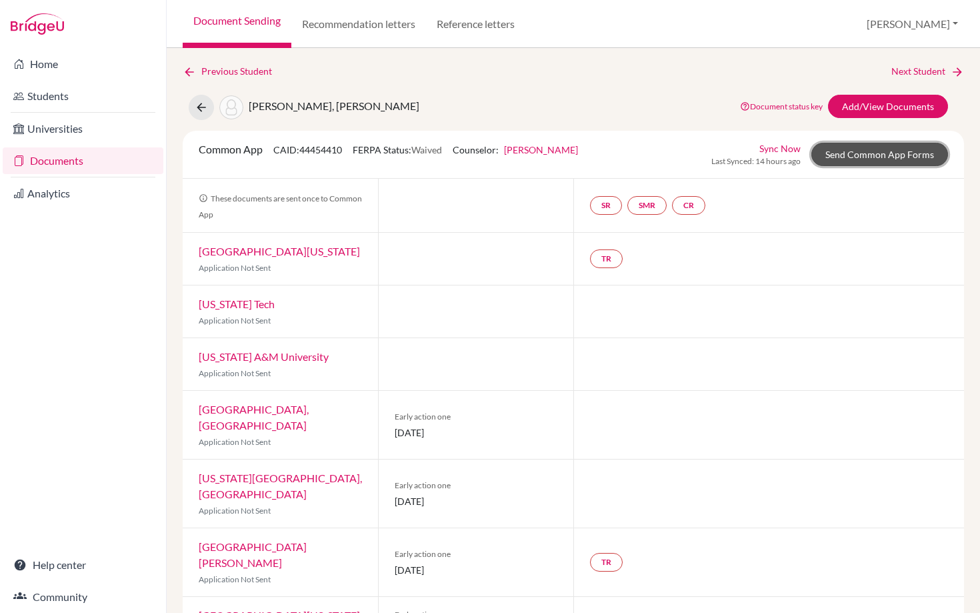
click at [883, 153] on link "Send Common App Forms" at bounding box center [880, 154] width 137 height 23
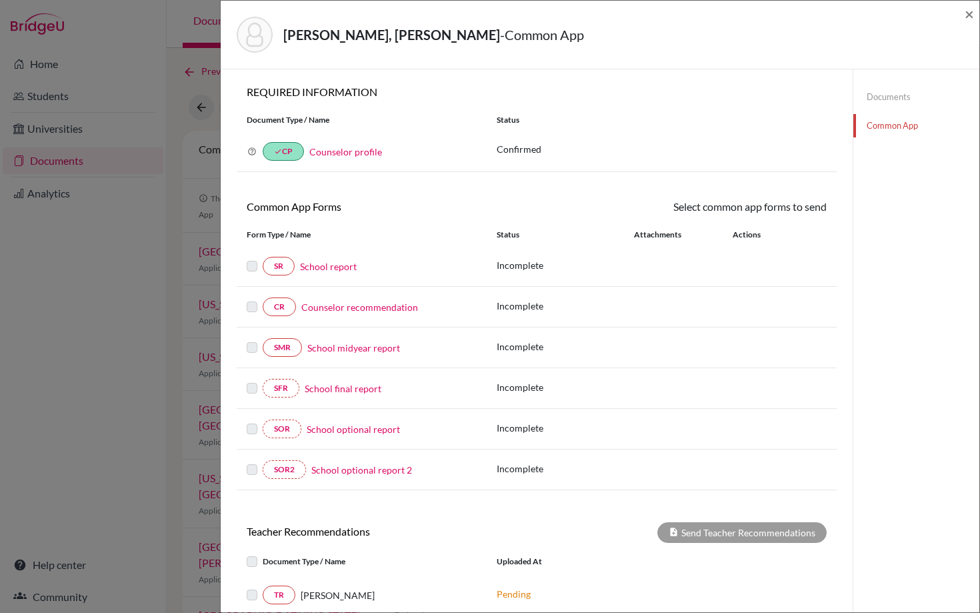
click at [330, 265] on link "School report" at bounding box center [328, 266] width 57 height 14
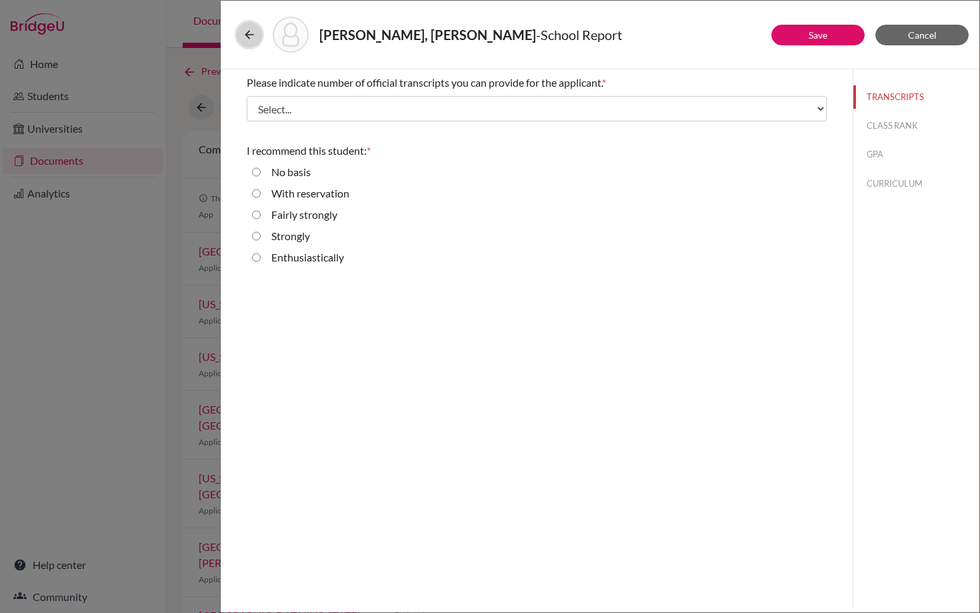
click at [250, 38] on icon at bounding box center [249, 34] width 13 height 13
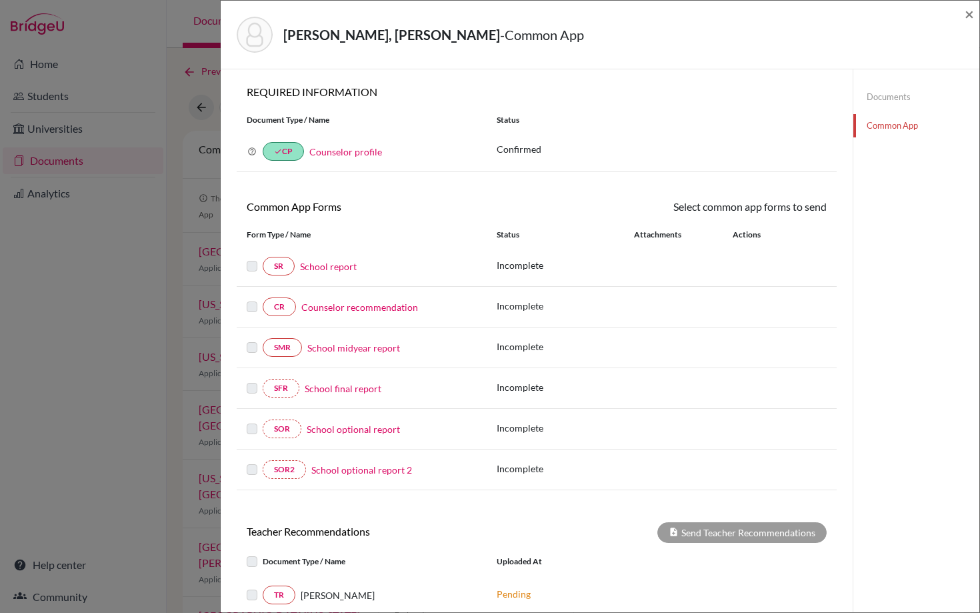
click at [894, 93] on link "Documents" at bounding box center [917, 96] width 126 height 23
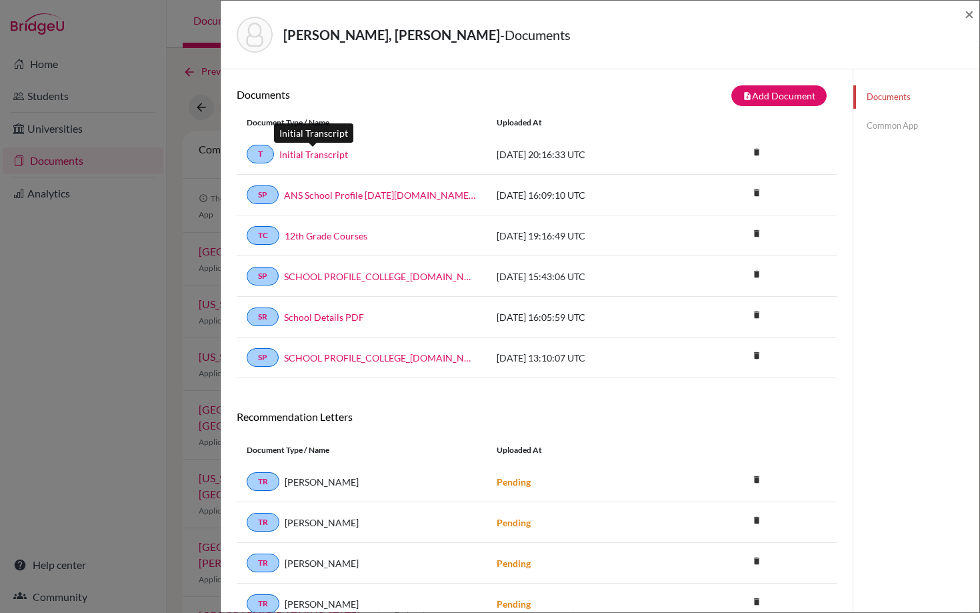
click at [330, 158] on link "Initial Transcript" at bounding box center [313, 154] width 69 height 14
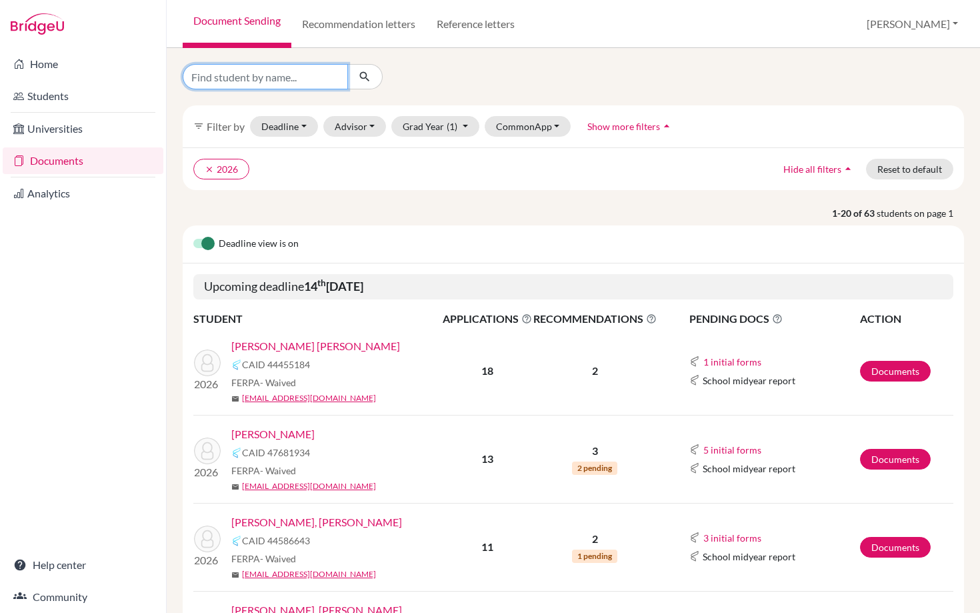
click at [294, 79] on input "Find student by name..." at bounding box center [265, 76] width 165 height 25
type input "li"
click button "submit" at bounding box center [364, 76] width 35 height 25
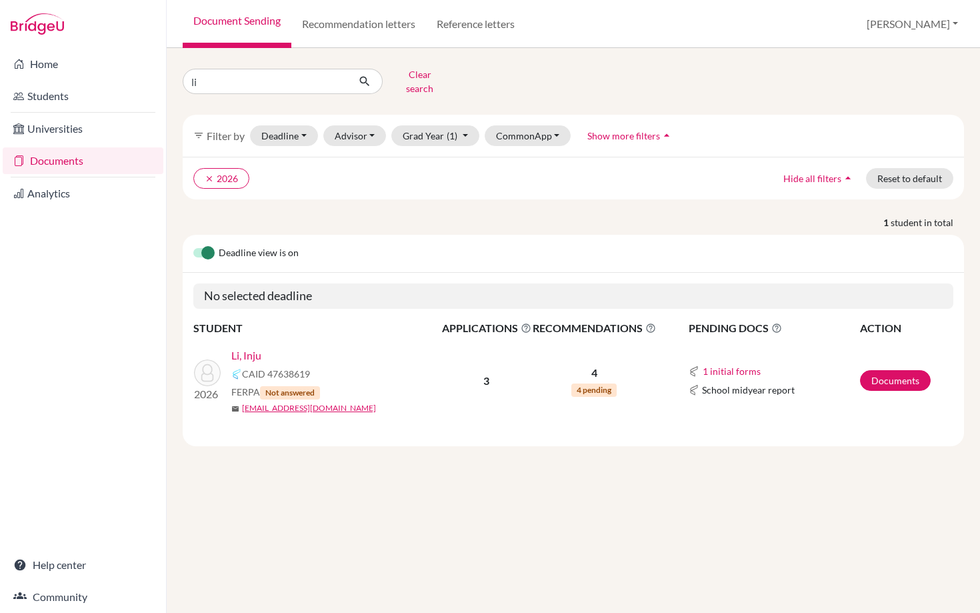
click at [241, 347] on link "Li, Inju" at bounding box center [246, 355] width 30 height 16
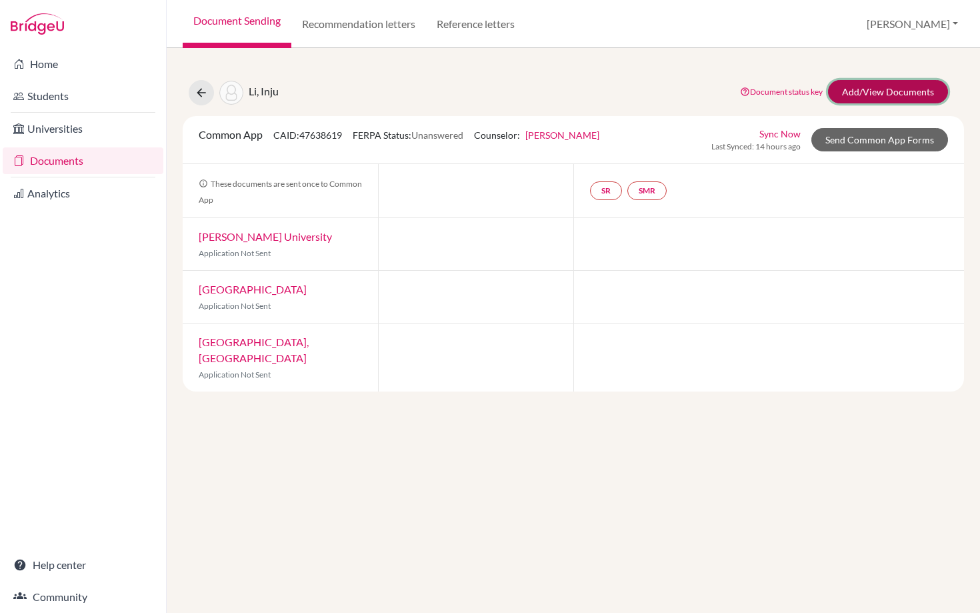
click at [892, 97] on link "Add/View Documents" at bounding box center [888, 91] width 120 height 23
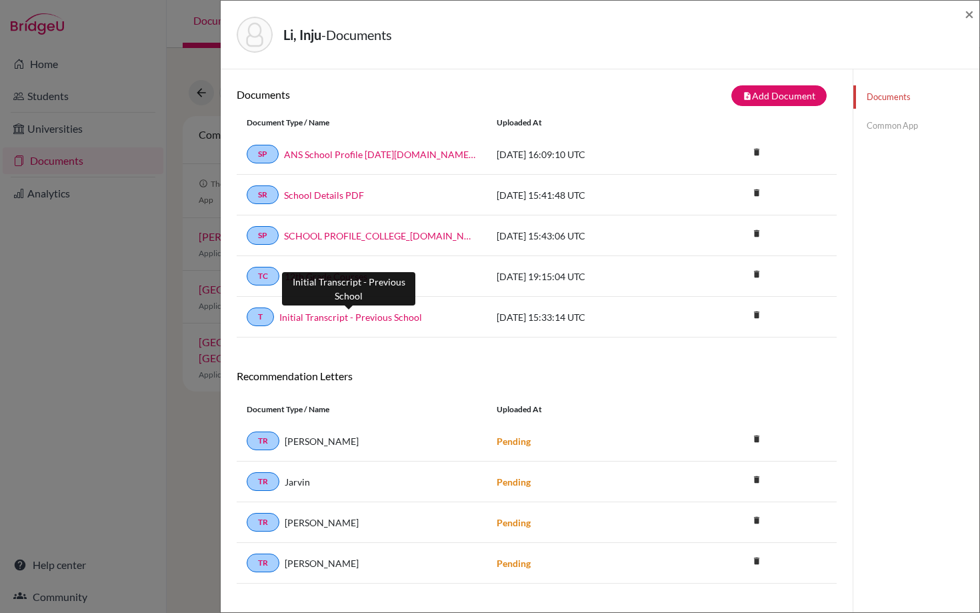
click at [319, 315] on link "Initial Transcript - Previous School" at bounding box center [350, 317] width 143 height 14
